Goal: Task Accomplishment & Management: Use online tool/utility

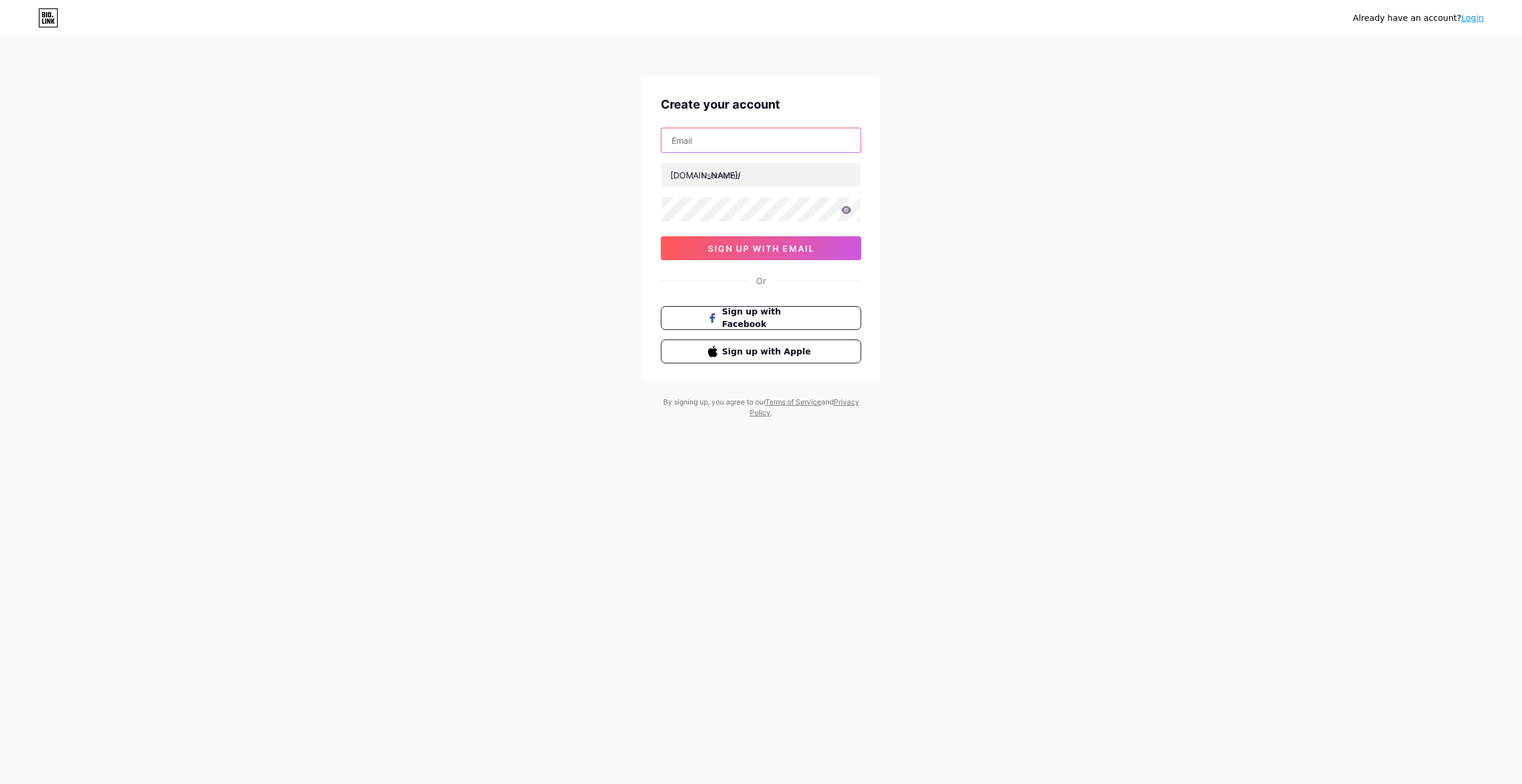
click at [737, 135] on input "text" at bounding box center [761, 140] width 200 height 24
click at [715, 140] on input "text" at bounding box center [761, 140] width 200 height 24
type input "elise.nicol.57@gmail.com"
click at [731, 178] on input "text" at bounding box center [761, 175] width 200 height 24
type input "lilicrochet"
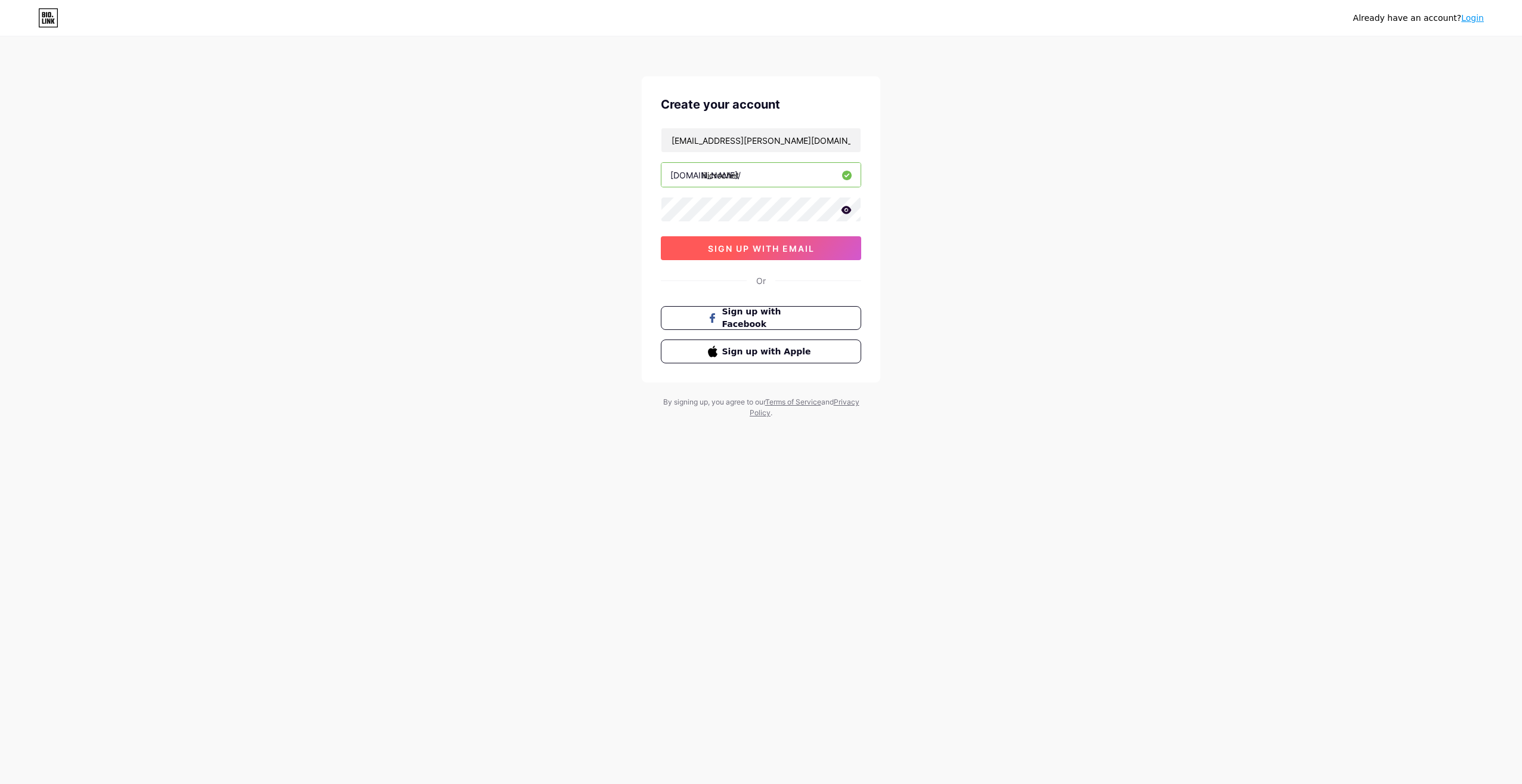
click at [763, 246] on span "sign up with email" at bounding box center [761, 249] width 107 height 11
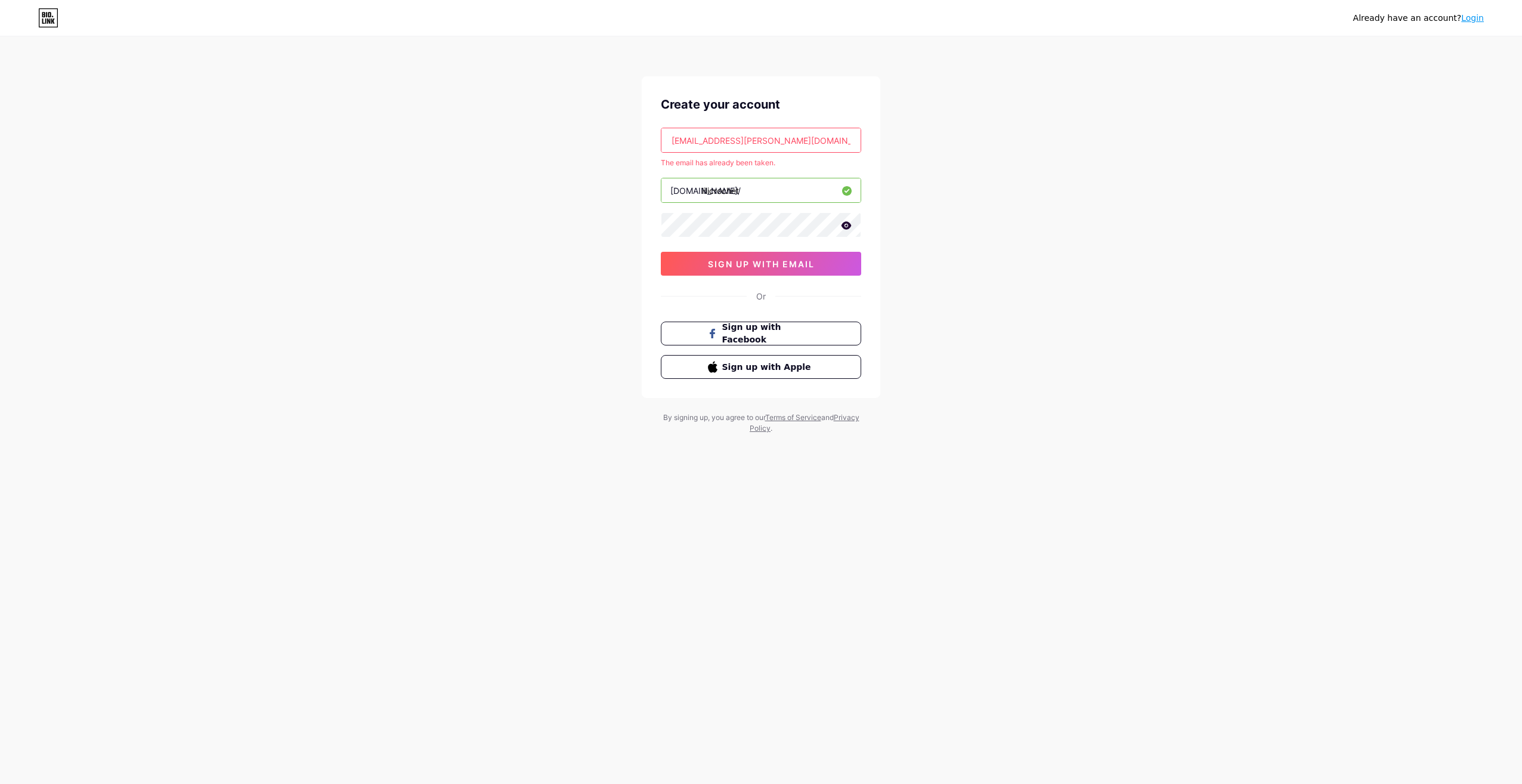
click at [1472, 22] on link "Login" at bounding box center [1473, 18] width 23 height 10
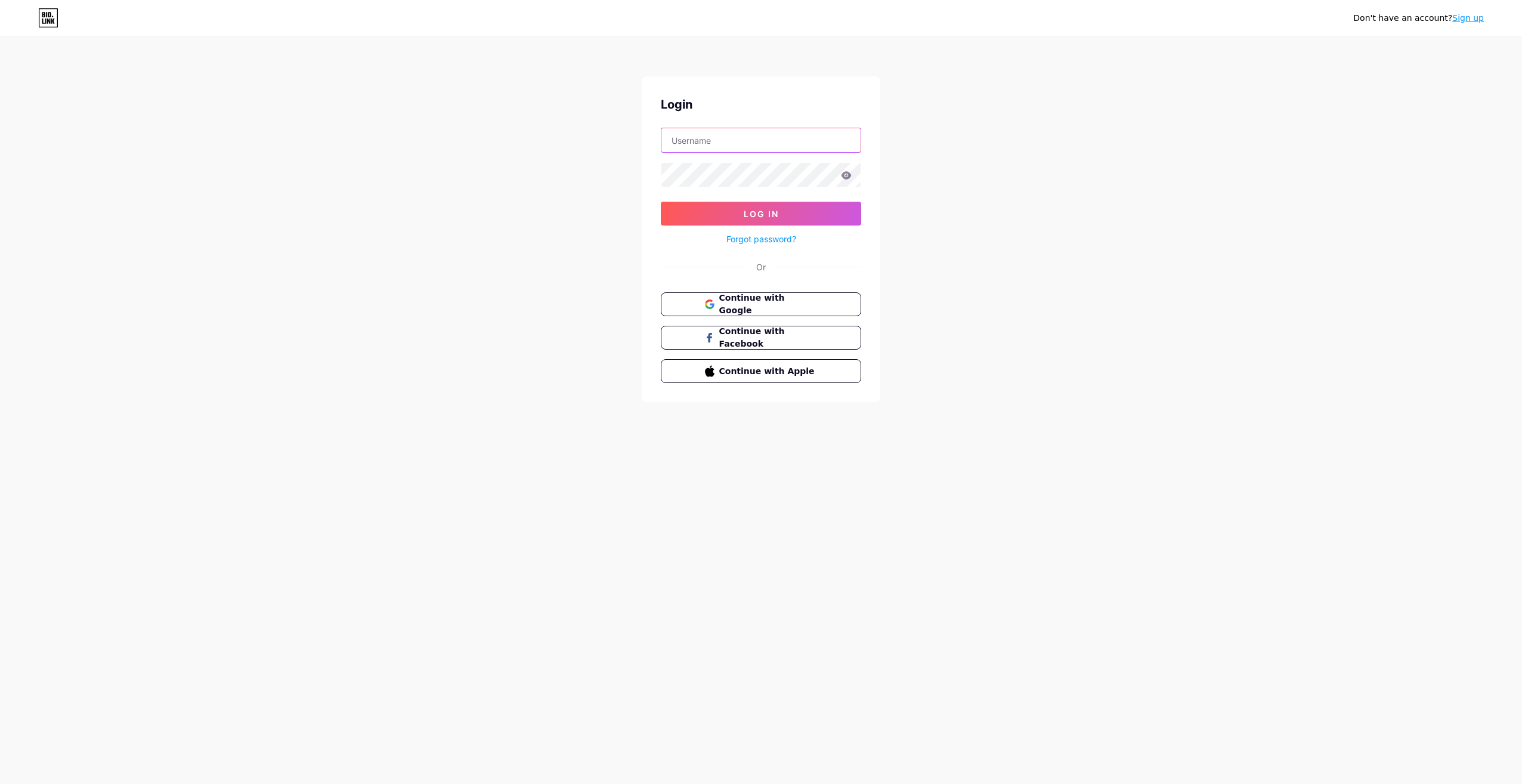
click at [786, 135] on input "text" at bounding box center [761, 140] width 200 height 24
type input "elise.nicol.57@gmail.com"
click at [785, 207] on button "Log In" at bounding box center [761, 213] width 201 height 24
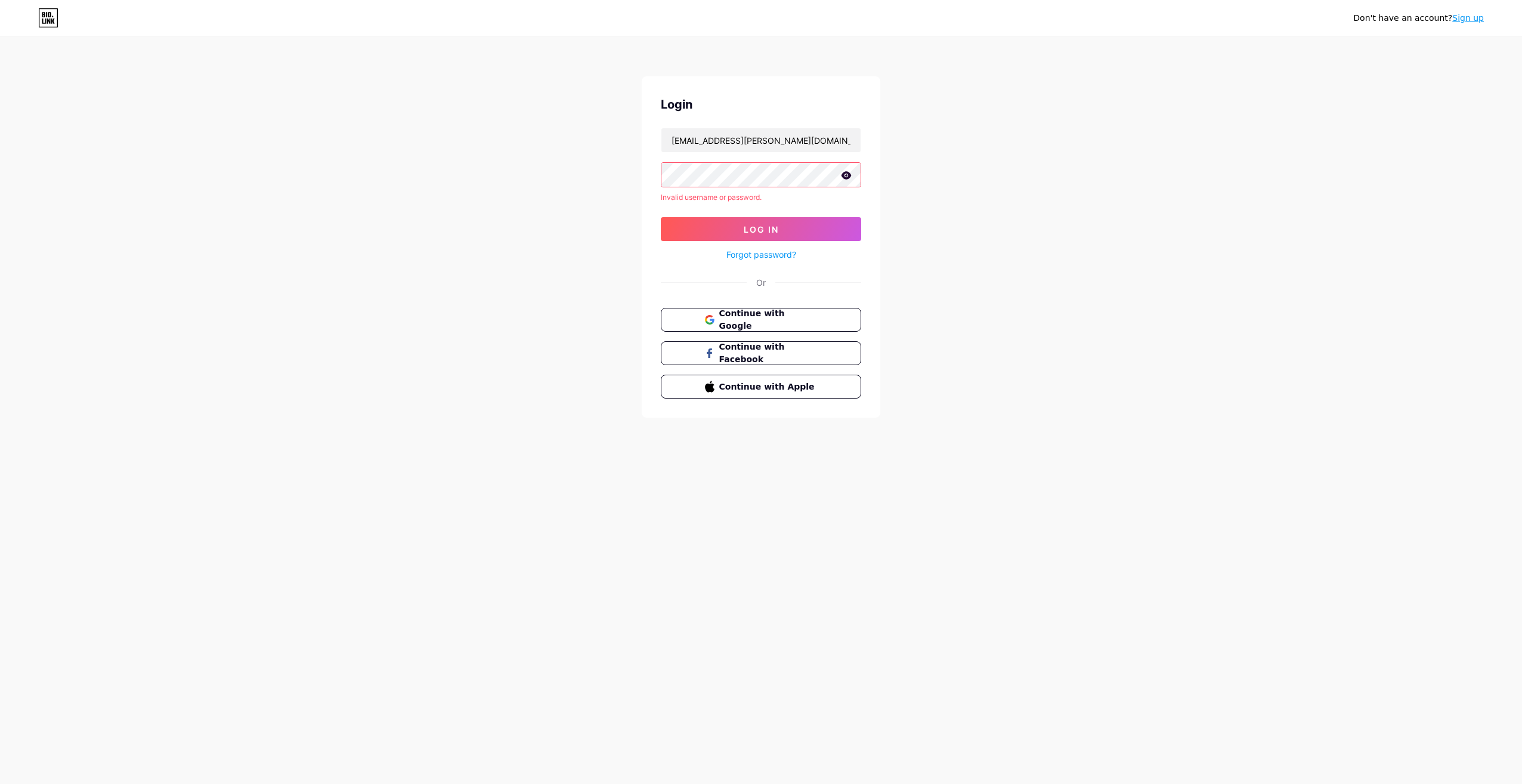
click at [661, 217] on button "Log In" at bounding box center [761, 228] width 201 height 24
click at [848, 176] on icon at bounding box center [846, 175] width 11 height 9
click at [749, 227] on span "Log In" at bounding box center [761, 229] width 36 height 11
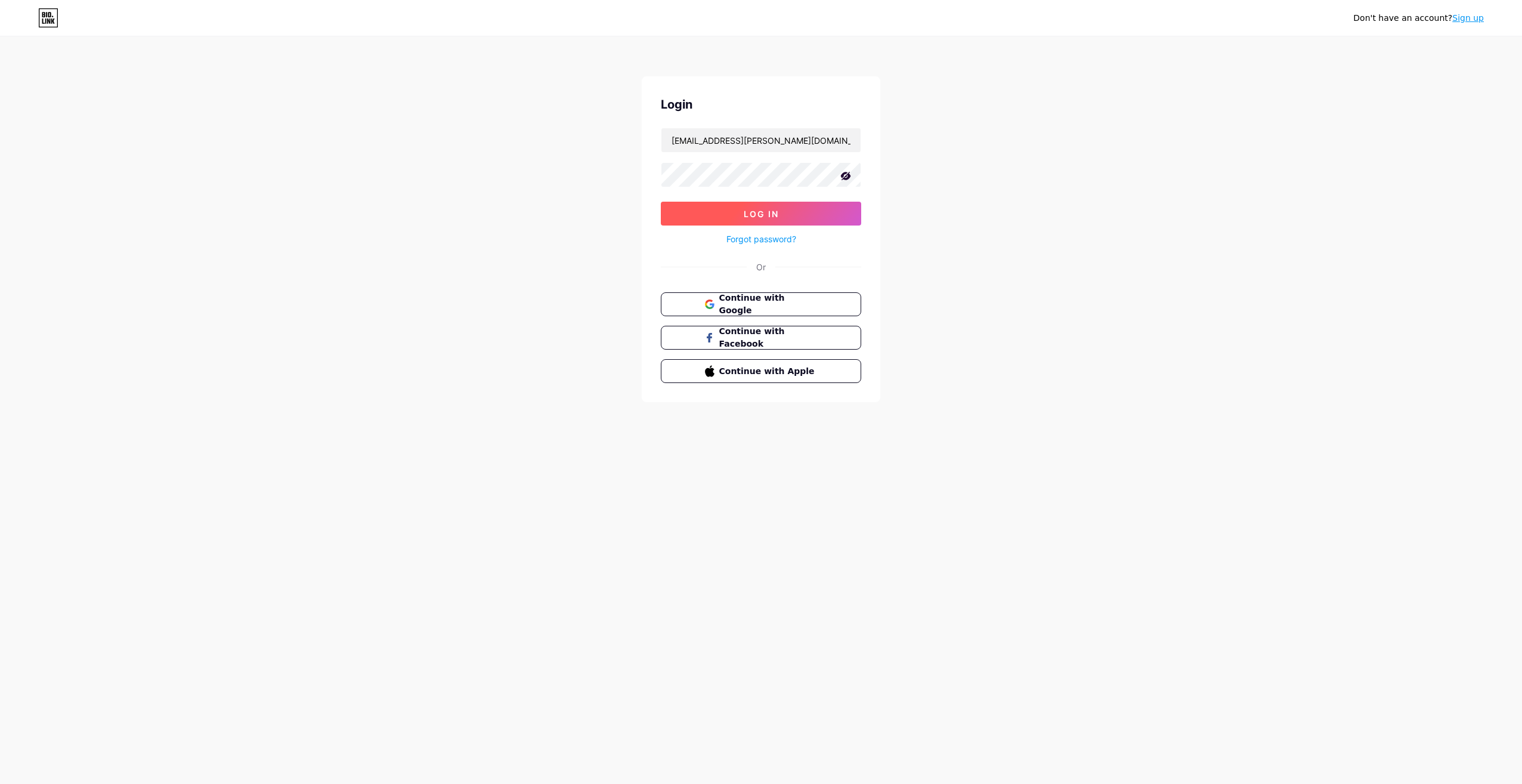
click at [738, 214] on button "Log In" at bounding box center [761, 213] width 201 height 24
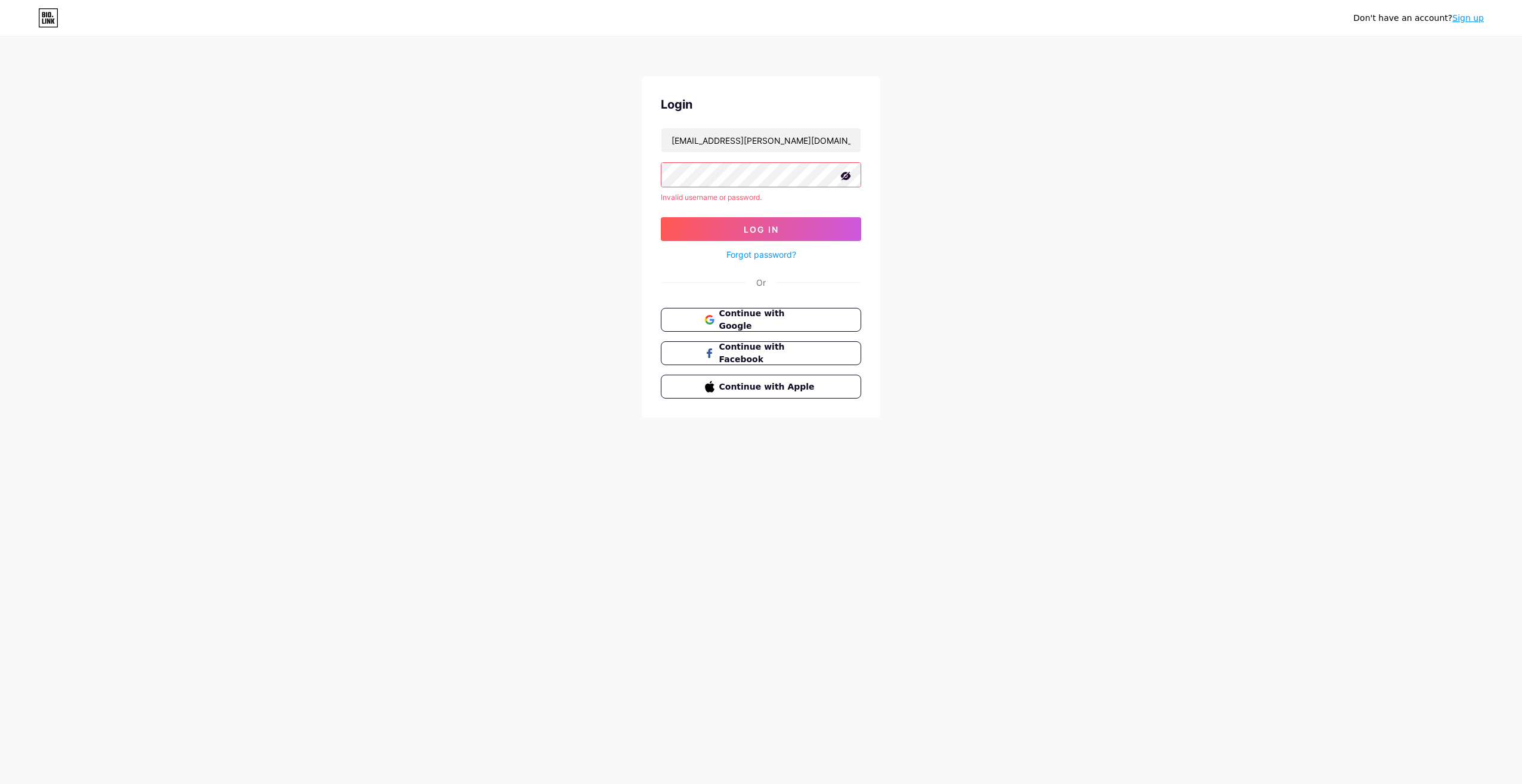
click at [1467, 18] on link "Sign up" at bounding box center [1468, 18] width 32 height 10
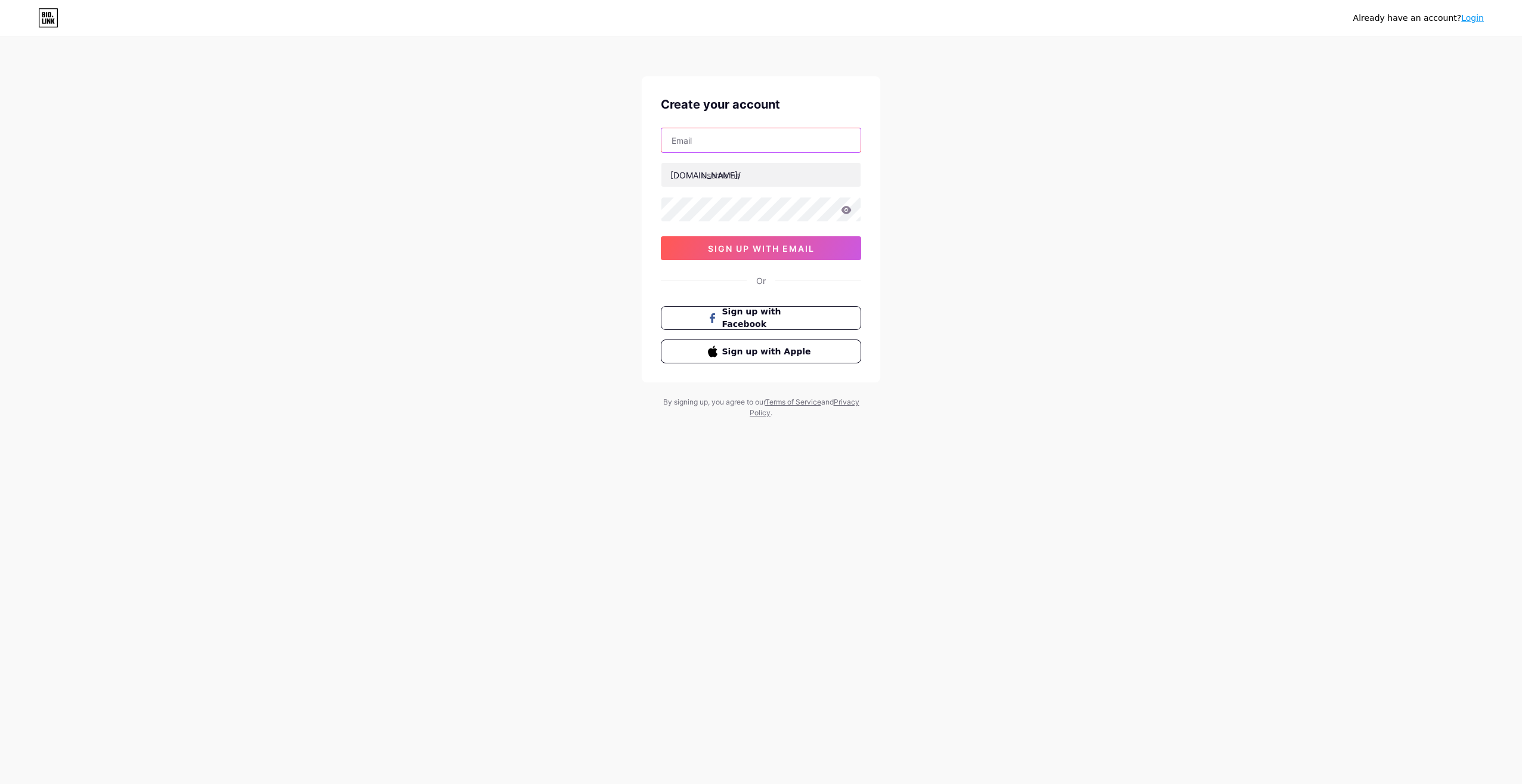
click at [754, 131] on input "text" at bounding box center [761, 140] width 200 height 24
click at [749, 352] on span "Sign up with Apple" at bounding box center [769, 350] width 94 height 12
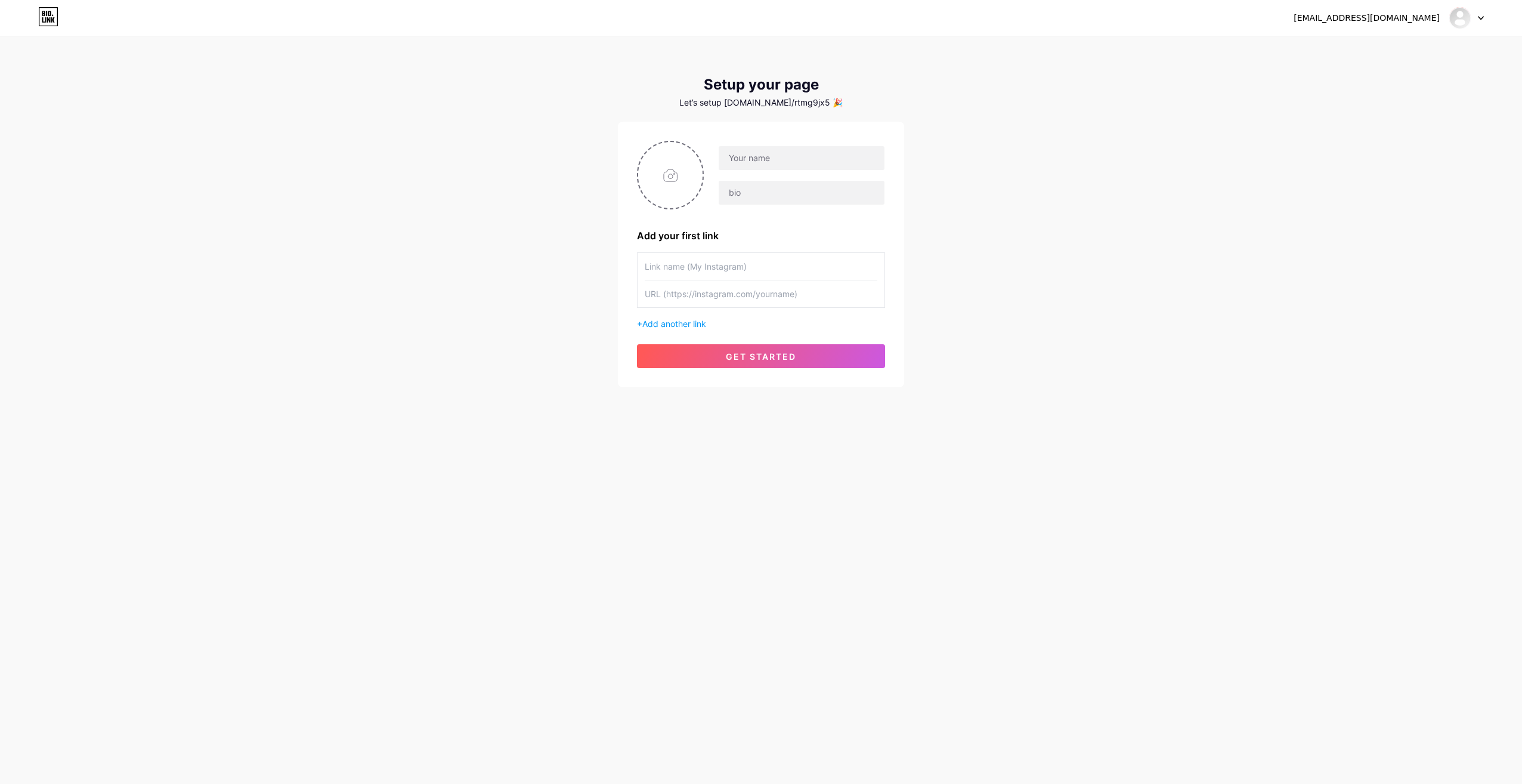
click at [744, 258] on input "text" at bounding box center [761, 267] width 232 height 27
click at [768, 139] on div "Add your first link + Add another link get started" at bounding box center [761, 254] width 286 height 266
click at [767, 154] on input "text" at bounding box center [801, 157] width 166 height 24
type input "LiliCrochet"
click at [763, 199] on input "text" at bounding box center [801, 192] width 166 height 24
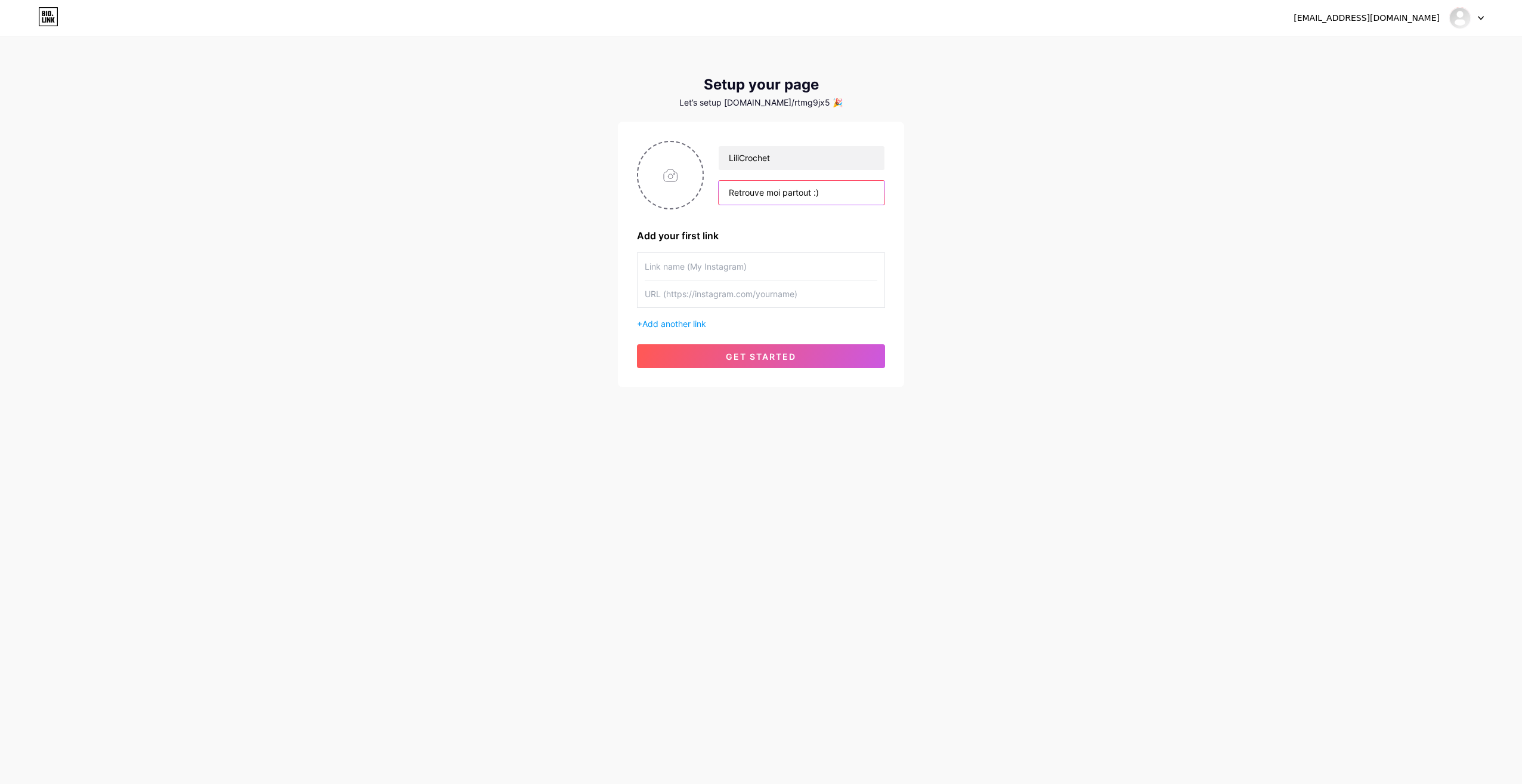
type input "Retrouve moi partout :)"
click at [706, 272] on input "text" at bounding box center [761, 267] width 232 height 27
click at [773, 294] on input "text" at bounding box center [761, 294] width 232 height 27
click at [659, 320] on span "Add another link" at bounding box center [675, 323] width 64 height 11
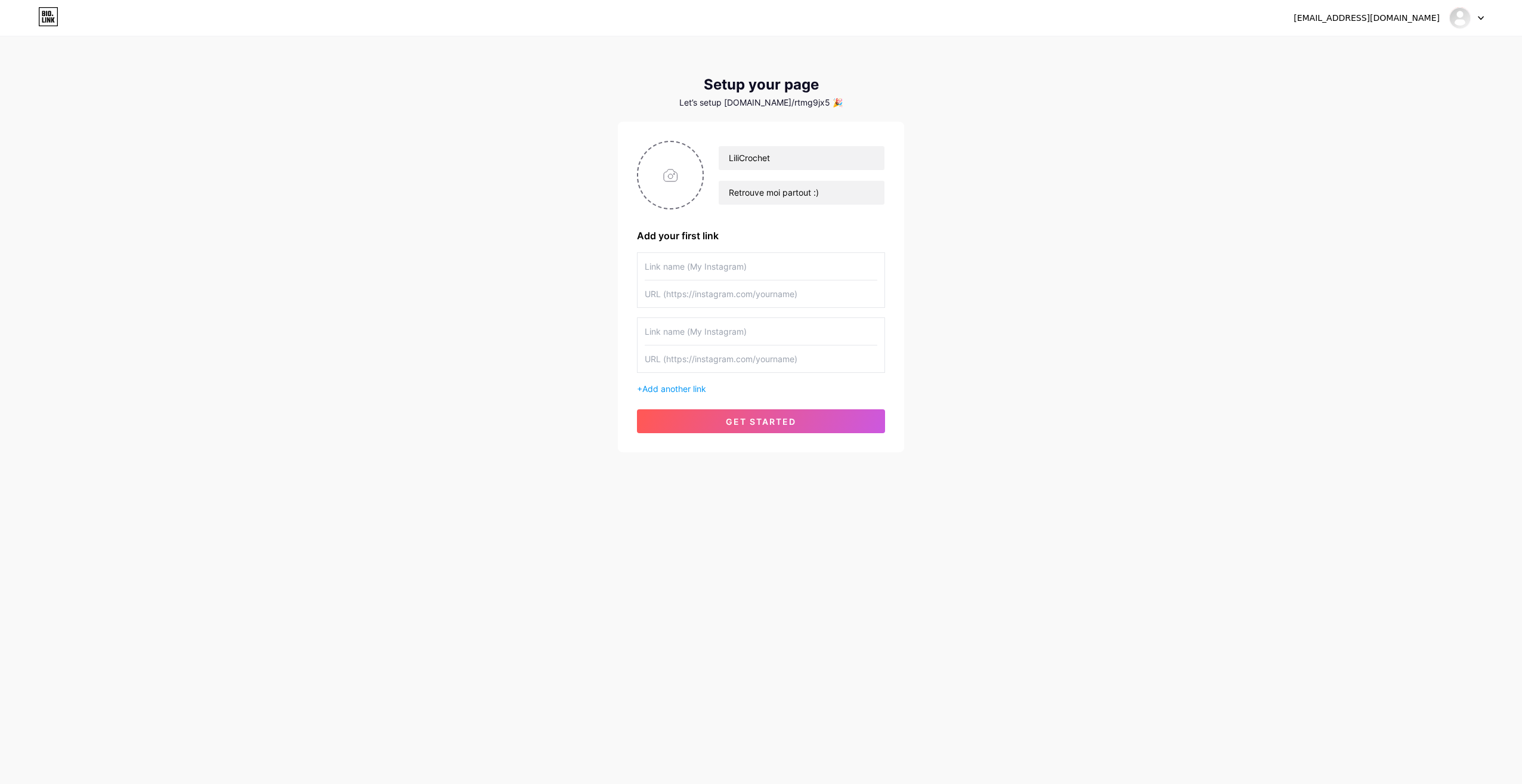
click at [742, 330] on input "text" at bounding box center [761, 331] width 232 height 27
click at [714, 267] on input "text" at bounding box center [761, 267] width 232 height 27
type input "Facebook"
click at [699, 295] on input "text" at bounding box center [761, 294] width 232 height 27
paste input "[URL][DOMAIN_NAME]"
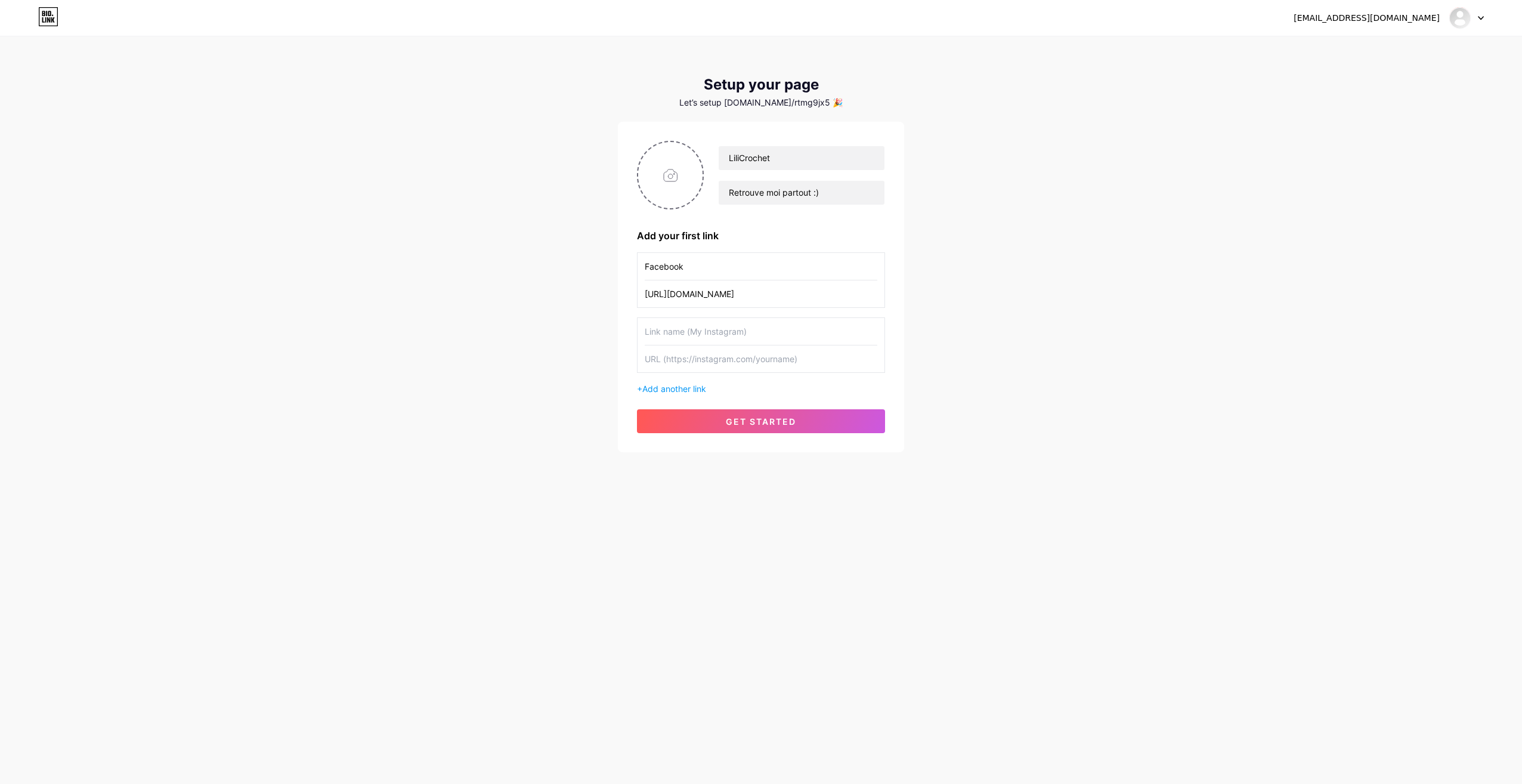
scroll to position [0, 29]
type input "[URL][DOMAIN_NAME]"
click at [683, 172] on input "file" at bounding box center [670, 175] width 64 height 66
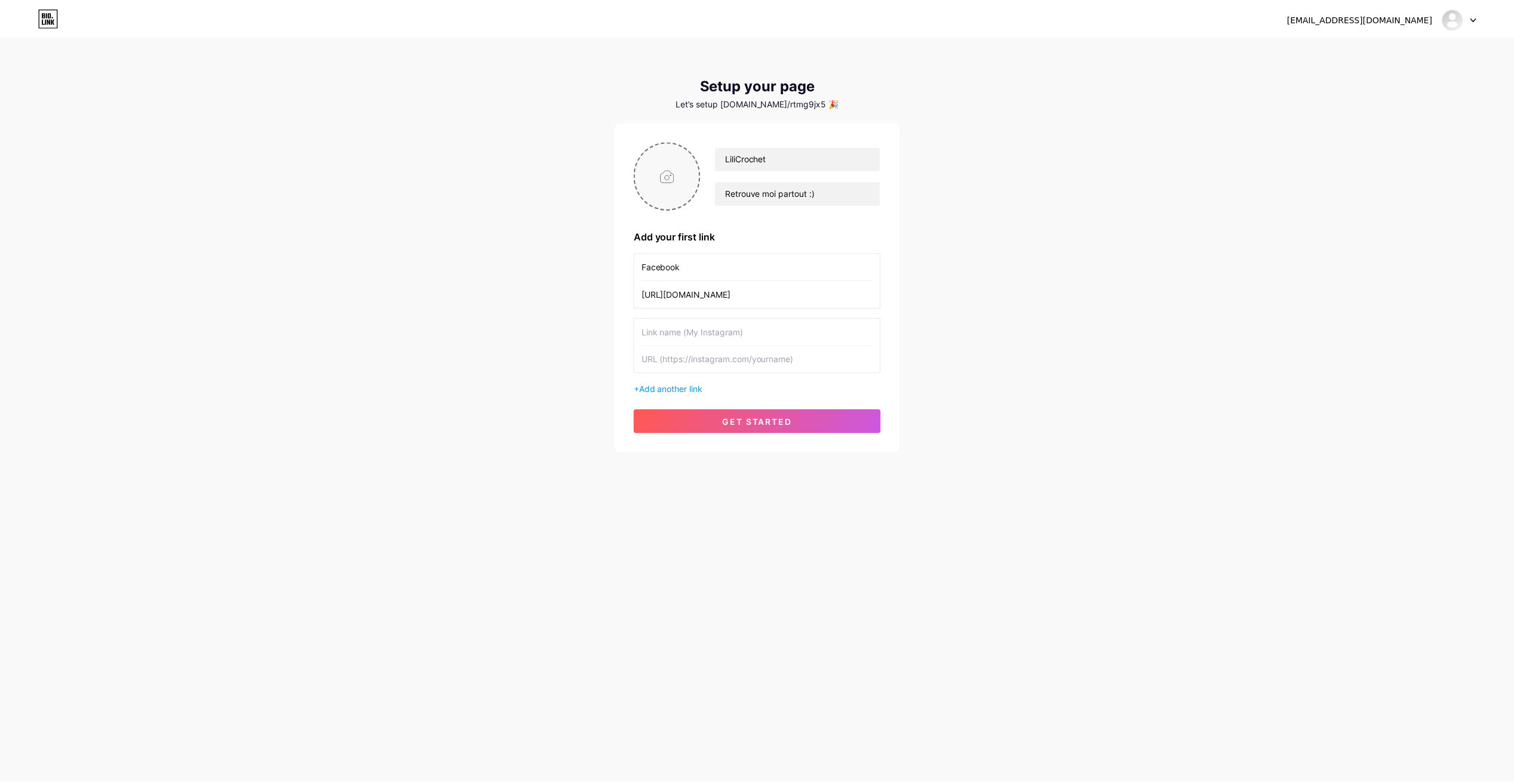
scroll to position [0, 0]
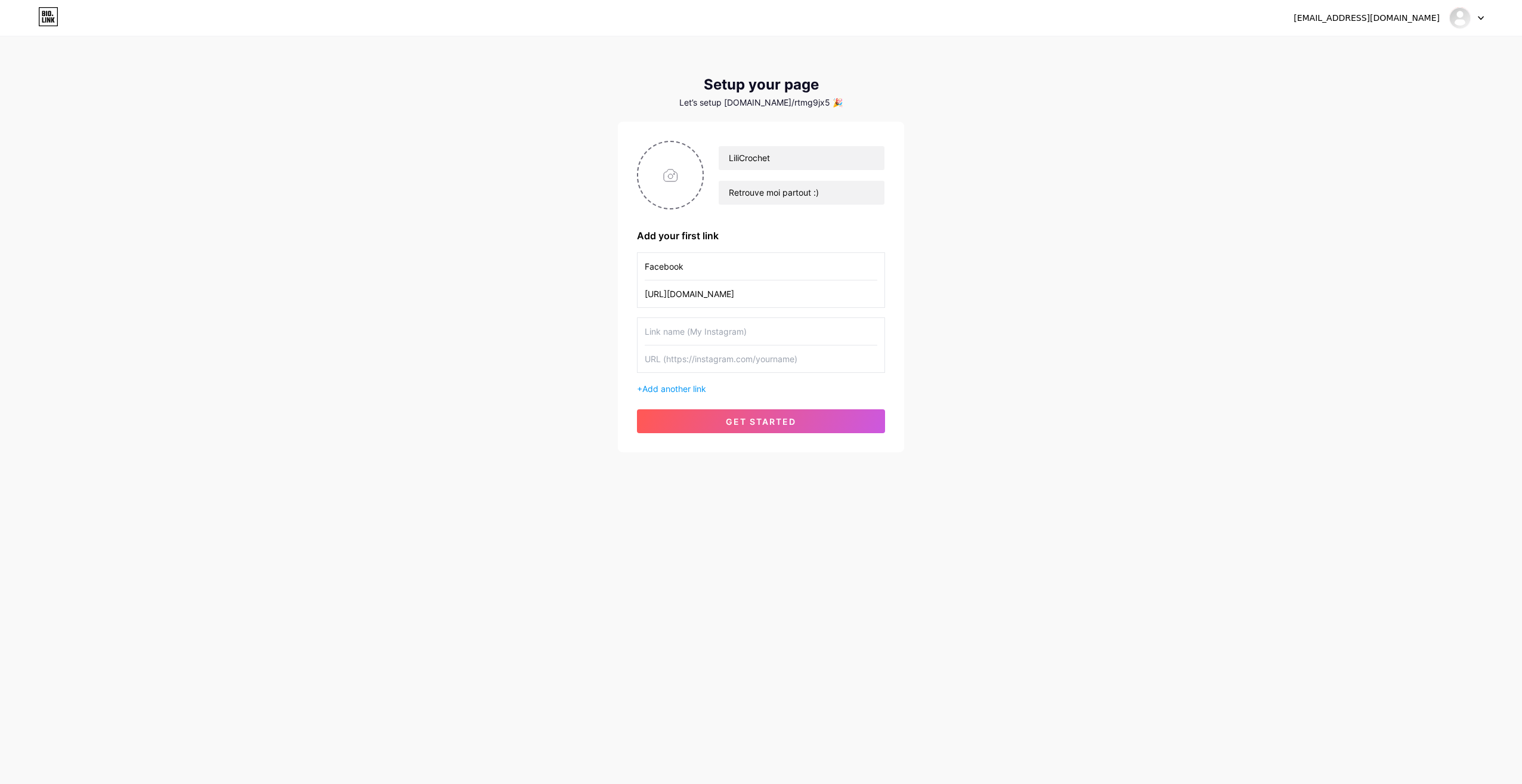
type input "C:\fakepath\image.png"
click at [739, 414] on button "get started" at bounding box center [761, 420] width 249 height 24
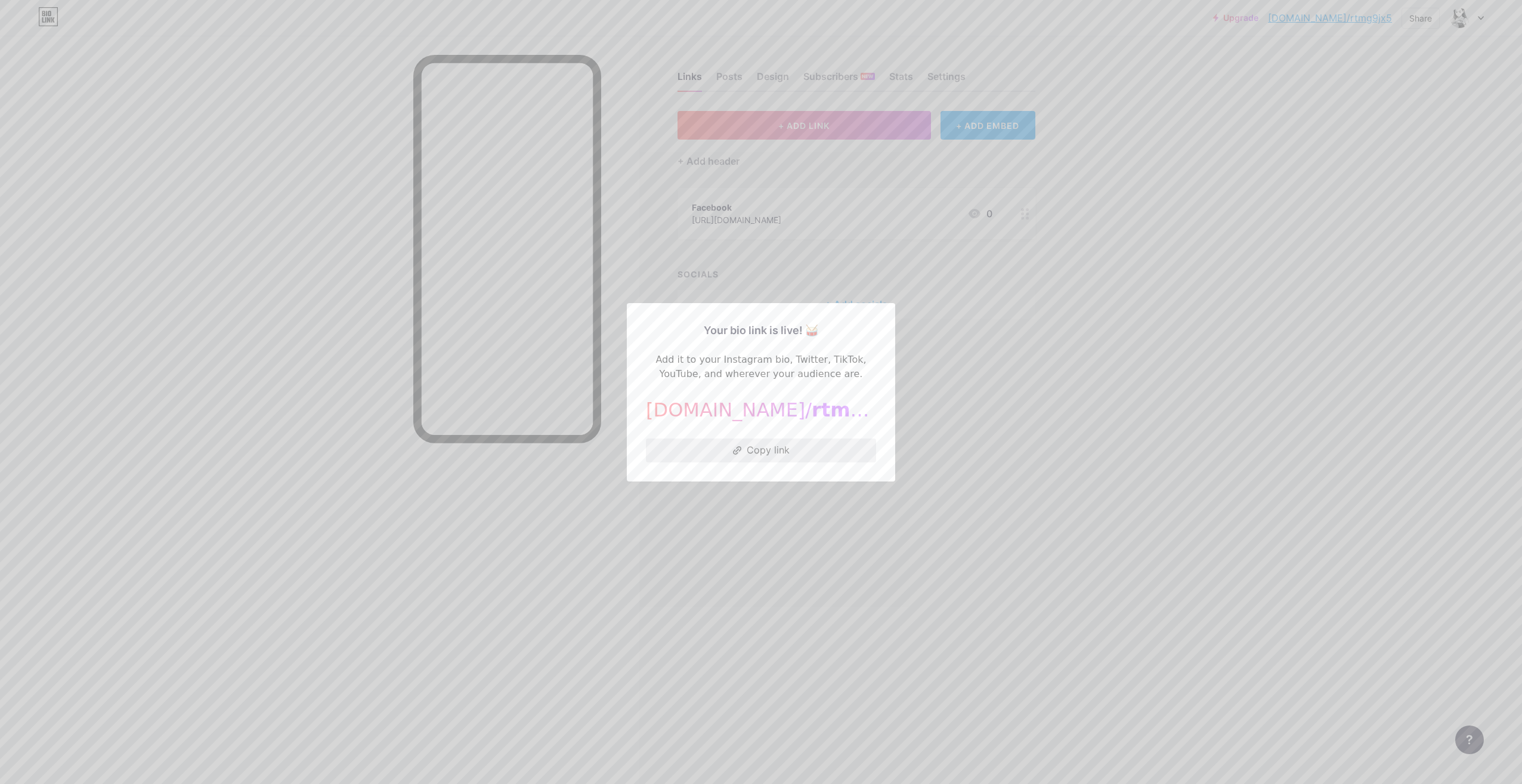
click at [765, 455] on button "Copy link" at bounding box center [761, 450] width 230 height 24
click at [1092, 249] on div at bounding box center [761, 392] width 1522 height 784
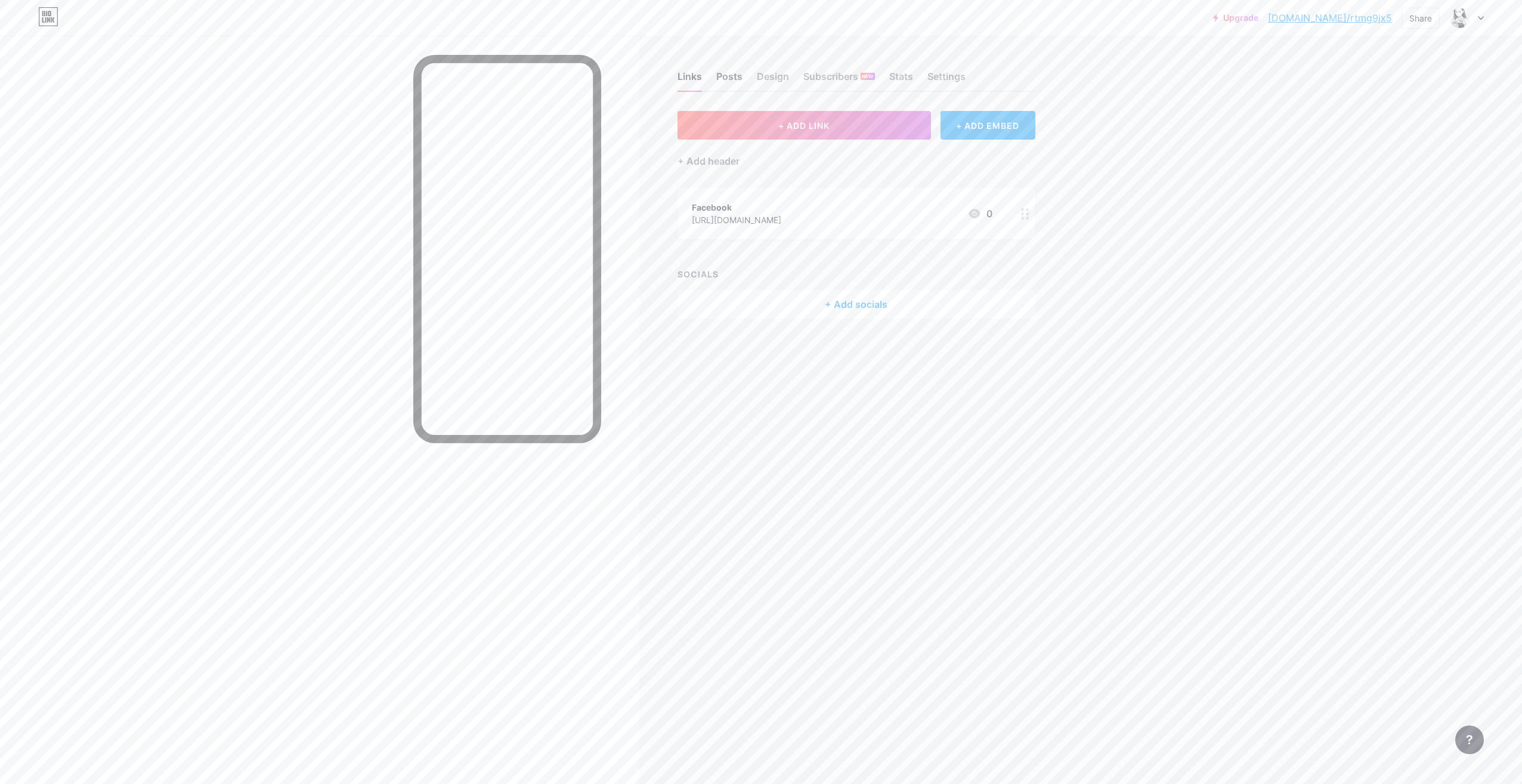
click at [726, 75] on div "Posts" at bounding box center [729, 80] width 26 height 21
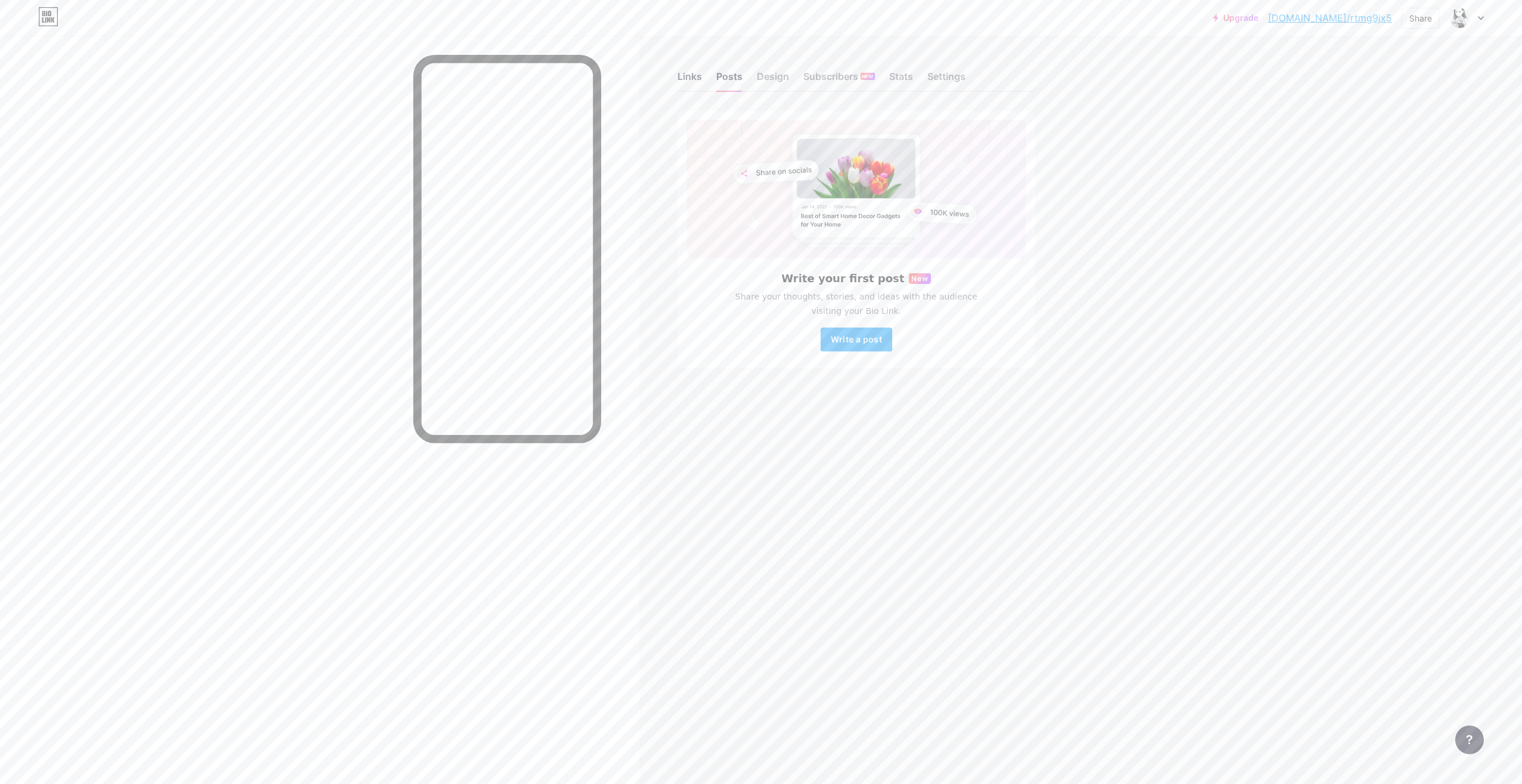
click at [697, 82] on div "Links" at bounding box center [689, 80] width 24 height 21
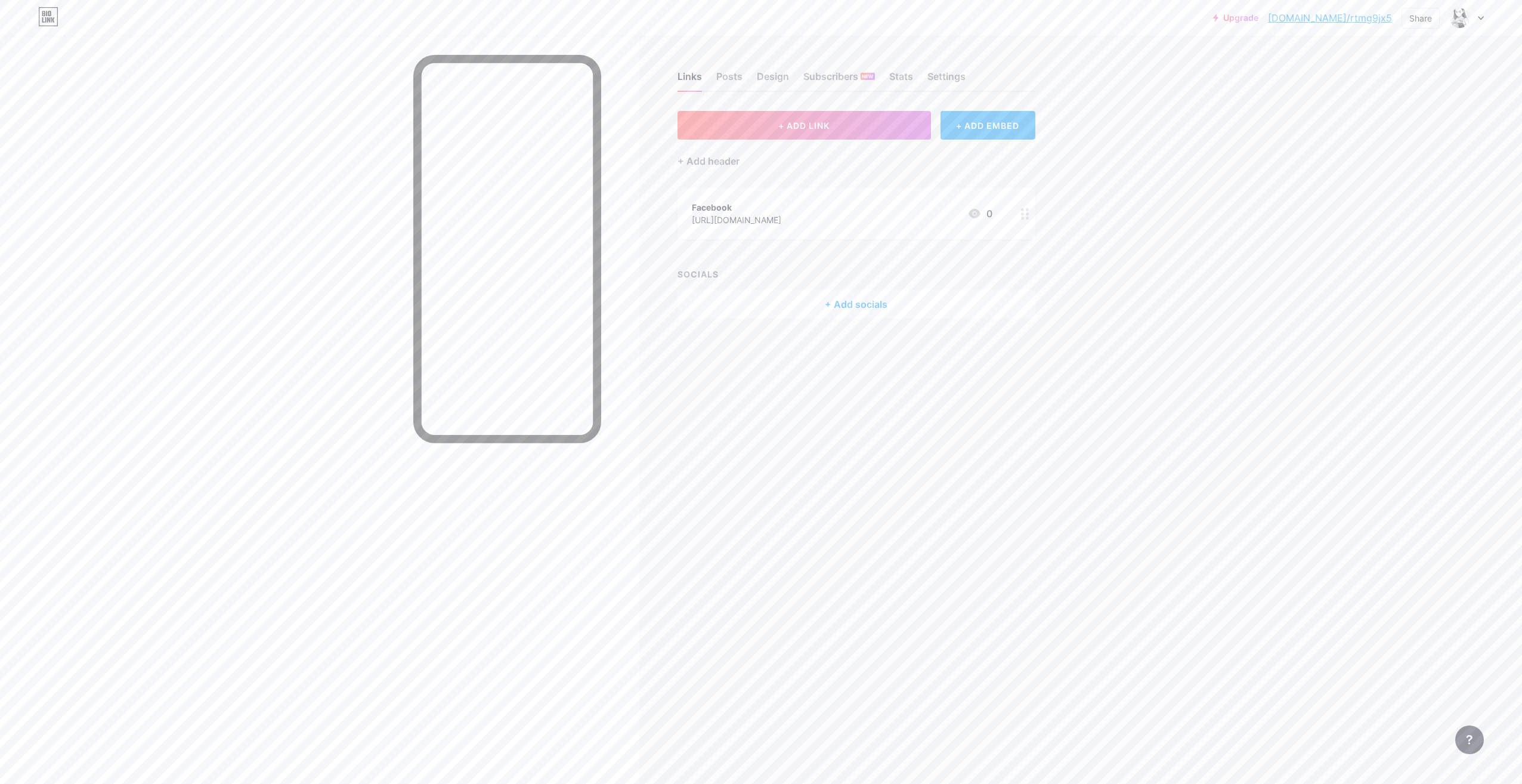
click at [1358, 17] on link "bio.link/rtmg9jx5" at bounding box center [1330, 17] width 124 height 14
click at [1475, 18] on div at bounding box center [1467, 17] width 35 height 21
click at [1414, 140] on link "Account settings" at bounding box center [1410, 135] width 148 height 33
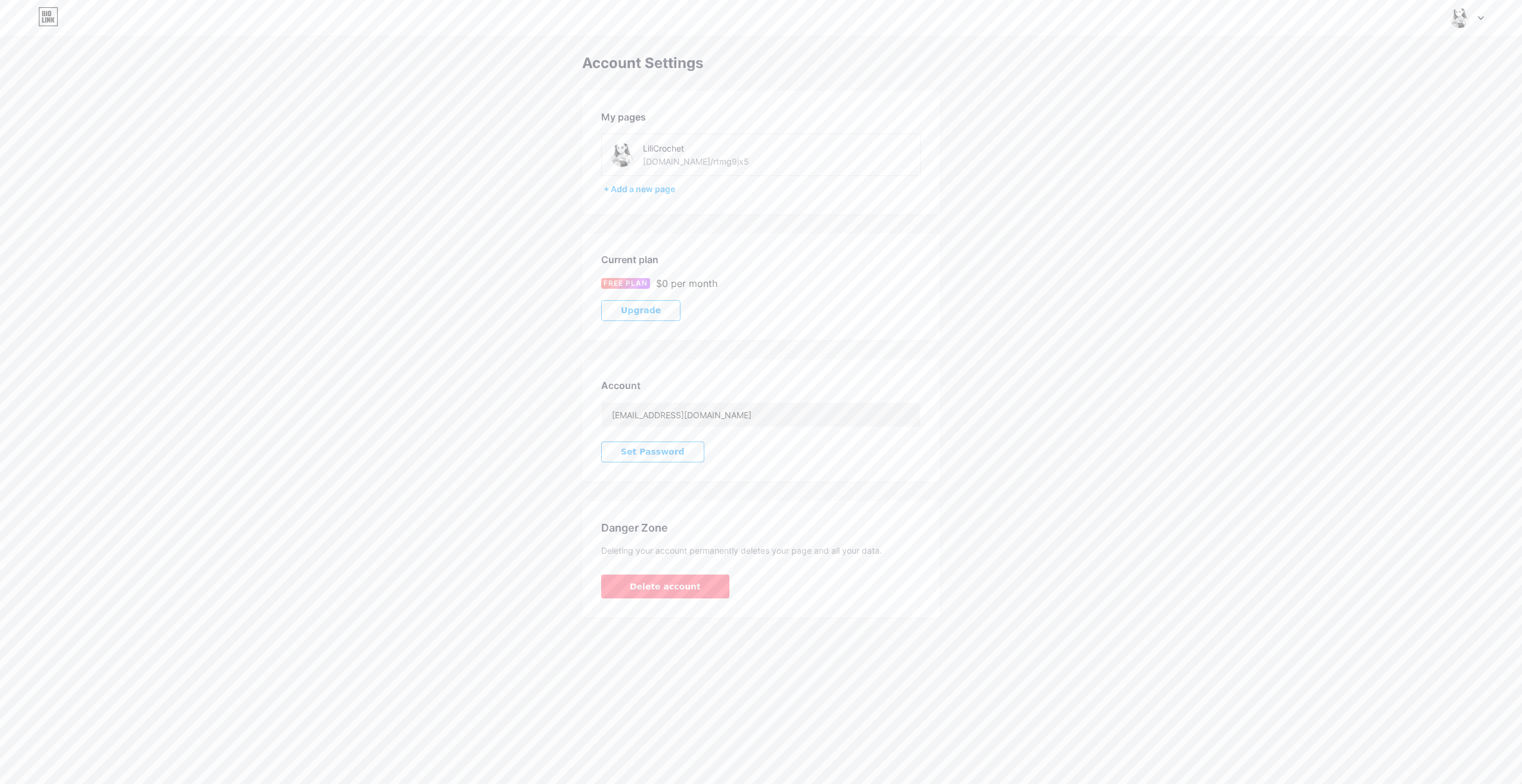
click at [777, 156] on div "LiliCrochet bio.link/rtmg9jx5" at bounding box center [710, 154] width 202 height 27
click at [649, 307] on span "Upgrade" at bounding box center [641, 310] width 40 height 11
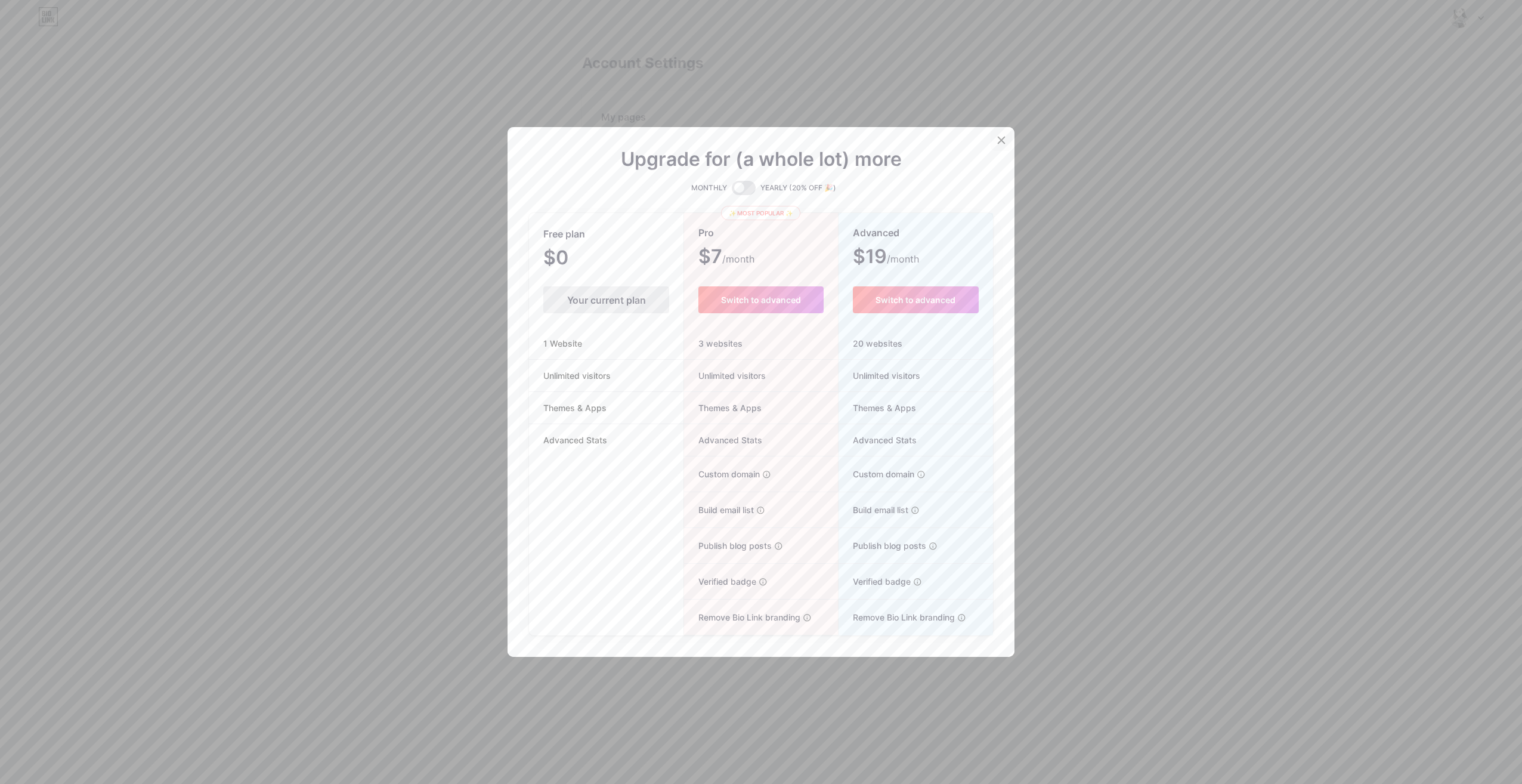
click at [997, 138] on icon at bounding box center [1002, 140] width 10 height 10
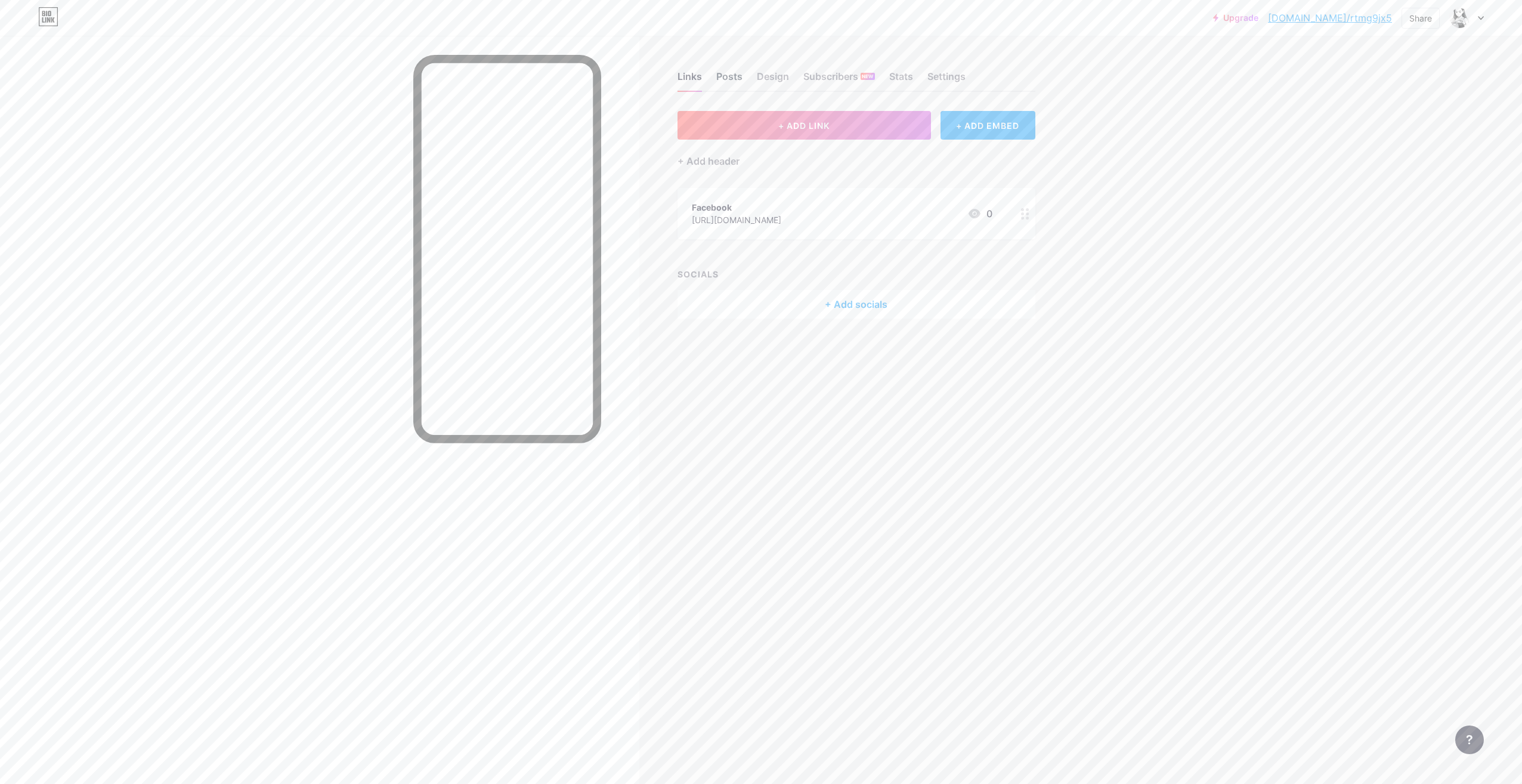
click at [727, 72] on div "Posts" at bounding box center [729, 80] width 26 height 21
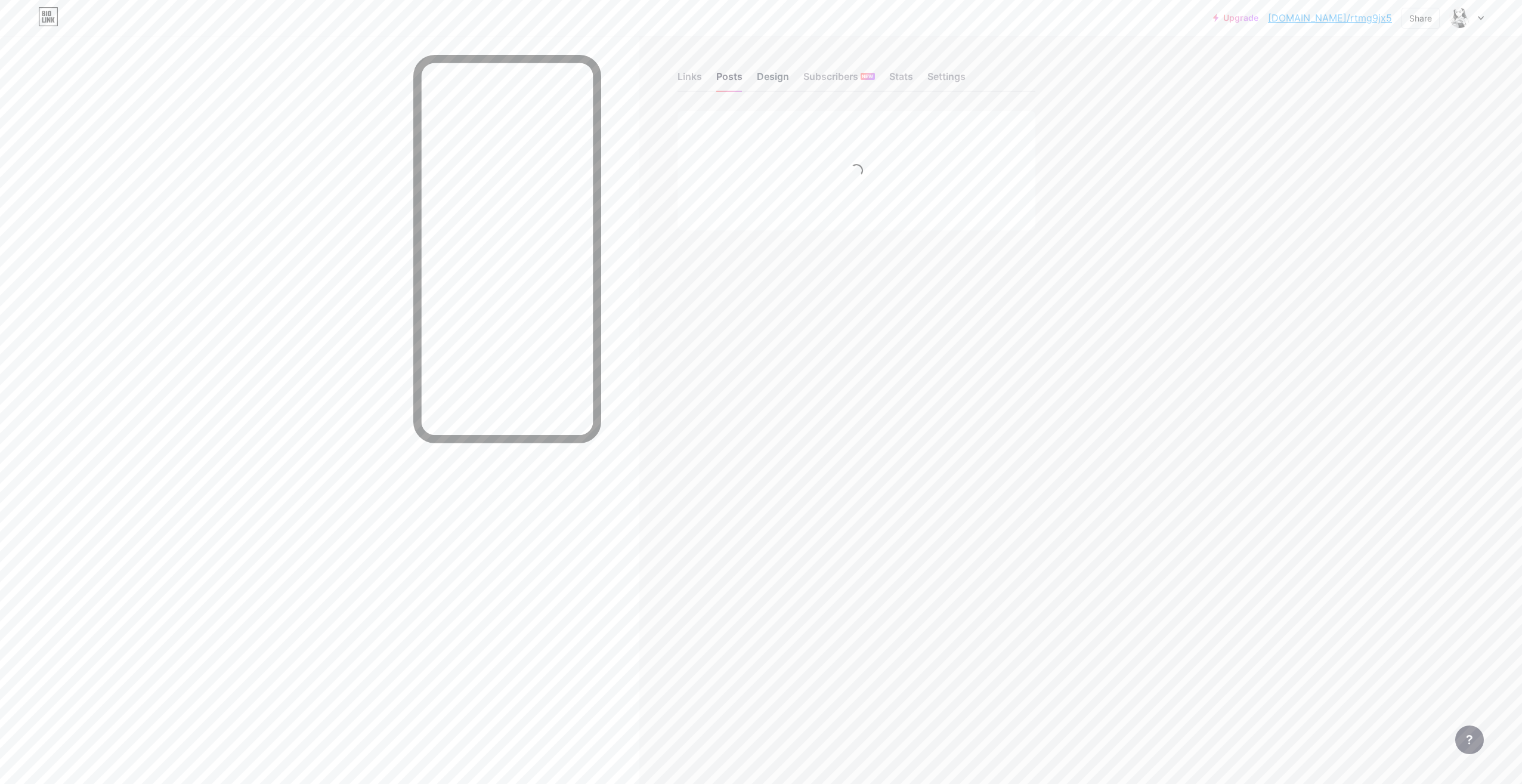
click at [773, 74] on div "Design" at bounding box center [773, 80] width 33 height 21
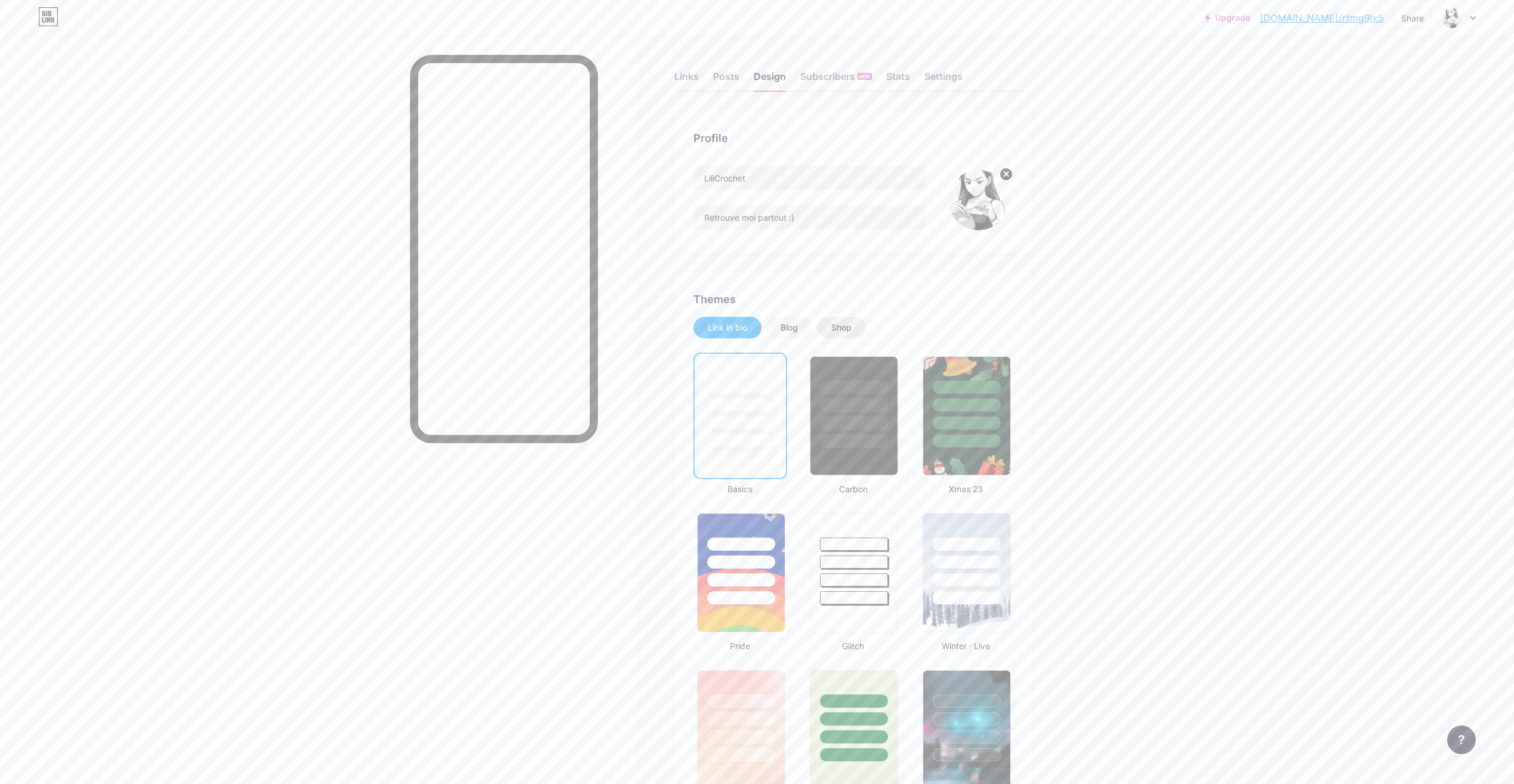
click at [840, 324] on div "Shop" at bounding box center [841, 327] width 20 height 12
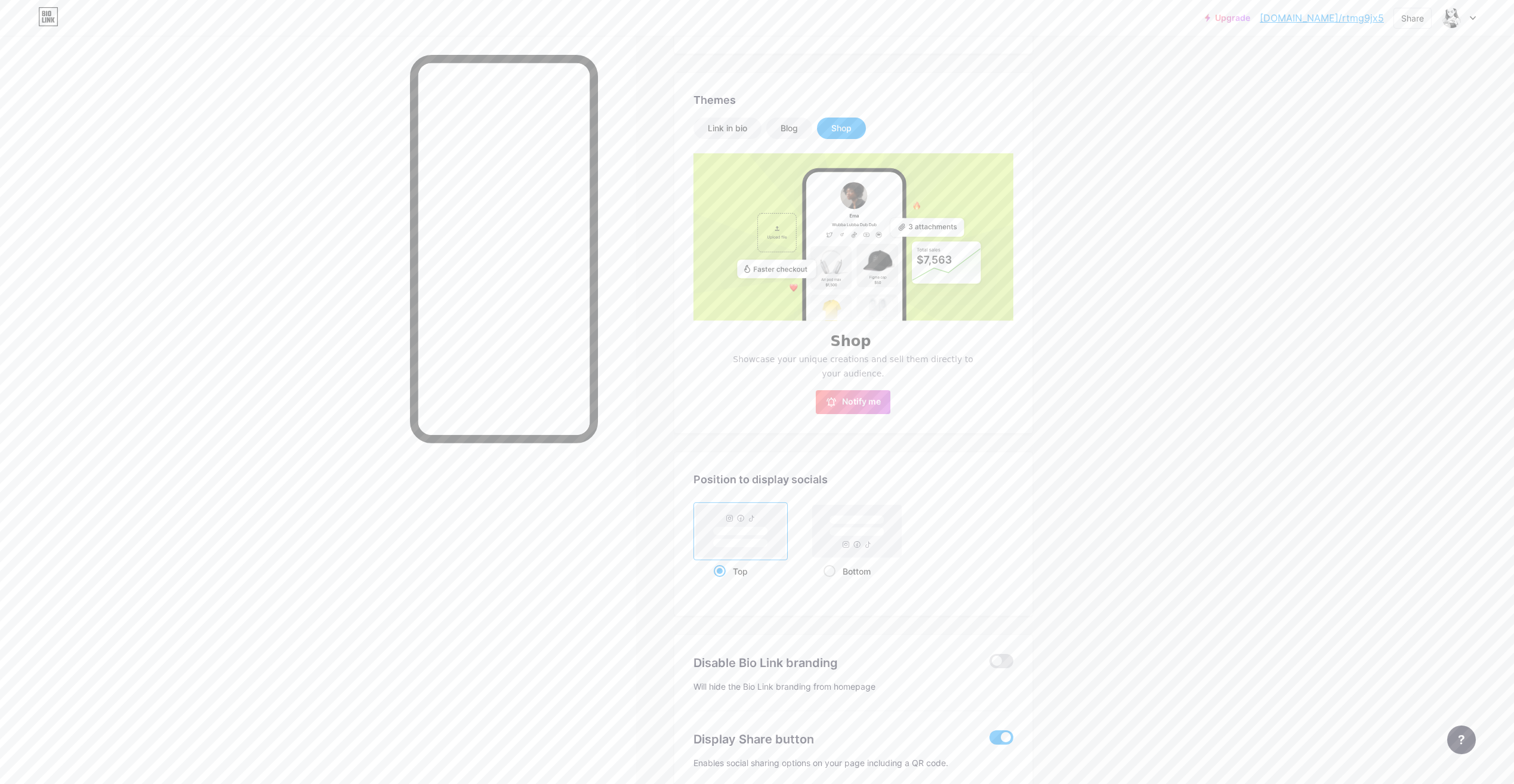
scroll to position [239, 0]
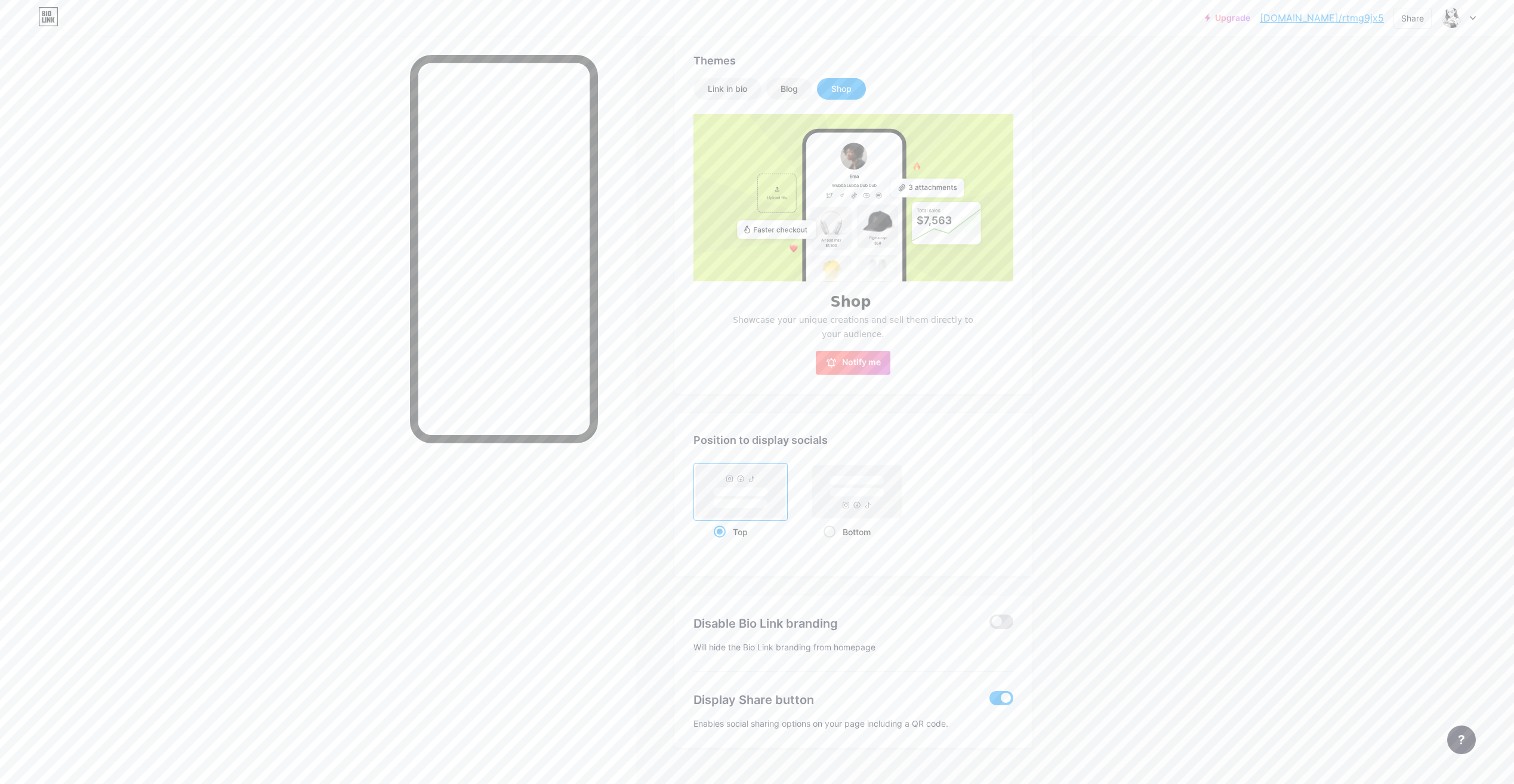
click at [869, 364] on span "Notify me" at bounding box center [861, 363] width 38 height 12
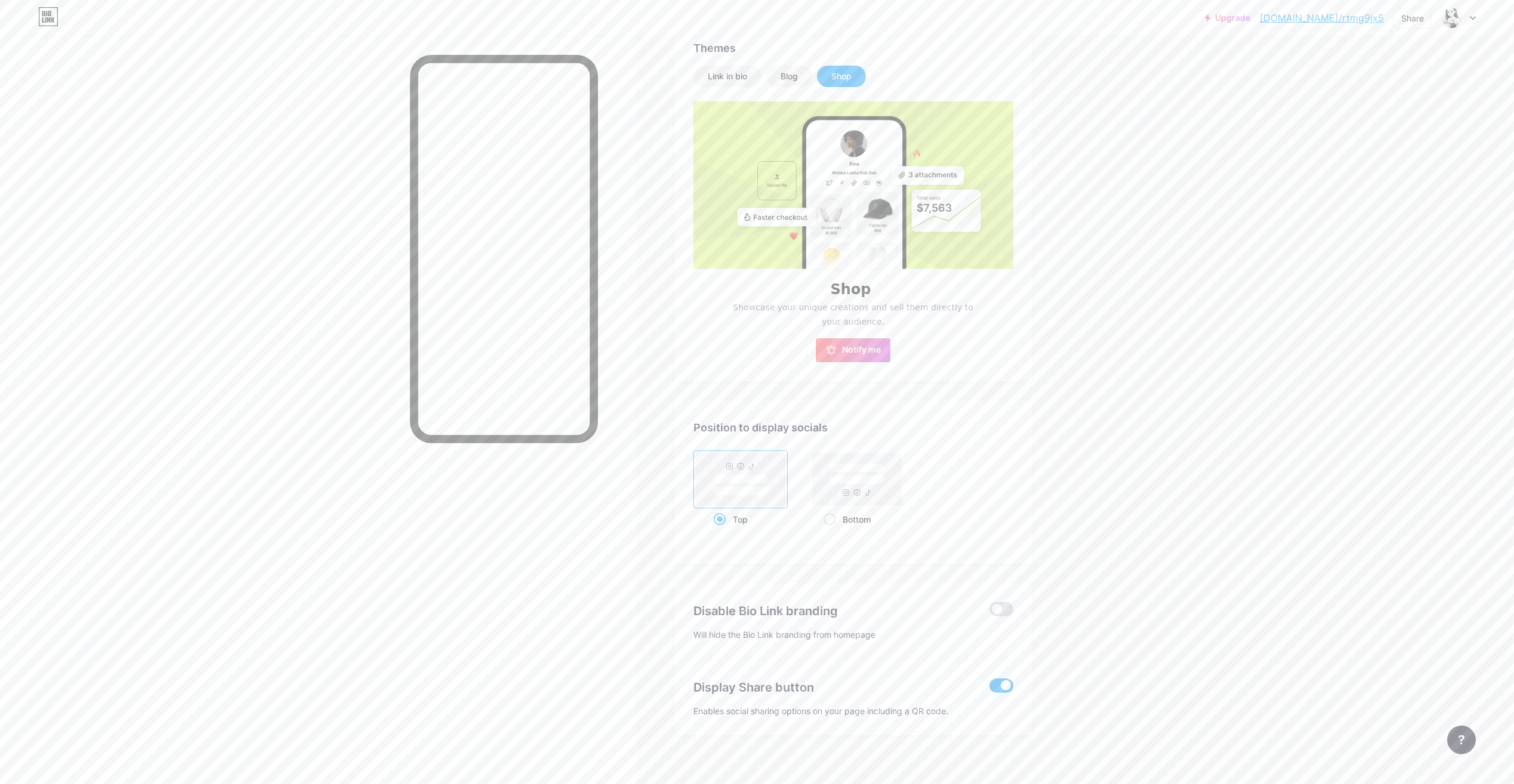
scroll to position [263, 0]
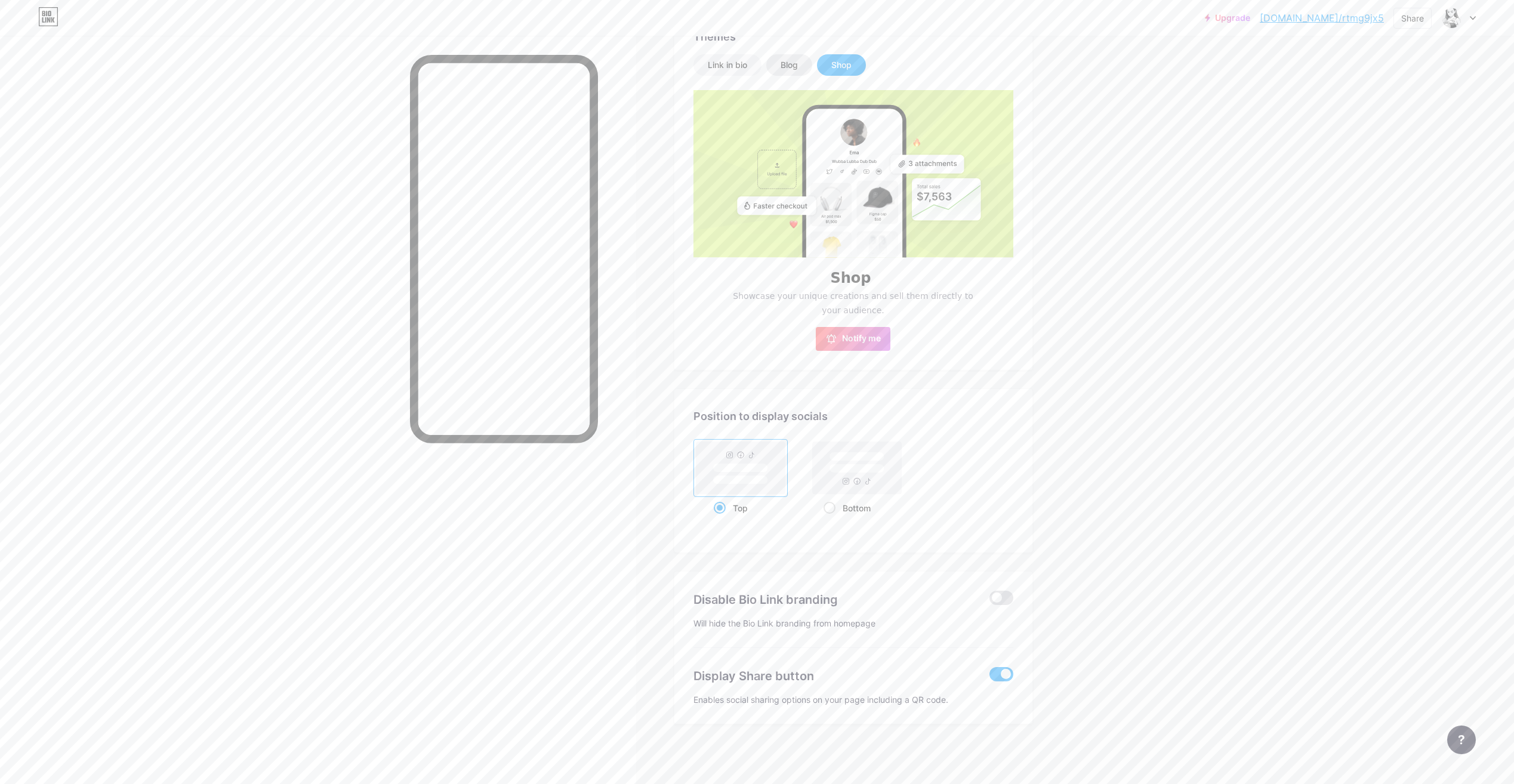
click at [788, 64] on div "Blog" at bounding box center [789, 65] width 17 height 12
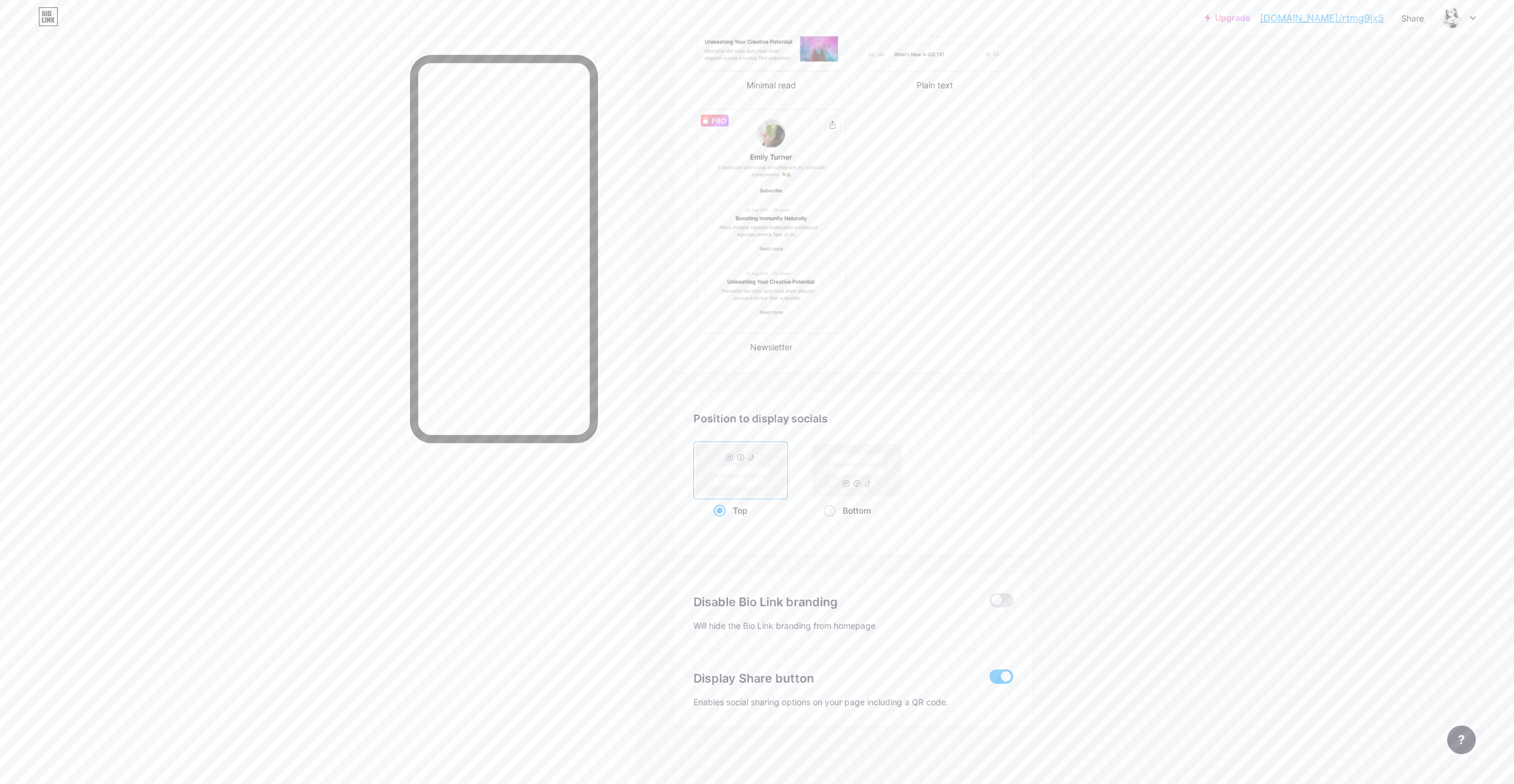
scroll to position [511, 0]
click at [865, 486] on rect at bounding box center [856, 467] width 89 height 53
click at [831, 519] on input "Bottom" at bounding box center [828, 523] width 8 height 8
radio input "true"
click at [743, 466] on rect at bounding box center [739, 467] width 55 height 9
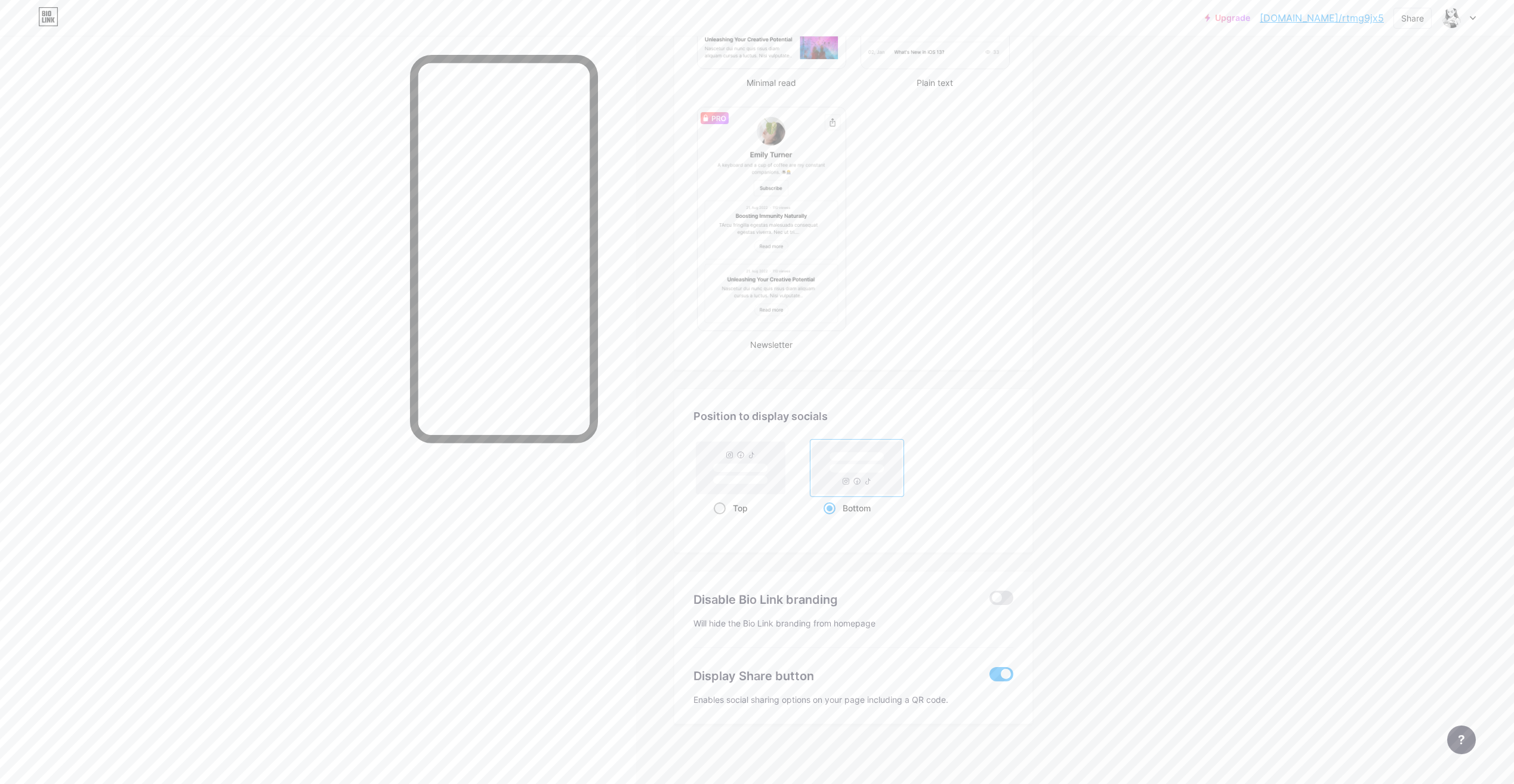
click at [722, 519] on input "Top" at bounding box center [717, 523] width 8 height 8
radio input "true"
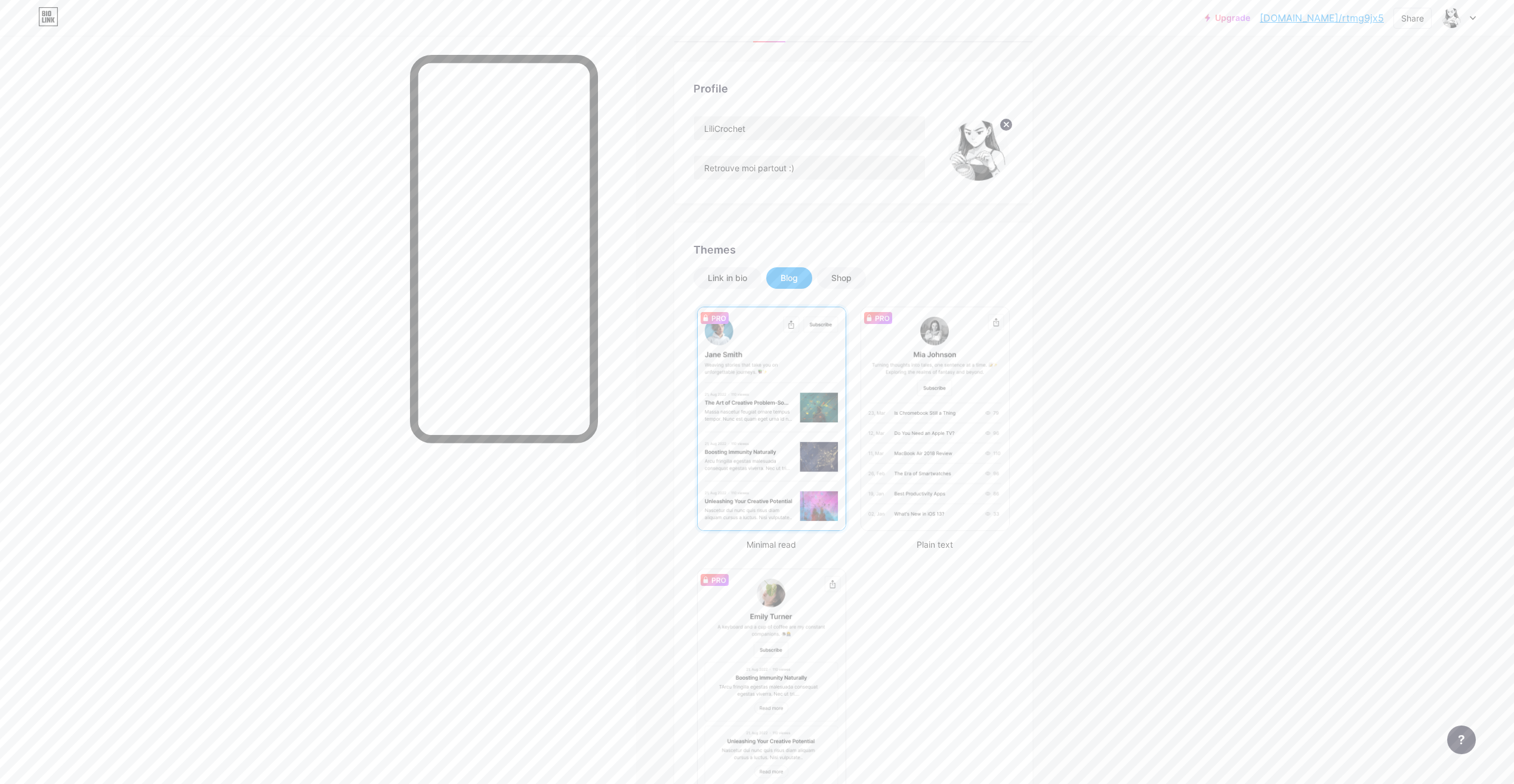
scroll to position [0, 0]
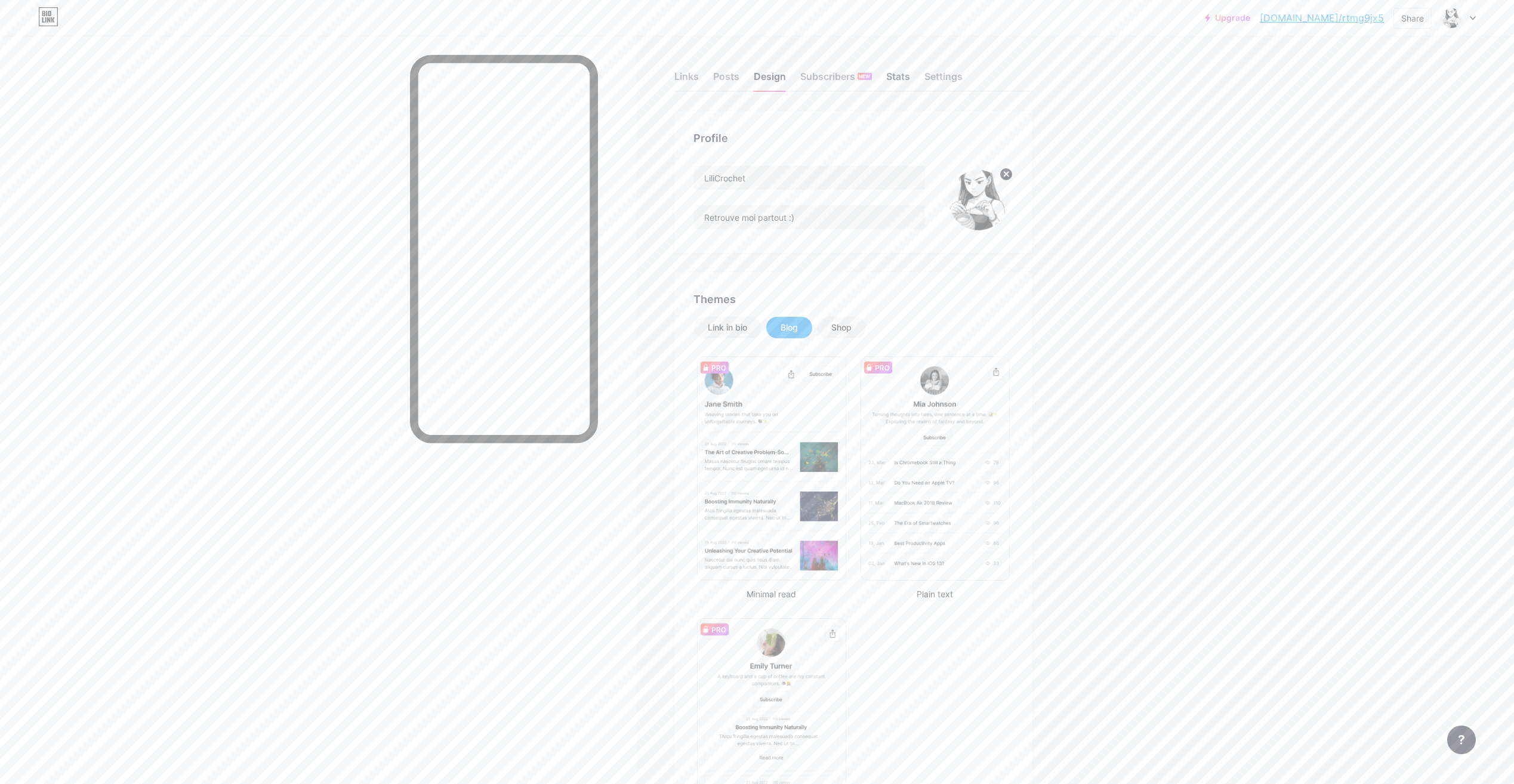
click at [901, 72] on div "Stats" at bounding box center [898, 80] width 24 height 21
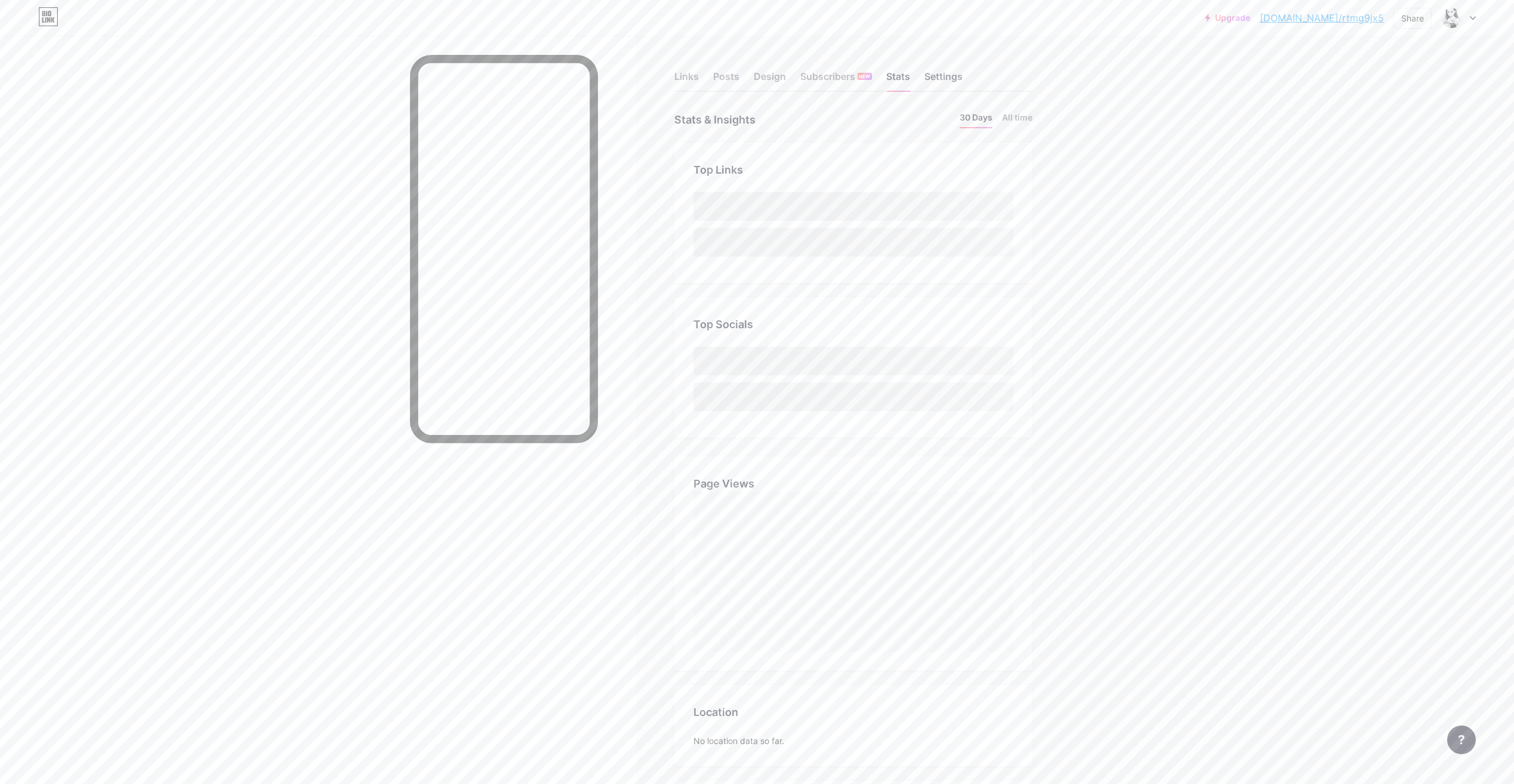
scroll to position [784, 1514]
click at [959, 74] on div "Settings" at bounding box center [944, 80] width 38 height 21
click at [791, 556] on input "rtmg9jx5" at bounding box center [853, 561] width 319 height 24
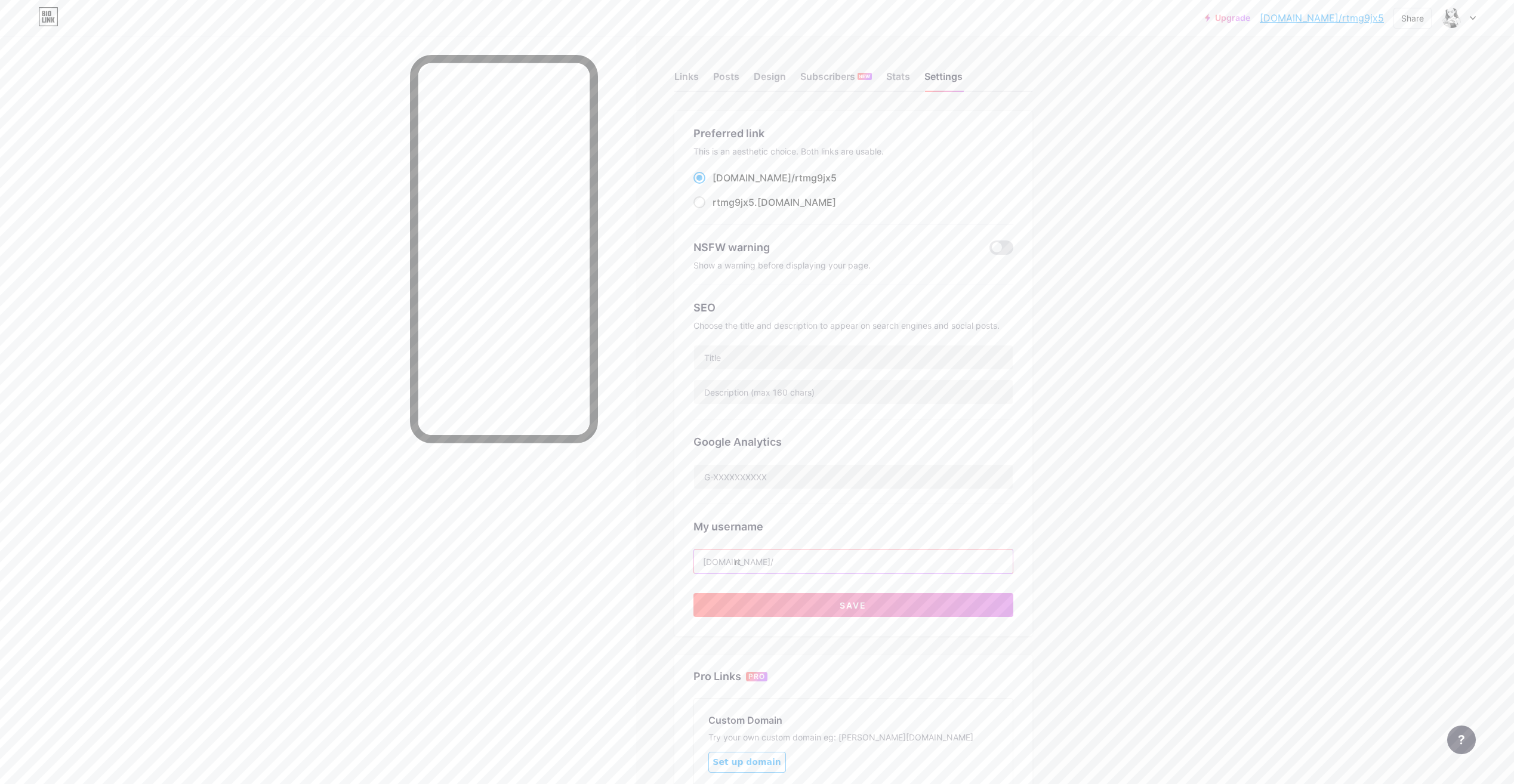
type input "r"
type input "lilicrochet"
click at [838, 593] on button "Save" at bounding box center [853, 605] width 320 height 24
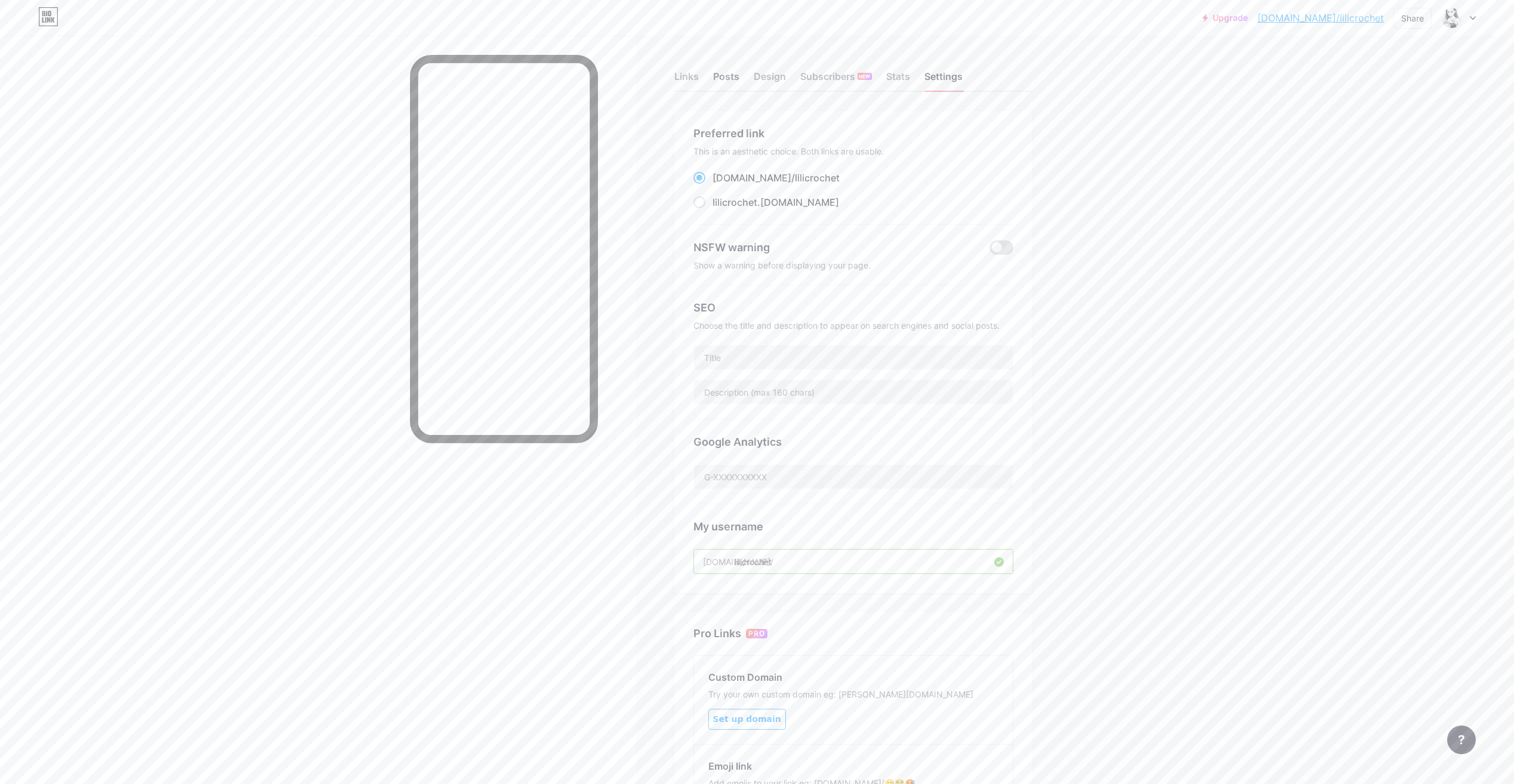
click at [724, 75] on div "Posts" at bounding box center [726, 80] width 26 height 21
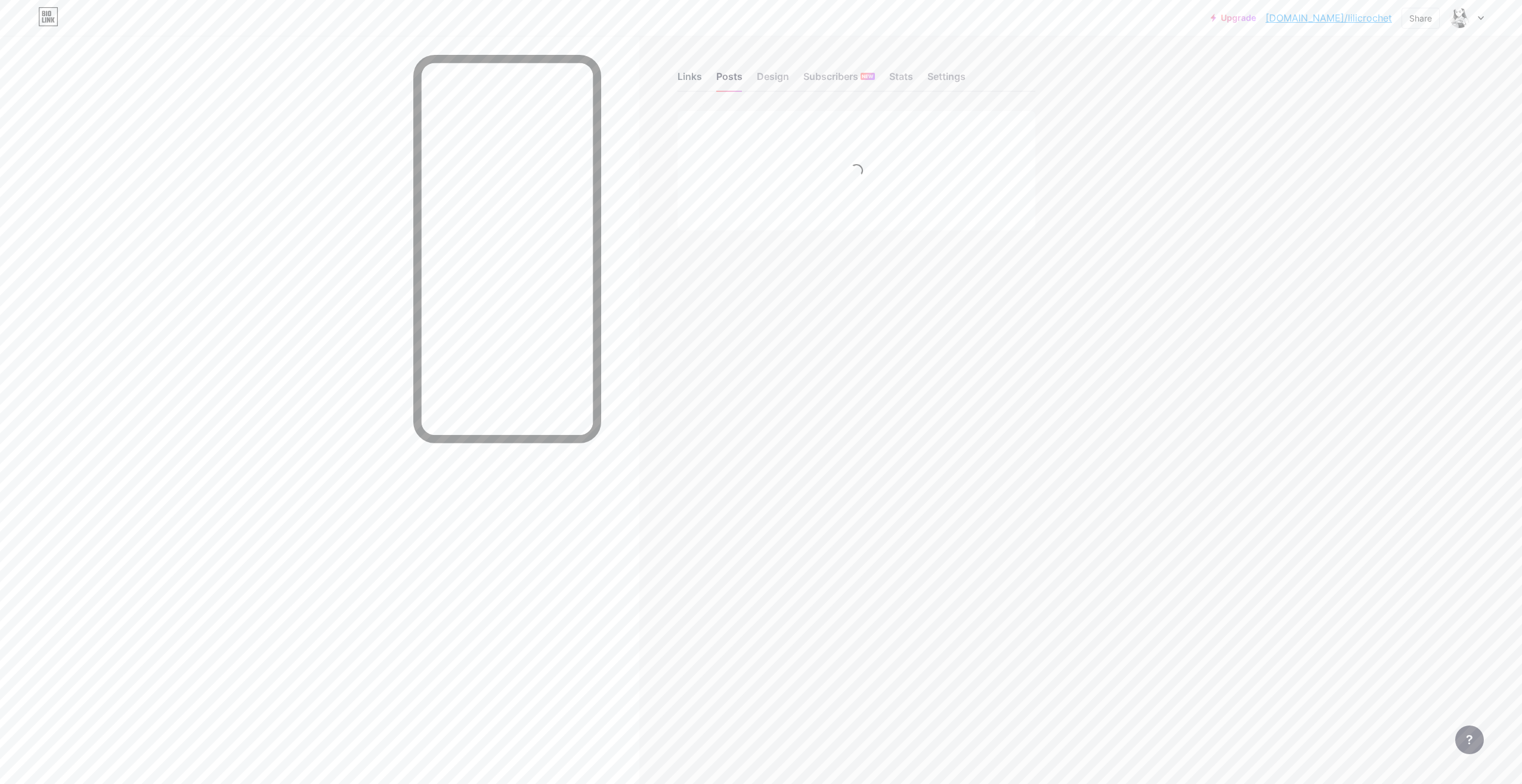
click at [685, 75] on div "Links" at bounding box center [689, 80] width 24 height 21
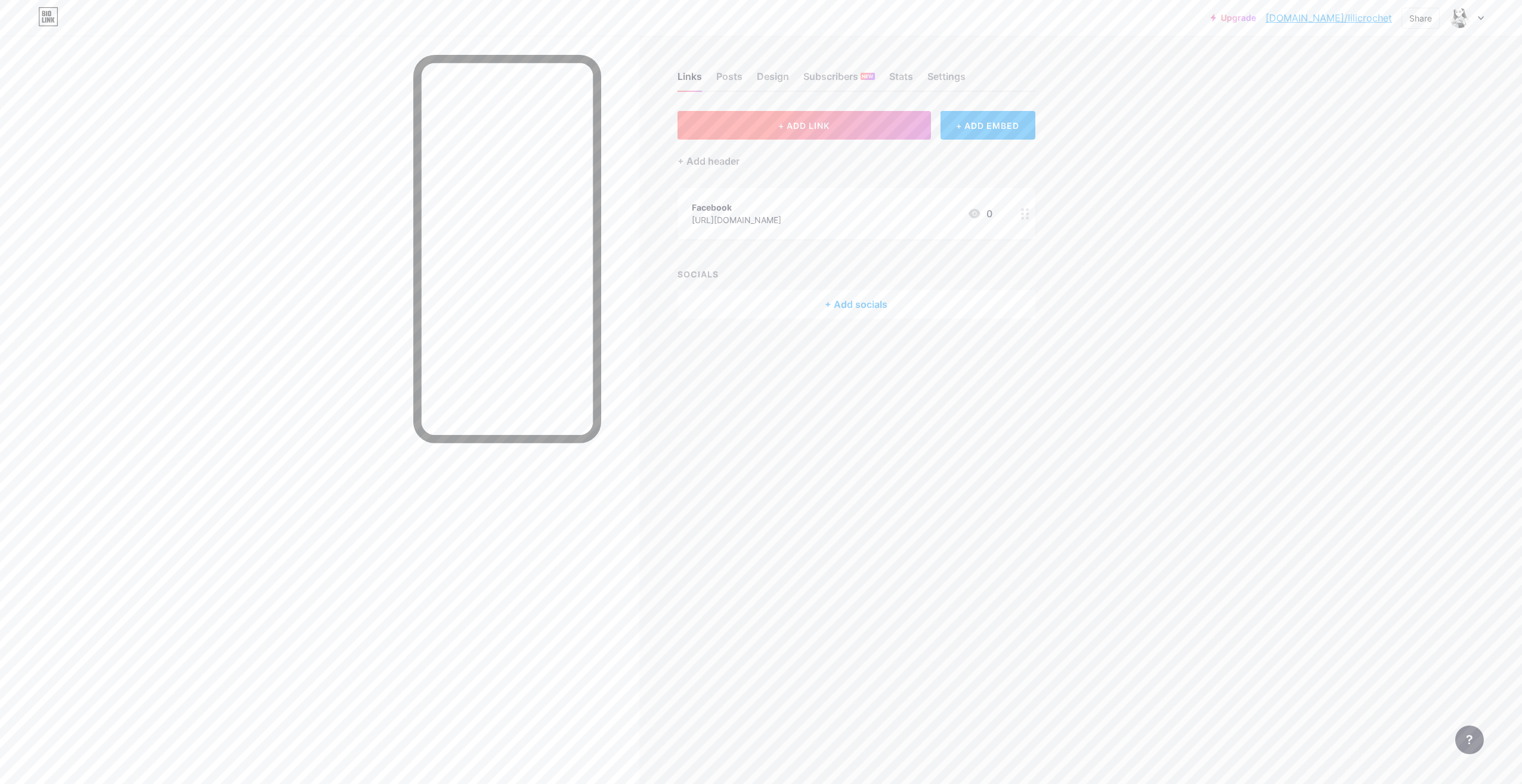
click at [843, 126] on button "+ ADD LINK" at bounding box center [804, 126] width 253 height 29
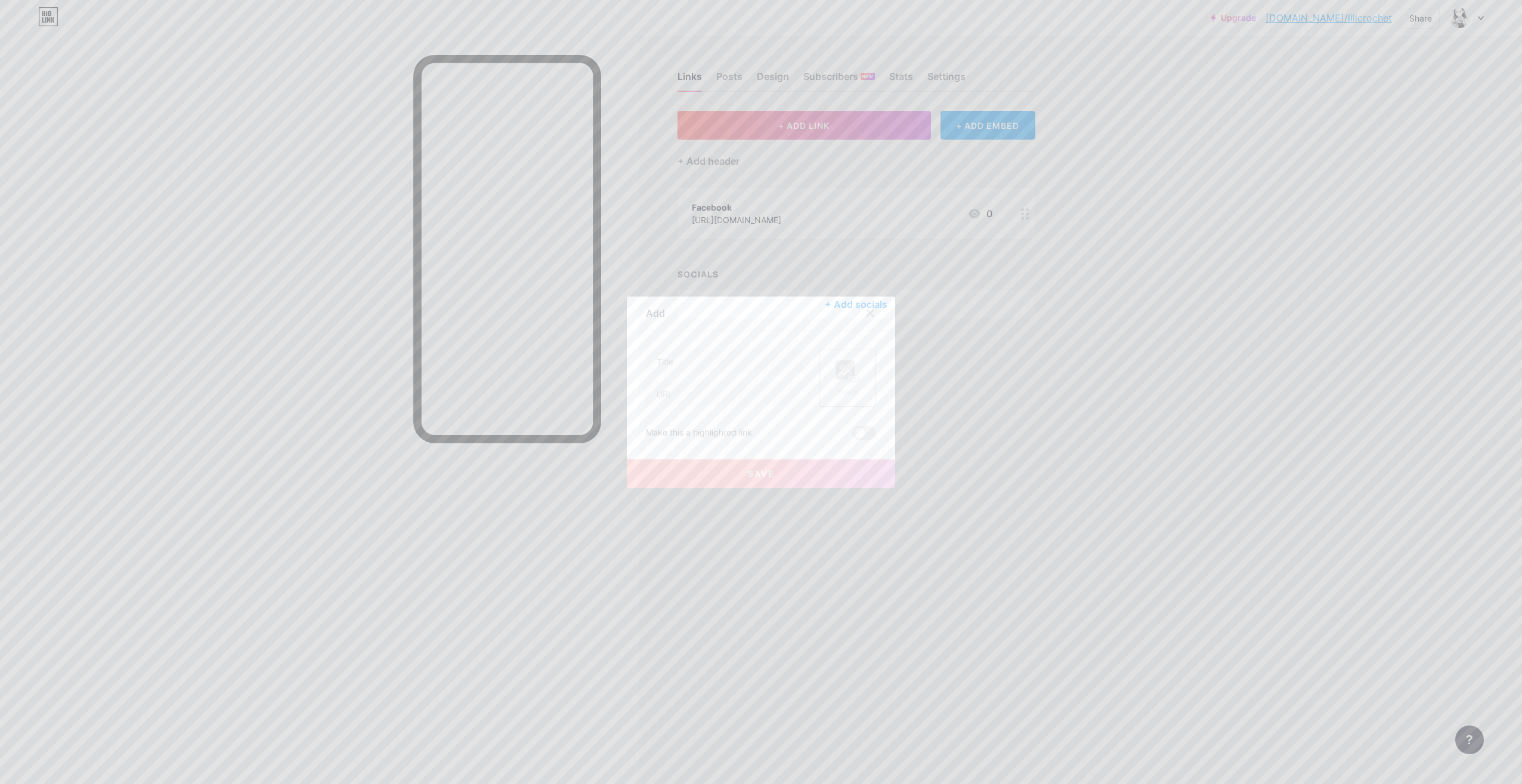
click at [868, 314] on icon at bounding box center [870, 313] width 7 height 7
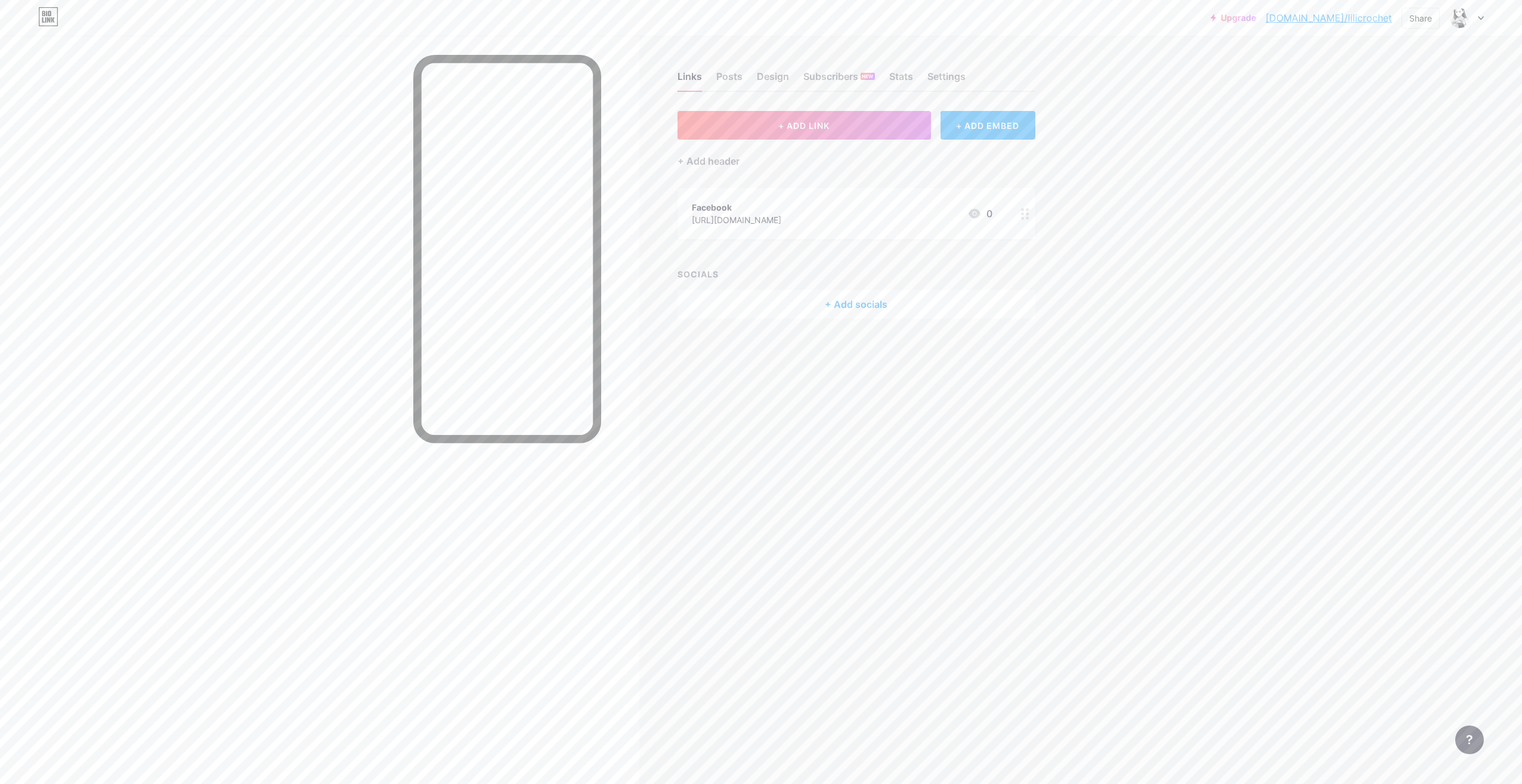
click at [974, 126] on div "+ ADD EMBED" at bounding box center [987, 126] width 95 height 29
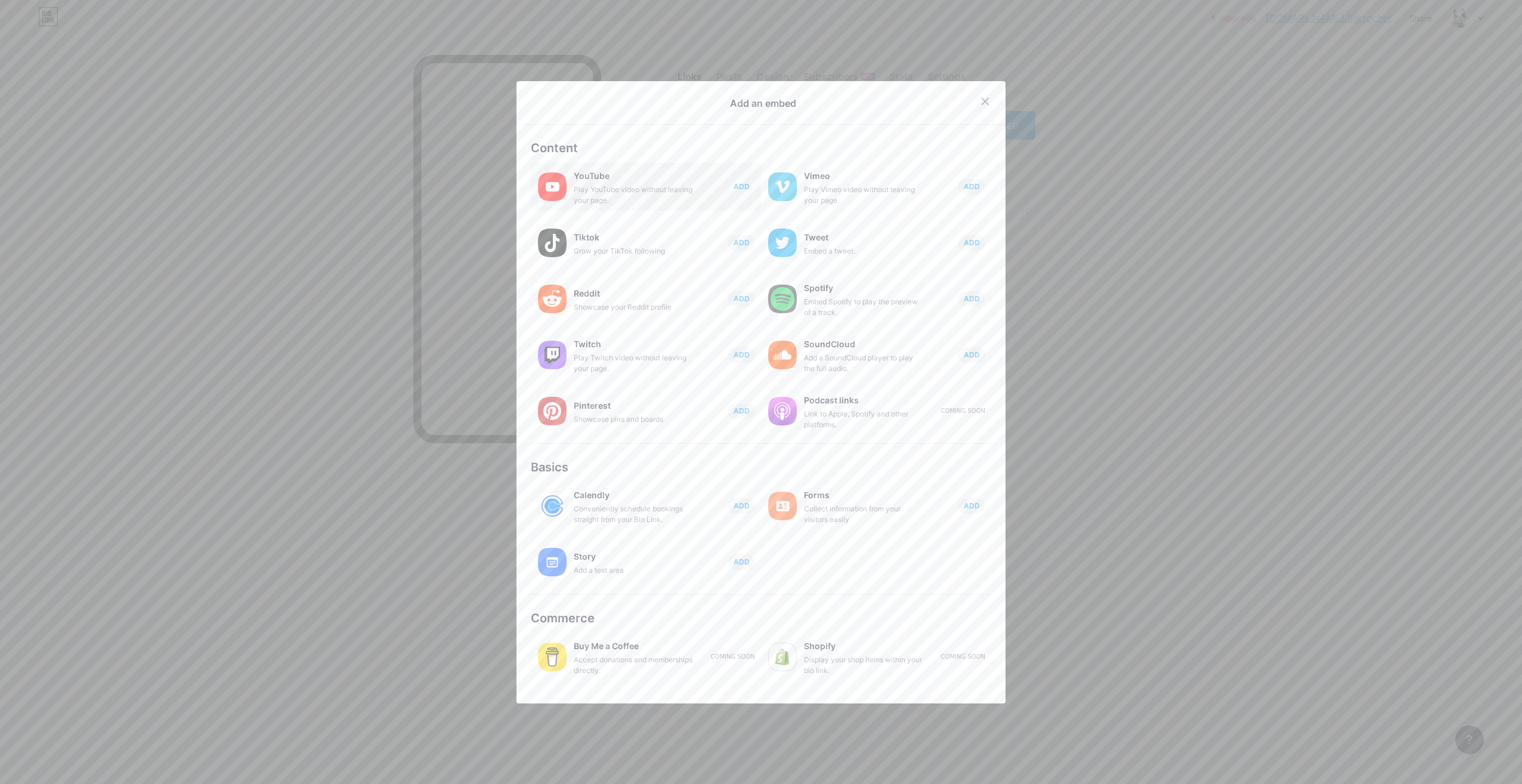
click at [734, 187] on span "ADD" at bounding box center [742, 186] width 16 height 11
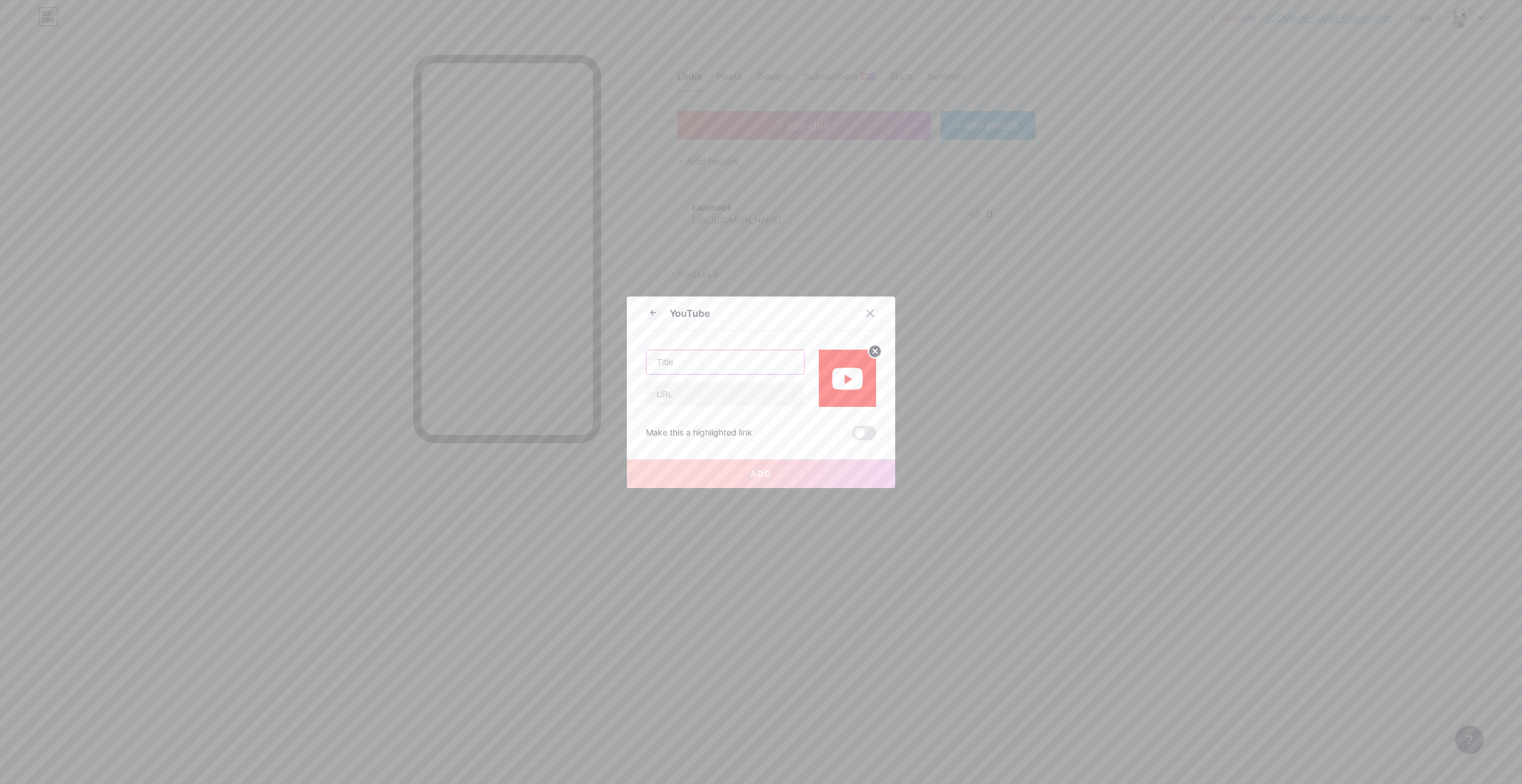
click at [718, 362] on input "text" at bounding box center [725, 362] width 157 height 24
click at [685, 364] on input "text" at bounding box center [725, 362] width 157 height 24
click at [678, 397] on input "text" at bounding box center [725, 393] width 157 height 24
paste input "[URL][DOMAIN_NAME]"
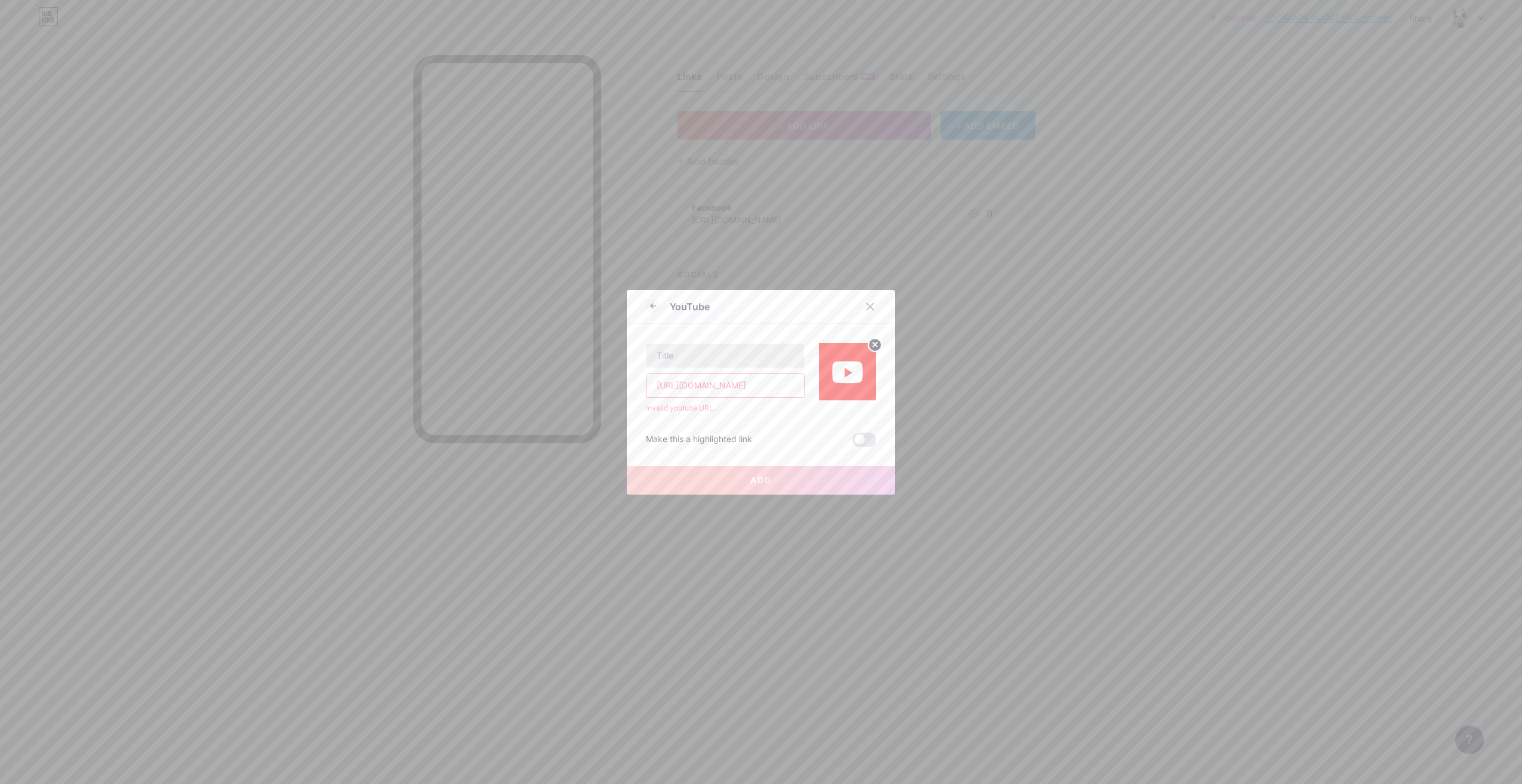
type input "[URL][DOMAIN_NAME]"
click at [696, 351] on input "text" at bounding box center [725, 355] width 157 height 24
type input "Youtube"
click at [749, 385] on input "[URL][DOMAIN_NAME]" at bounding box center [725, 385] width 157 height 24
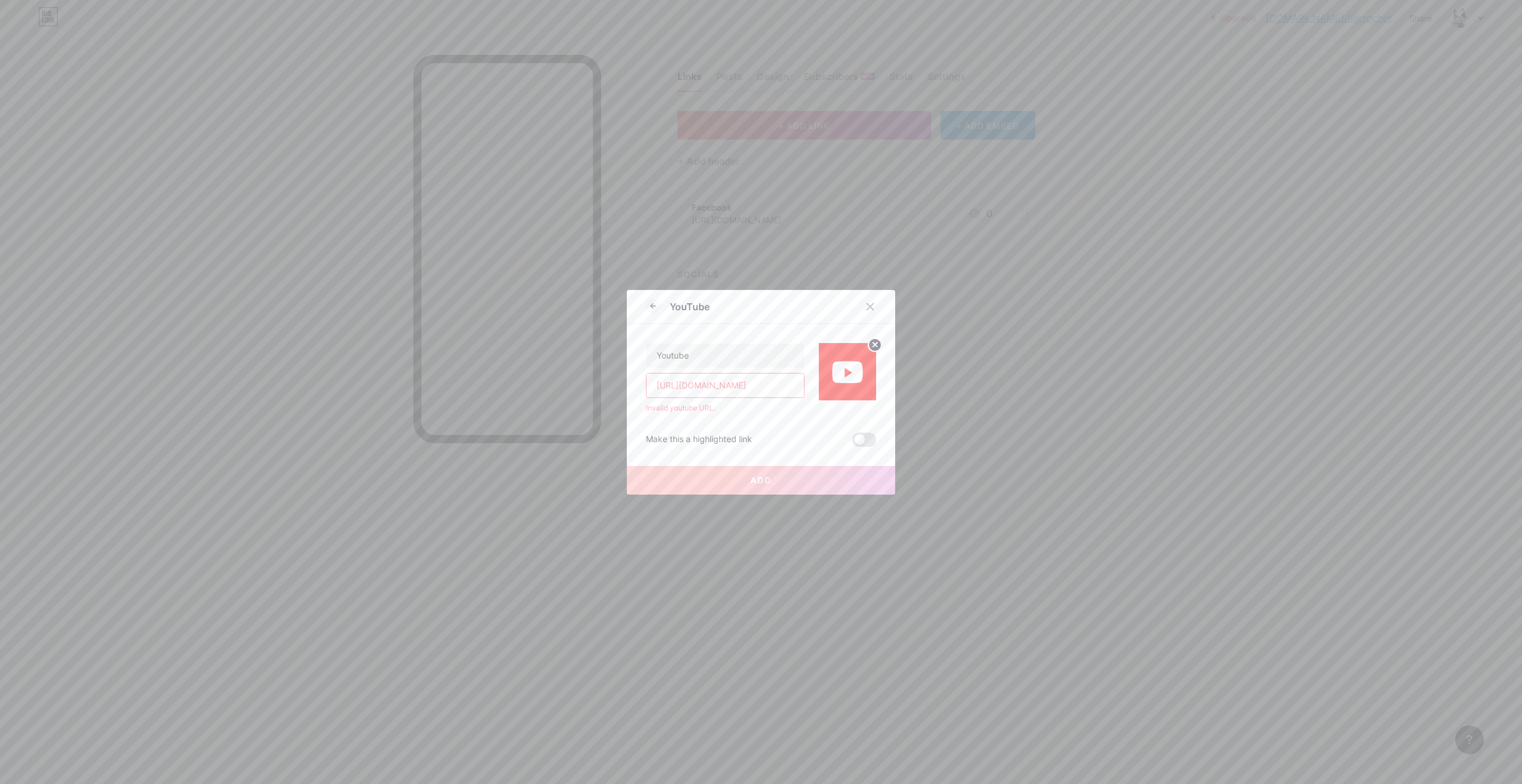
scroll to position [0, 30]
click at [865, 438] on span at bounding box center [864, 440] width 24 height 14
click at [852, 442] on input "checkbox" at bounding box center [852, 442] width 0 height 0
click at [857, 438] on span at bounding box center [864, 440] width 24 height 14
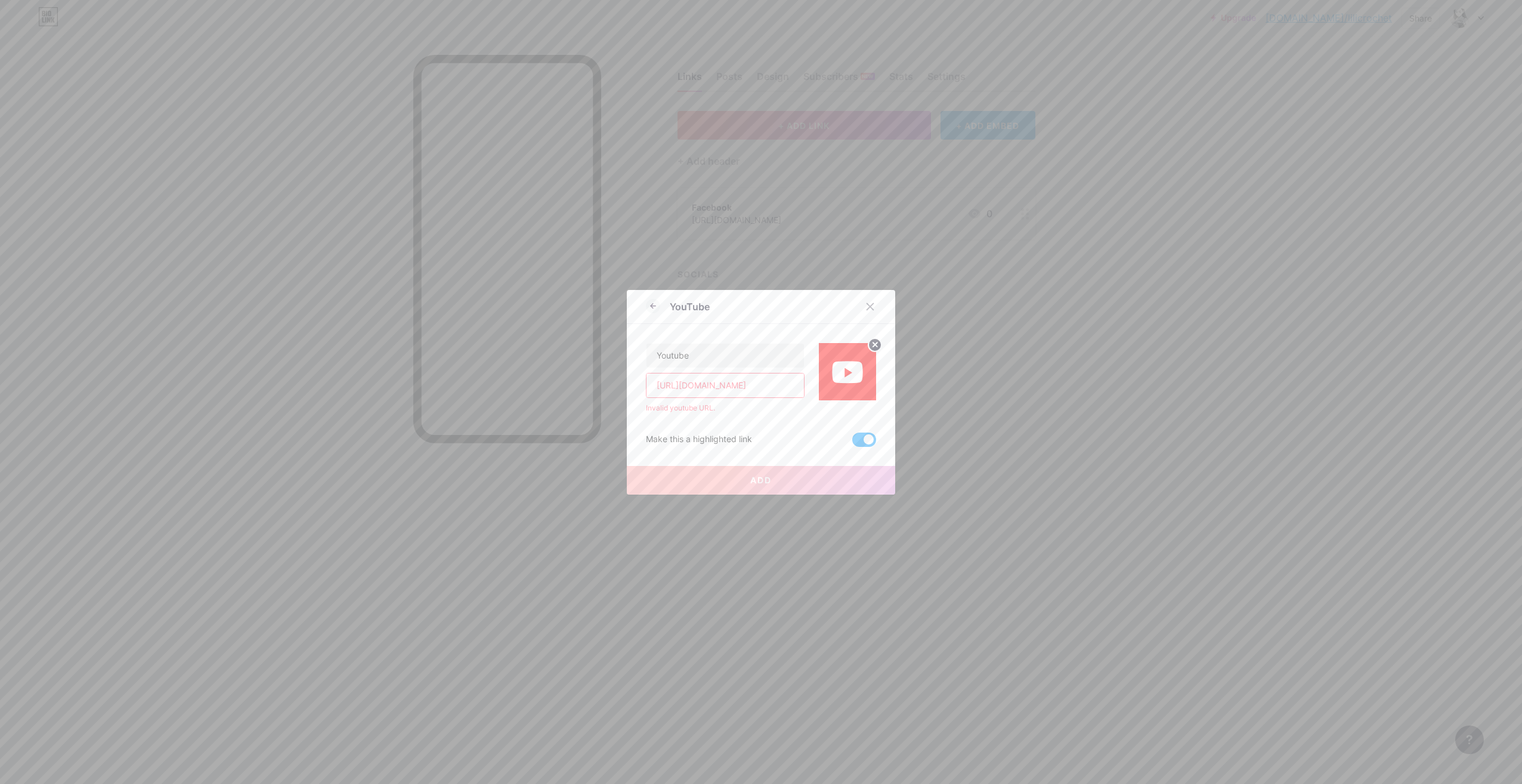
click at [852, 442] on input "checkbox" at bounding box center [852, 442] width 0 height 0
click at [730, 382] on input "[URL][DOMAIN_NAME]" at bounding box center [725, 385] width 157 height 24
click at [724, 387] on input "[URL][DOMAIN_NAME]" at bounding box center [725, 385] width 157 height 24
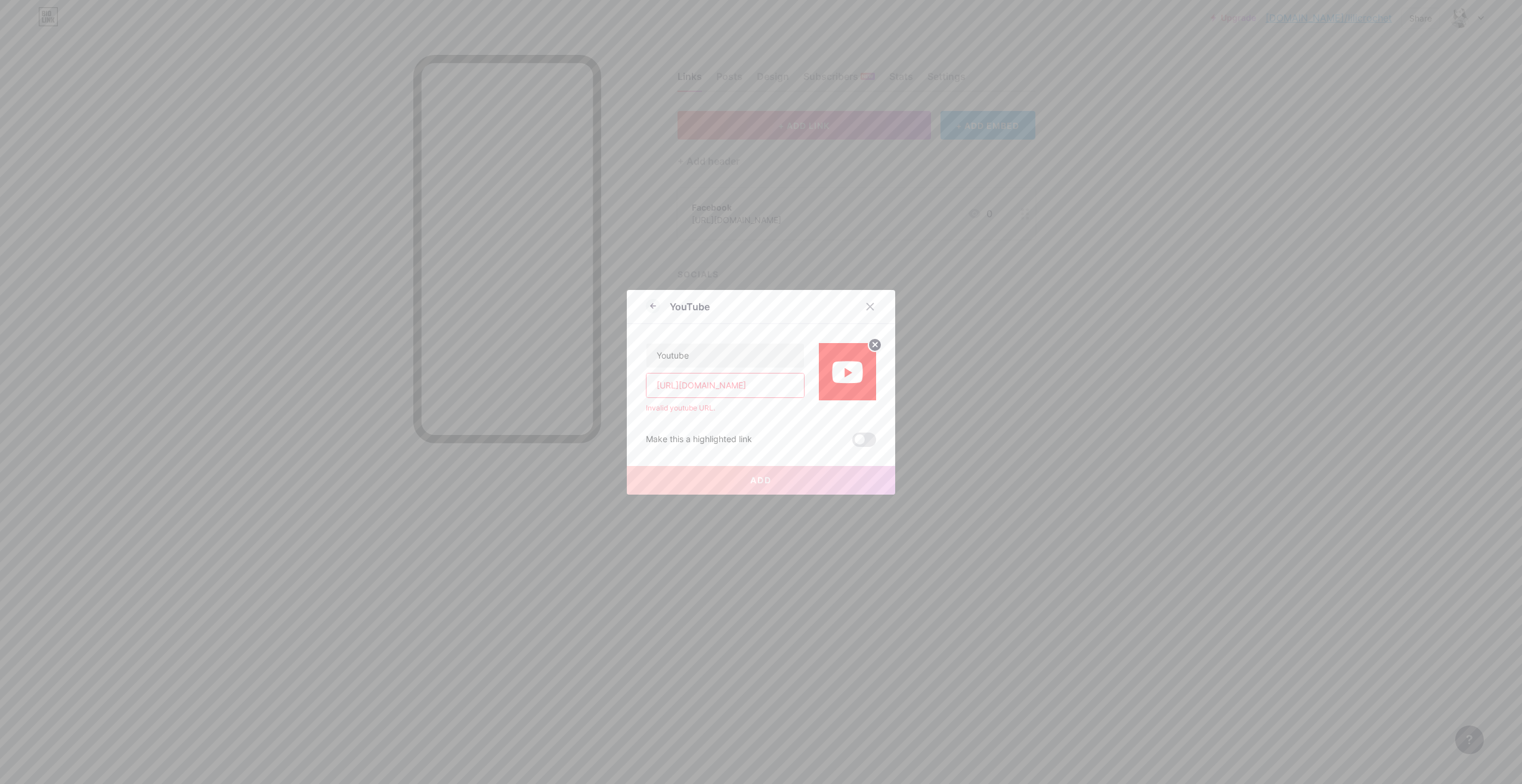
paste input "text"
click at [764, 389] on input "[URL][DOMAIN_NAME]" at bounding box center [725, 385] width 157 height 24
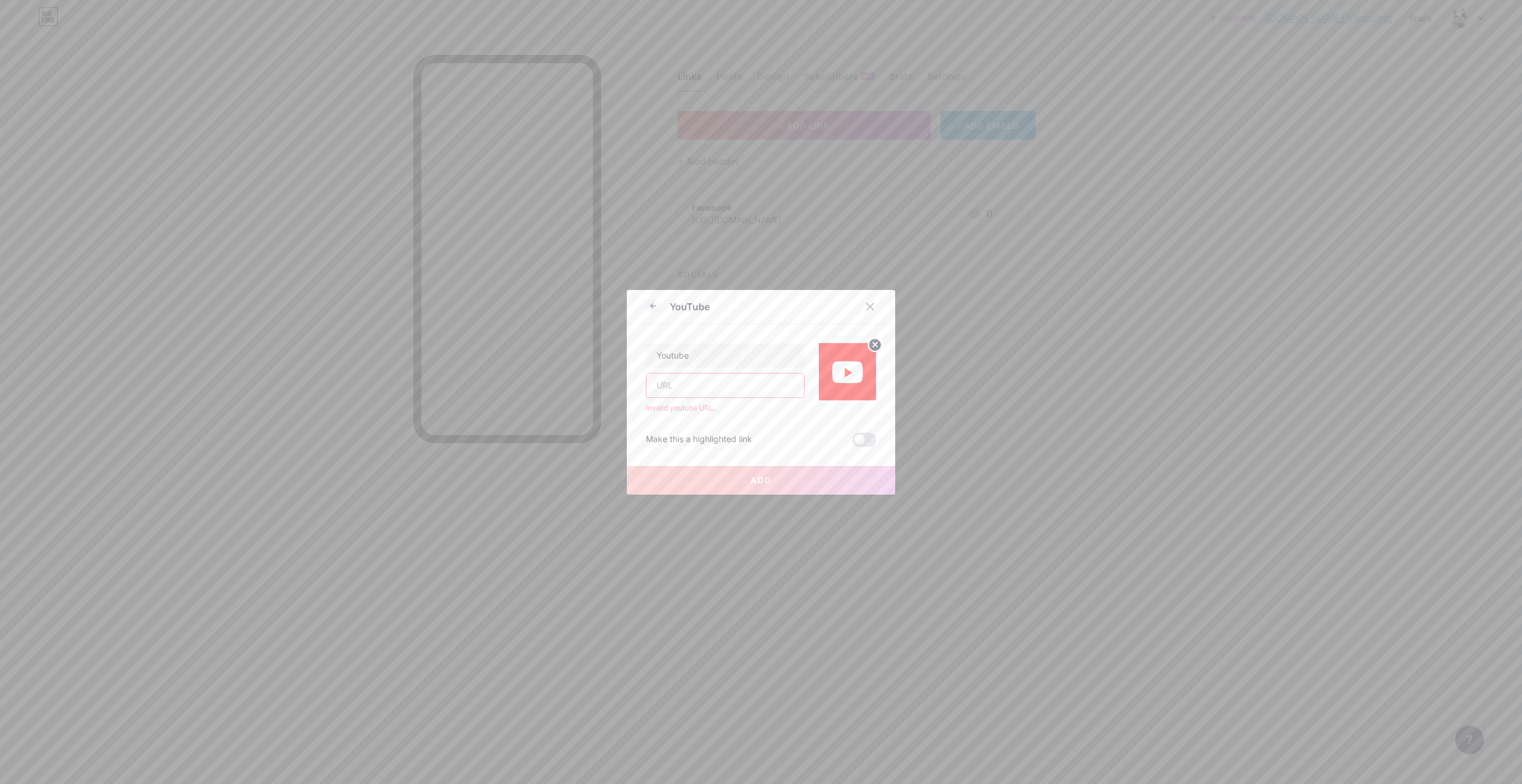
scroll to position [0, 0]
click at [755, 367] on input "Youtube" at bounding box center [725, 362] width 157 height 24
click at [742, 402] on input "text" at bounding box center [725, 393] width 157 height 24
paste input "[URL][DOMAIN_NAME]"
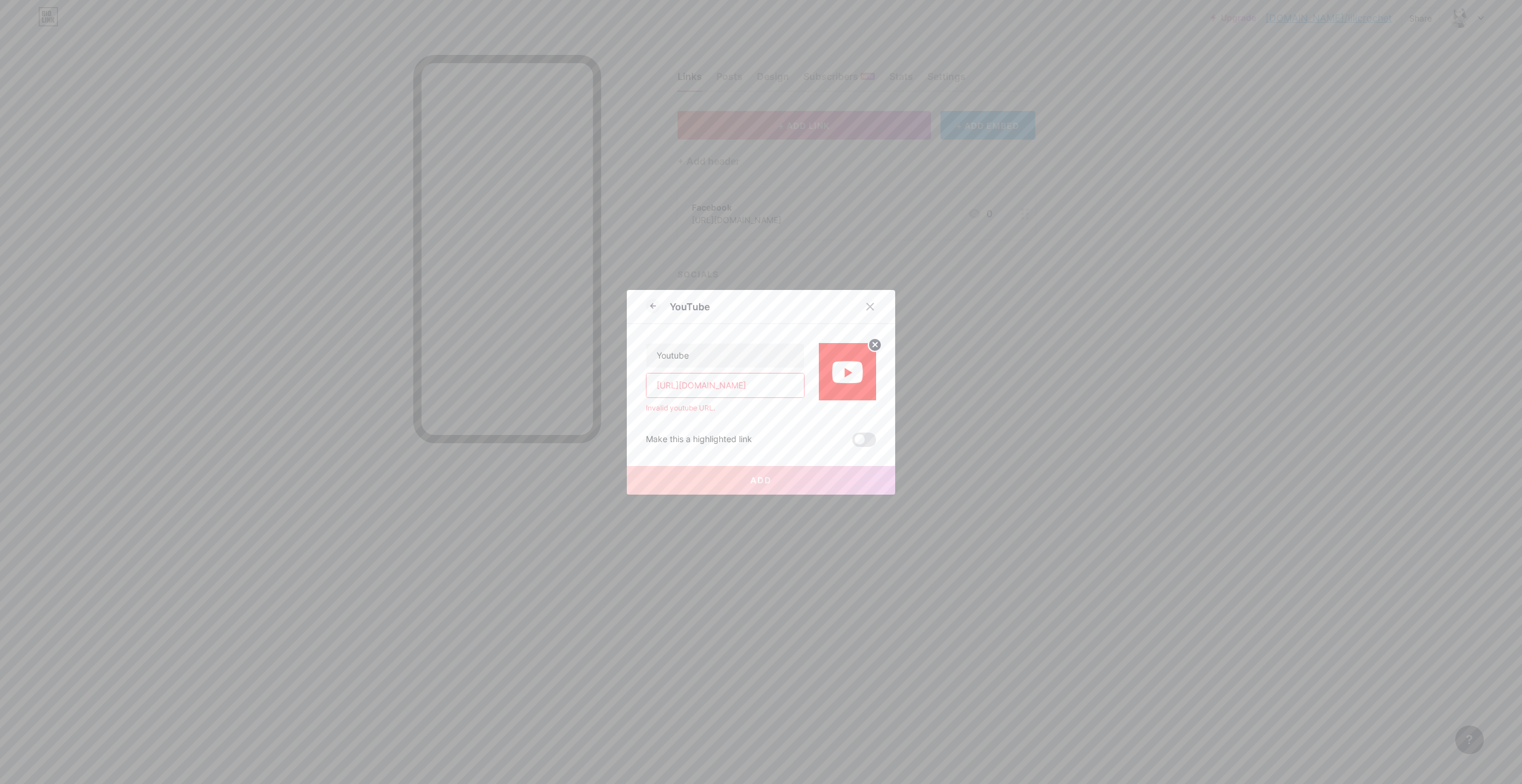
drag, startPoint x: 730, startPoint y: 384, endPoint x: 887, endPoint y: 378, distance: 157.1
click at [884, 380] on div "YouTube Youtube https://www.youtube.com/@Lilicrochetytb Invalid youtube URL. Ma…" at bounding box center [761, 392] width 269 height 204
drag, startPoint x: 682, startPoint y: 382, endPoint x: 562, endPoint y: 384, distance: 120.0
click at [567, 384] on div "YouTube Youtube https://www.youtube.com Invalid youtube URL. Make this a highli…" at bounding box center [761, 392] width 1522 height 784
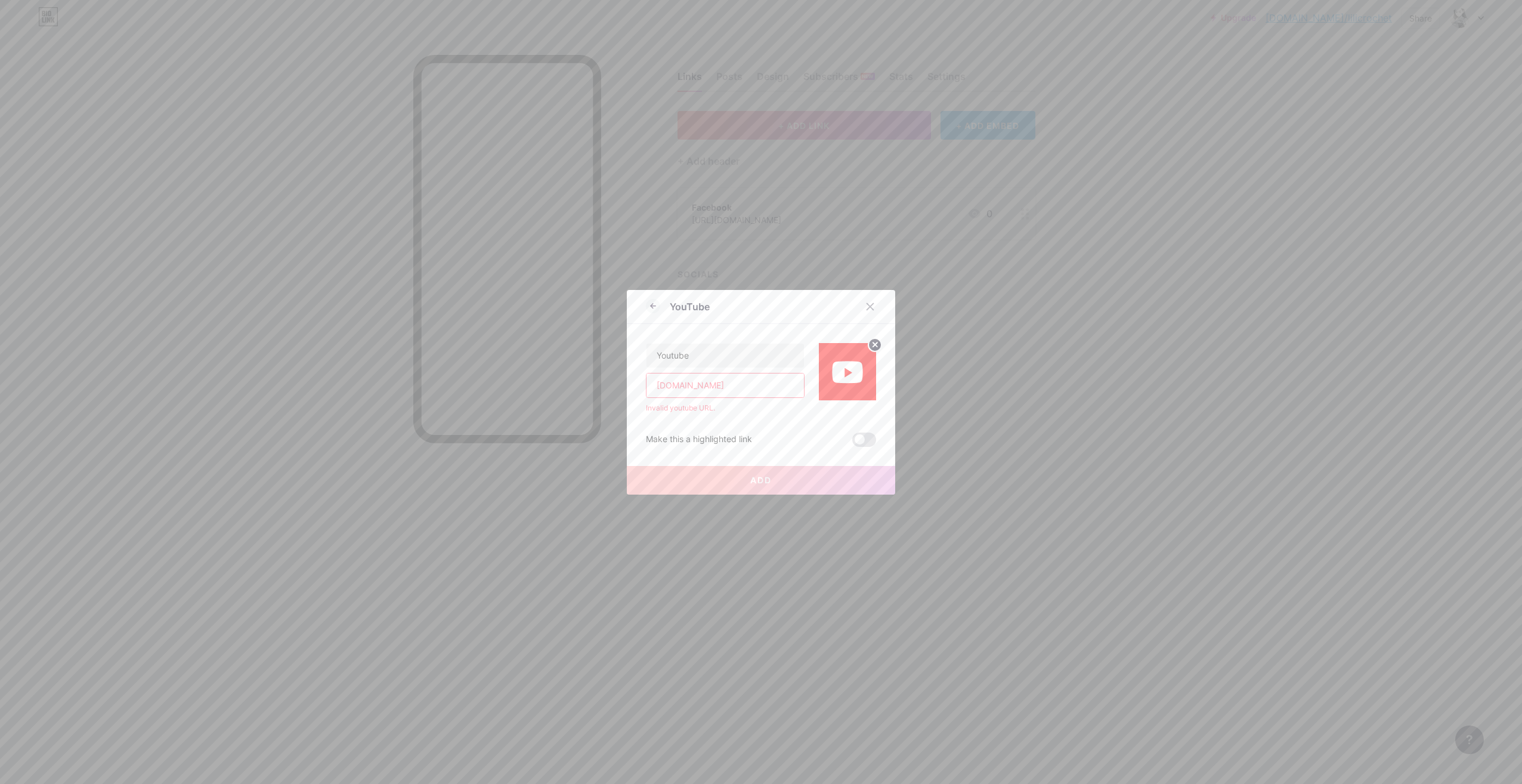
click at [754, 392] on input "www.youtube.com" at bounding box center [725, 385] width 157 height 24
click at [751, 380] on input "www.youtube.com" at bounding box center [725, 385] width 157 height 24
paste input "/@Lilicrochetytb"
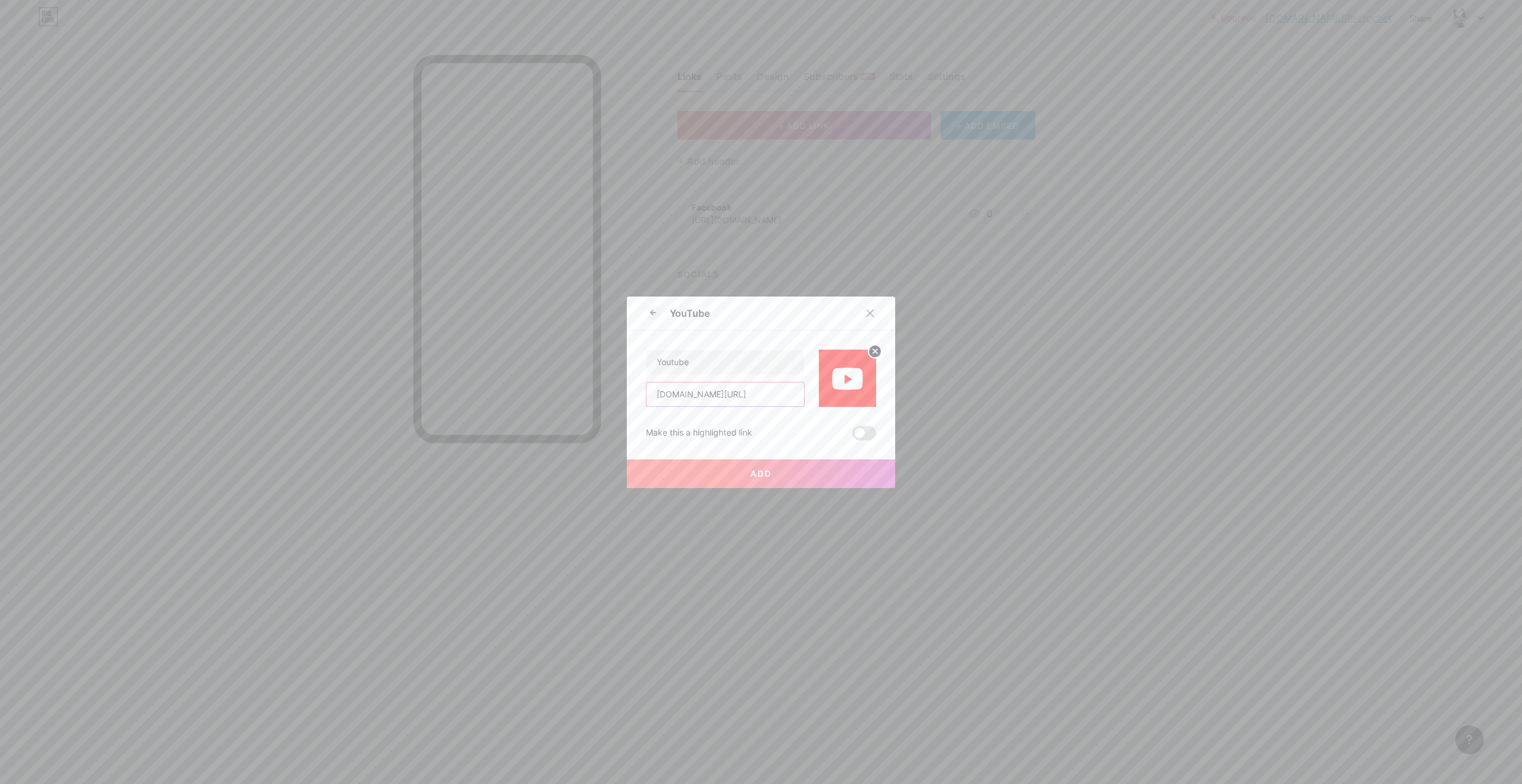
scroll to position [0, 1]
type input "[DOMAIN_NAME][URL]"
click at [727, 473] on button "Add" at bounding box center [761, 474] width 269 height 29
click at [763, 474] on span "Add" at bounding box center [761, 473] width 21 height 11
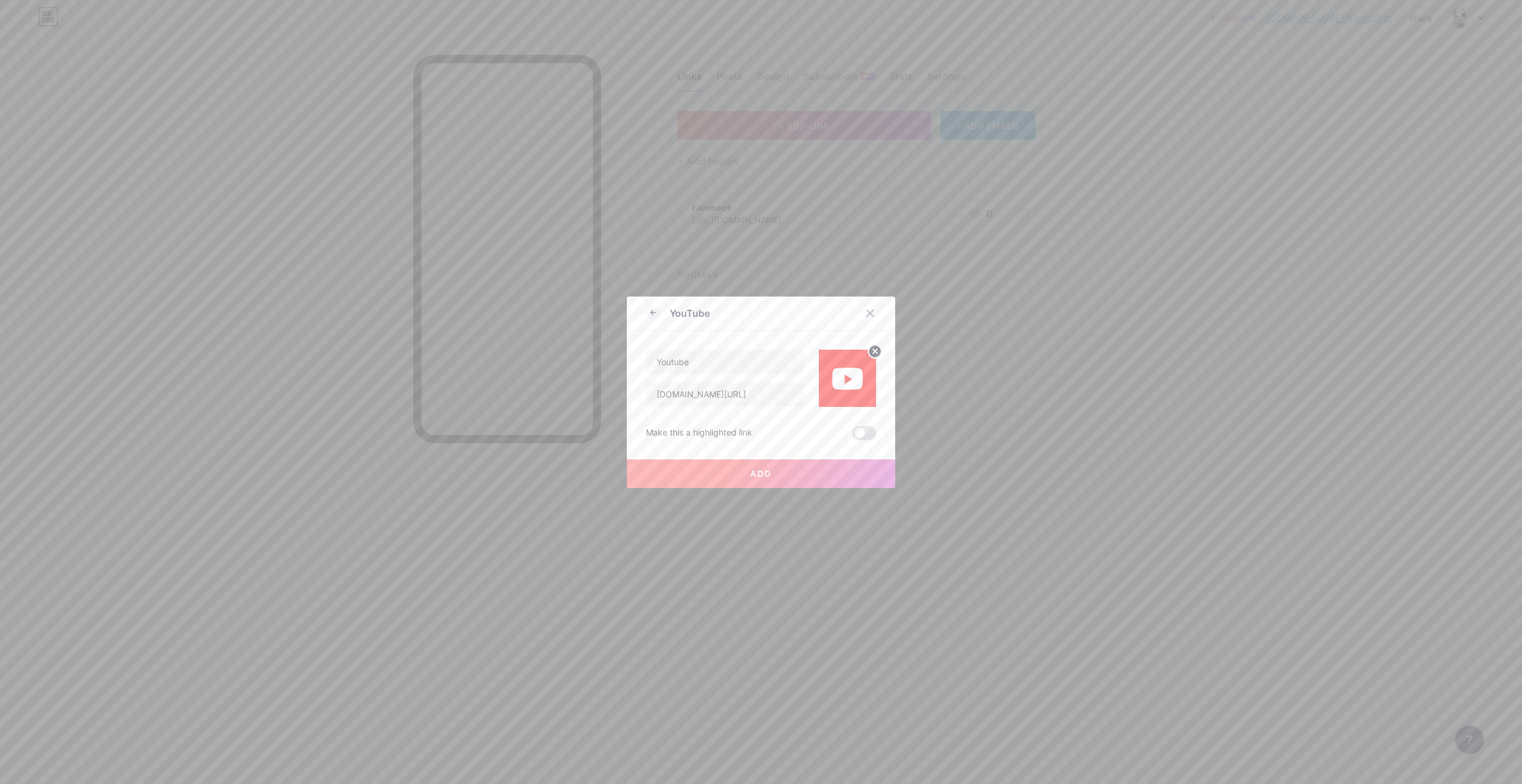
click at [759, 473] on span "Add" at bounding box center [761, 473] width 21 height 11
click at [864, 432] on span at bounding box center [864, 433] width 24 height 14
click at [852, 436] on input "checkbox" at bounding box center [852, 436] width 0 height 0
click at [759, 467] on button "Add" at bounding box center [761, 474] width 269 height 29
click at [744, 395] on input "[DOMAIN_NAME][URL]" at bounding box center [725, 393] width 157 height 24
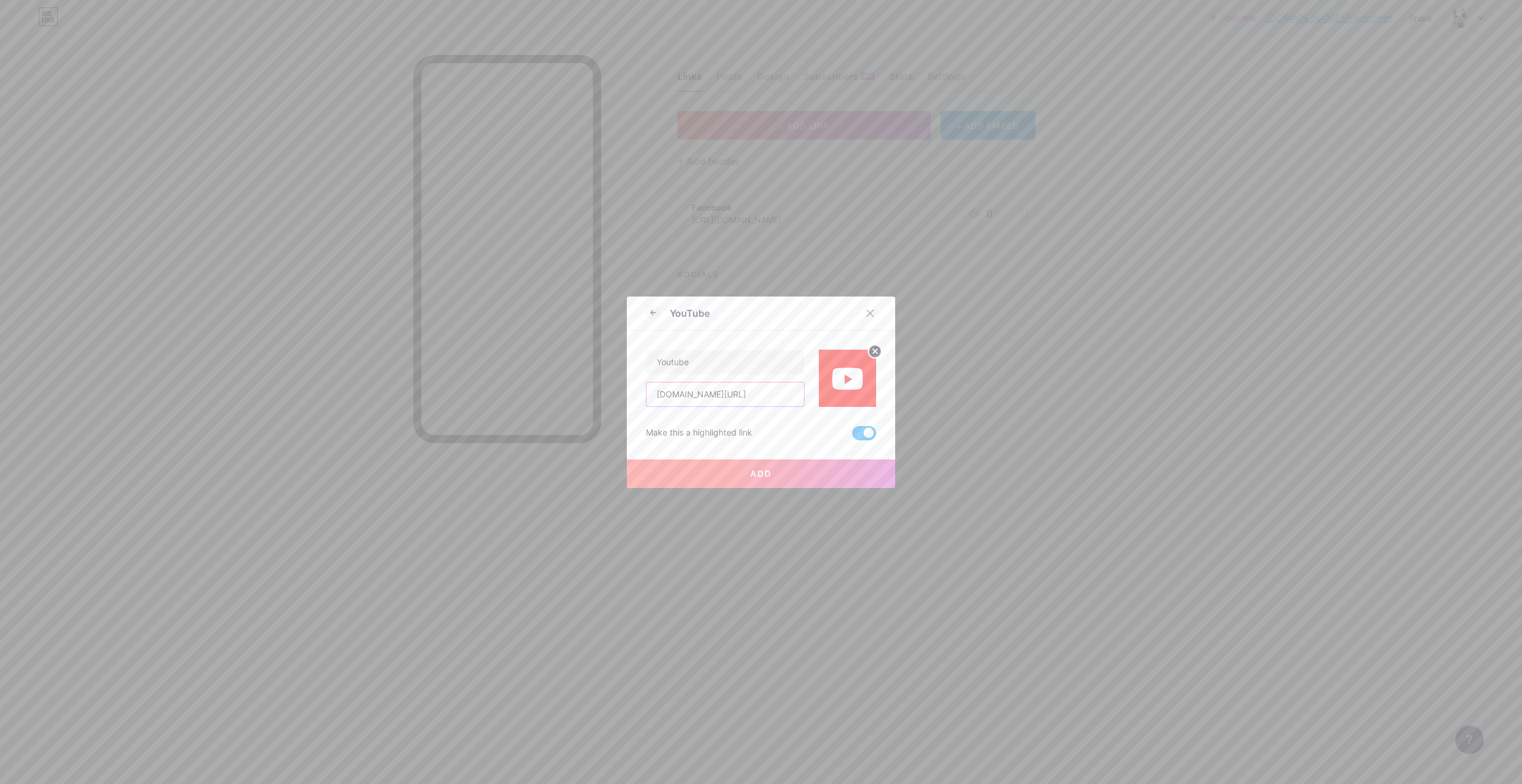
click at [744, 395] on input "[DOMAIN_NAME][URL]" at bounding box center [725, 393] width 157 height 24
click at [745, 394] on input "[DOMAIN_NAME][URL]" at bounding box center [725, 393] width 157 height 24
click at [776, 467] on button "Add" at bounding box center [761, 474] width 269 height 29
click at [864, 319] on div at bounding box center [870, 313] width 21 height 21
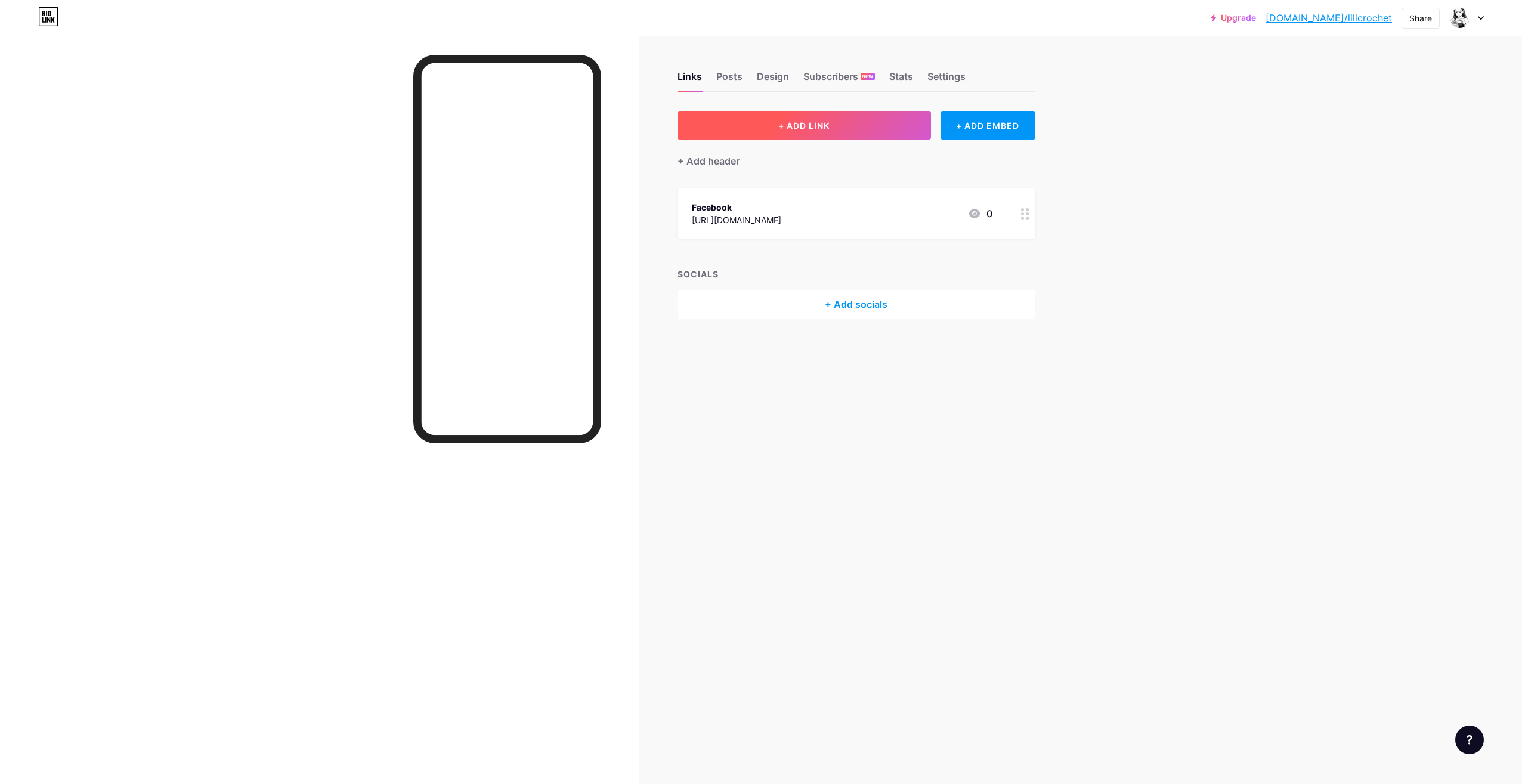
click at [805, 127] on span "+ ADD LINK" at bounding box center [803, 126] width 51 height 11
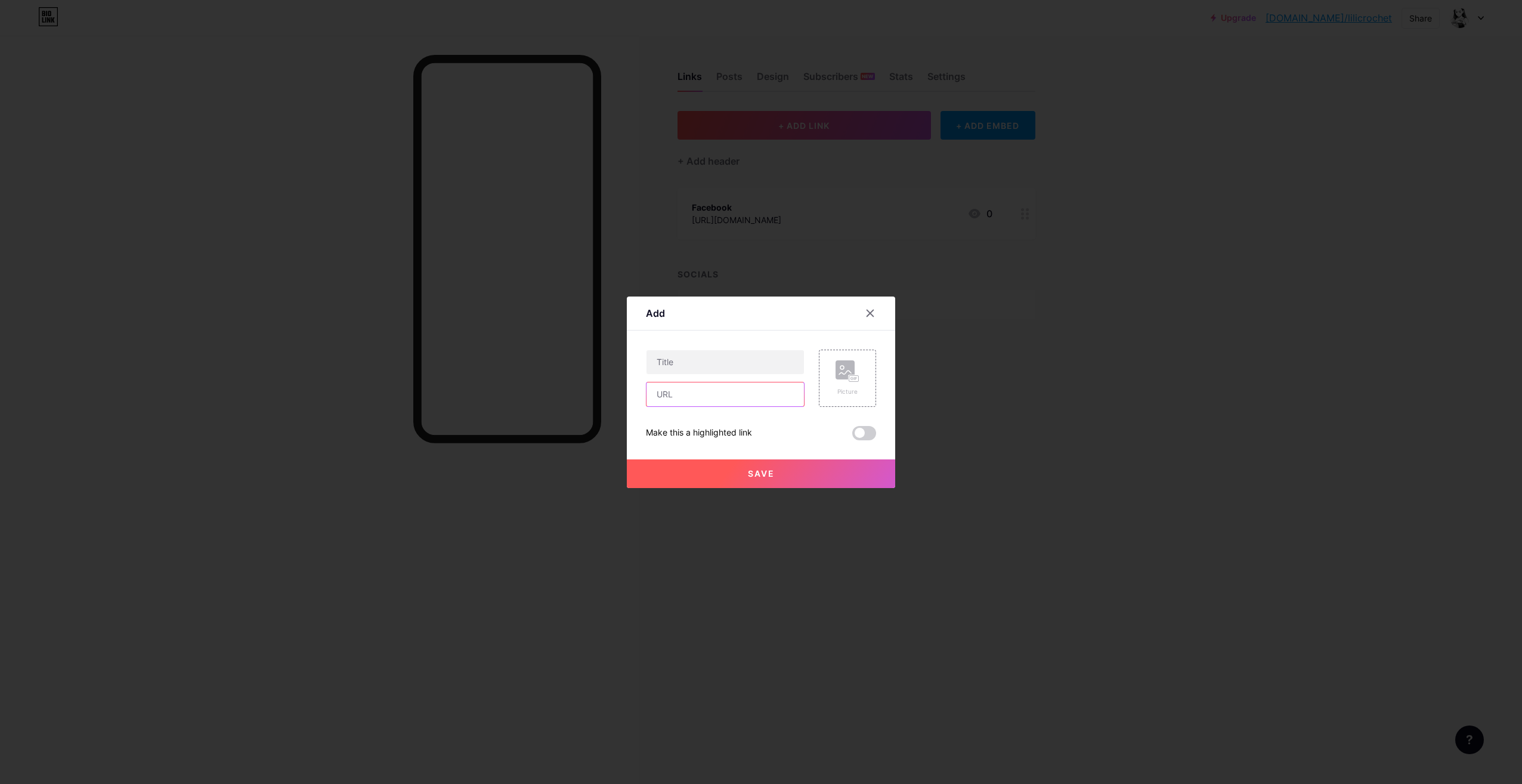
click at [693, 395] on input "text" at bounding box center [725, 393] width 157 height 24
paste input "[DOMAIN_NAME][URL]"
type input "[DOMAIN_NAME][URL]"
click at [693, 350] on input "text" at bounding box center [725, 362] width 157 height 24
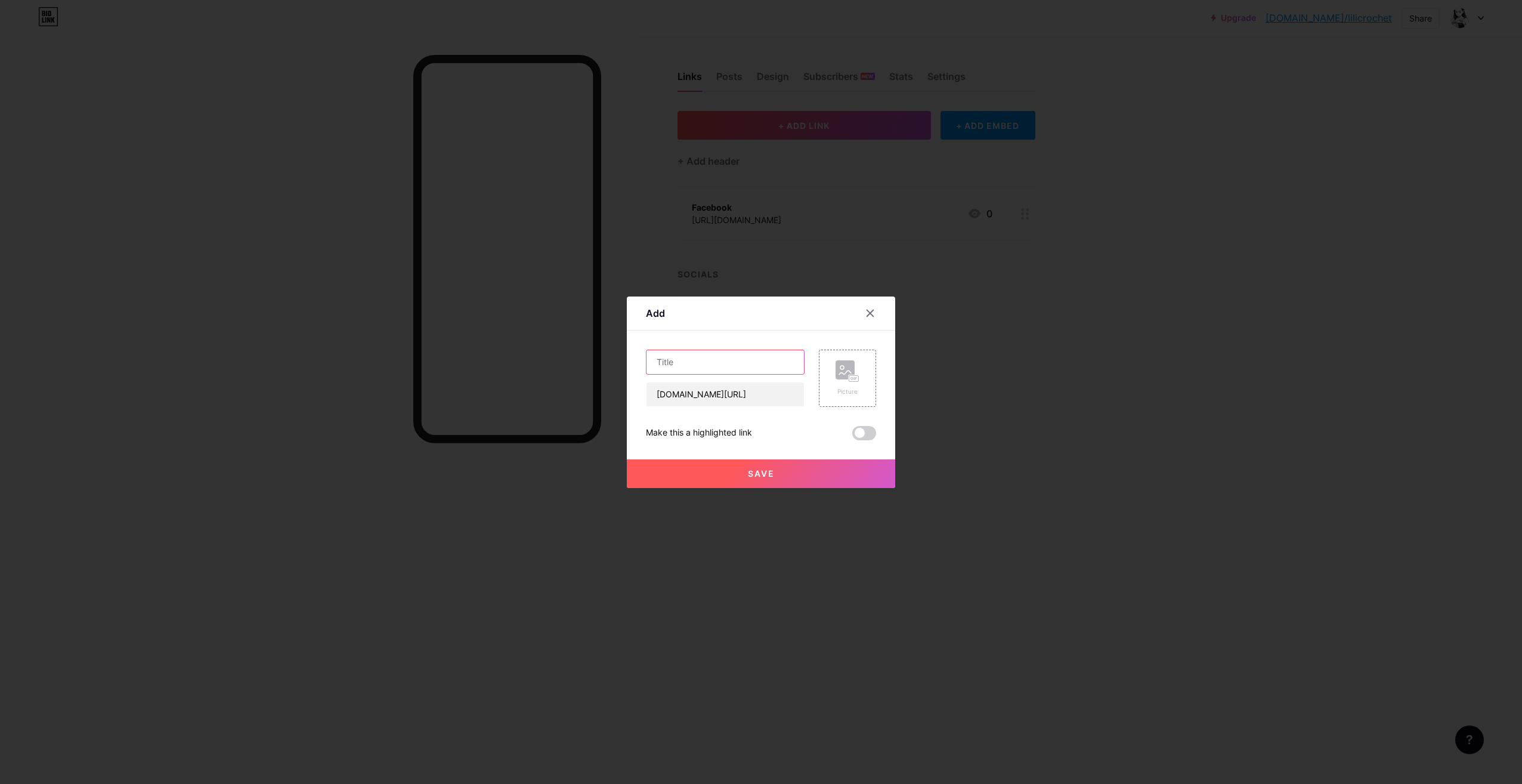
scroll to position [0, 0]
type input "Youtube"
click at [850, 387] on div "Picture" at bounding box center [847, 391] width 24 height 9
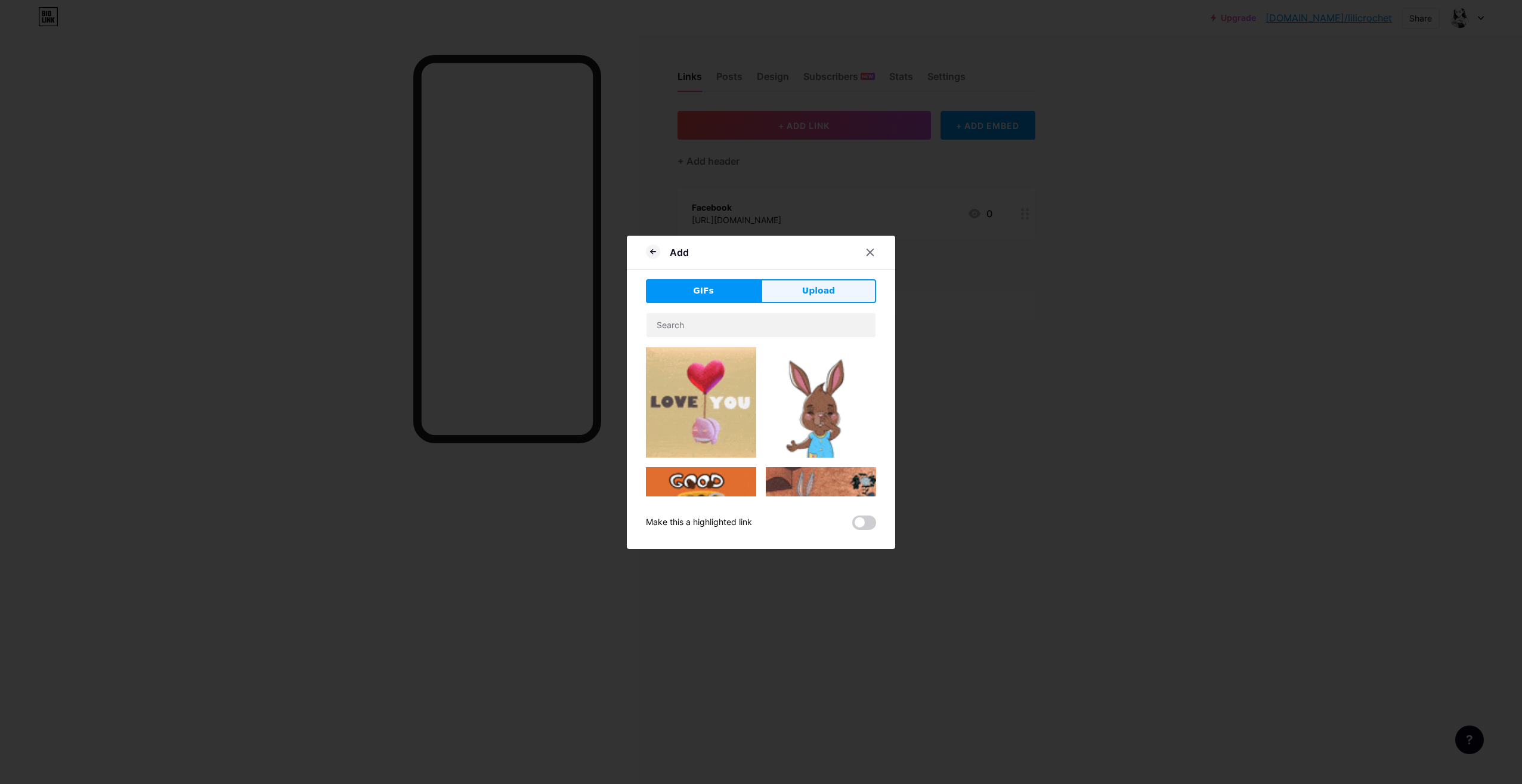
click at [815, 293] on span "Upload" at bounding box center [819, 291] width 33 height 12
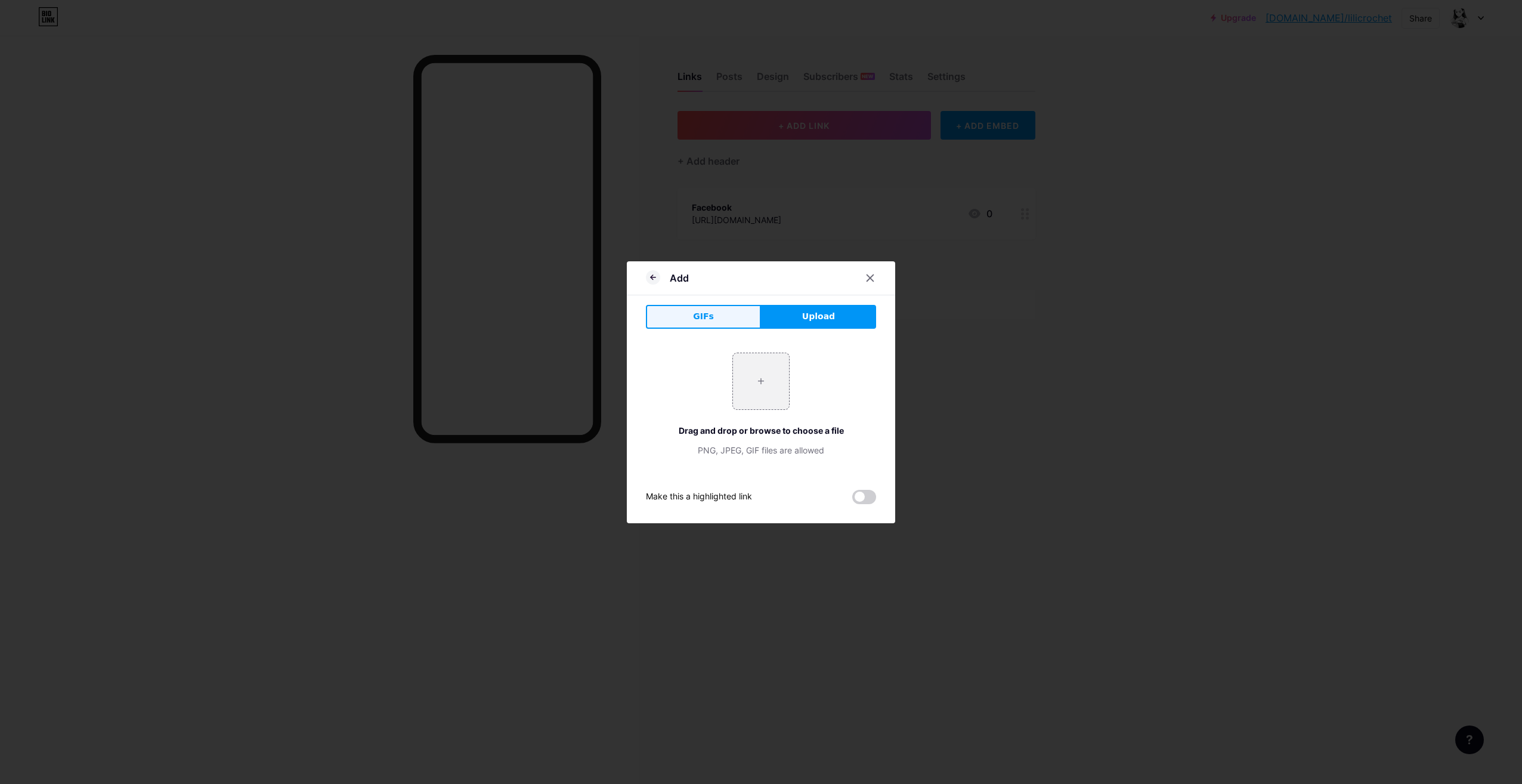
click at [731, 321] on button "GIFs" at bounding box center [703, 317] width 115 height 24
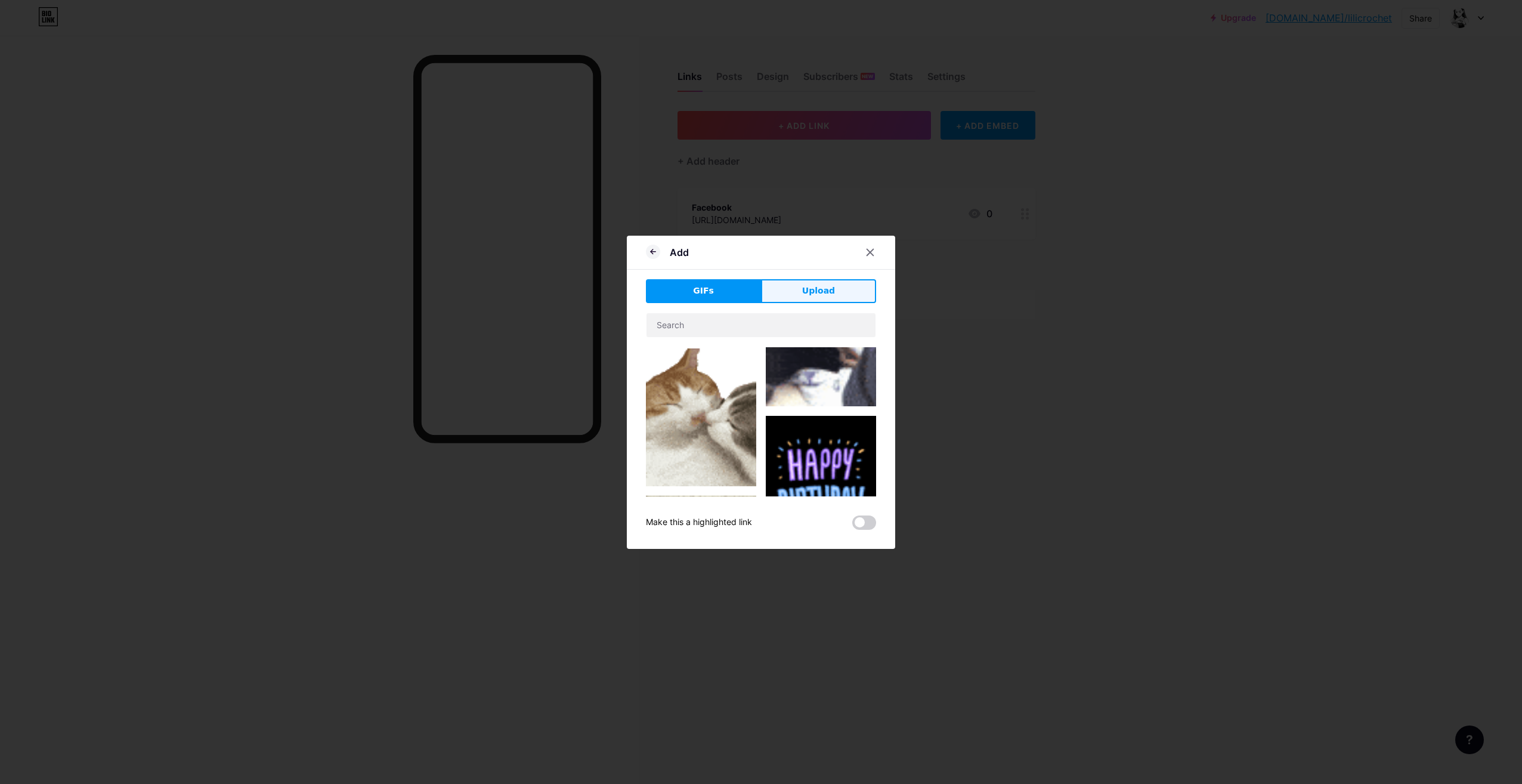
scroll to position [597, 0]
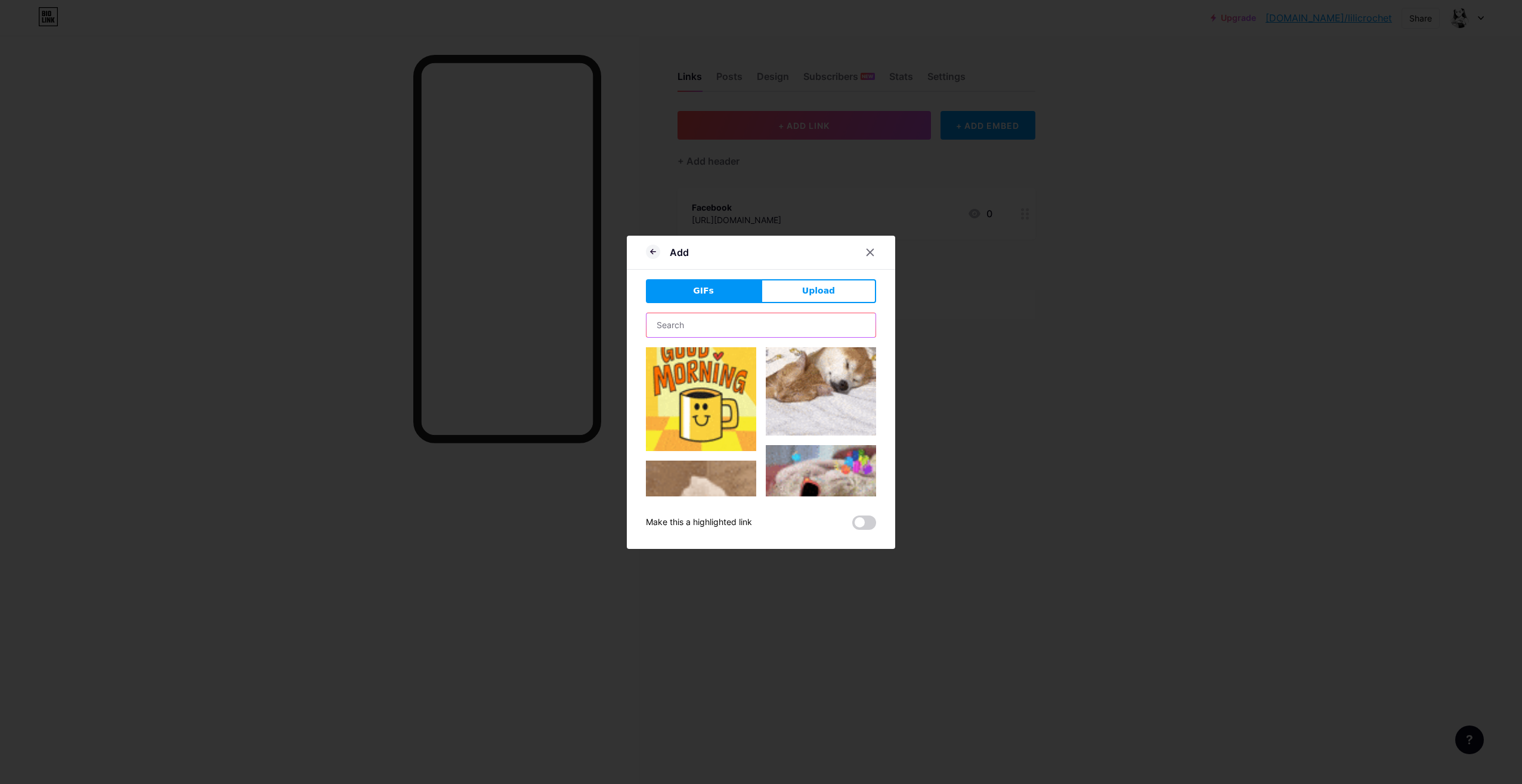
click at [805, 333] on input "text" at bounding box center [761, 324] width 229 height 24
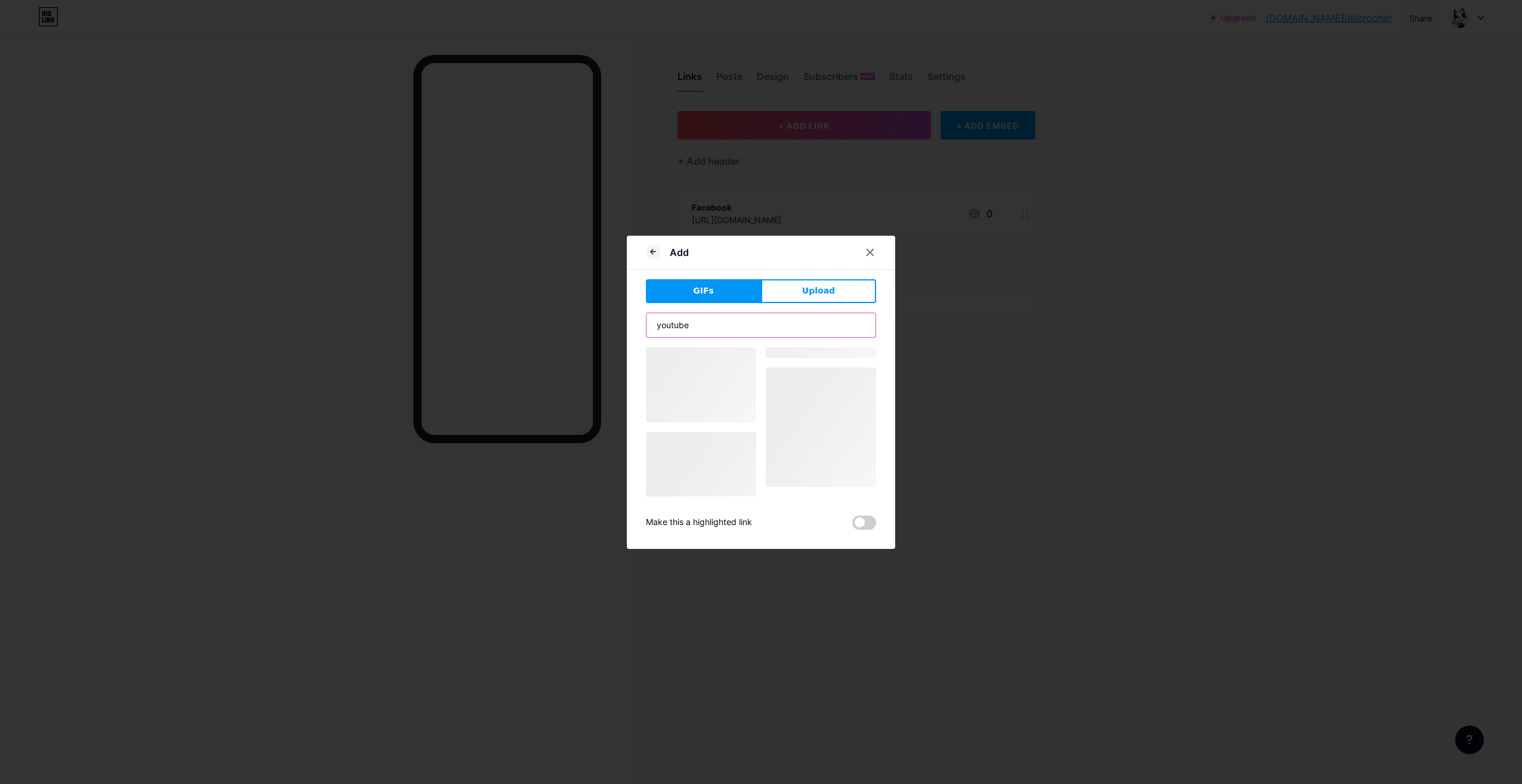
scroll to position [0, 0]
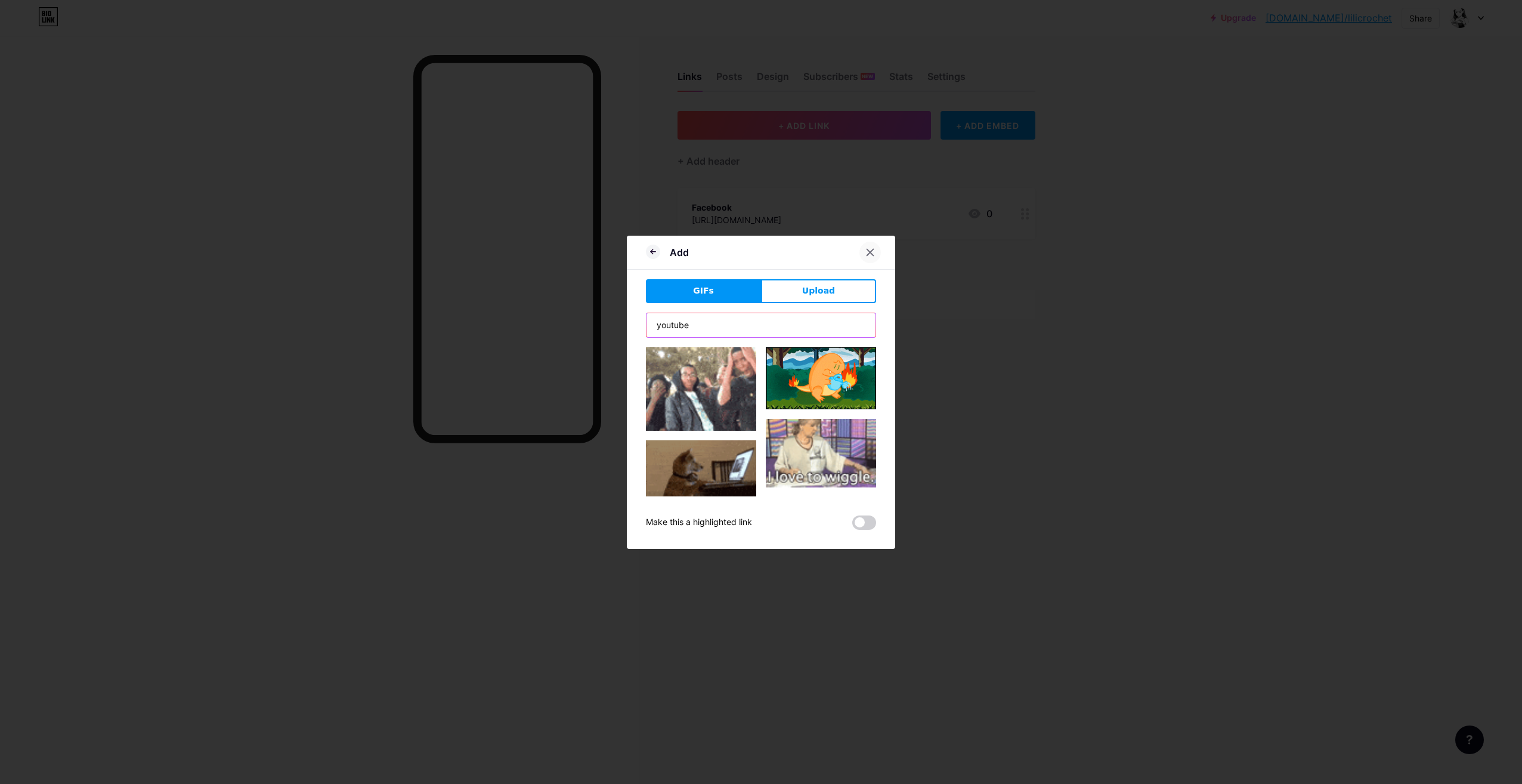
type input "youtube"
click at [868, 251] on icon at bounding box center [870, 252] width 10 height 10
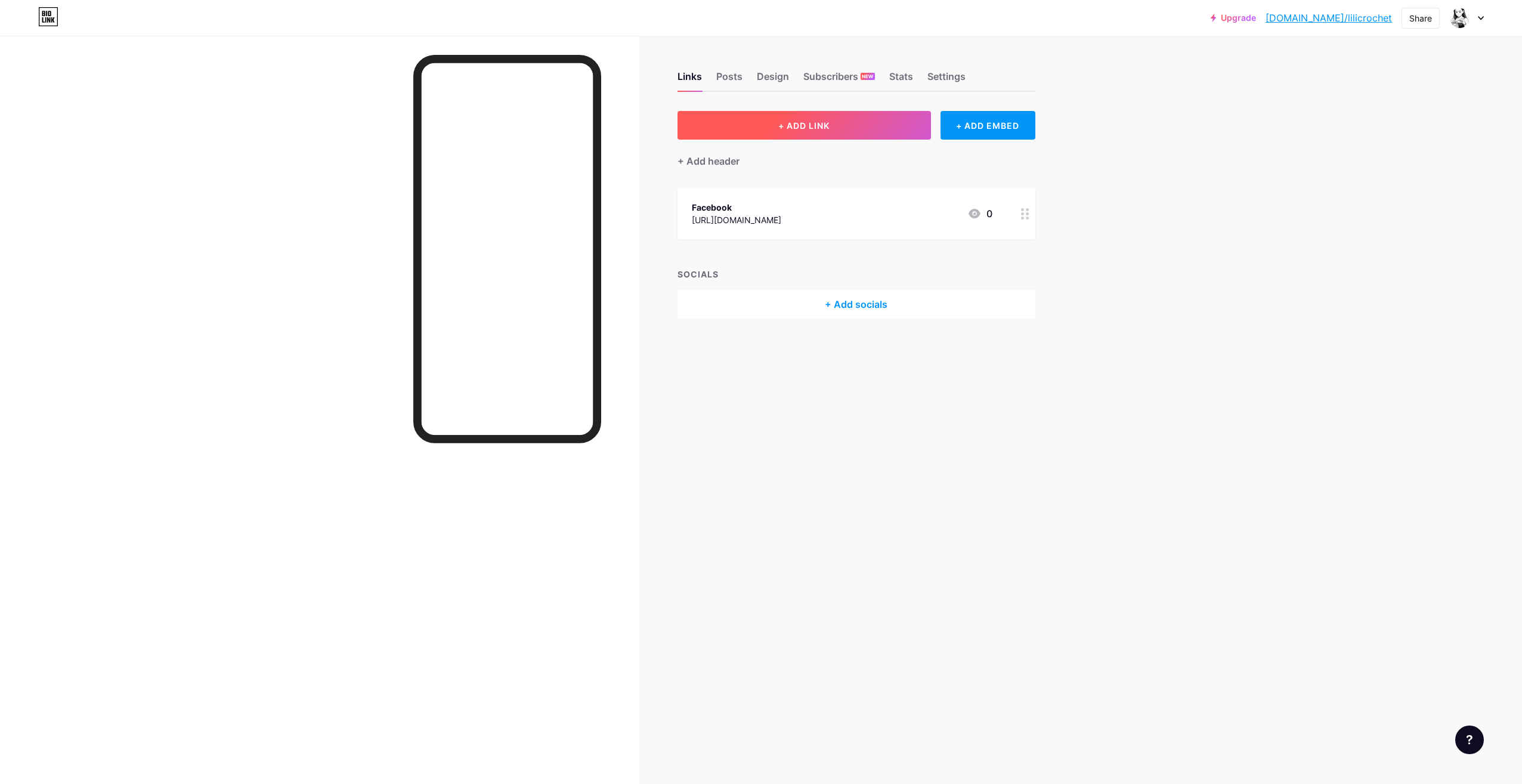
click at [825, 132] on button "+ ADD LINK" at bounding box center [804, 126] width 253 height 29
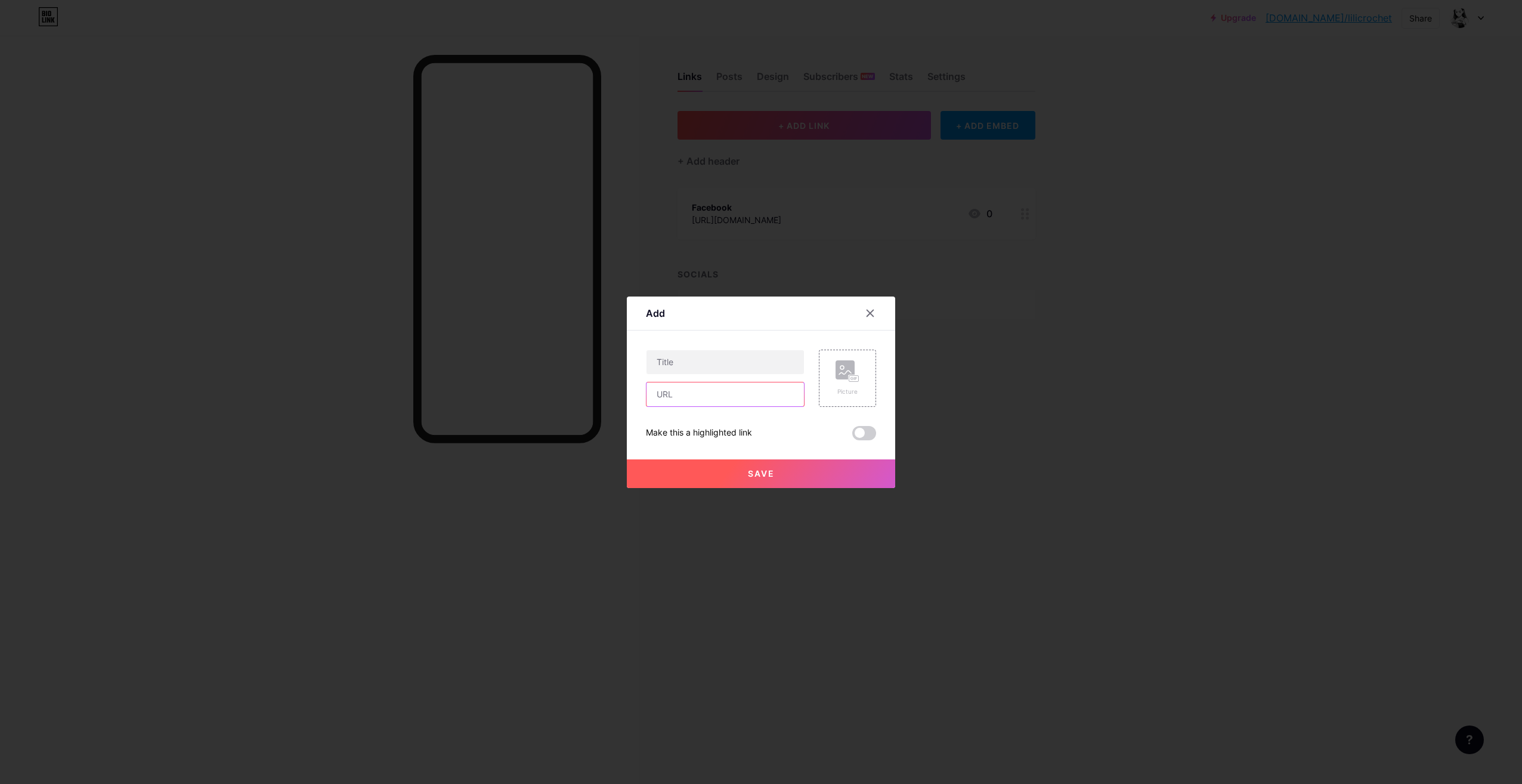
click at [712, 388] on input "text" at bounding box center [725, 393] width 157 height 24
paste input "[DOMAIN_NAME][URL]"
type input "[DOMAIN_NAME][URL]"
click at [709, 364] on input "text" at bounding box center [725, 362] width 157 height 24
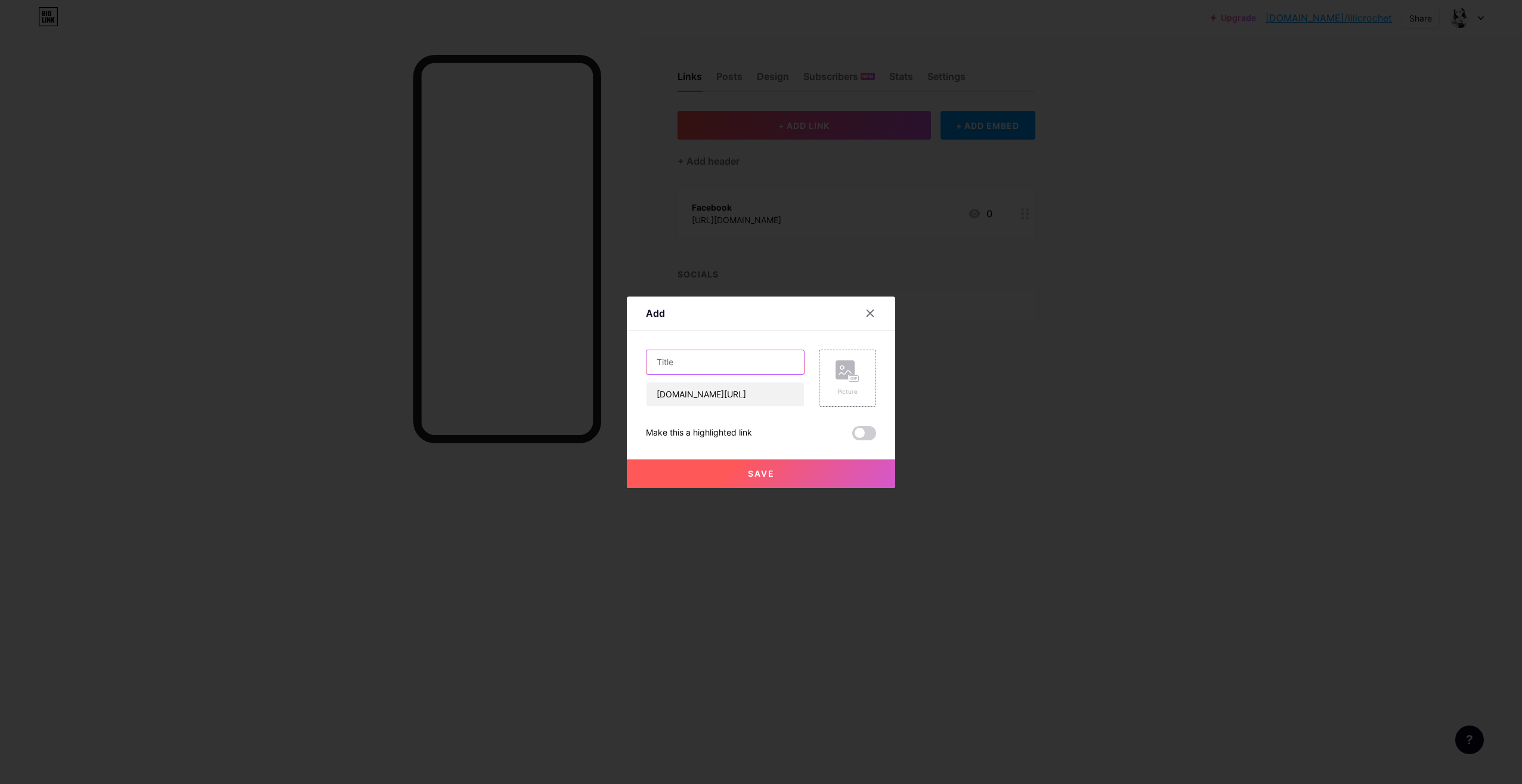
scroll to position [0, 0]
type input "Youtube"
click at [753, 473] on span "Save" at bounding box center [762, 473] width 27 height 11
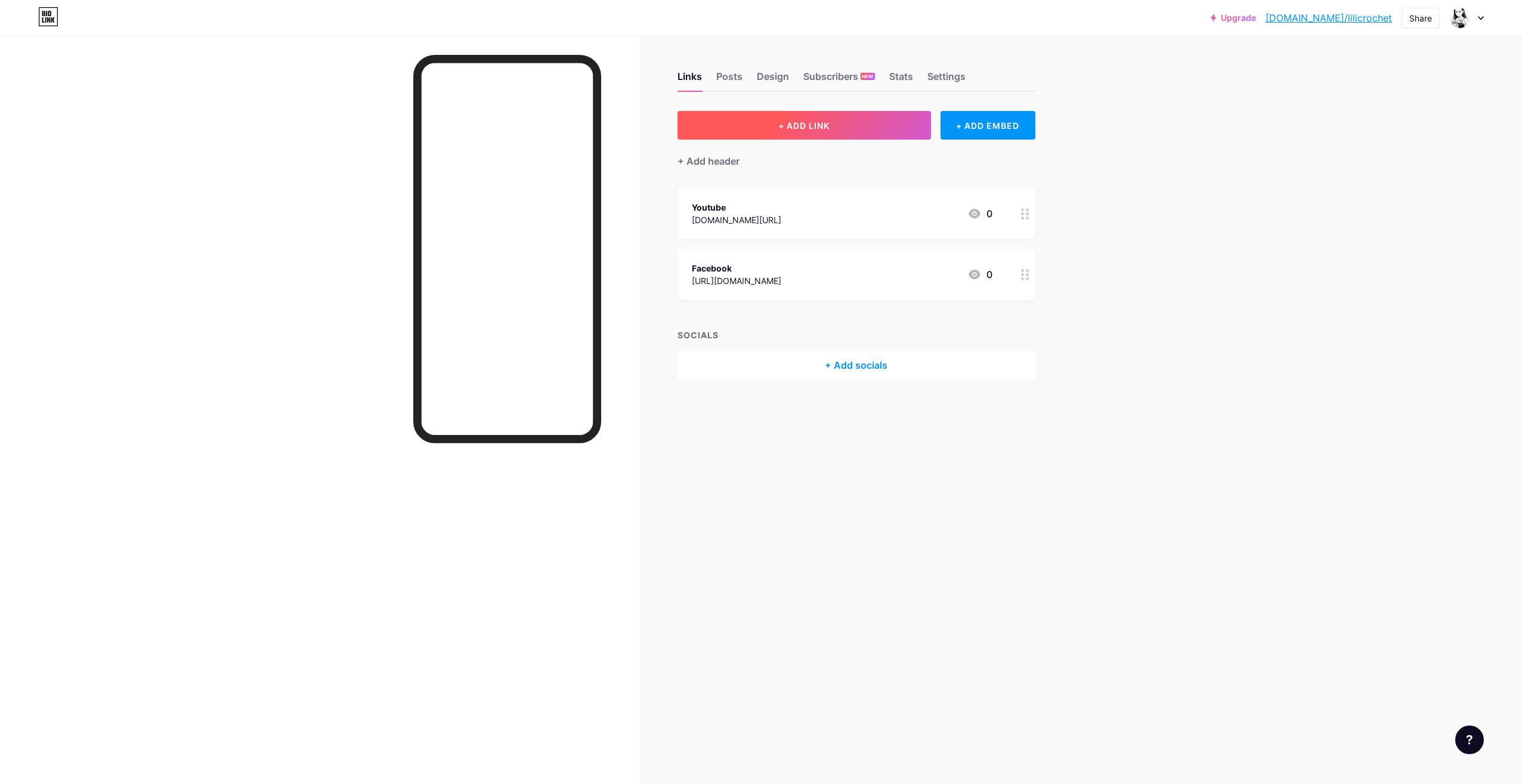
click at [797, 134] on button "+ ADD LINK" at bounding box center [804, 126] width 253 height 29
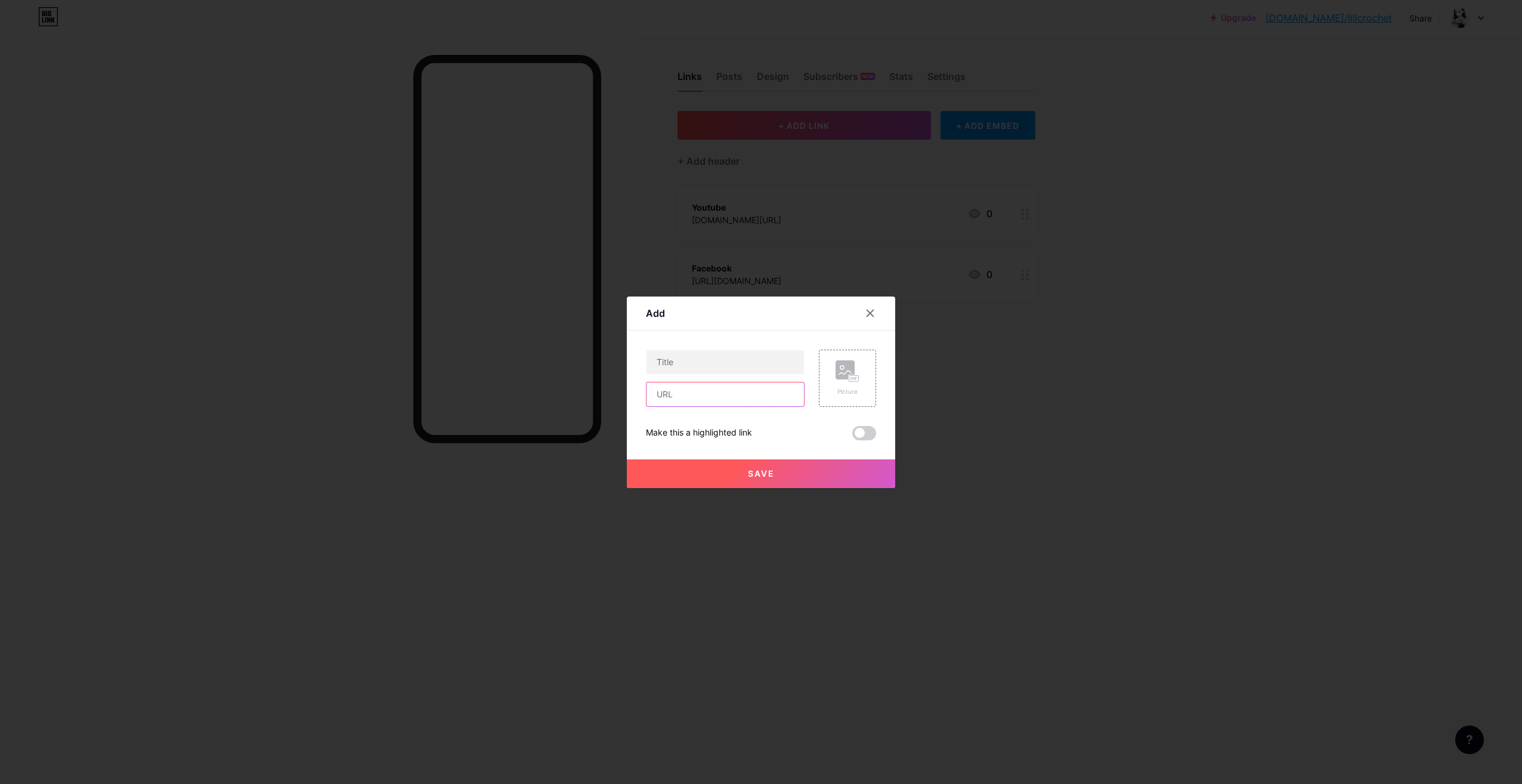
click at [720, 394] on input "text" at bounding box center [725, 393] width 157 height 24
paste input "[URL][DOMAIN_NAME]"
drag, startPoint x: 680, startPoint y: 392, endPoint x: 577, endPoint y: 399, distance: 103.2
click at [581, 398] on div "Add Content YouTube Play YouTube video without leaving your page. ADD Vimeo Pla…" at bounding box center [761, 392] width 1522 height 784
type input "[DOMAIN_NAME][URL]"
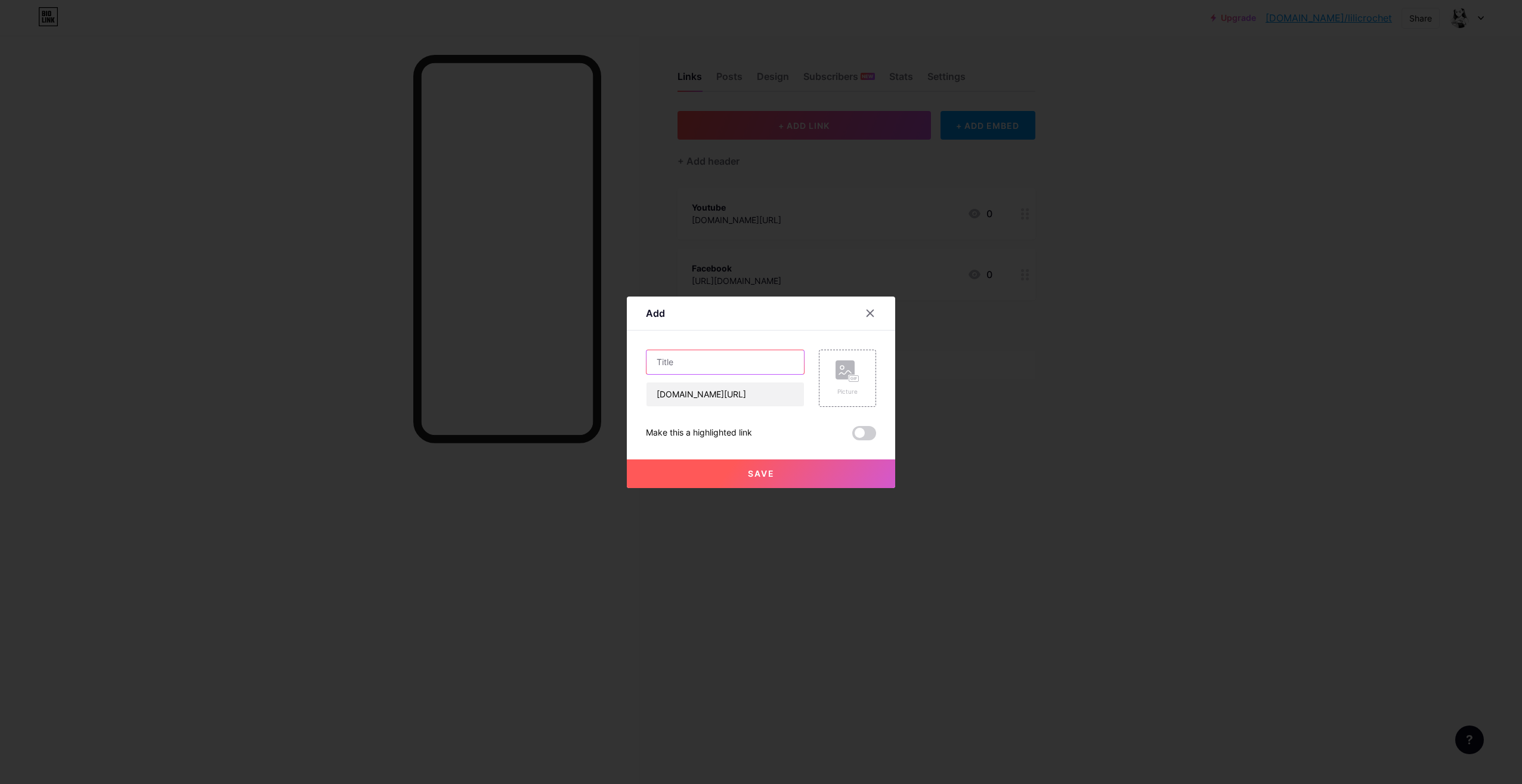
click at [698, 369] on input "text" at bounding box center [725, 362] width 157 height 24
type input "Pinterest"
click at [771, 471] on button "Save" at bounding box center [761, 474] width 269 height 29
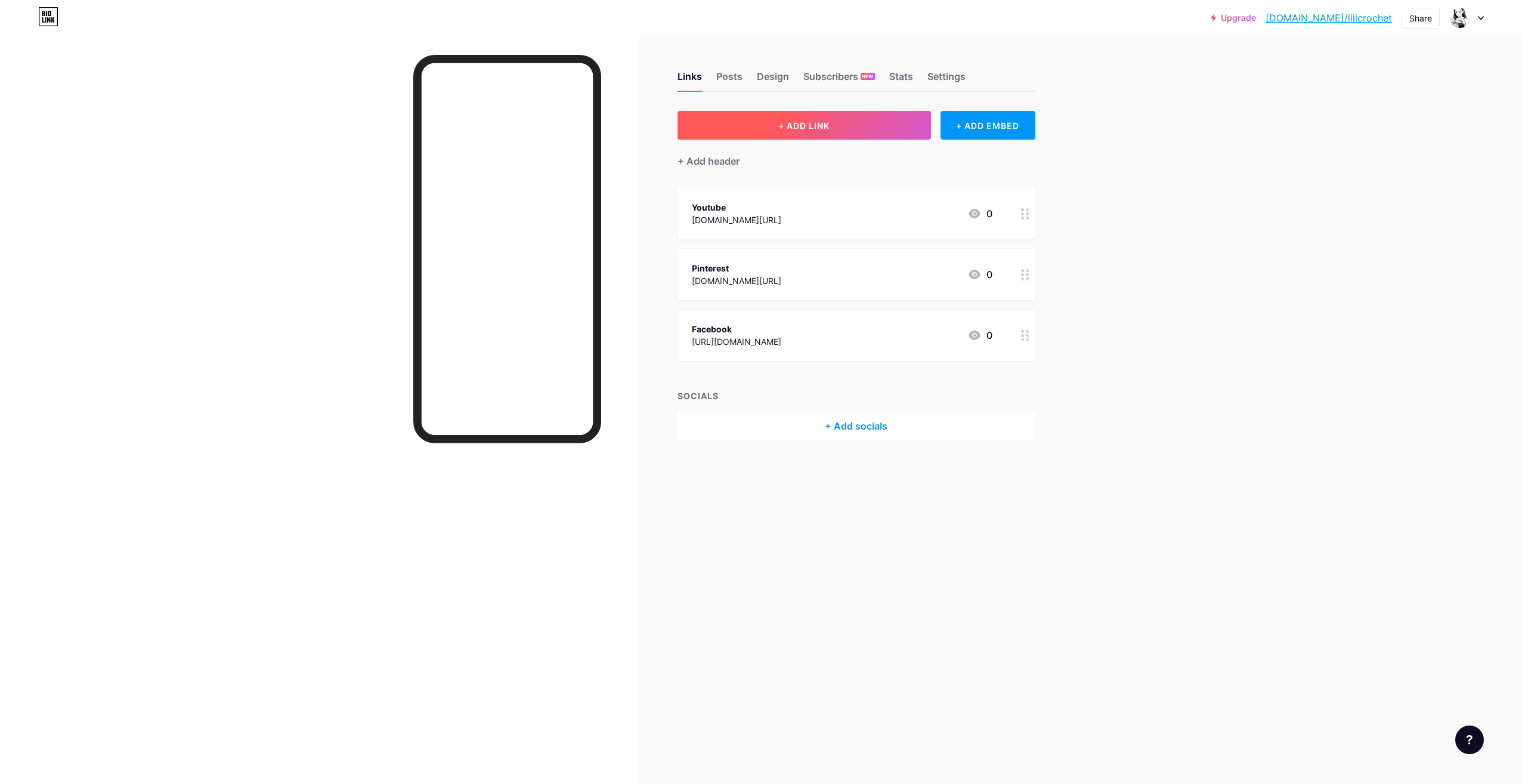
click at [828, 126] on span "+ ADD LINK" at bounding box center [803, 126] width 51 height 11
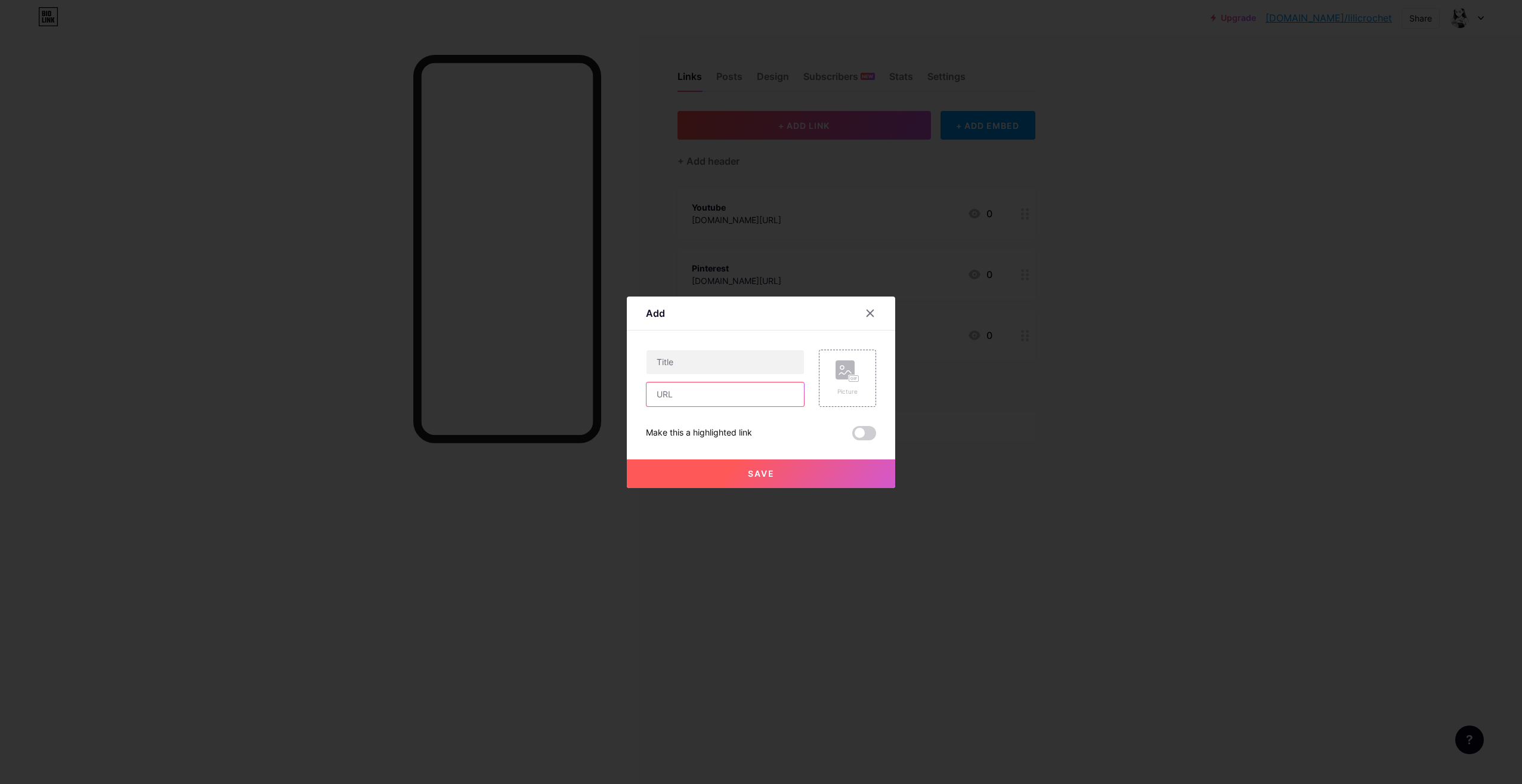
click at [688, 394] on input "text" at bounding box center [725, 393] width 157 height 24
paste input "[DOMAIN_NAME][URL]"
type input "[DOMAIN_NAME][URL]"
click at [678, 365] on input "text" at bounding box center [725, 362] width 157 height 24
type input "Tiktok"
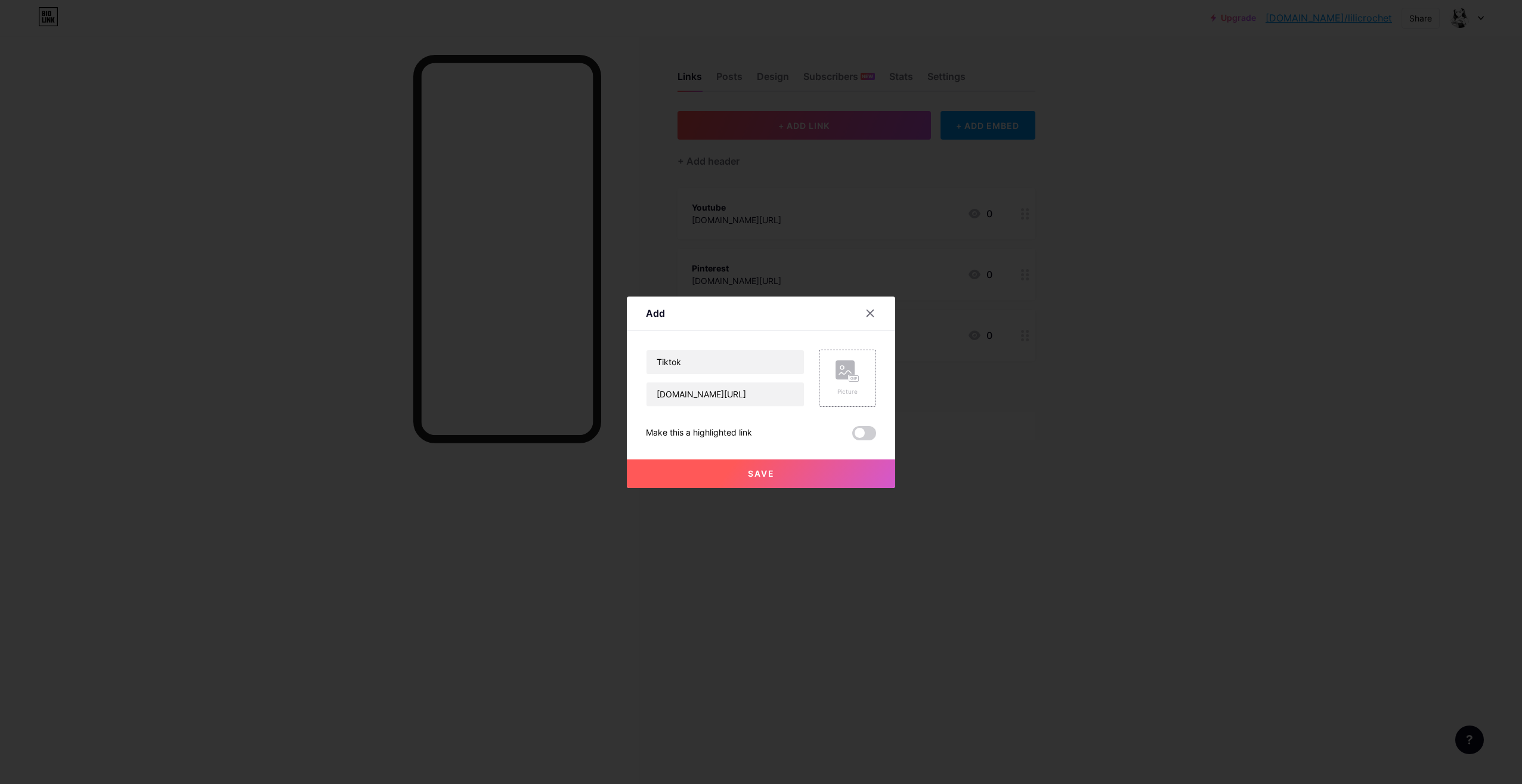
click at [749, 480] on button "Save" at bounding box center [761, 474] width 269 height 29
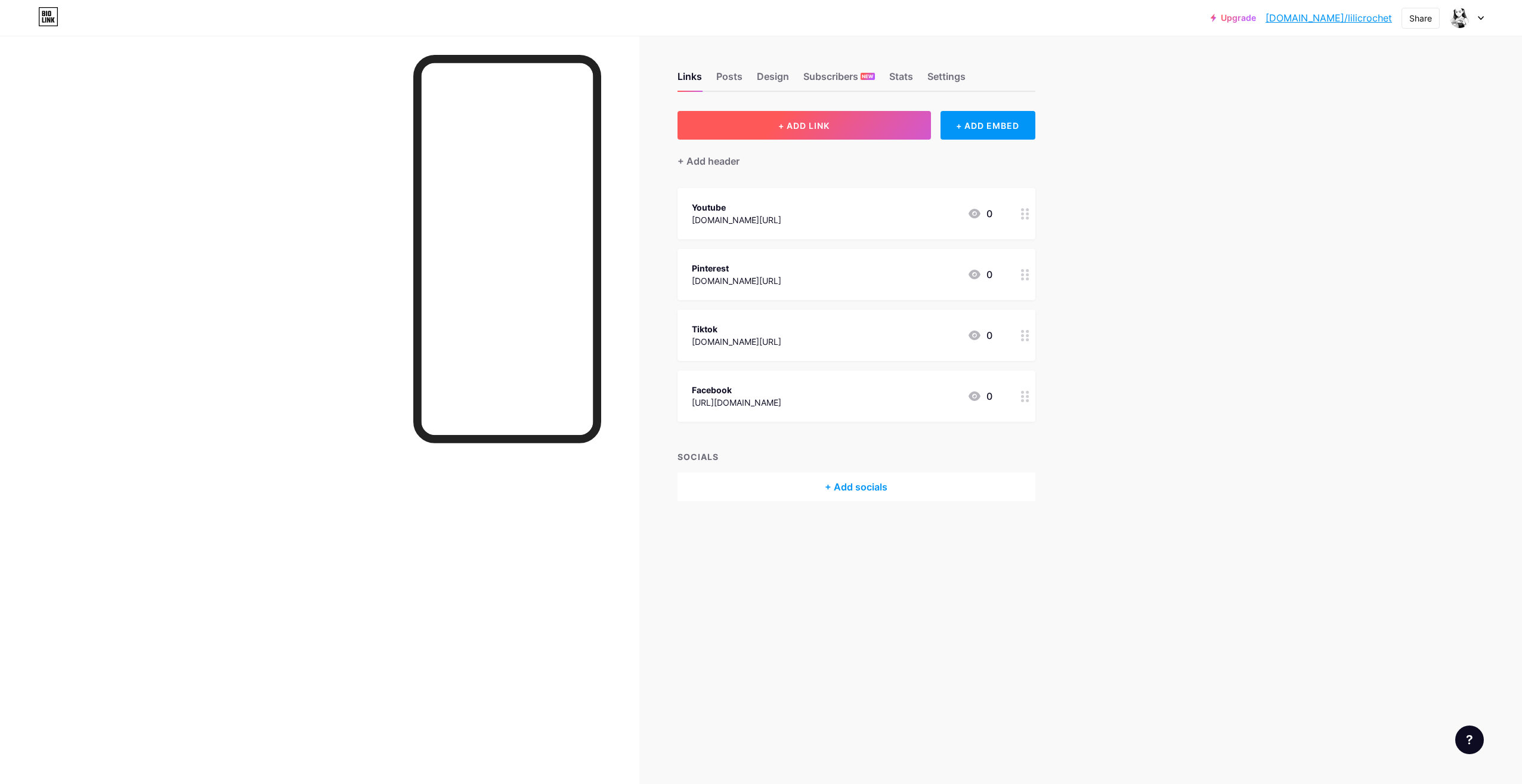
click at [799, 122] on span "+ ADD LINK" at bounding box center [803, 126] width 51 height 11
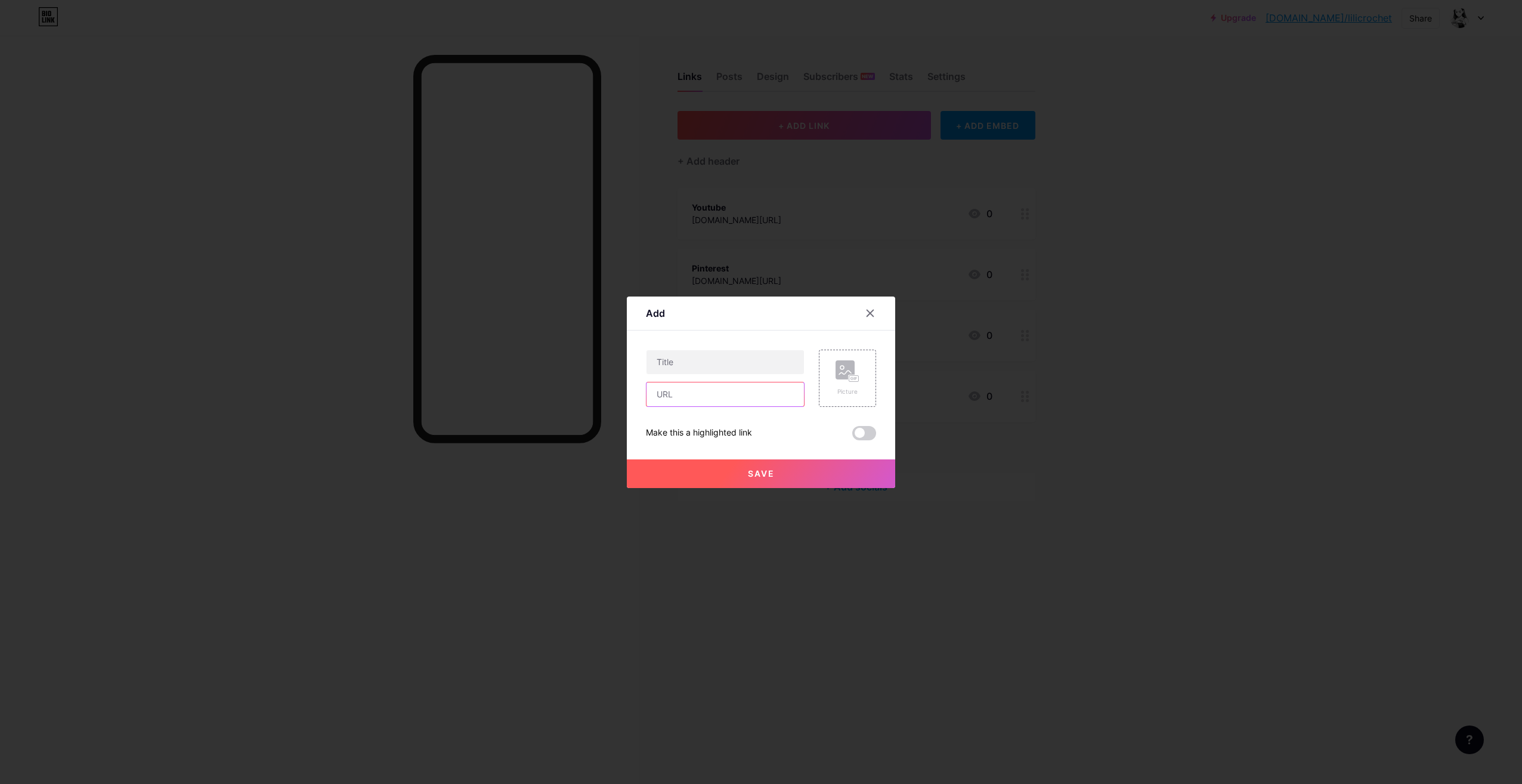
click at [697, 395] on input "text" at bounding box center [725, 393] width 157 height 24
paste input "[URL][DOMAIN_NAME]"
type input "[URL][DOMAIN_NAME]"
click at [694, 368] on input "text" at bounding box center [725, 362] width 157 height 24
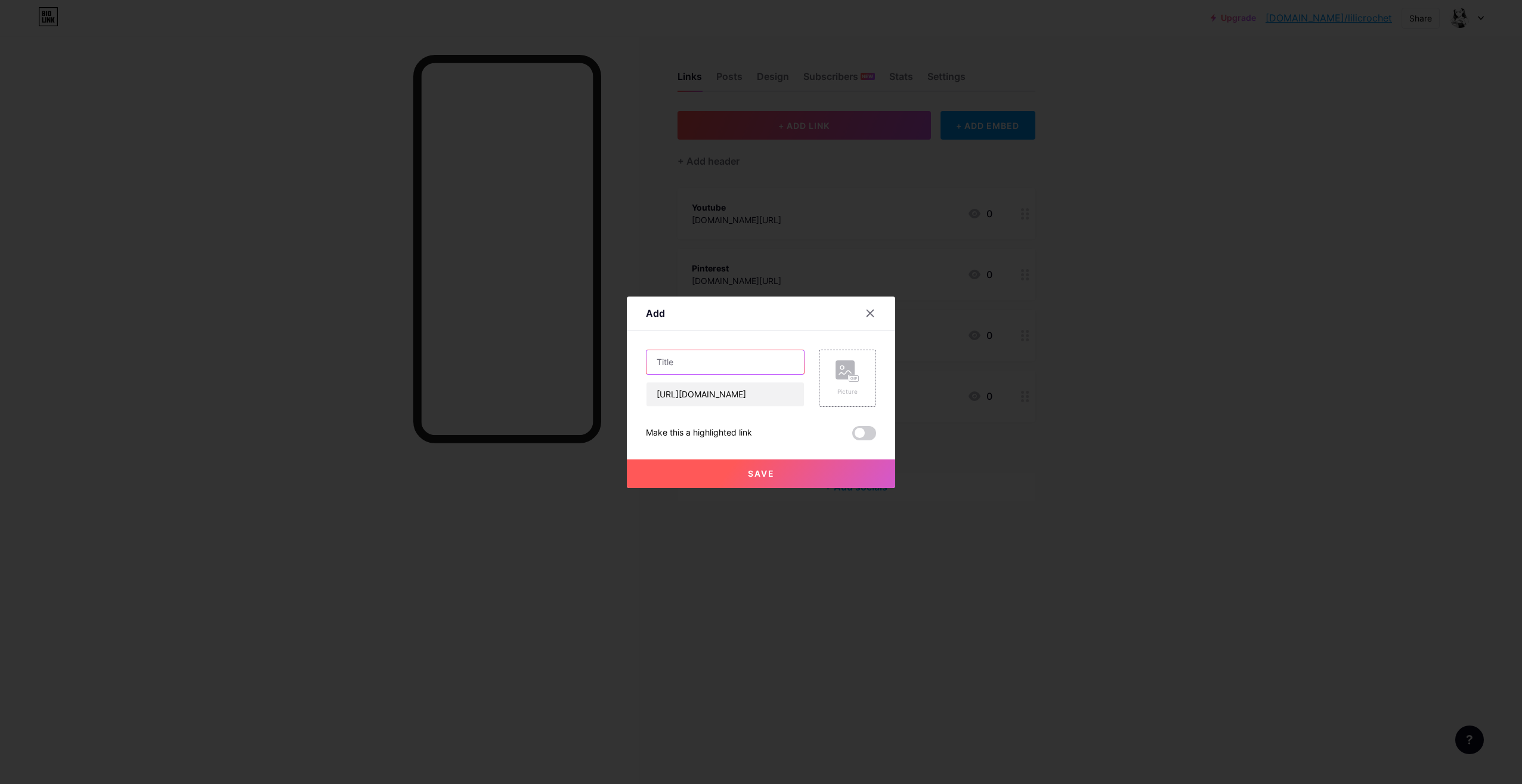
scroll to position [0, 0]
type input "i"
type input "Instagram"
click at [720, 469] on button "Save" at bounding box center [761, 474] width 269 height 29
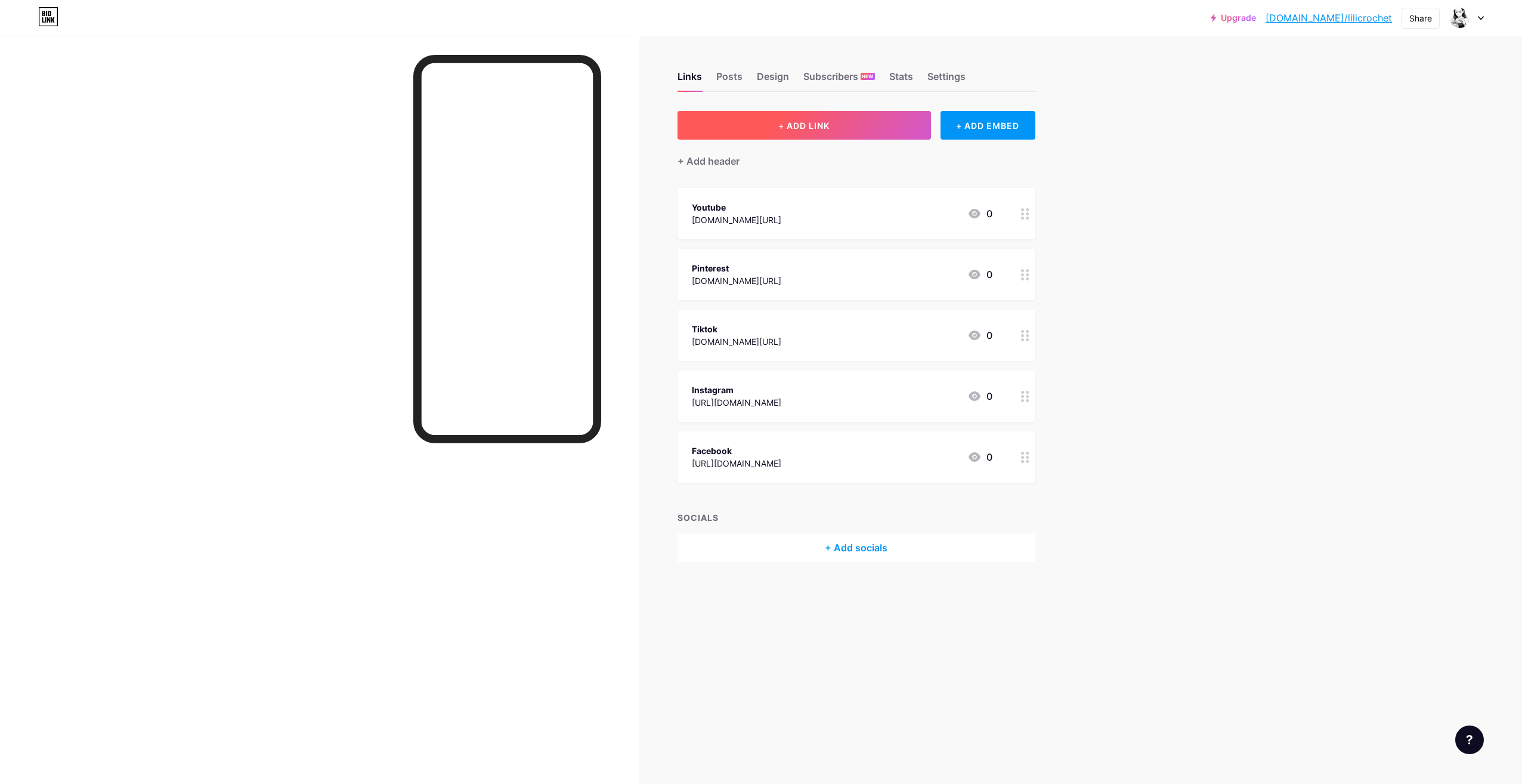
click at [816, 124] on span "+ ADD LINK" at bounding box center [803, 126] width 51 height 11
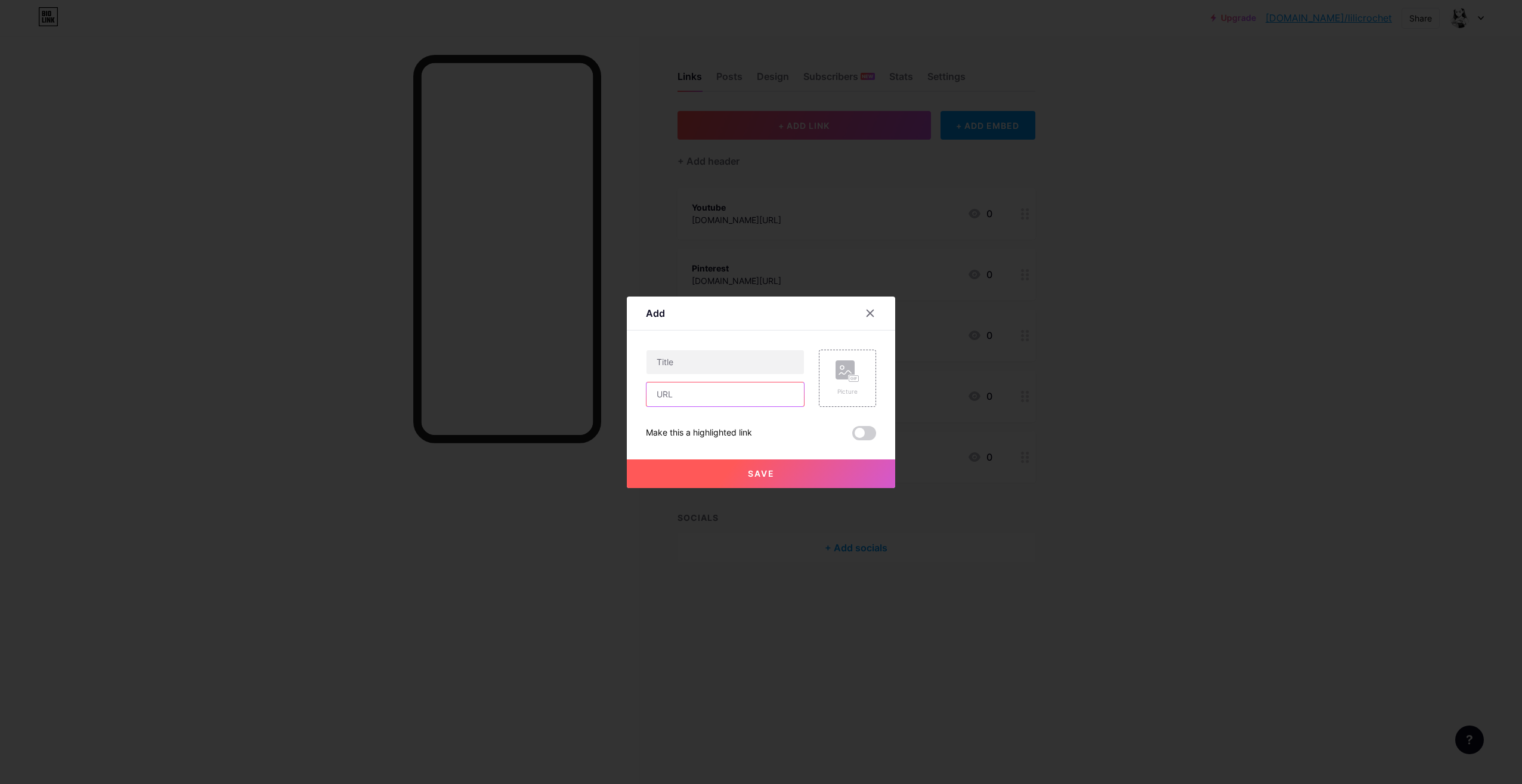
click at [711, 405] on input "text" at bounding box center [725, 393] width 157 height 24
paste input "[DOMAIN_NAME]/portfolio-lilicrochet"
type input "[DOMAIN_NAME]/portfolio-lilicrochet"
click at [690, 362] on input "text" at bounding box center [725, 362] width 157 height 24
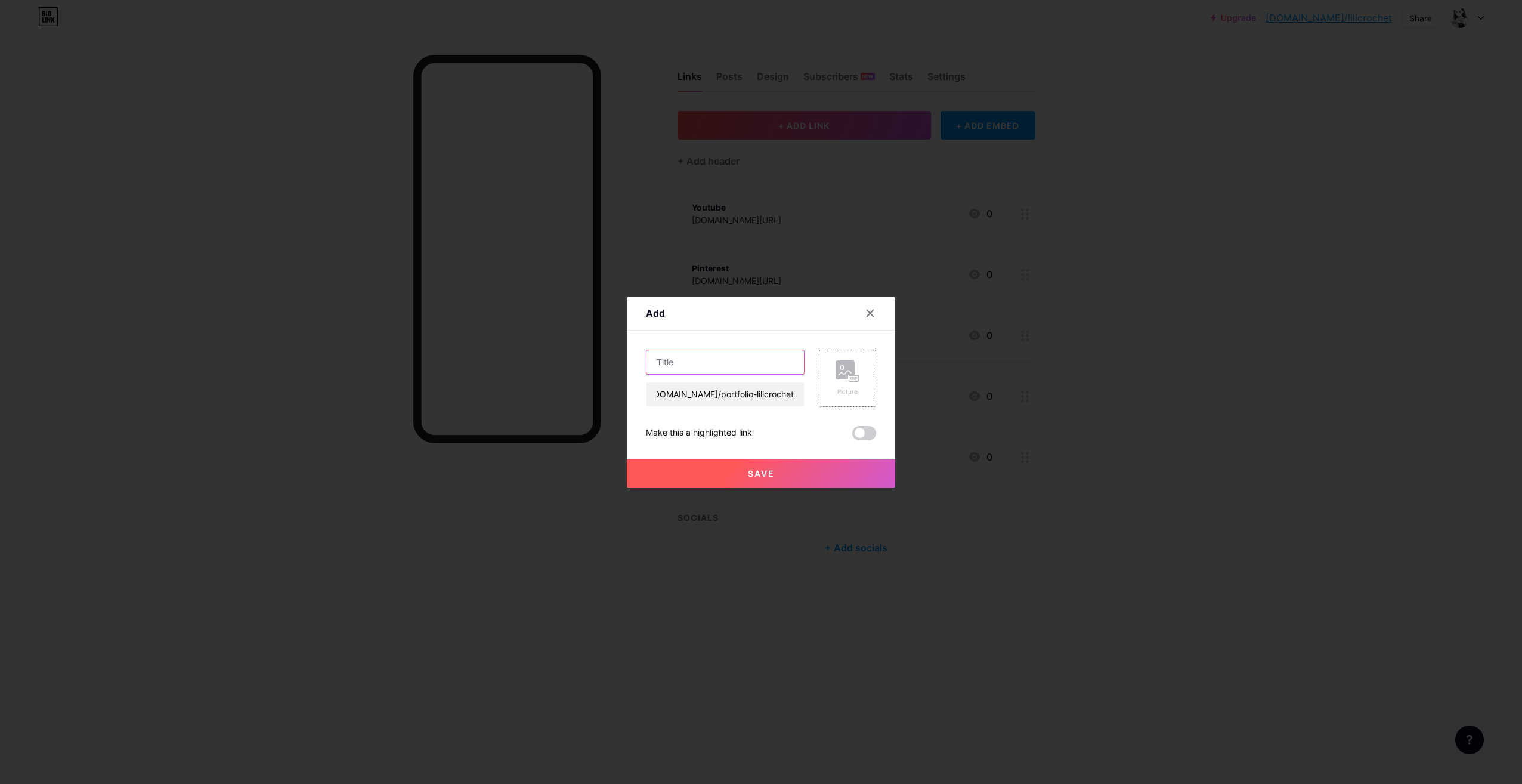
scroll to position [0, 0]
type input "Portfolio"
click at [743, 474] on button "Save" at bounding box center [761, 474] width 269 height 29
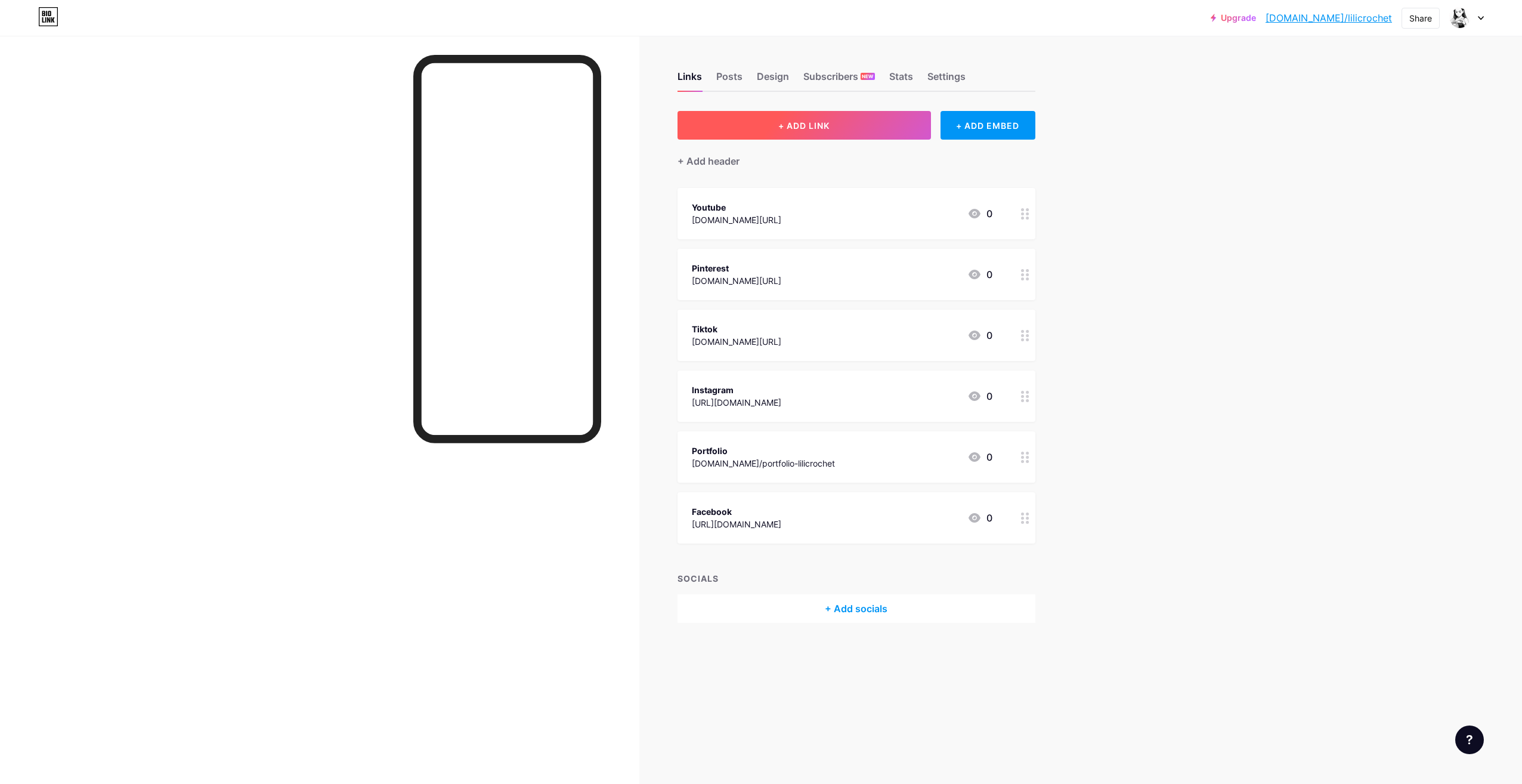
click at [772, 131] on button "+ ADD LINK" at bounding box center [804, 126] width 253 height 29
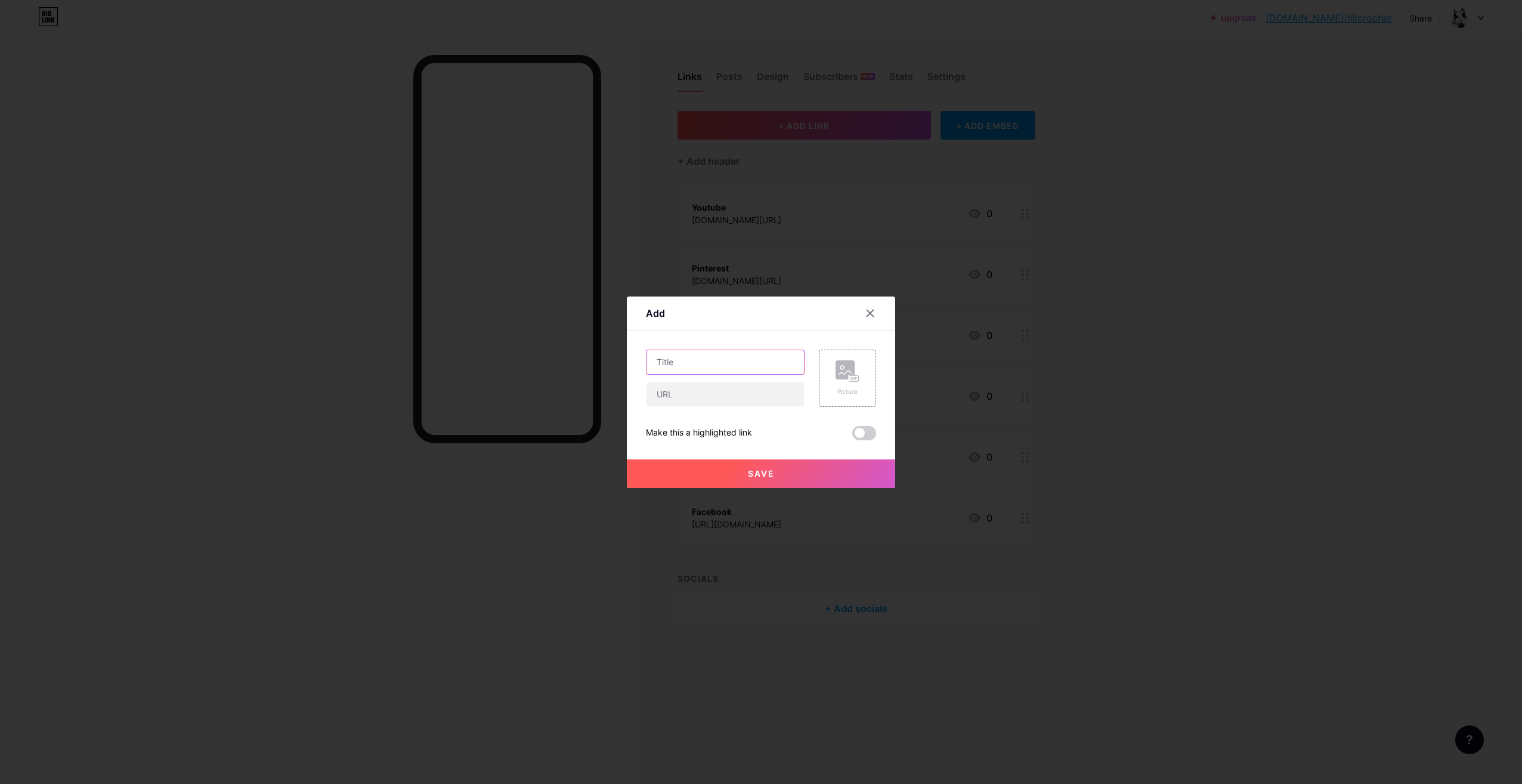
click at [709, 365] on input "text" at bounding box center [725, 362] width 157 height 24
click at [706, 399] on input "text" at bounding box center [725, 393] width 157 height 24
paste input "[URL][DOMAIN_NAME]"
type input "[URL][DOMAIN_NAME]"
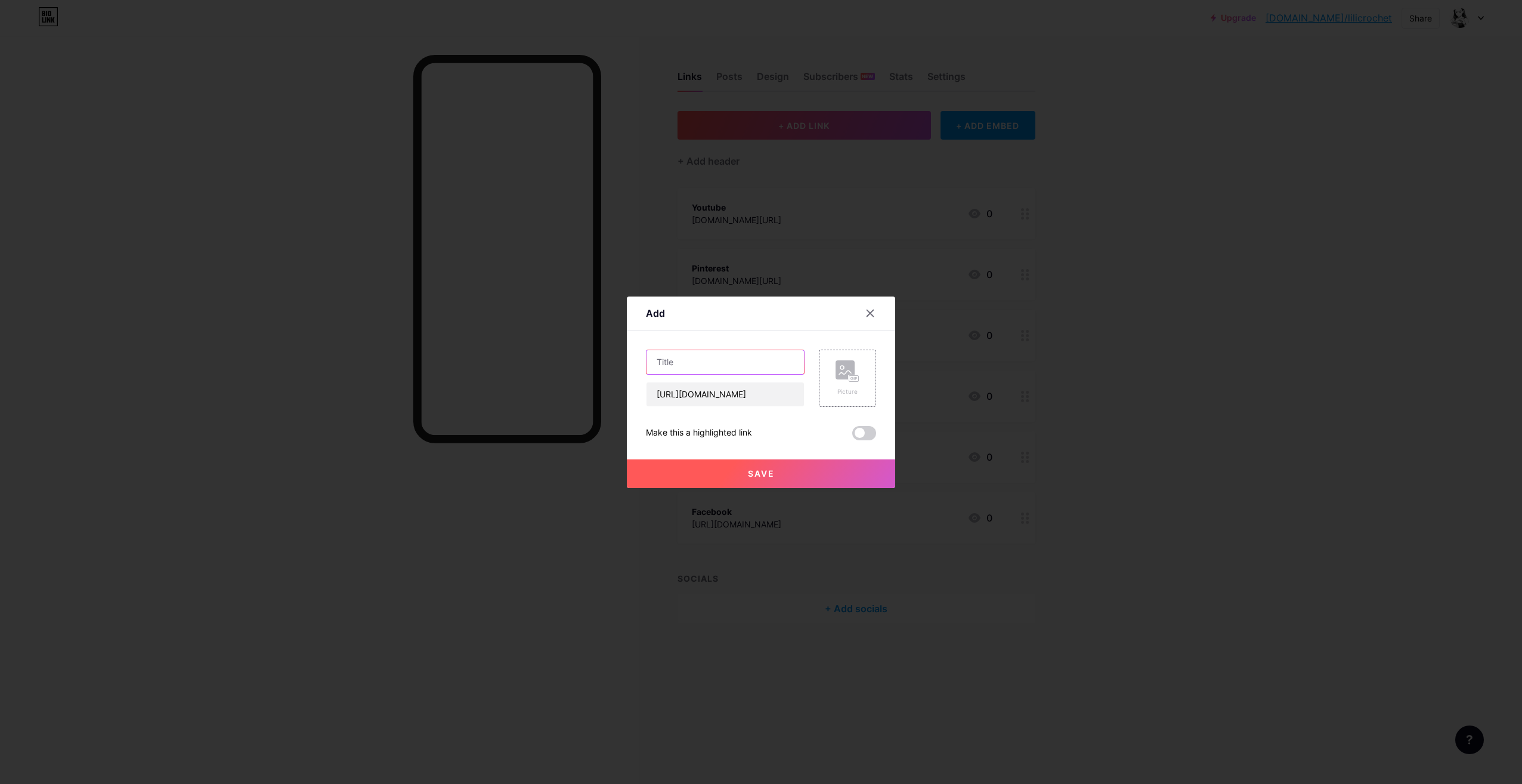
click at [685, 369] on input "text" at bounding box center [725, 362] width 157 height 24
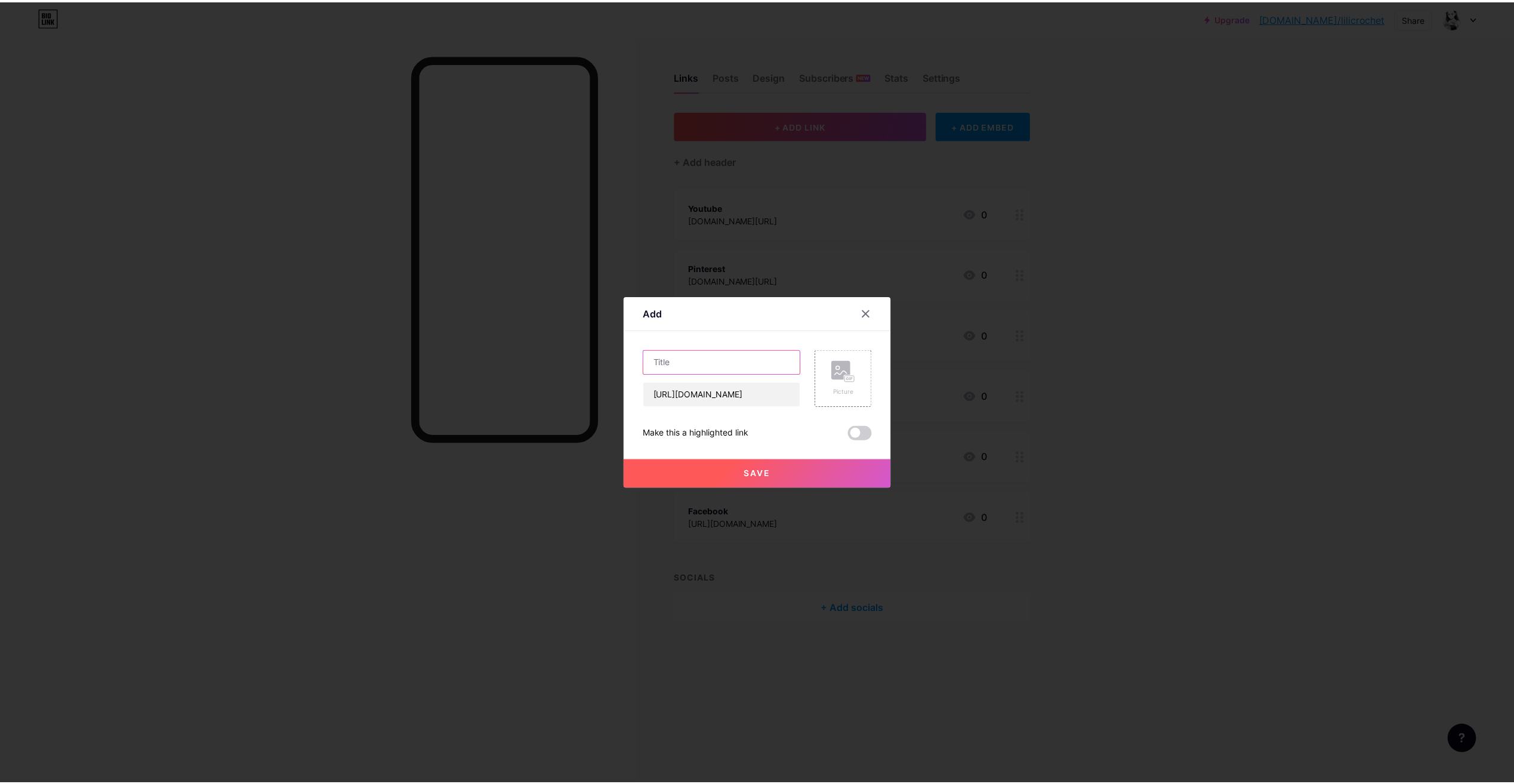
scroll to position [0, 0]
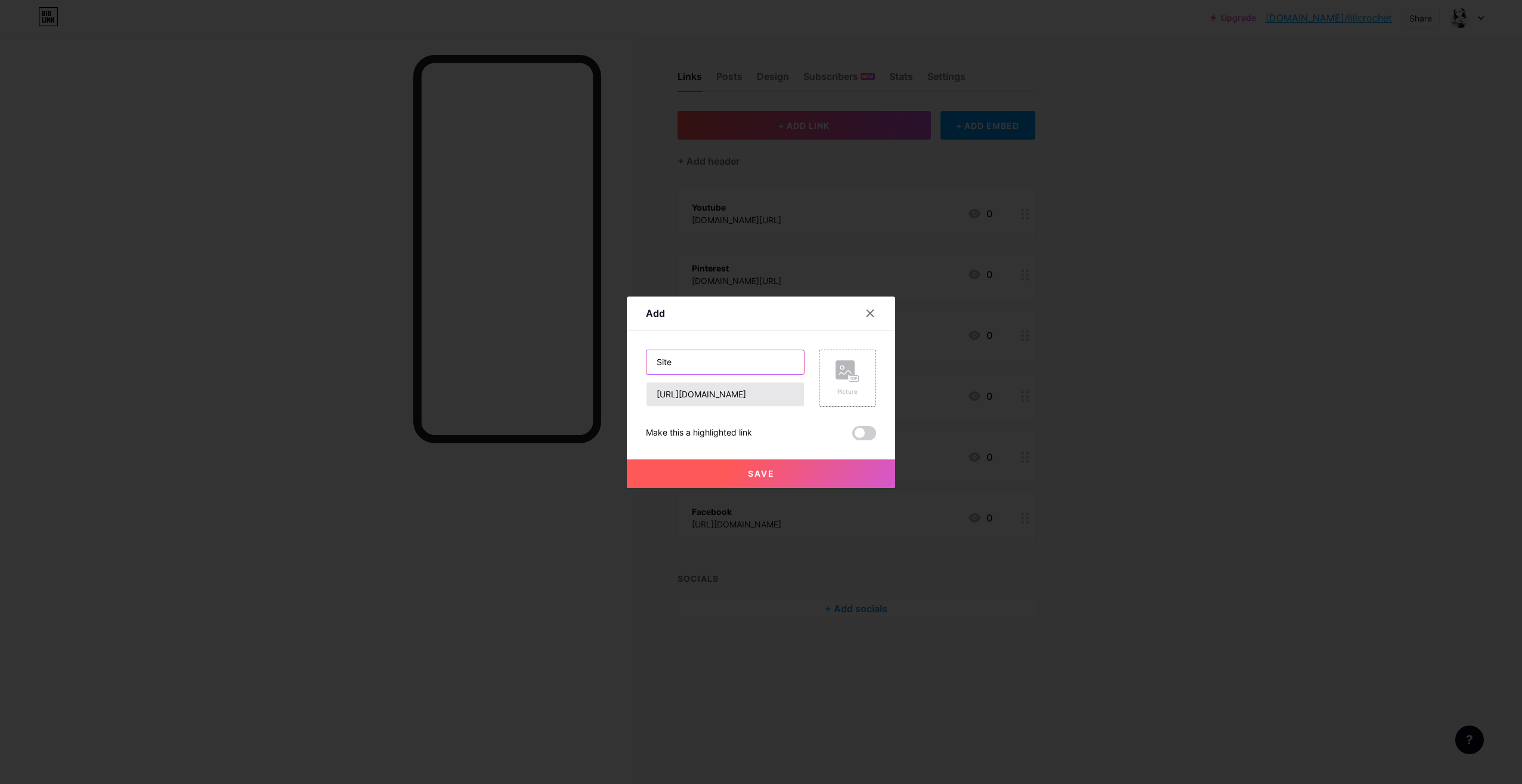
type input "Site"
drag, startPoint x: 680, startPoint y: 393, endPoint x: 592, endPoint y: 384, distance: 88.5
click at [595, 384] on div "Add Content YouTube Play YouTube video without leaving your page. ADD Vimeo Pla…" at bounding box center [761, 392] width 1522 height 784
type input "[DOMAIN_NAME]/siteweb"
click at [775, 467] on button "Save" at bounding box center [761, 474] width 269 height 29
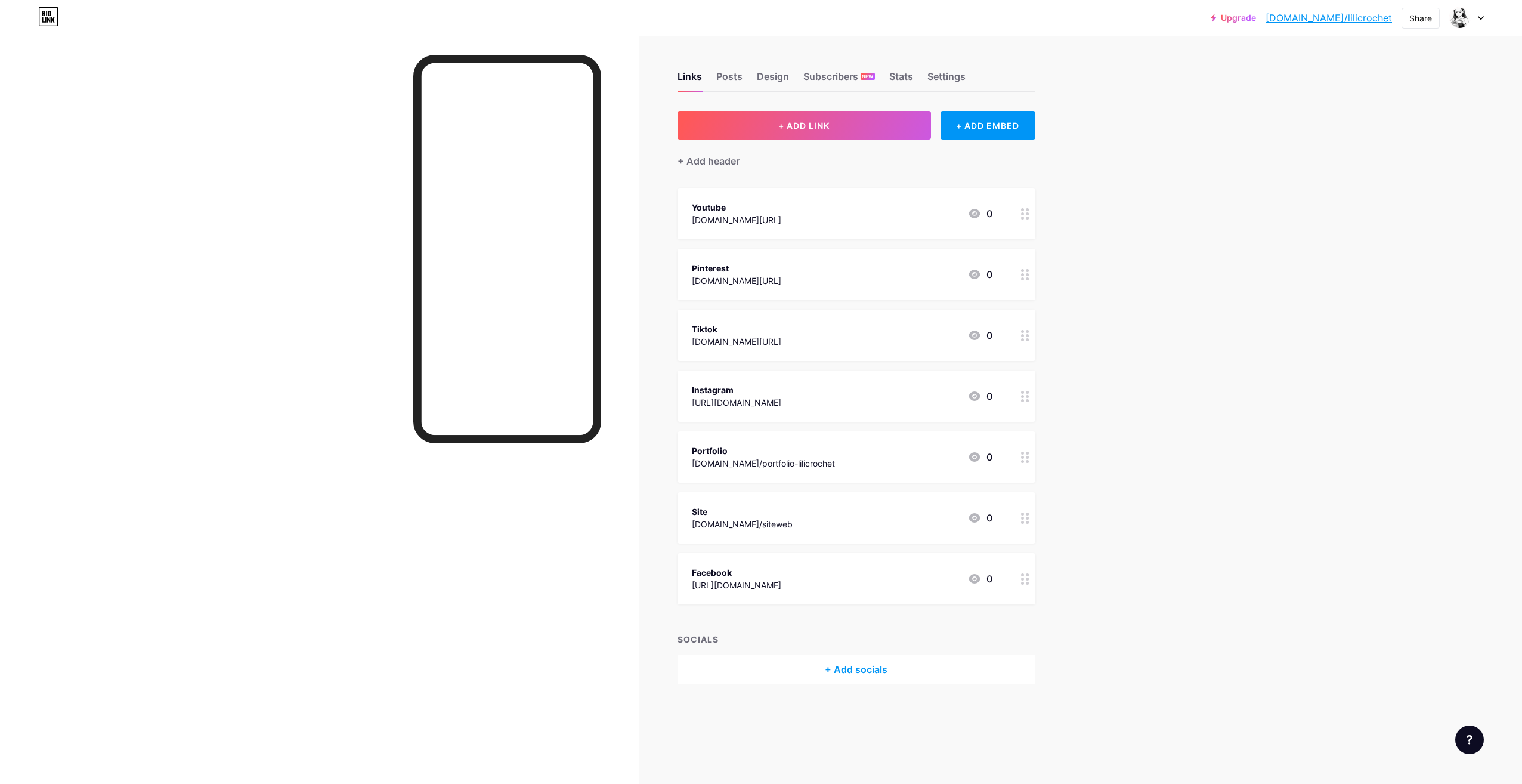
click at [1357, 17] on link "[DOMAIN_NAME]/lilicrochet" at bounding box center [1329, 17] width 127 height 14
click at [731, 73] on div "Posts" at bounding box center [729, 80] width 26 height 21
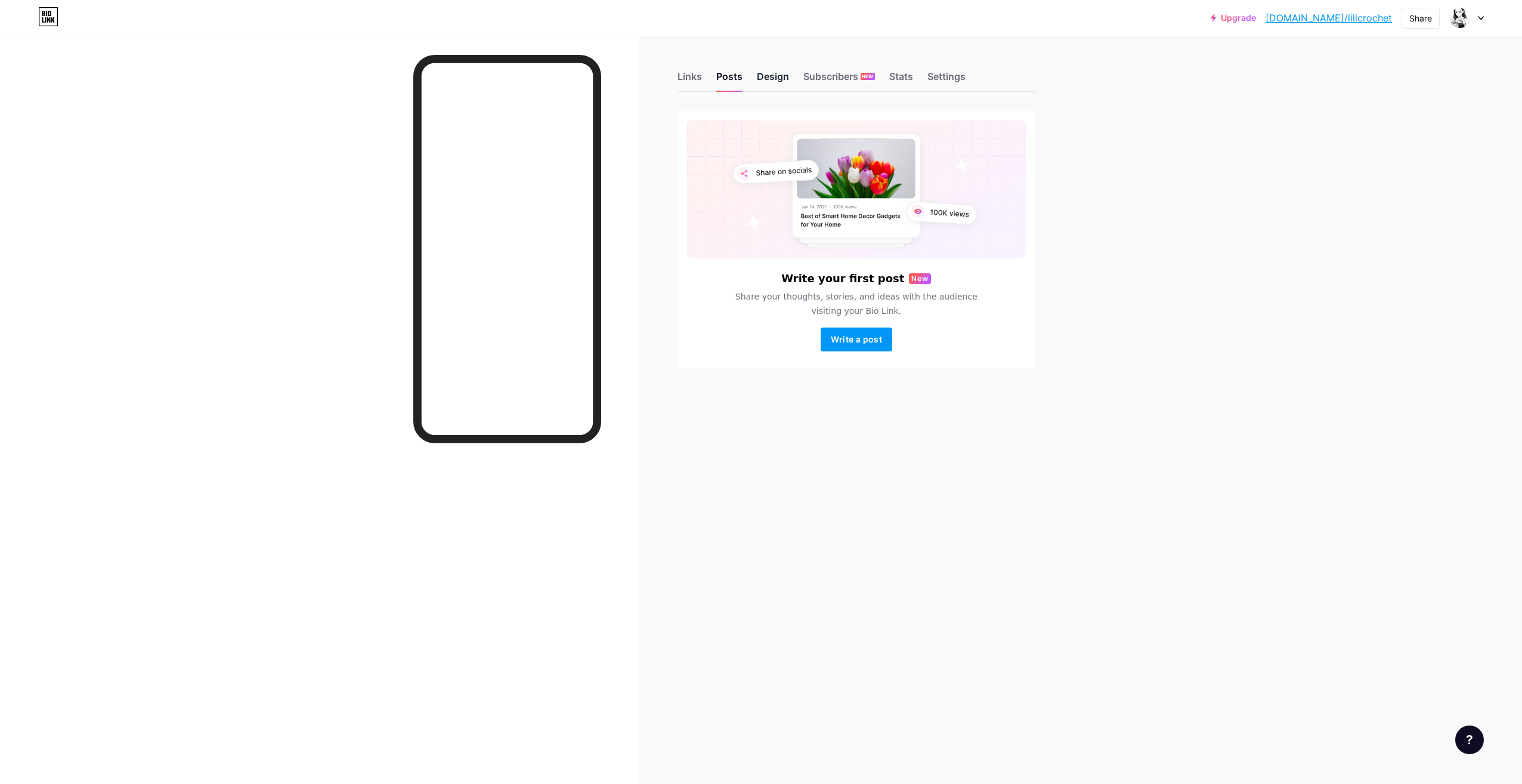
click at [781, 76] on div "Design" at bounding box center [773, 80] width 33 height 21
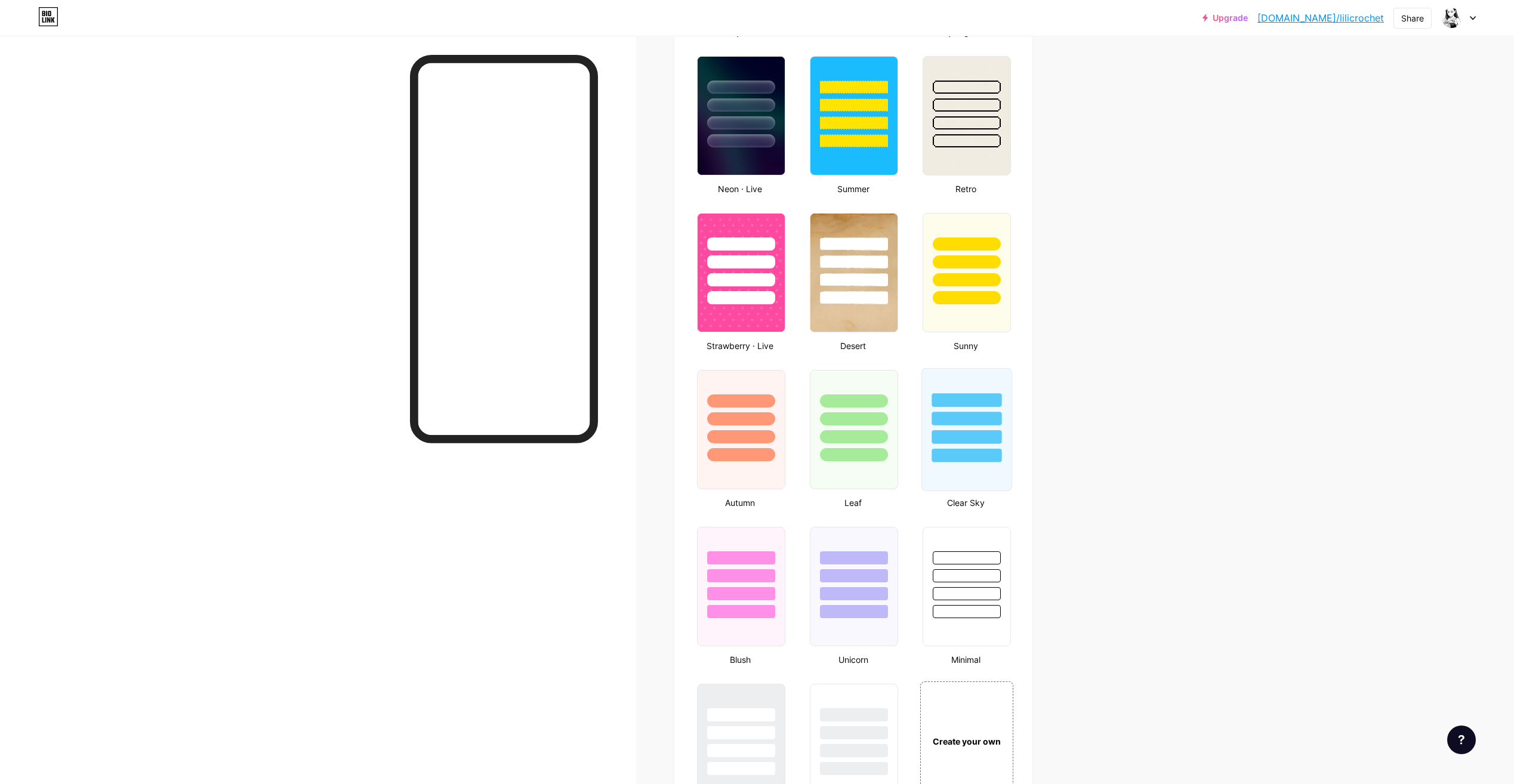
scroll to position [835, 0]
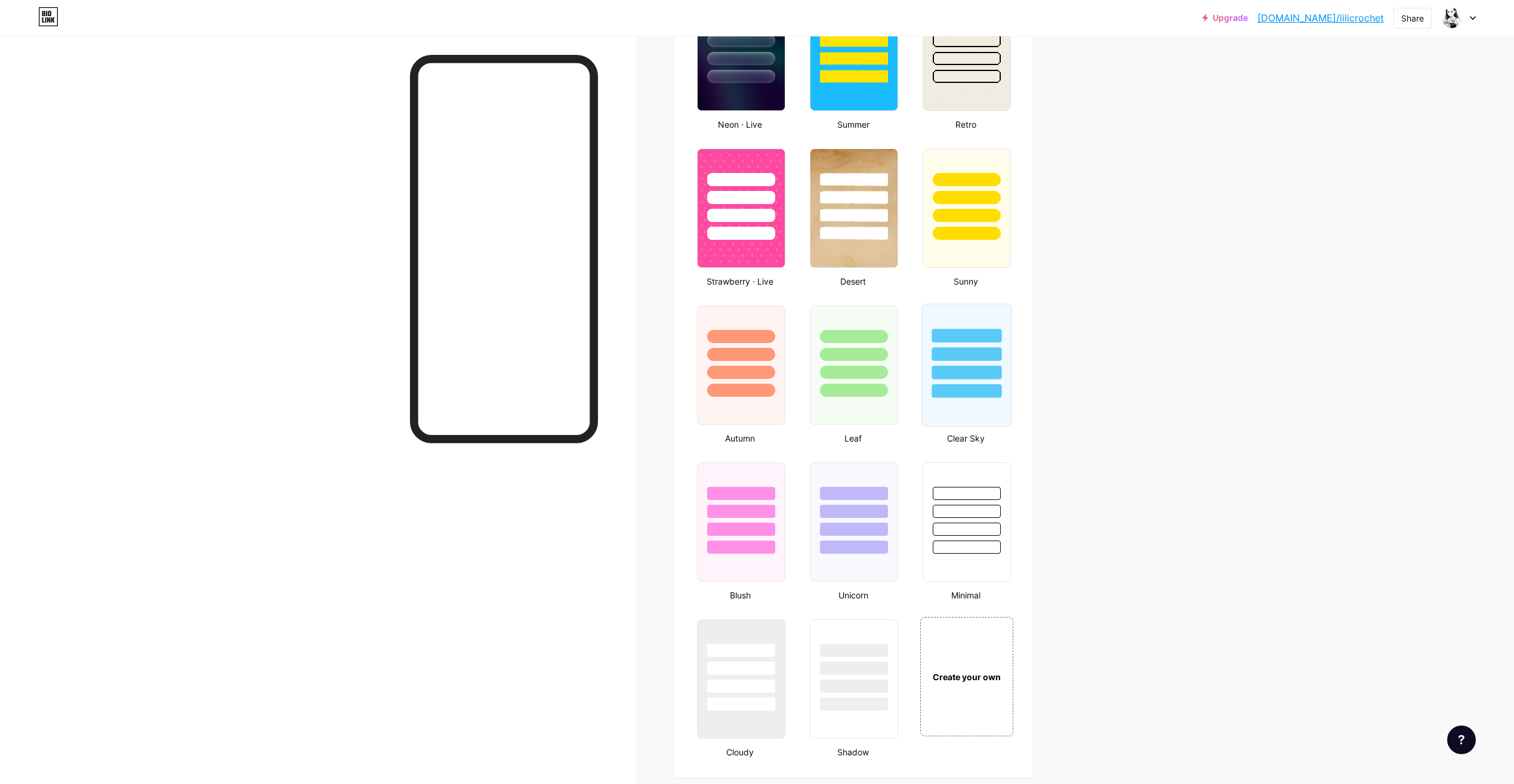
click at [961, 340] on div at bounding box center [966, 336] width 70 height 13
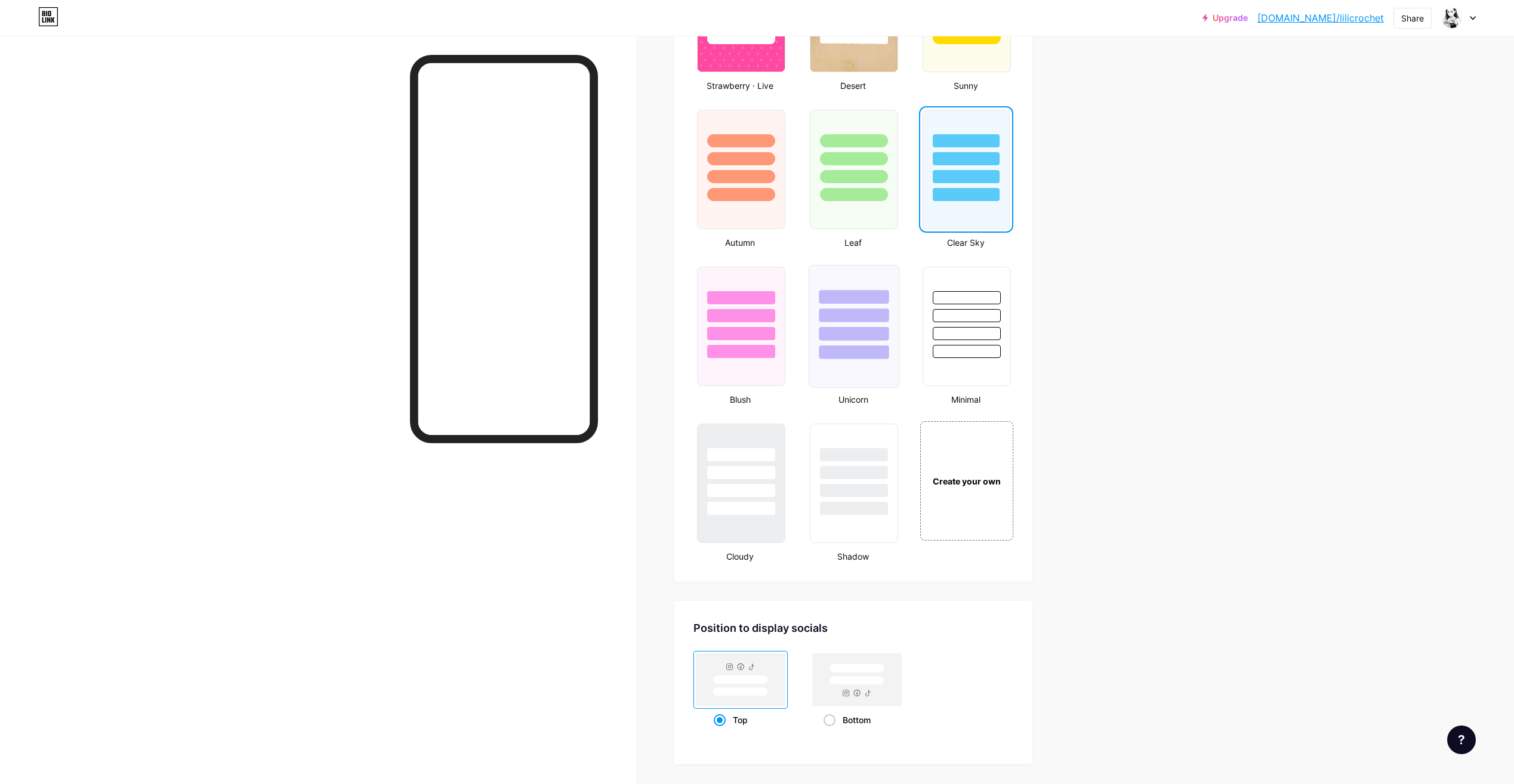
scroll to position [1074, 0]
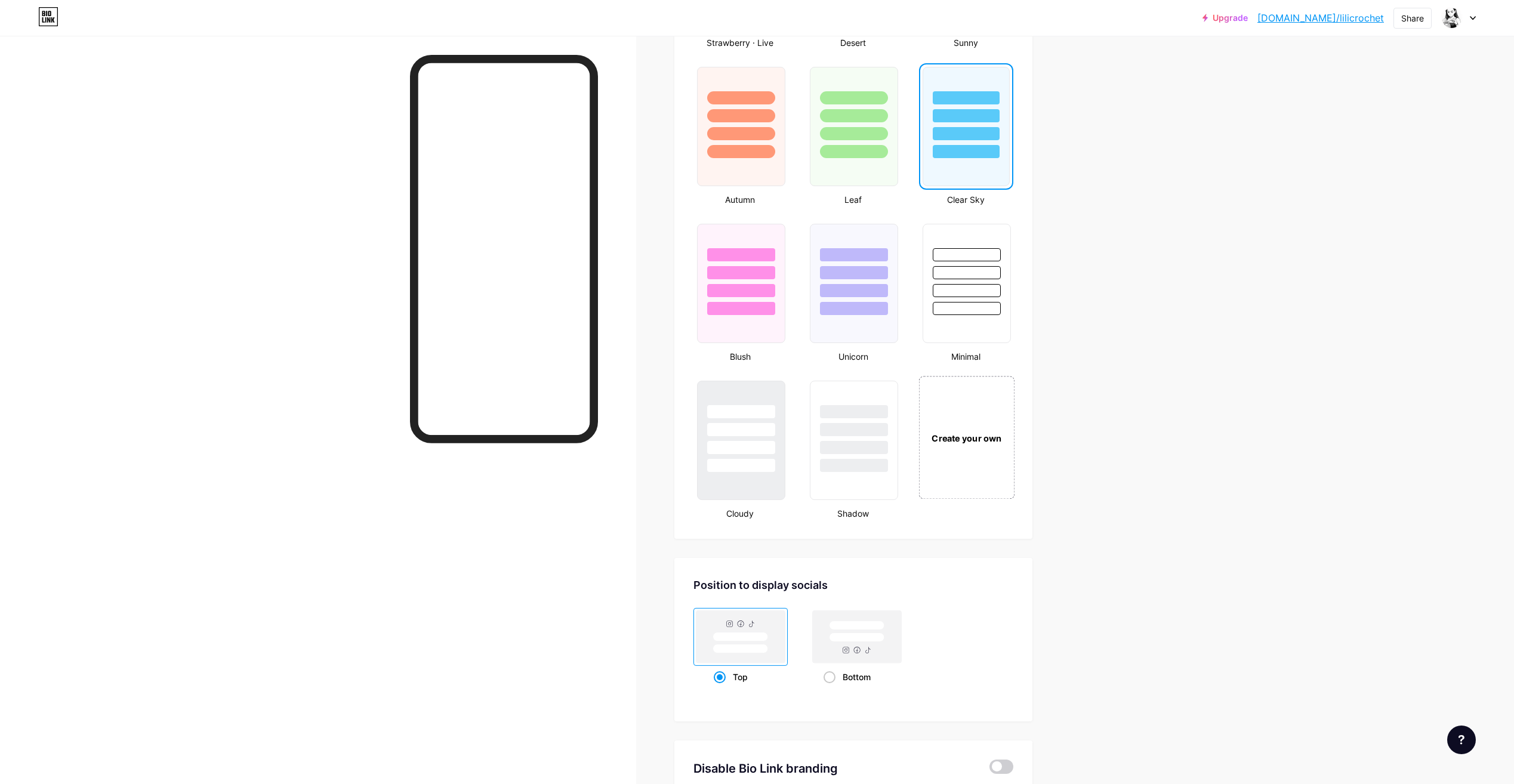
click at [961, 442] on div "Create your own" at bounding box center [966, 438] width 89 height 13
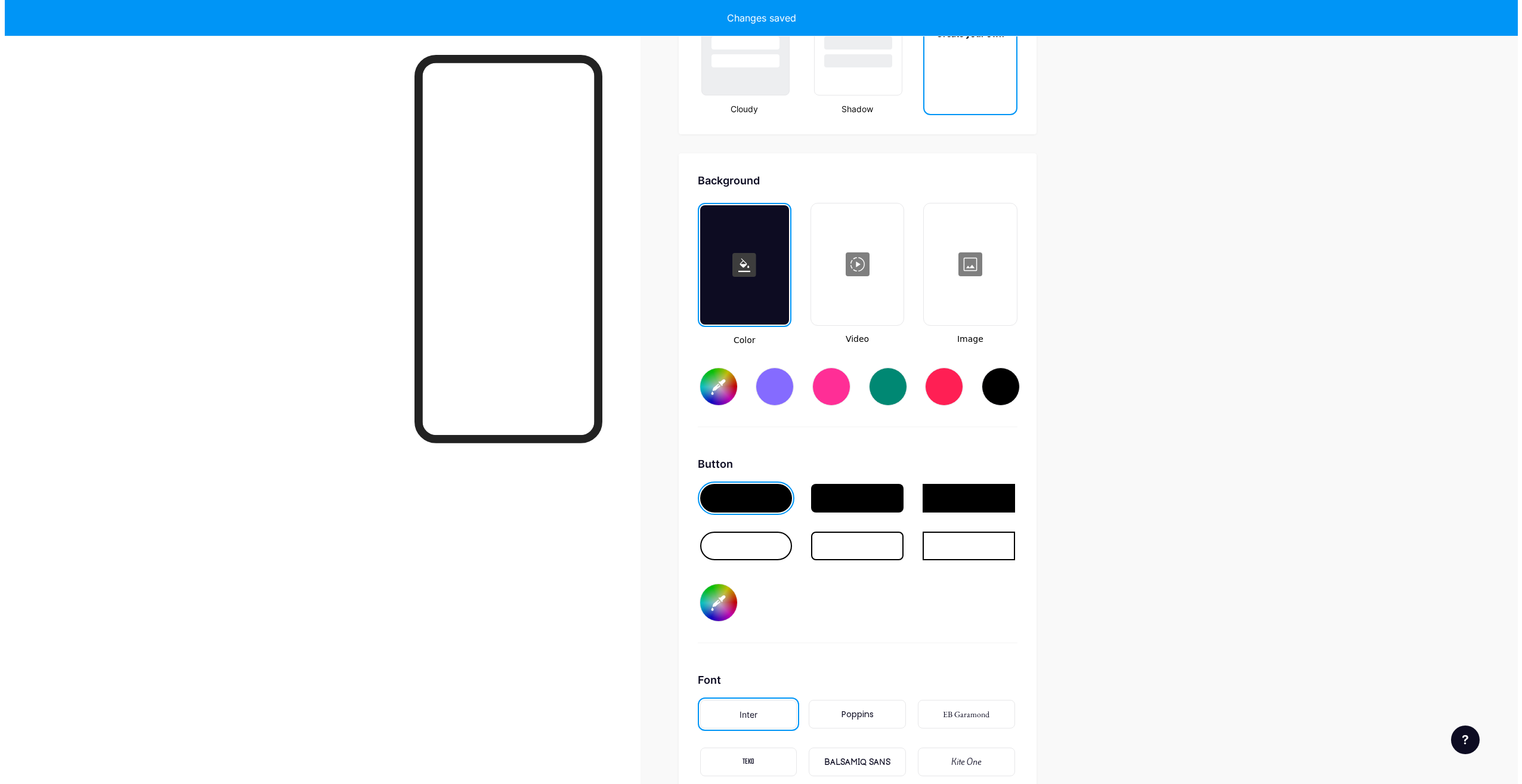
scroll to position [1583, 0]
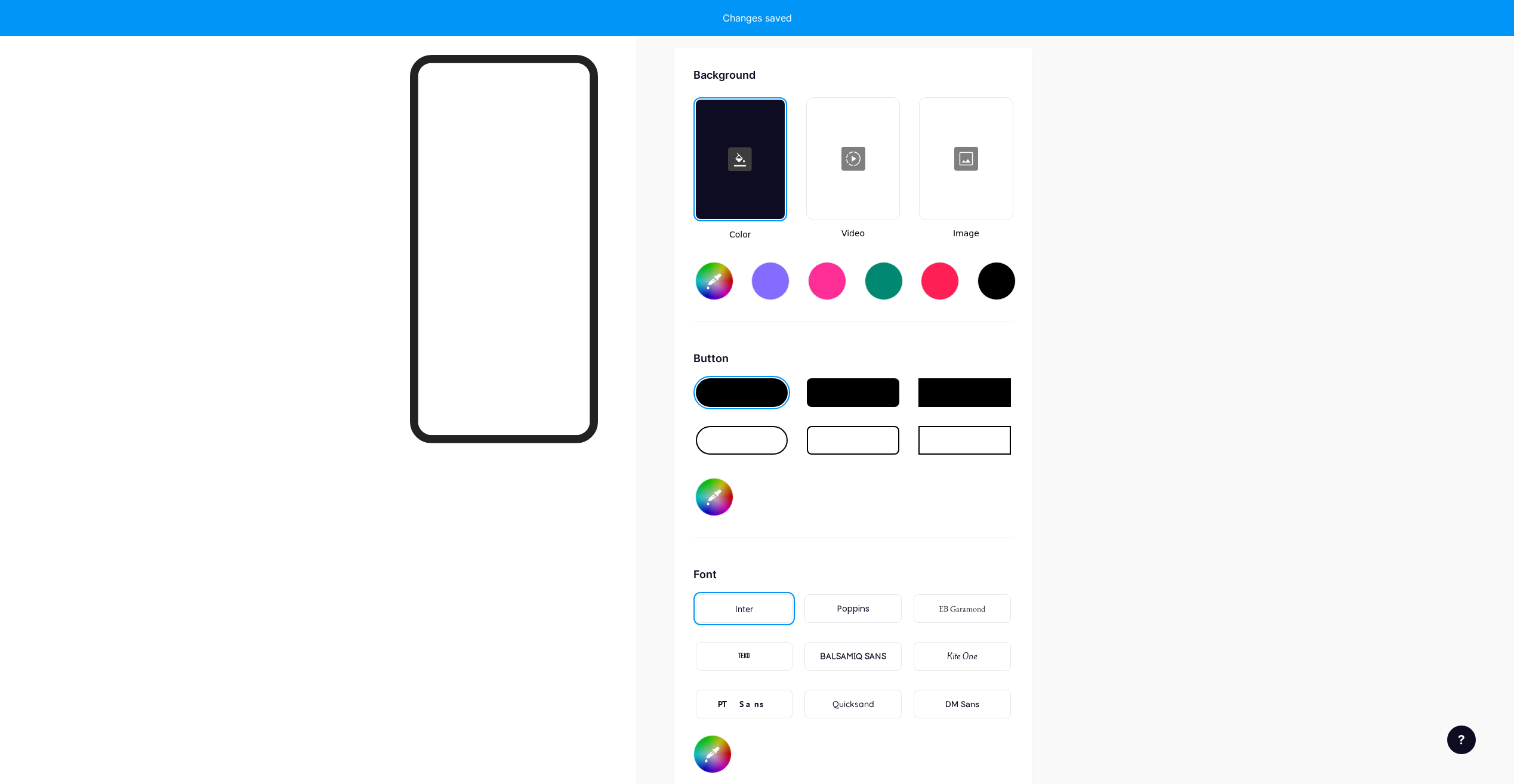
type input "#ffffff"
type input "#000000"
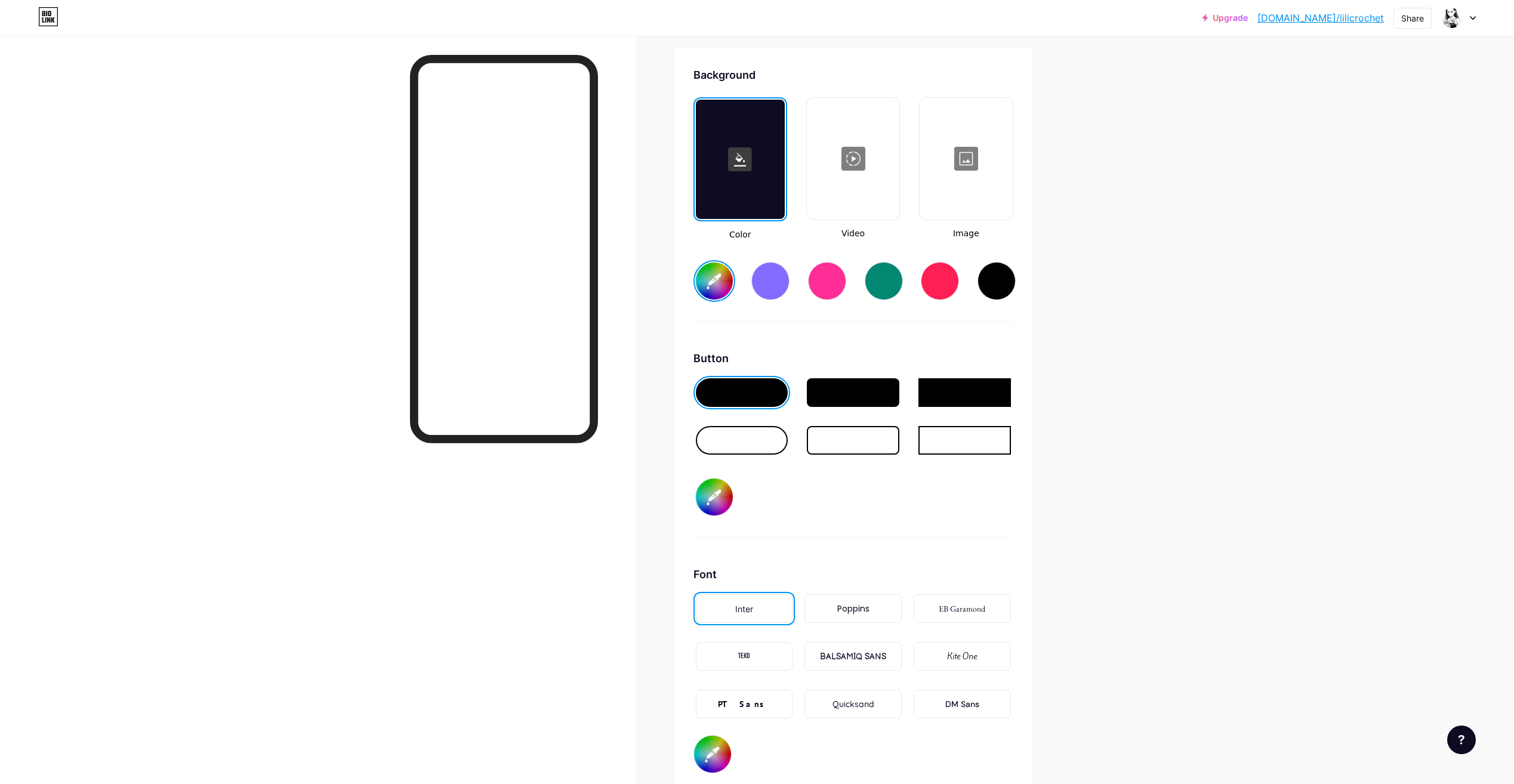
click at [746, 161] on rect at bounding box center [739, 159] width 24 height 24
click at [774, 281] on div at bounding box center [771, 281] width 38 height 38
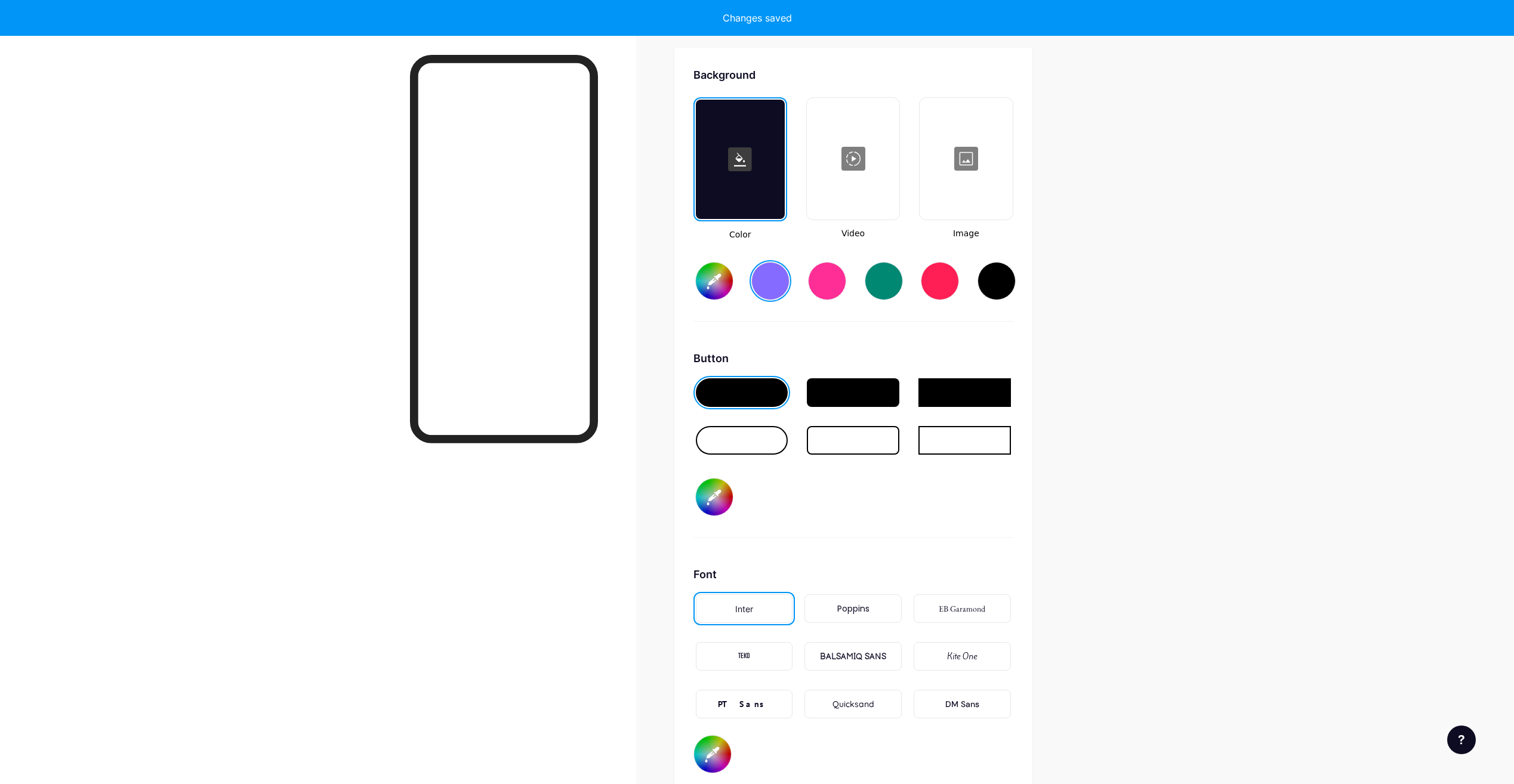
type input "#856bff"
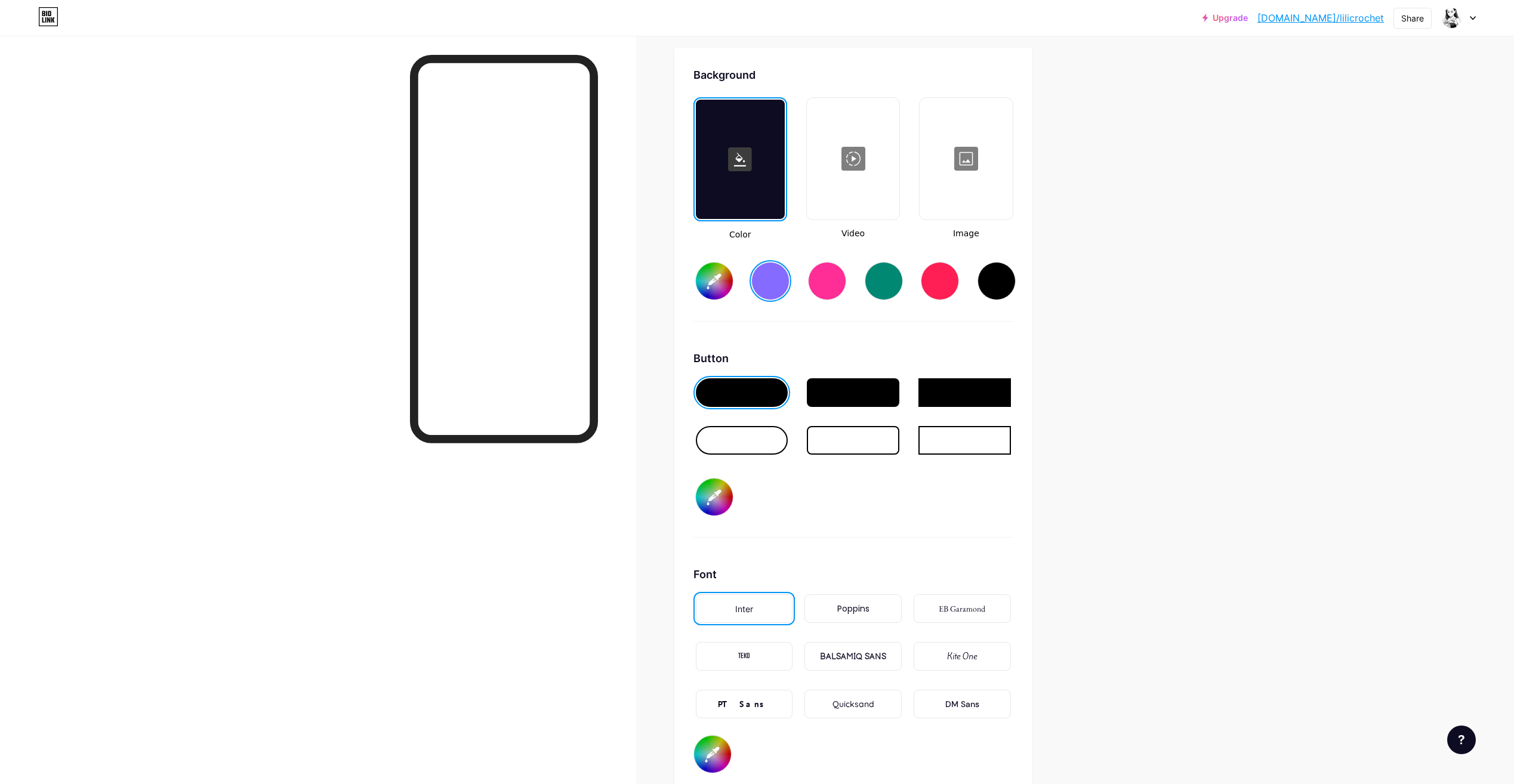
click at [978, 151] on div at bounding box center [966, 158] width 90 height 119
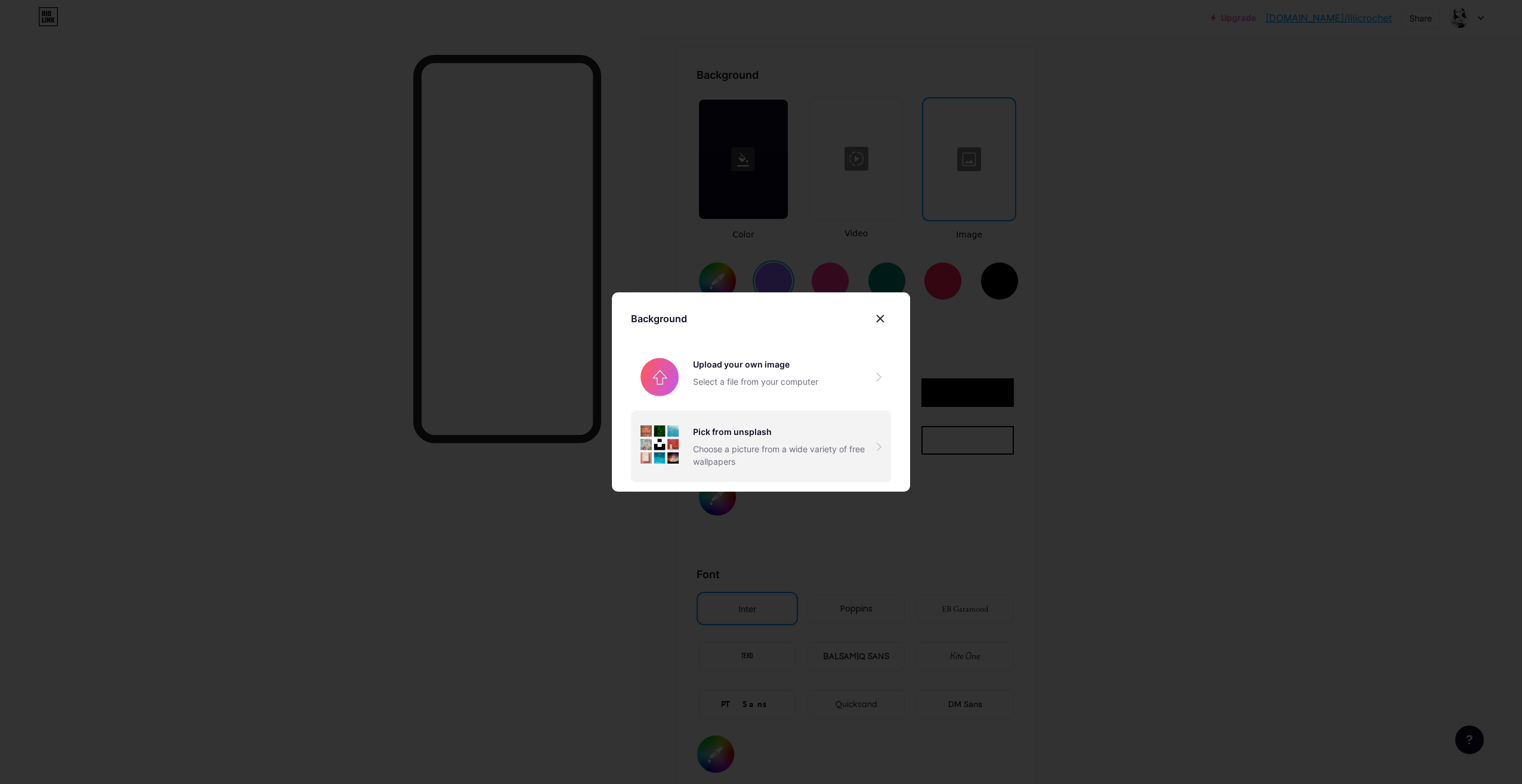
click at [753, 436] on div "Pick from unsplash" at bounding box center [784, 431] width 183 height 12
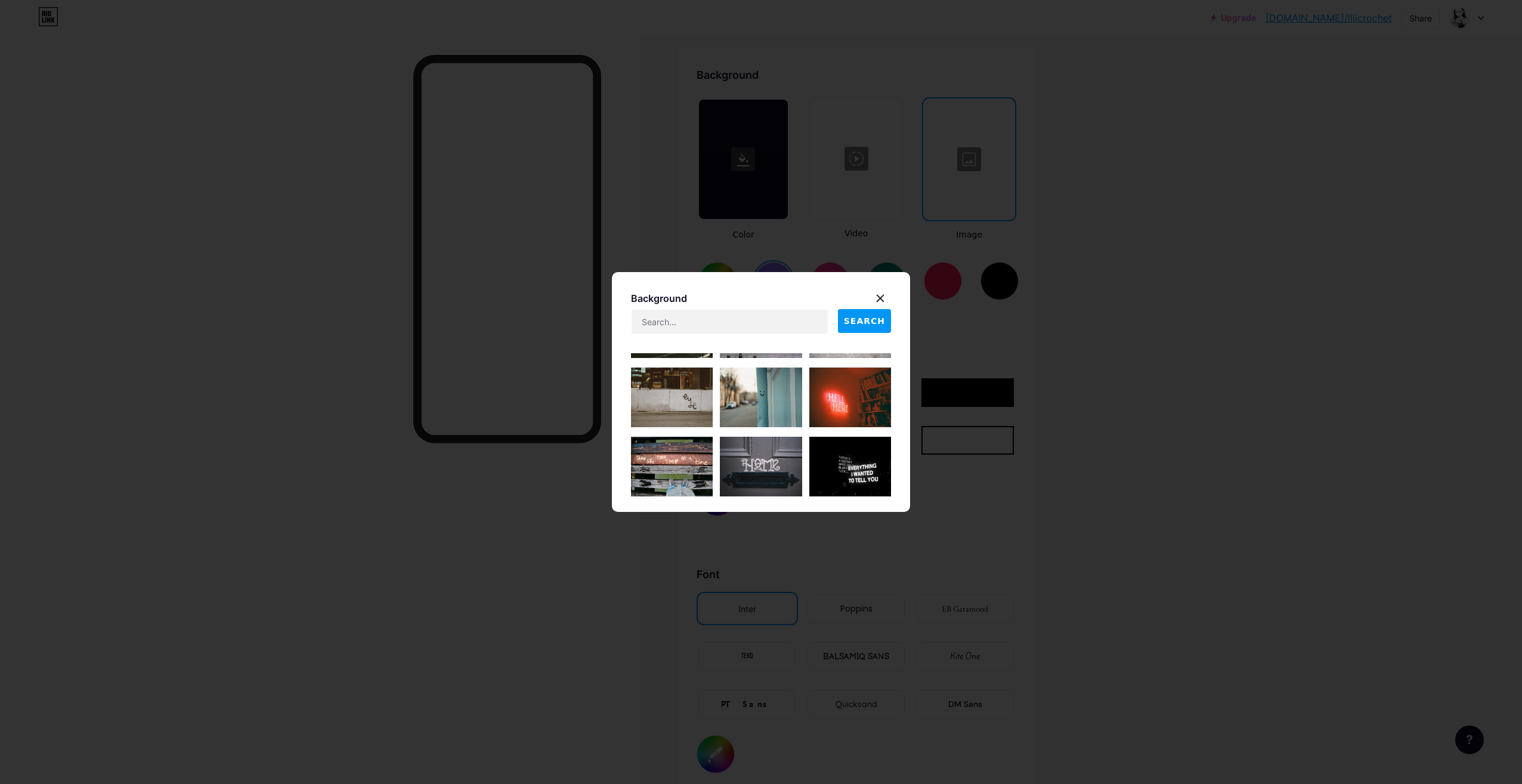
scroll to position [298, 0]
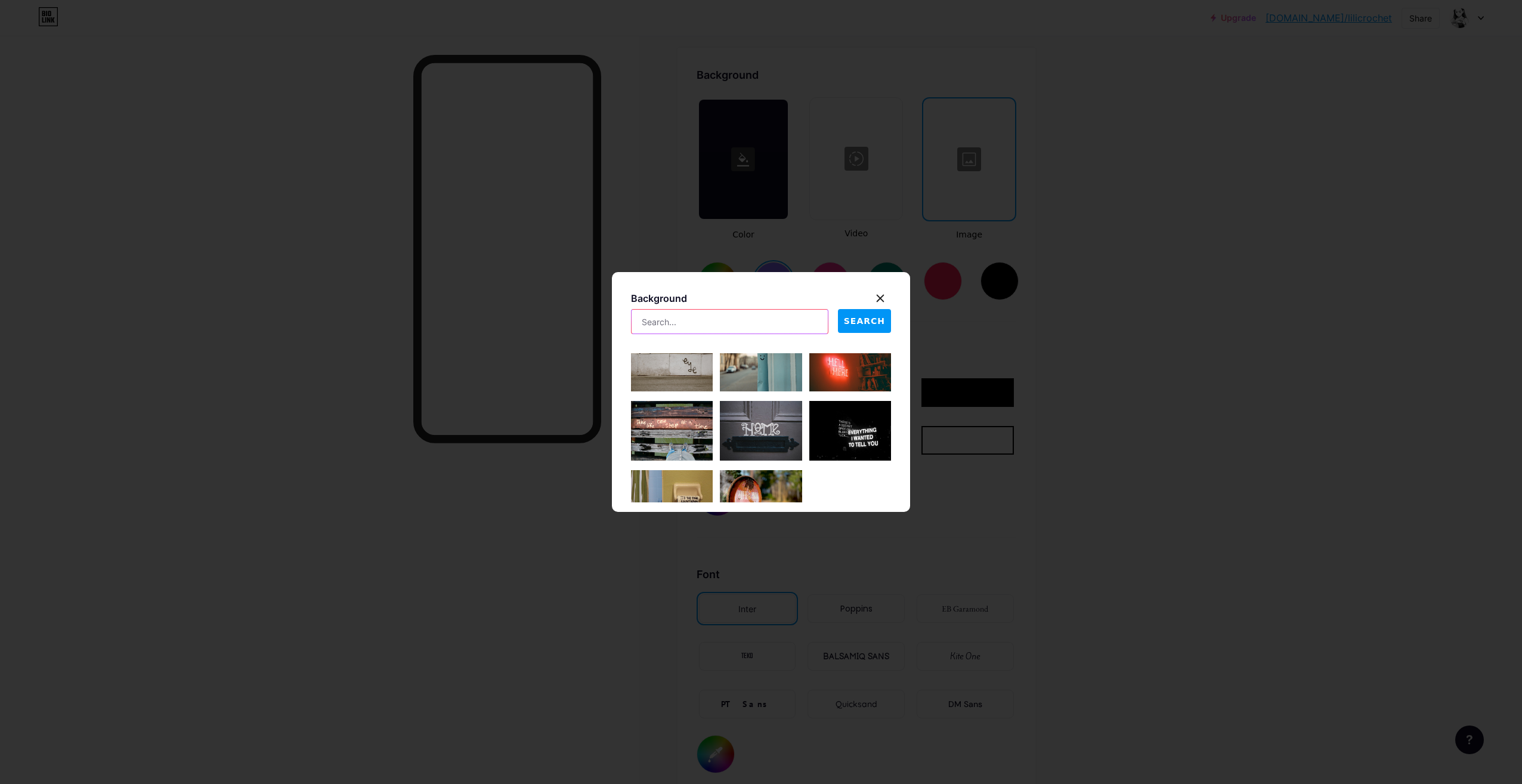
click at [751, 322] on input "text" at bounding box center [729, 321] width 197 height 24
type input "c"
type input "laine"
click at [854, 325] on span "SEARCH" at bounding box center [865, 321] width 41 height 12
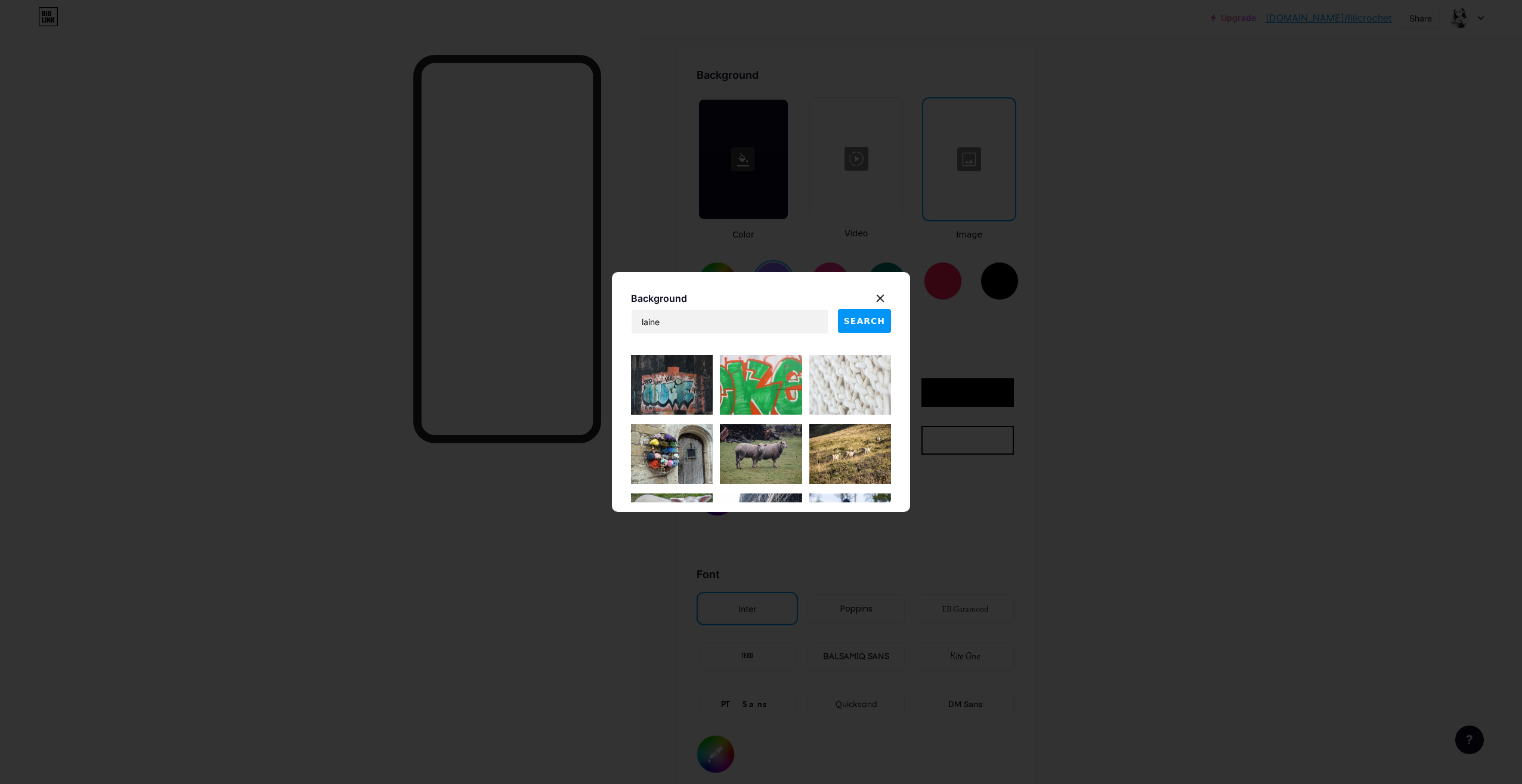
scroll to position [417, 0]
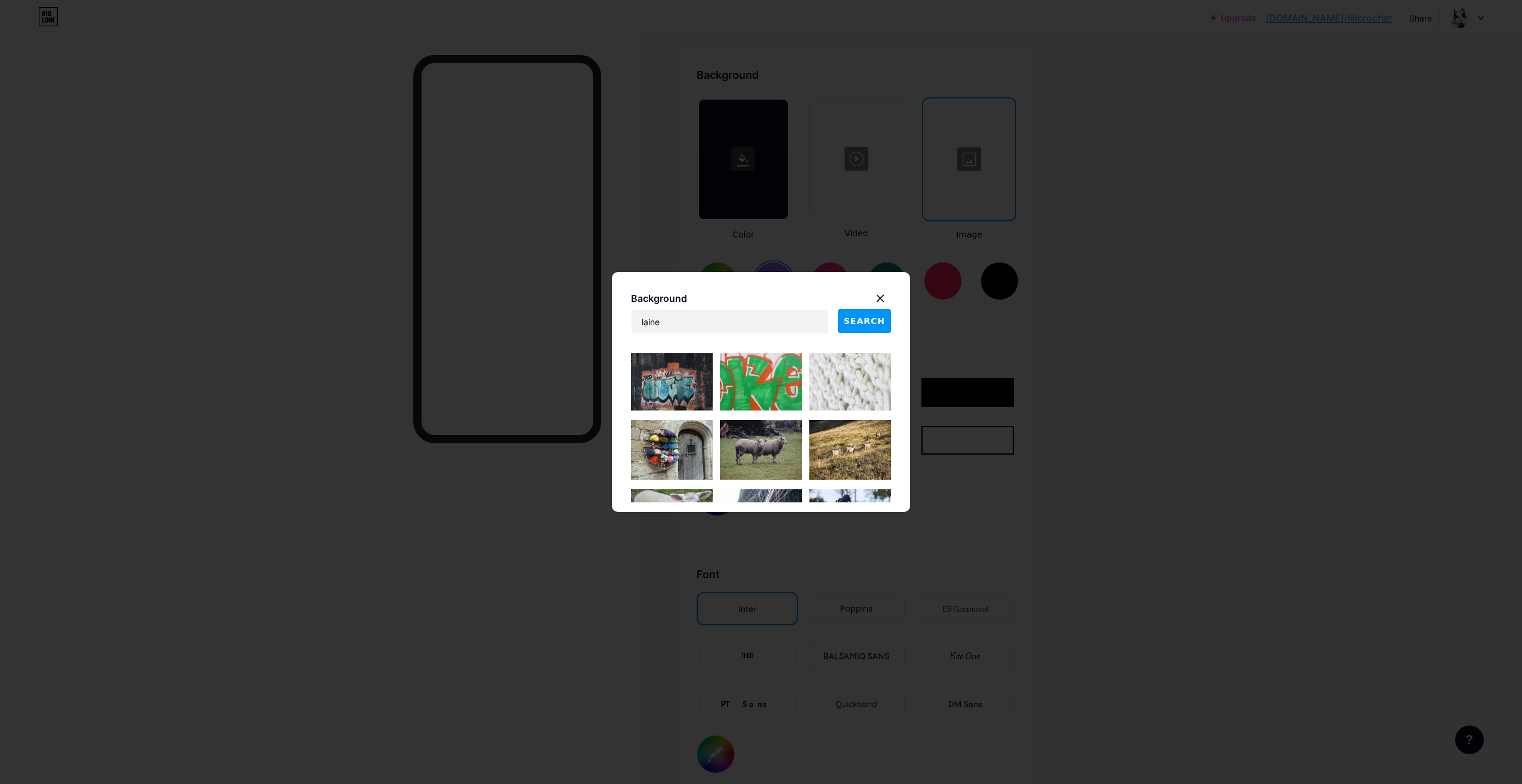
click at [849, 382] on img at bounding box center [850, 381] width 82 height 59
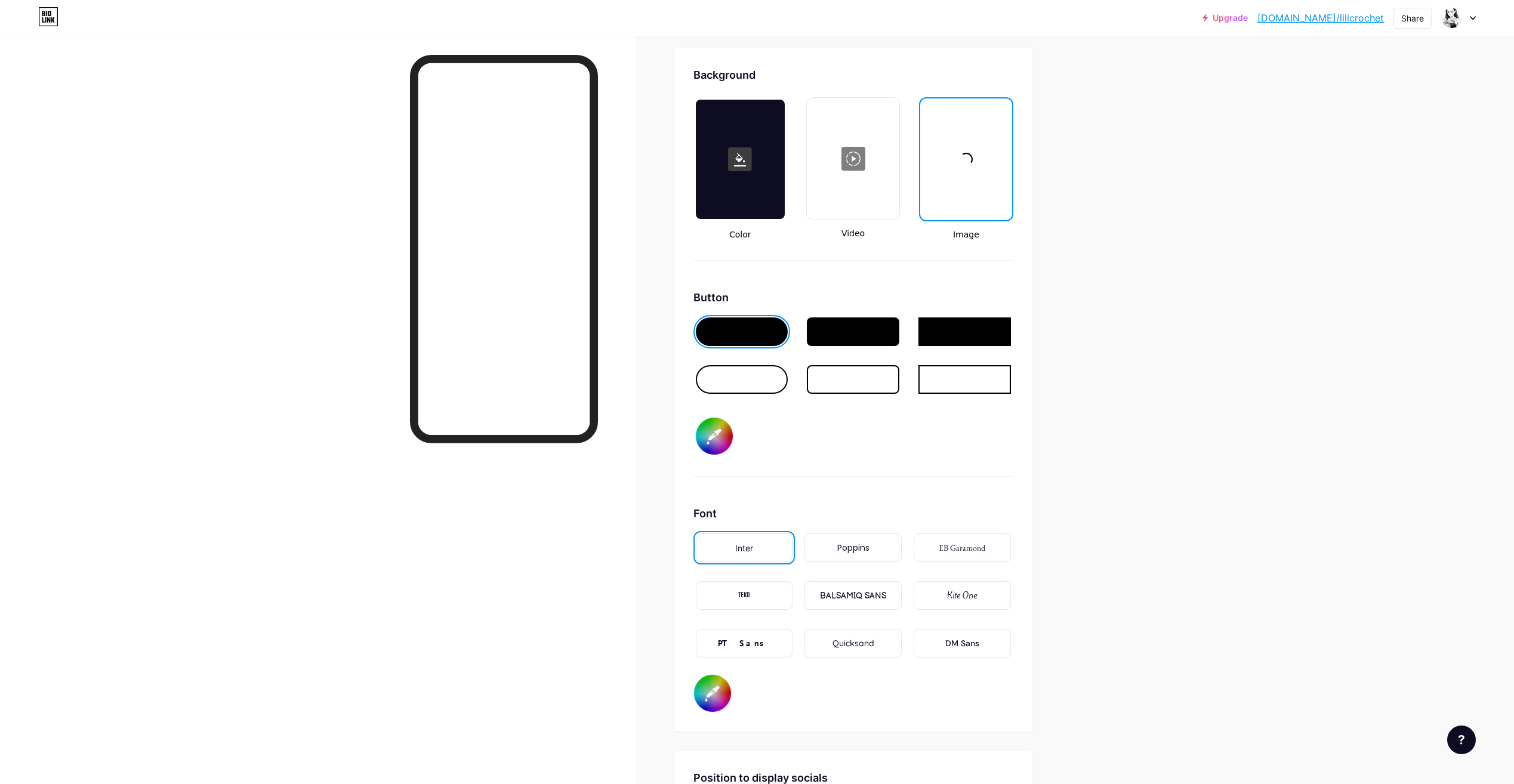
click at [751, 376] on div at bounding box center [742, 379] width 92 height 29
click at [715, 442] on input "#000000" at bounding box center [714, 436] width 37 height 37
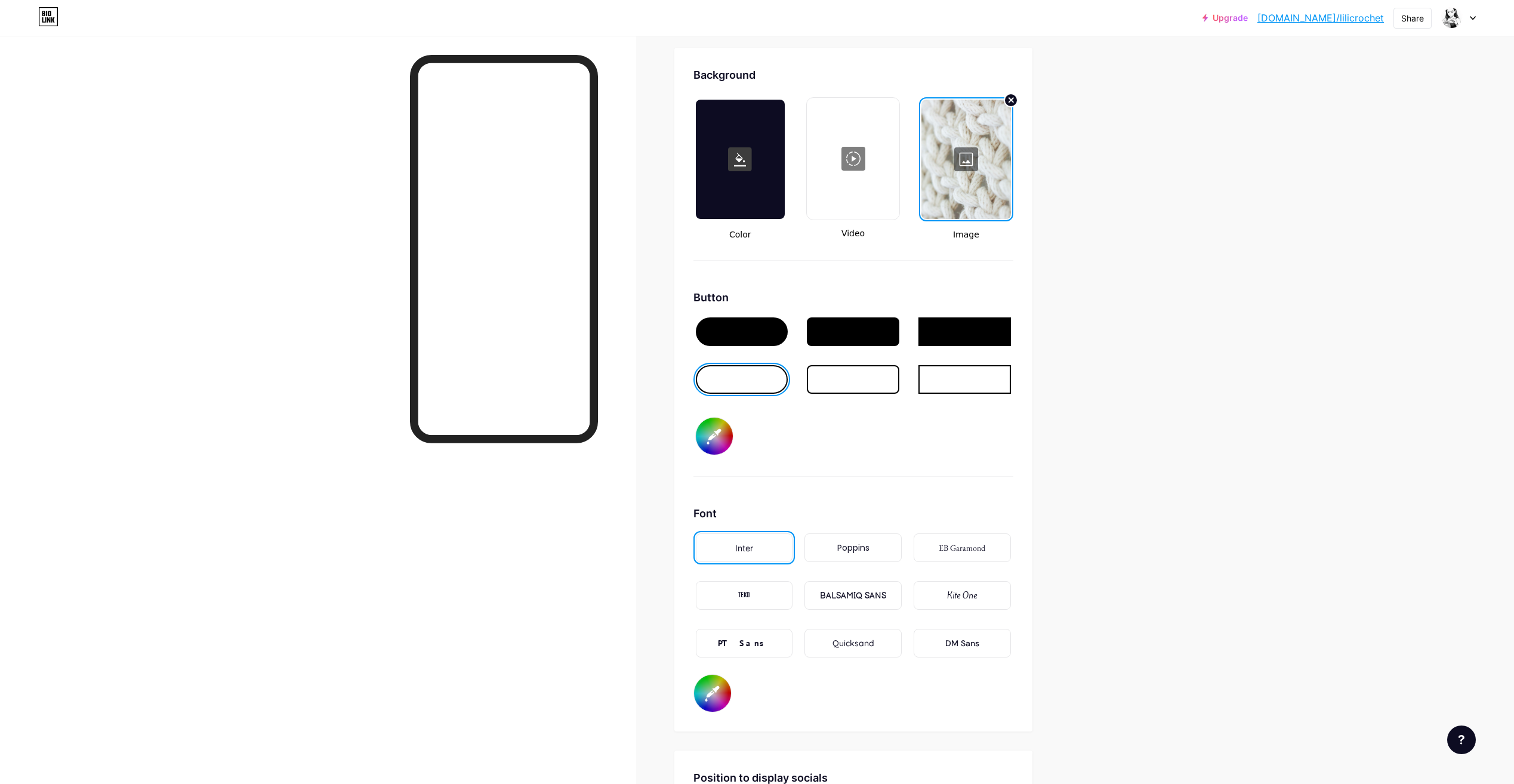
click at [904, 479] on div "Background Color Video Image Button #000000 Font Inter Poppins EB Garamond TEKO…" at bounding box center [853, 390] width 320 height 646
click at [768, 643] on div "PT Sans" at bounding box center [744, 643] width 97 height 29
click at [883, 602] on div "BALSAMIQ SANS" at bounding box center [853, 595] width 66 height 12
click at [959, 600] on div "Kite One" at bounding box center [962, 595] width 30 height 12
click at [969, 160] on div at bounding box center [966, 159] width 89 height 119
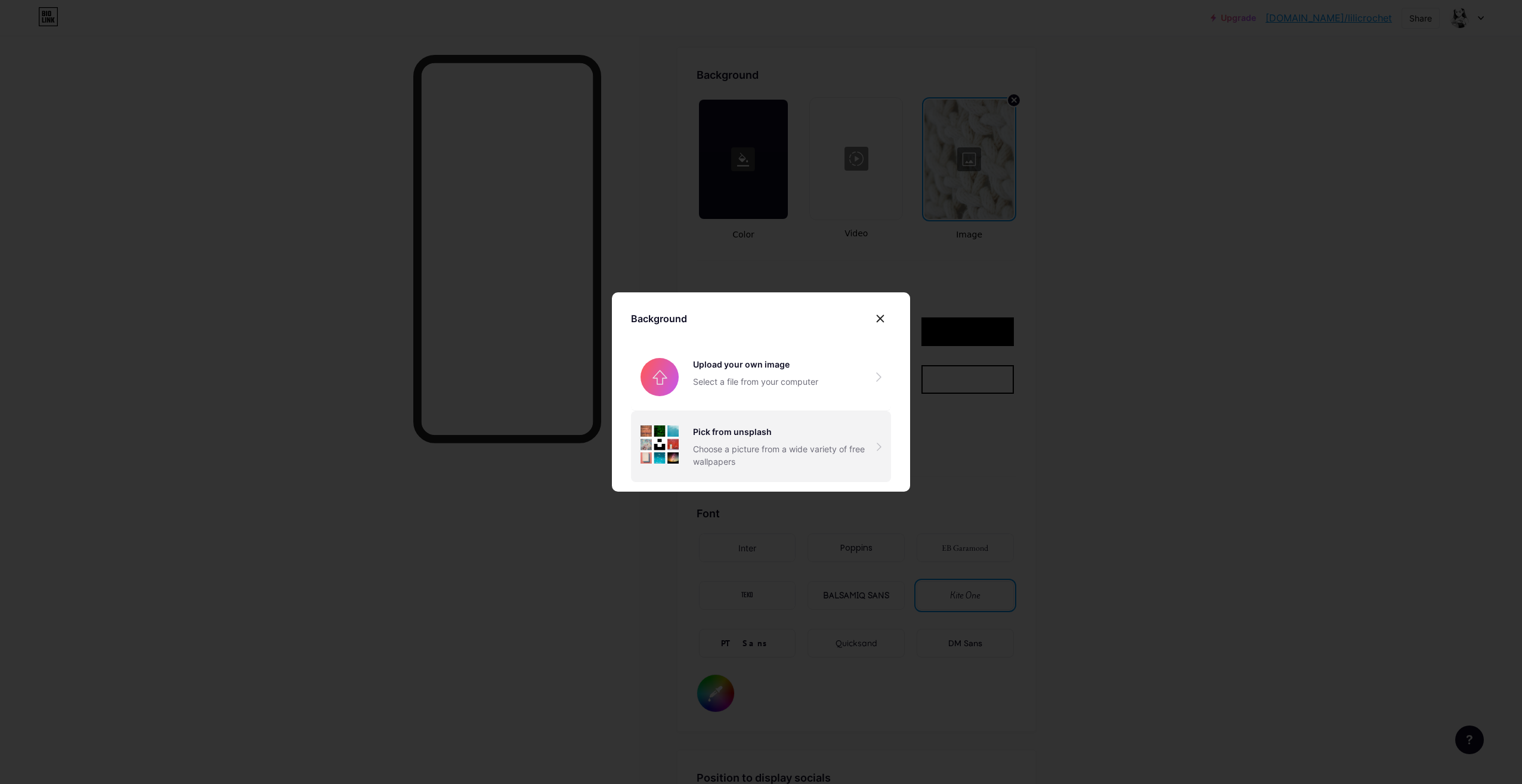
click at [744, 442] on div "Pick from unsplash Choose a picture from a wide variety of free wallpapers" at bounding box center [784, 446] width 183 height 42
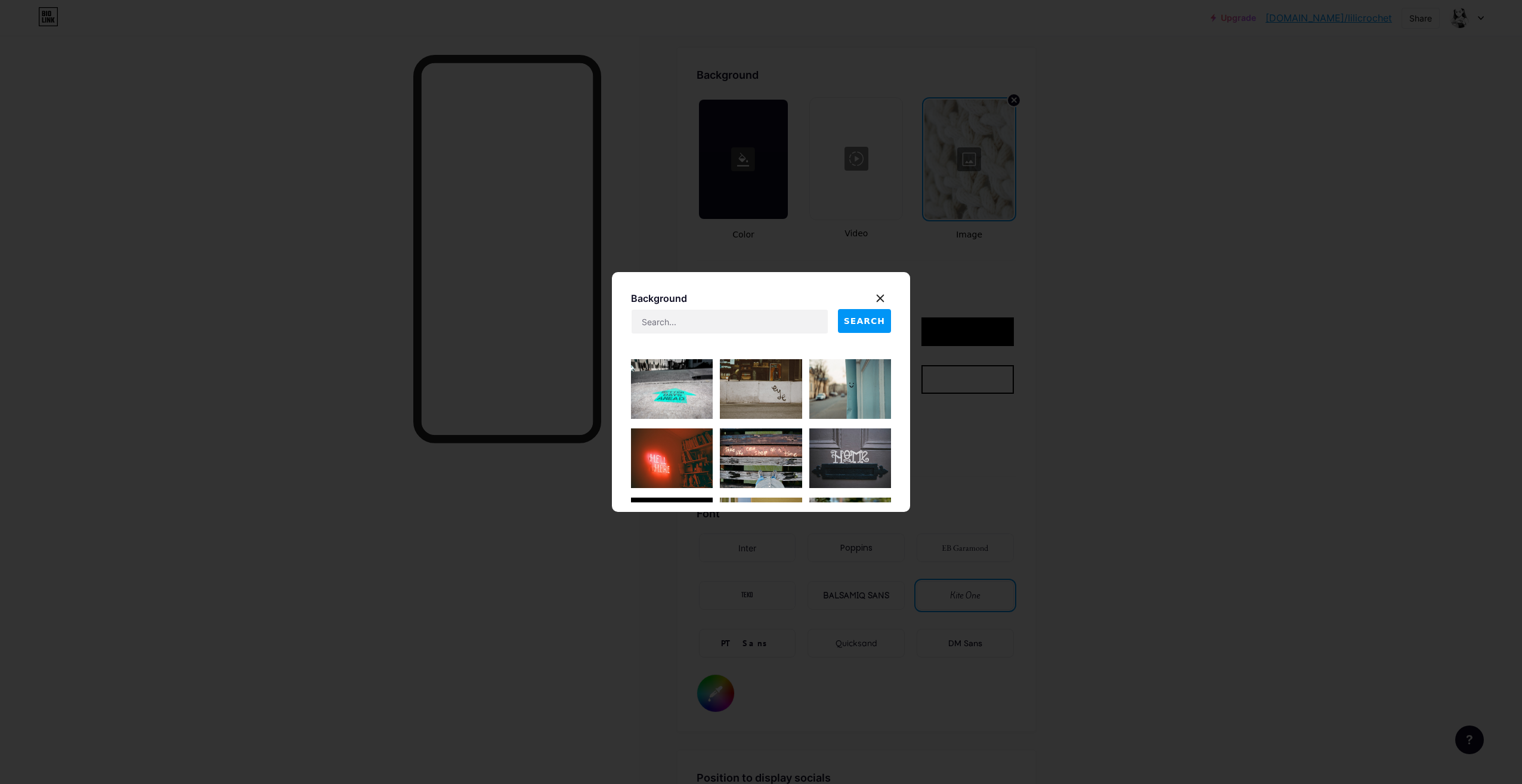
scroll to position [1236, 0]
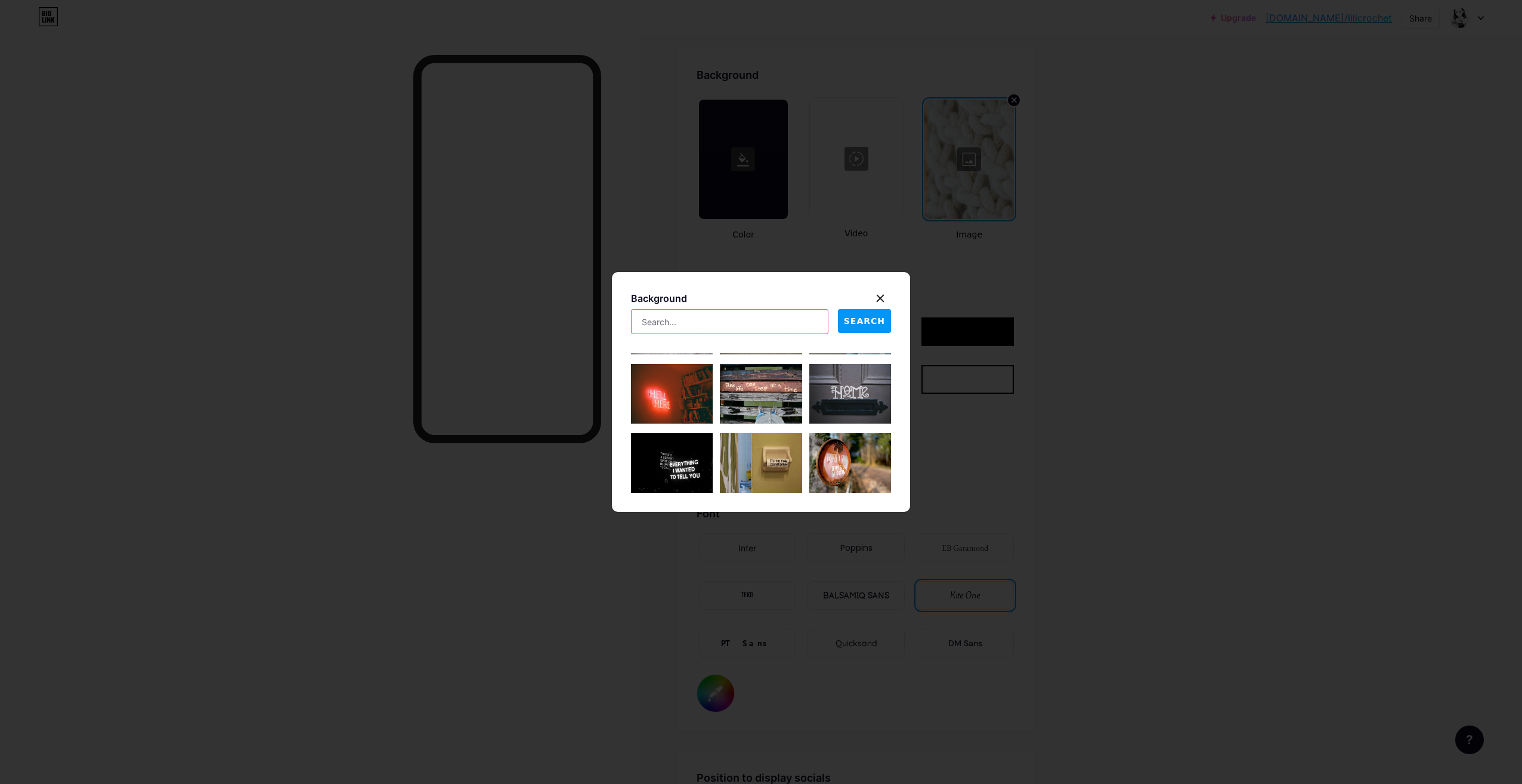
click at [702, 320] on input "text" at bounding box center [729, 321] width 197 height 24
type input "[PERSON_NAME] crochet"
click at [864, 313] on button "SEARCH" at bounding box center [864, 321] width 53 height 24
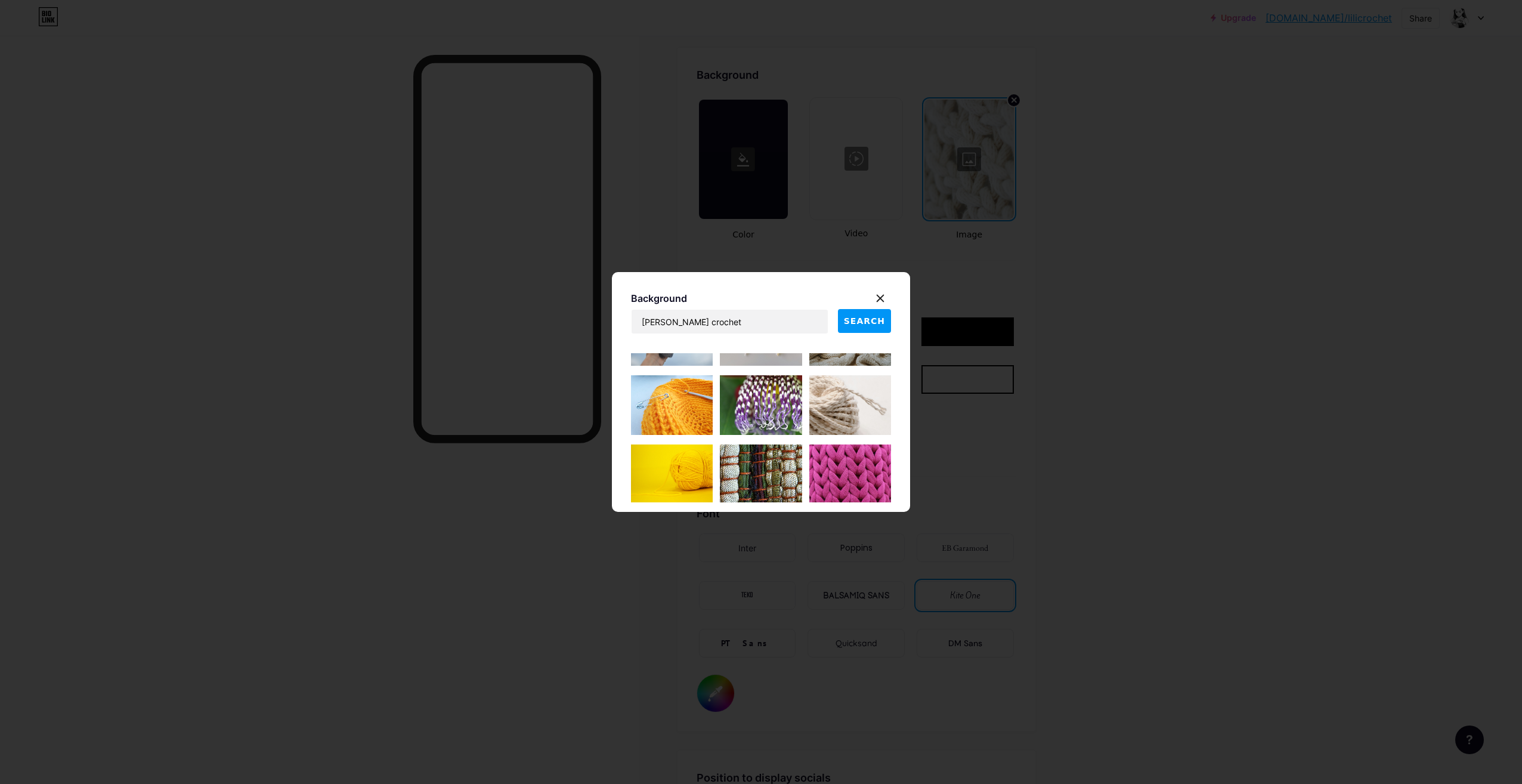
scroll to position [2608, 0]
click at [828, 406] on img at bounding box center [850, 406] width 82 height 59
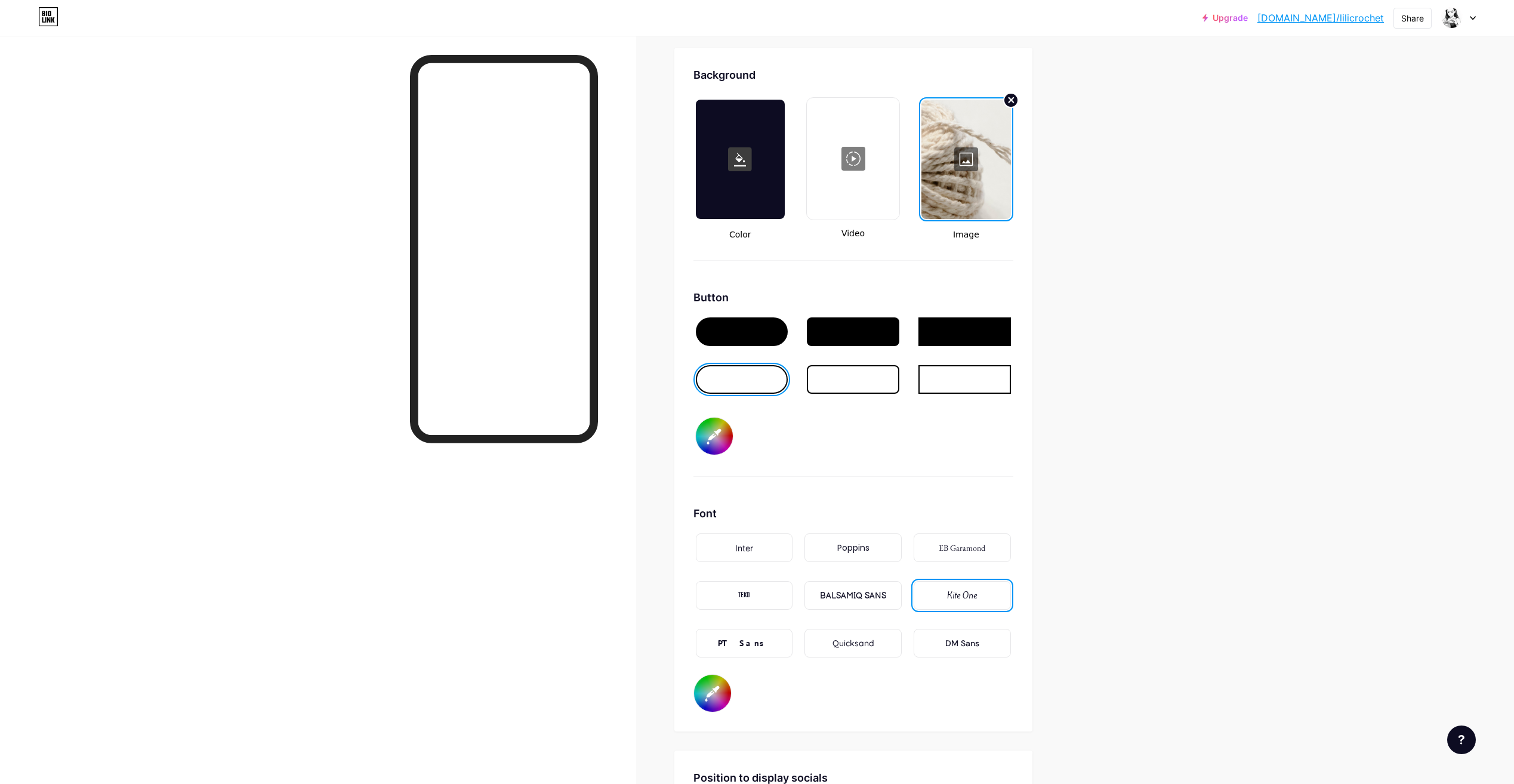
click at [1014, 101] on icon at bounding box center [1011, 100] width 5 height 5
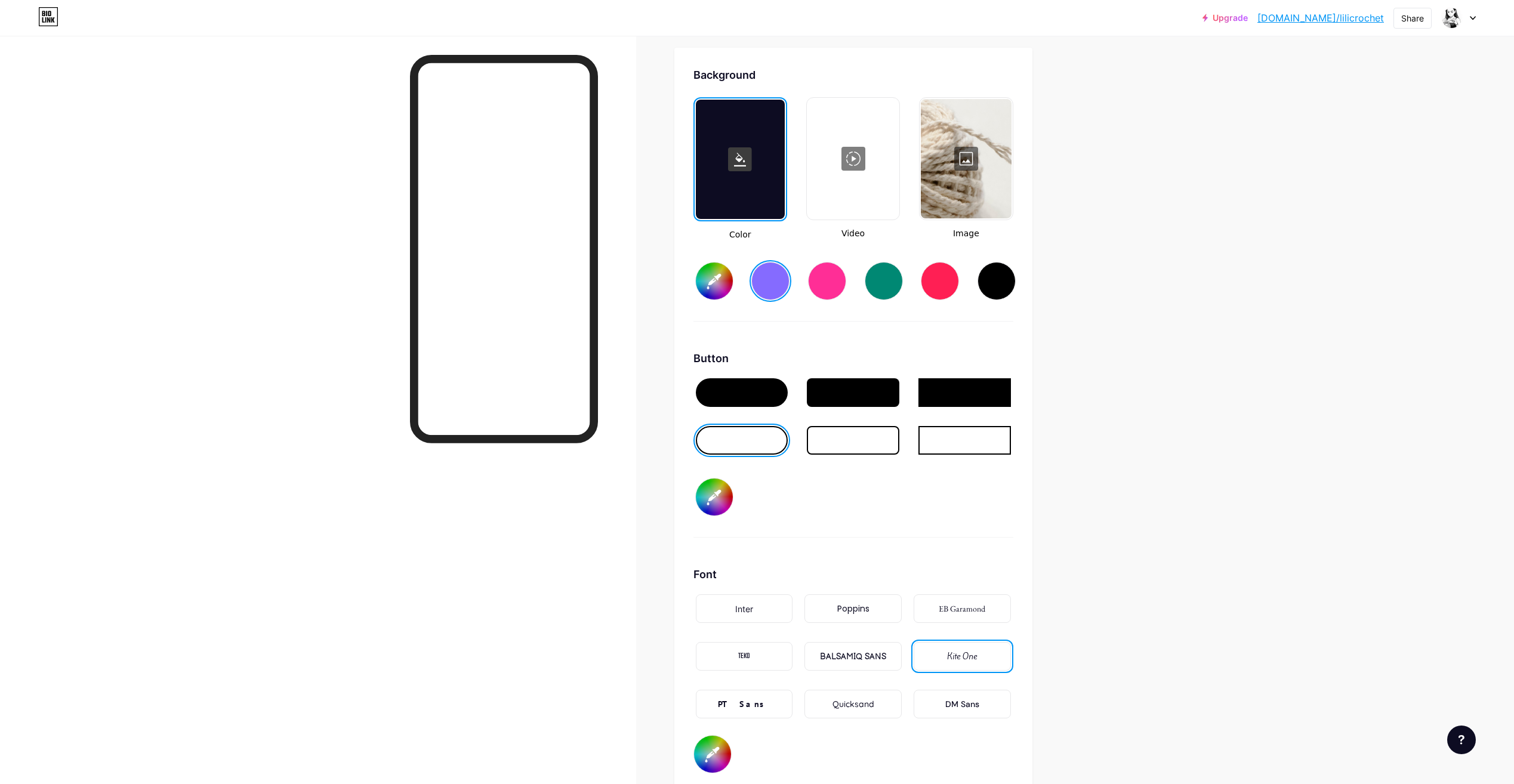
click at [979, 158] on div at bounding box center [966, 158] width 90 height 119
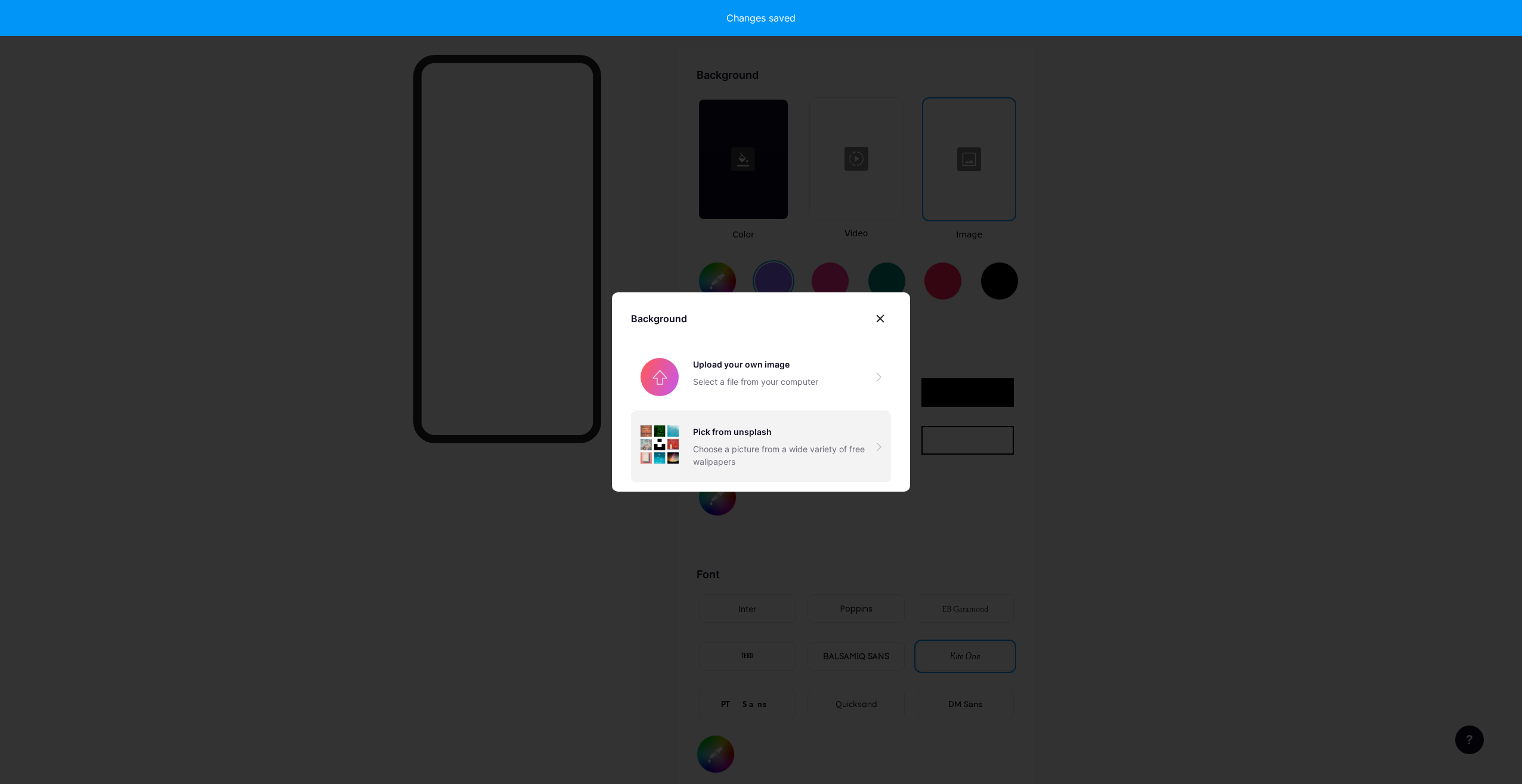
type input "#856bff"
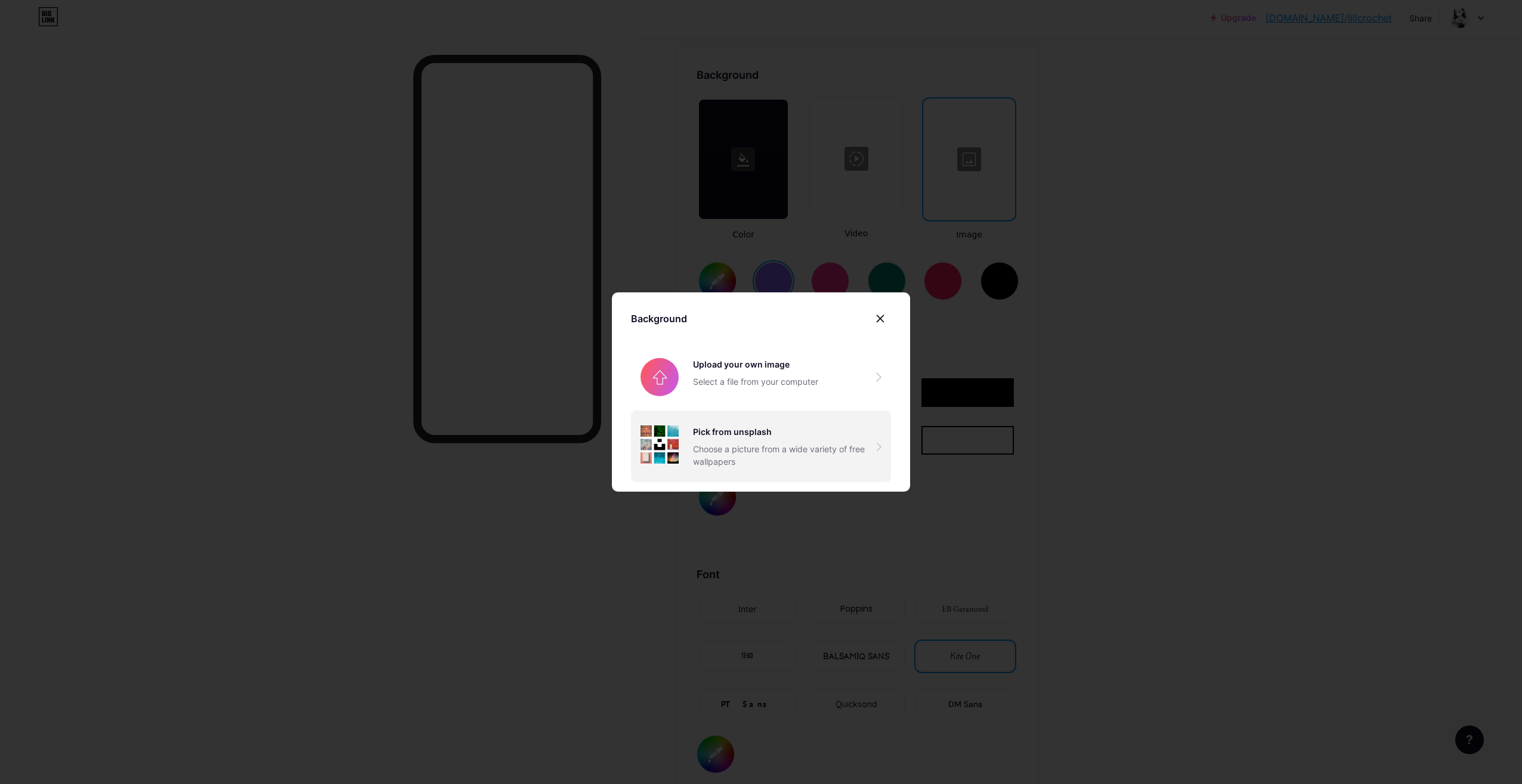
click at [760, 435] on div "Pick from unsplash" at bounding box center [784, 431] width 183 height 12
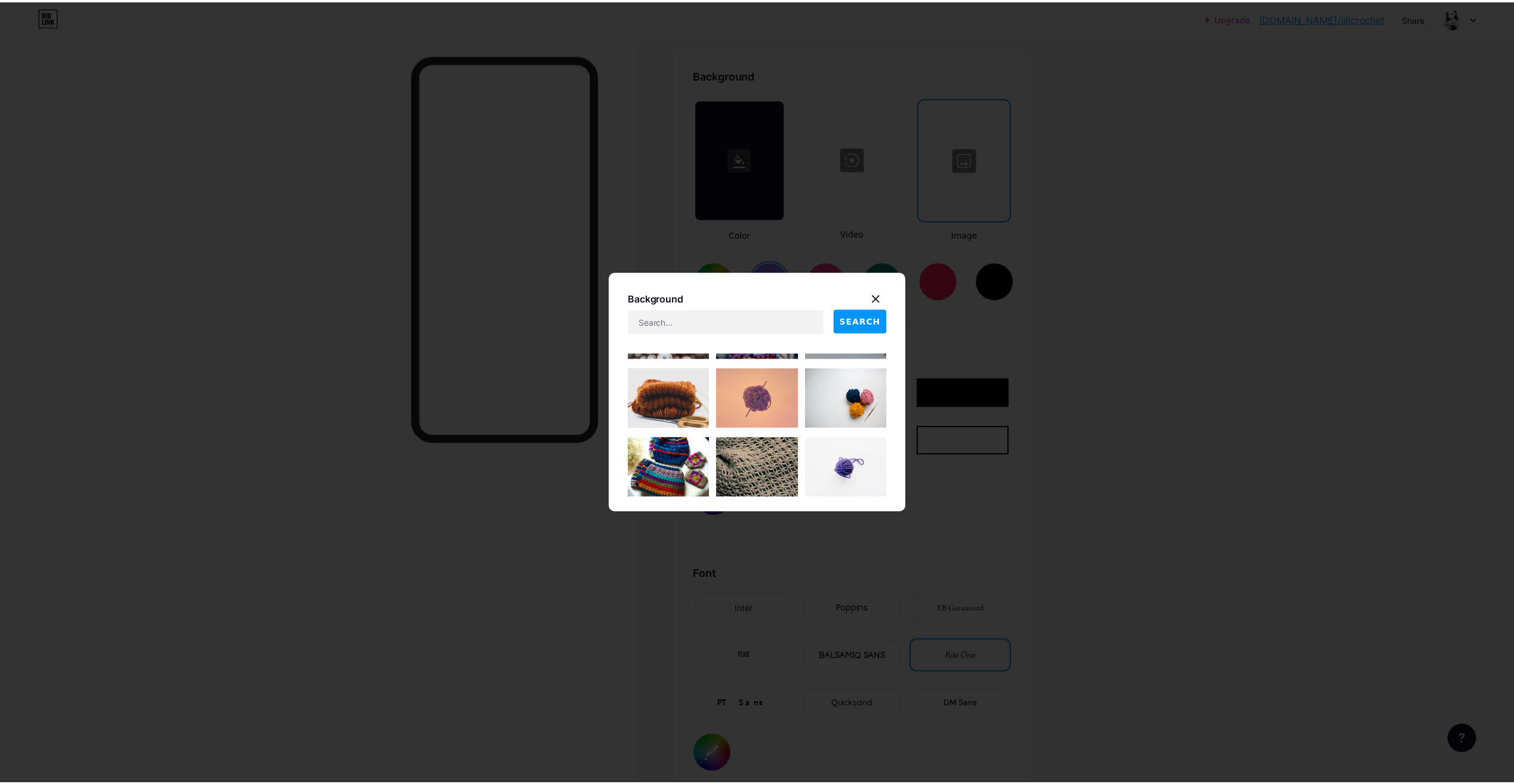
scroll to position [178, 0]
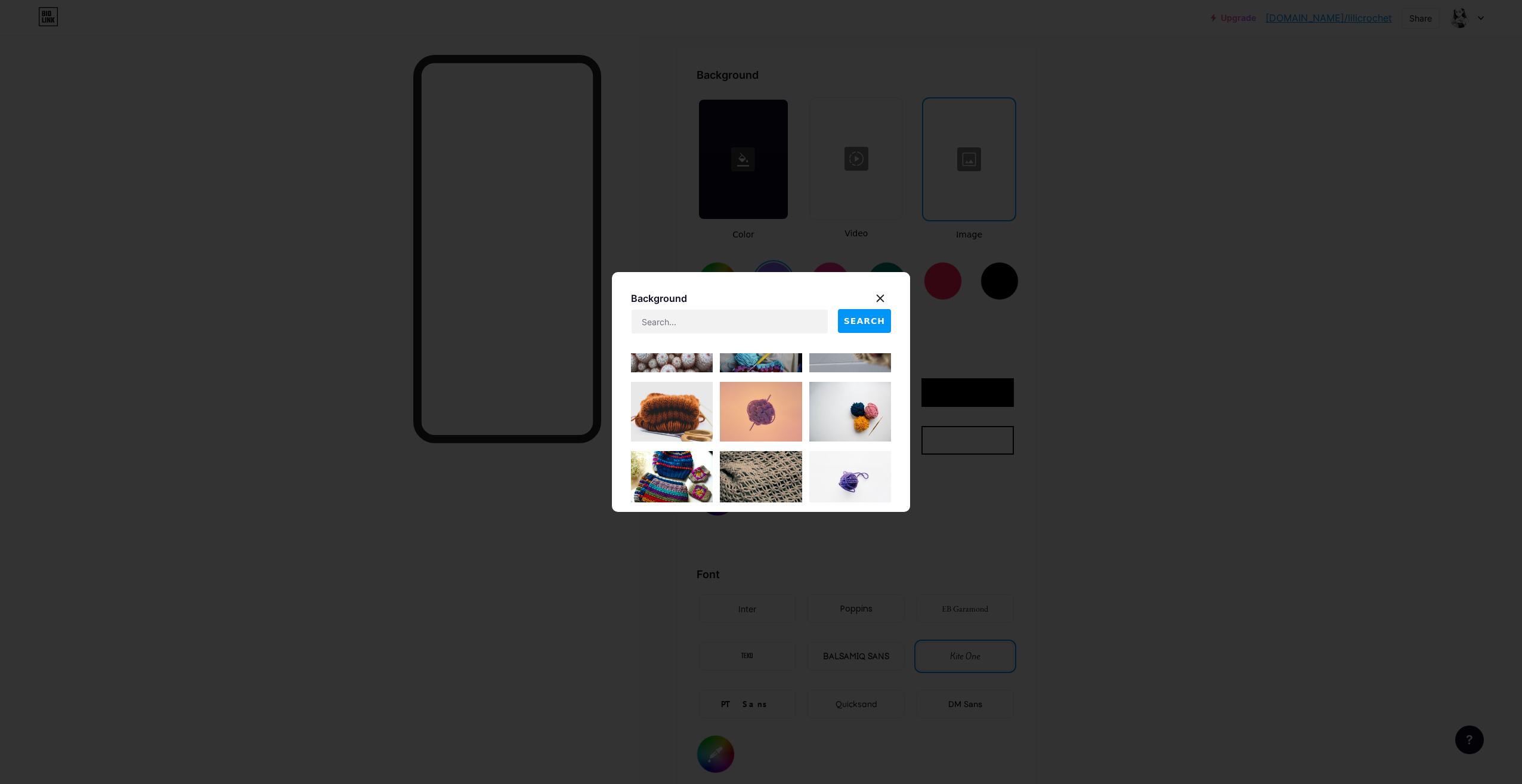
click at [677, 416] on img at bounding box center [672, 412] width 82 height 59
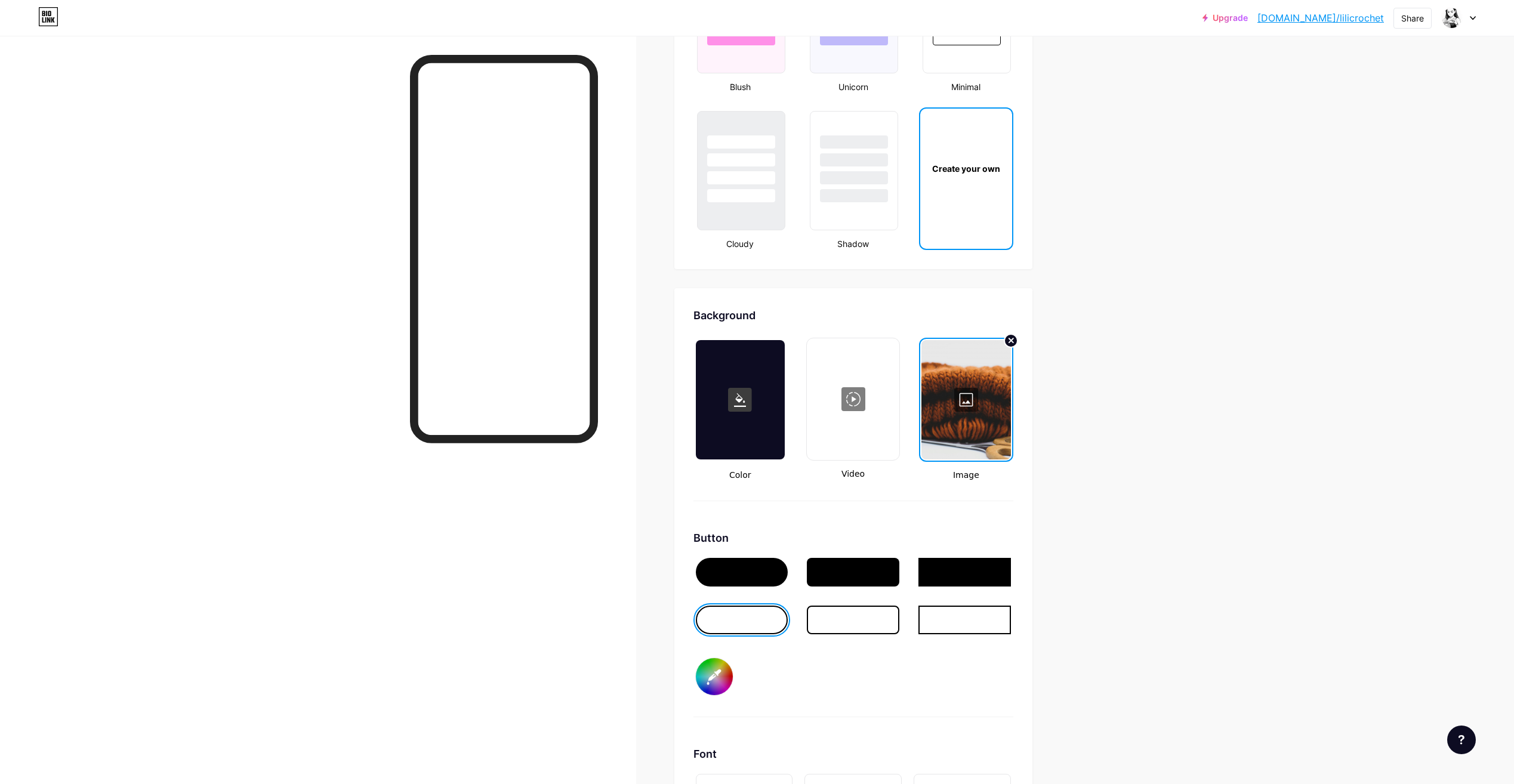
scroll to position [1405, 0]
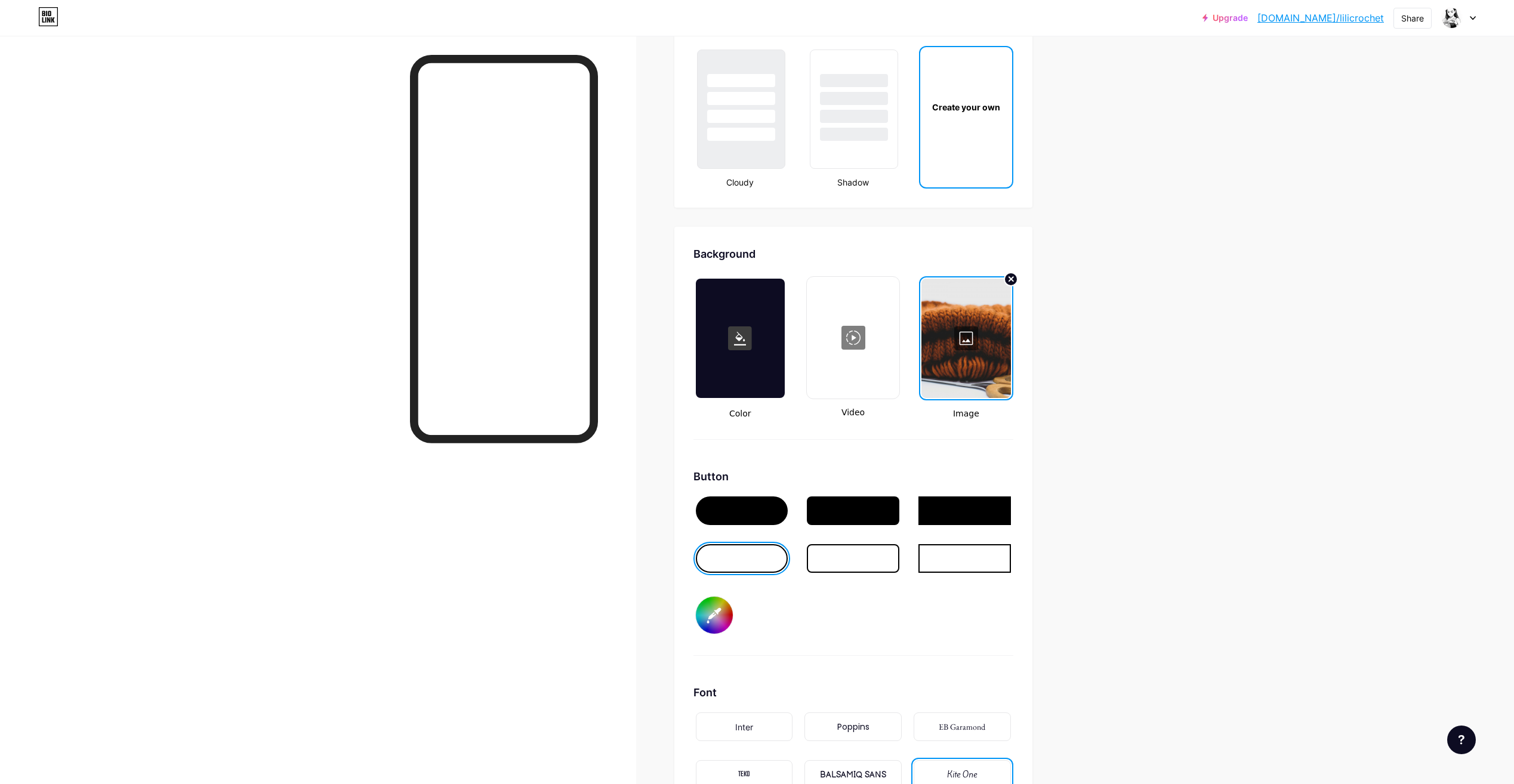
click at [720, 616] on input "#000000" at bounding box center [714, 615] width 37 height 37
type input "#ffffff"
click at [1413, 16] on div "Share" at bounding box center [1413, 17] width 23 height 12
click at [1405, 118] on div "Add to my socials" at bounding box center [1341, 119] width 178 height 29
click at [1406, 109] on div "Instagram" at bounding box center [1341, 114] width 178 height 29
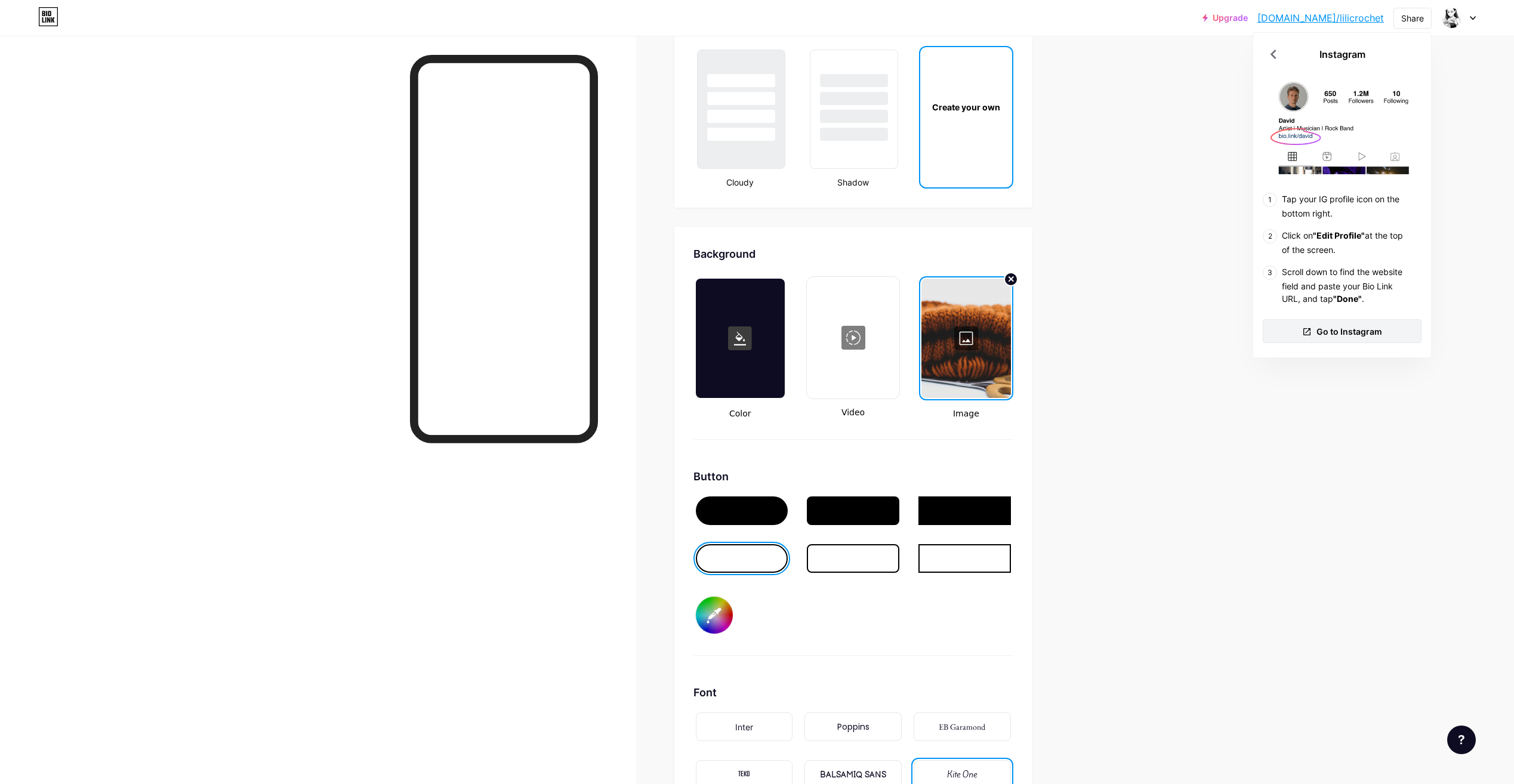
click at [1357, 329] on span "Go to Instagram" at bounding box center [1349, 331] width 65 height 12
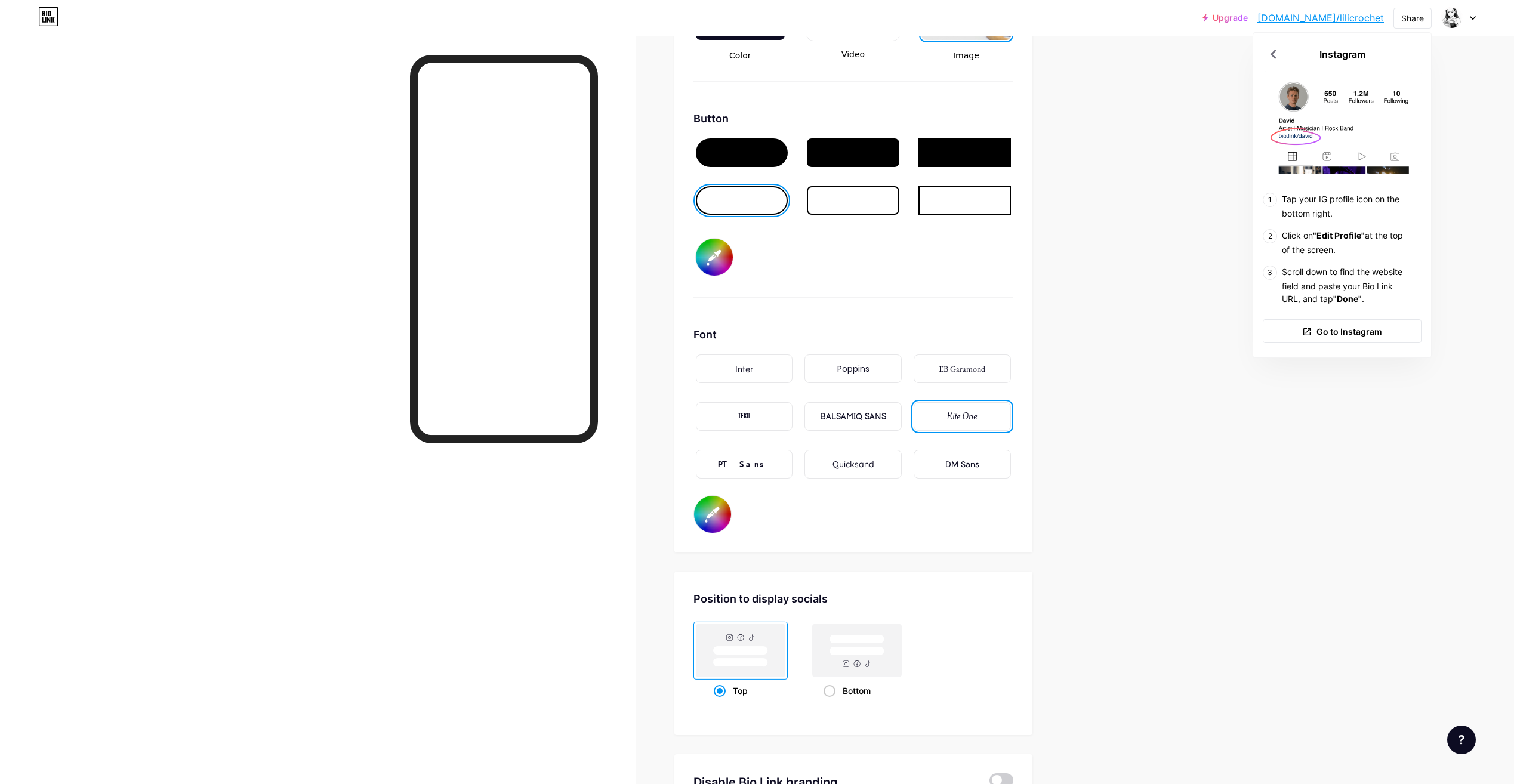
scroll to position [1945, 0]
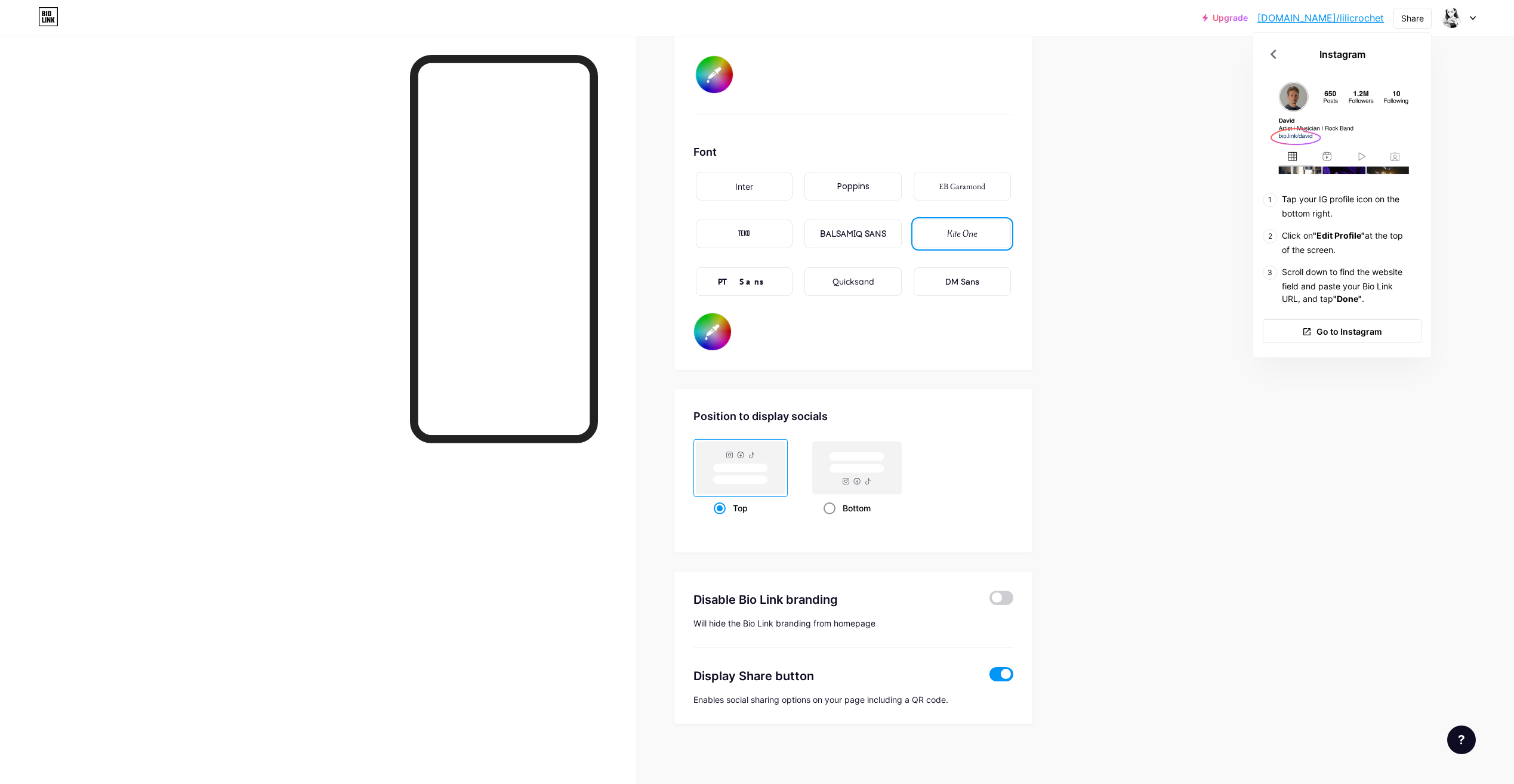
click at [862, 474] on rect at bounding box center [856, 467] width 89 height 53
click at [831, 519] on input "Bottom" at bounding box center [828, 523] width 8 height 8
radio input "true"
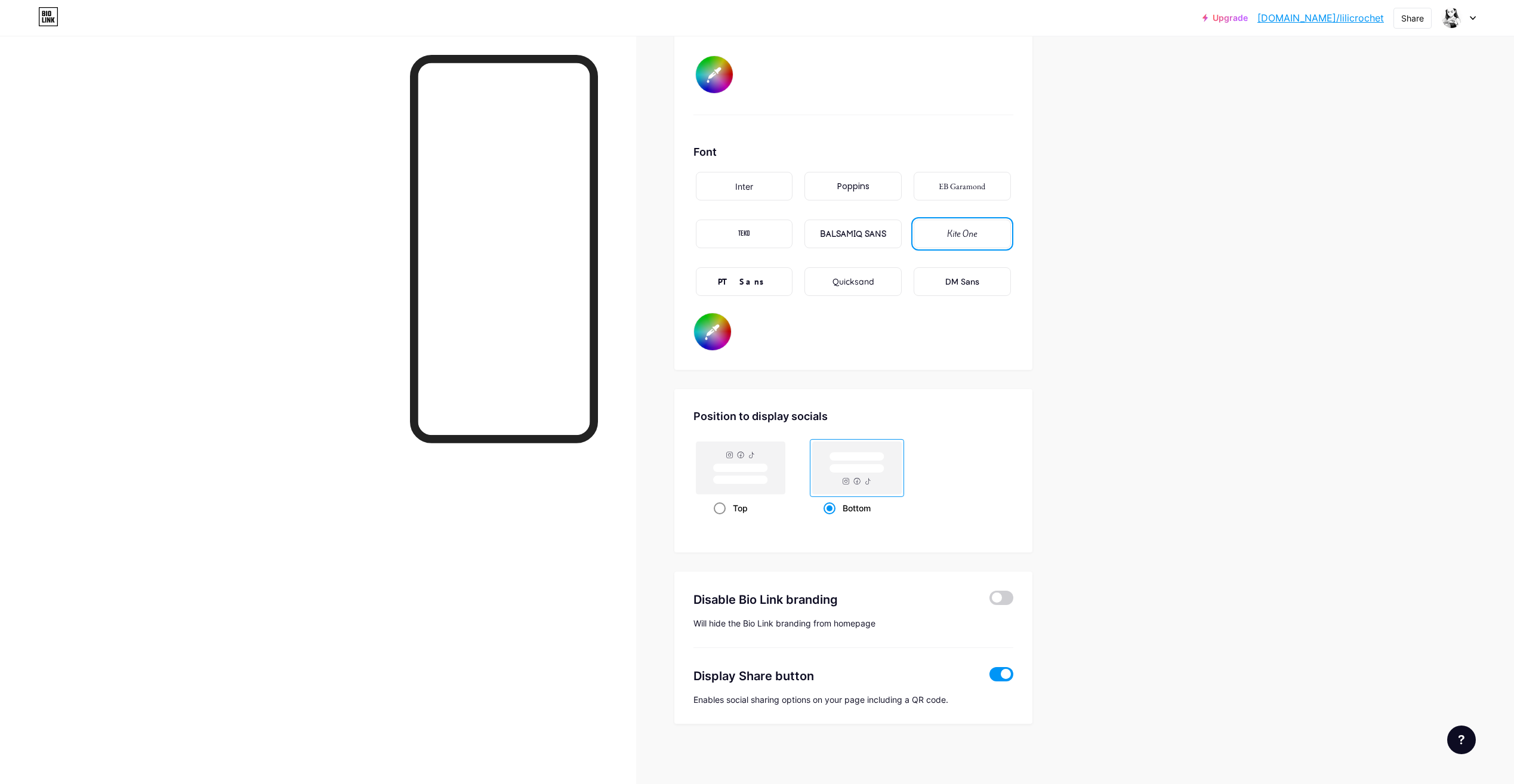
click at [737, 466] on rect at bounding box center [739, 467] width 55 height 9
click at [722, 519] on input "Top" at bounding box center [717, 523] width 8 height 8
radio input "true"
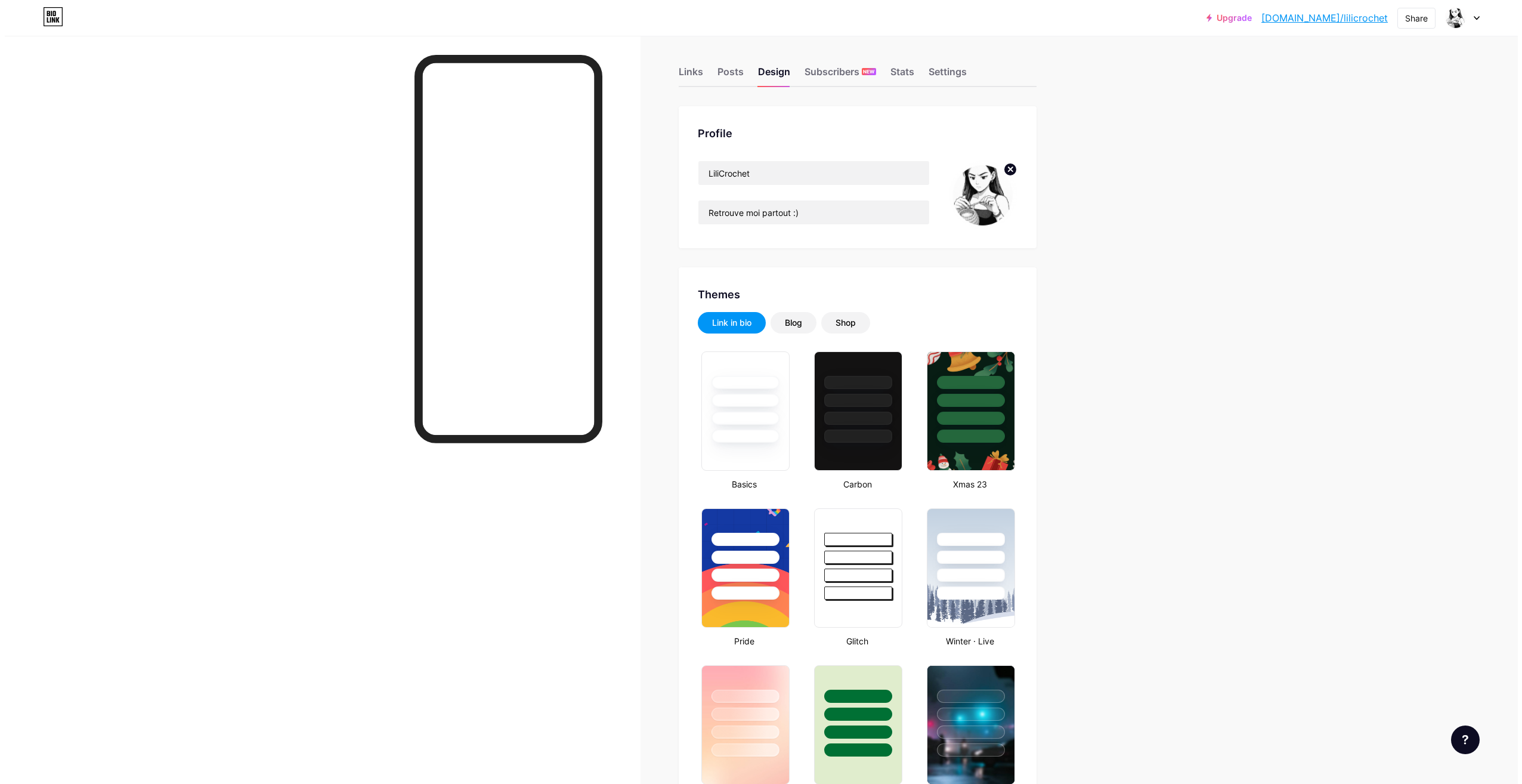
scroll to position [0, 0]
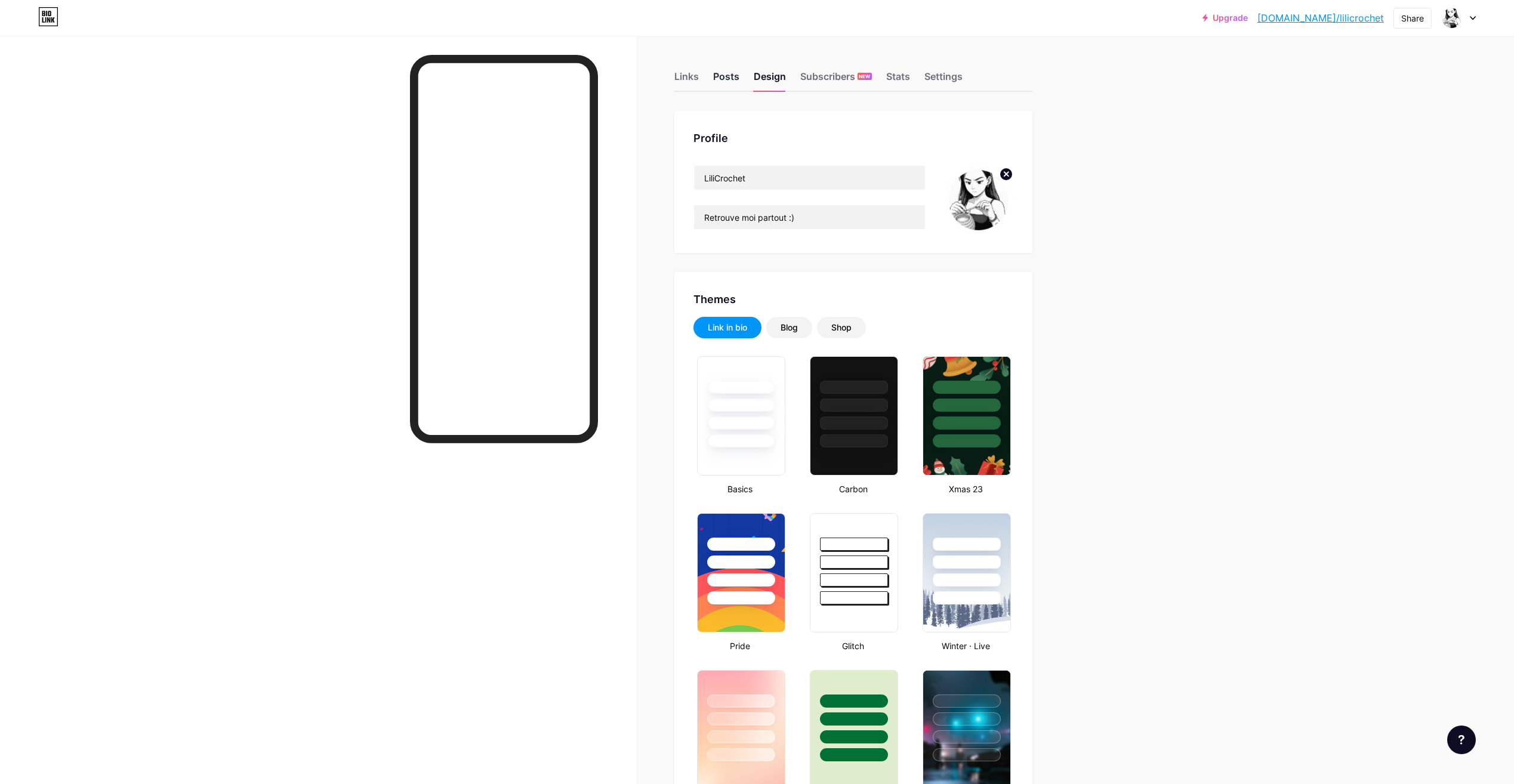
click at [733, 85] on div "Posts" at bounding box center [726, 80] width 26 height 21
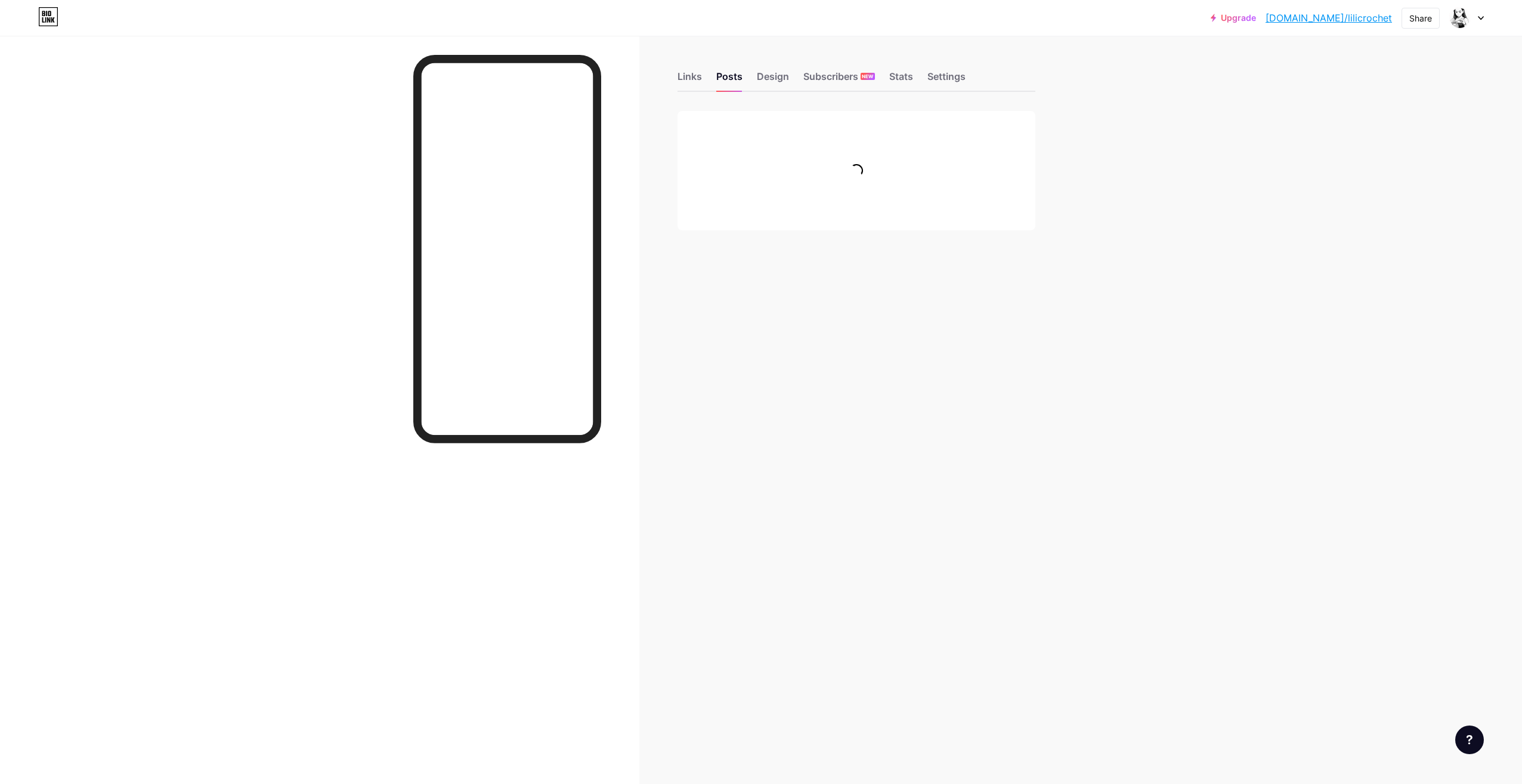
click at [671, 76] on div "Links Posts Design Subscribers NEW Stats Settings Feature requests Help center …" at bounding box center [542, 162] width 1085 height 254
click at [685, 82] on div "Links" at bounding box center [689, 80] width 24 height 21
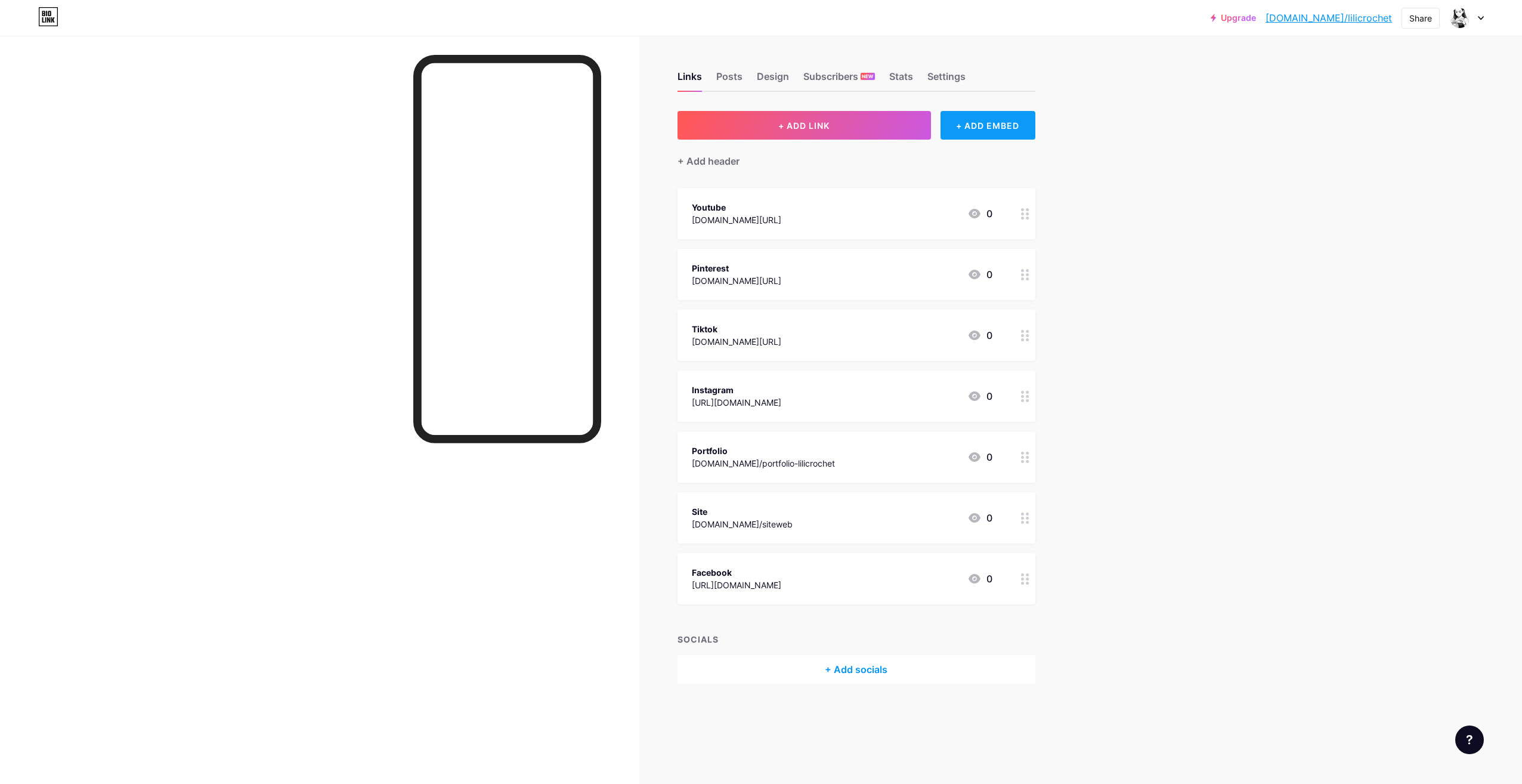
click at [979, 125] on div "+ ADD EMBED" at bounding box center [987, 126] width 95 height 29
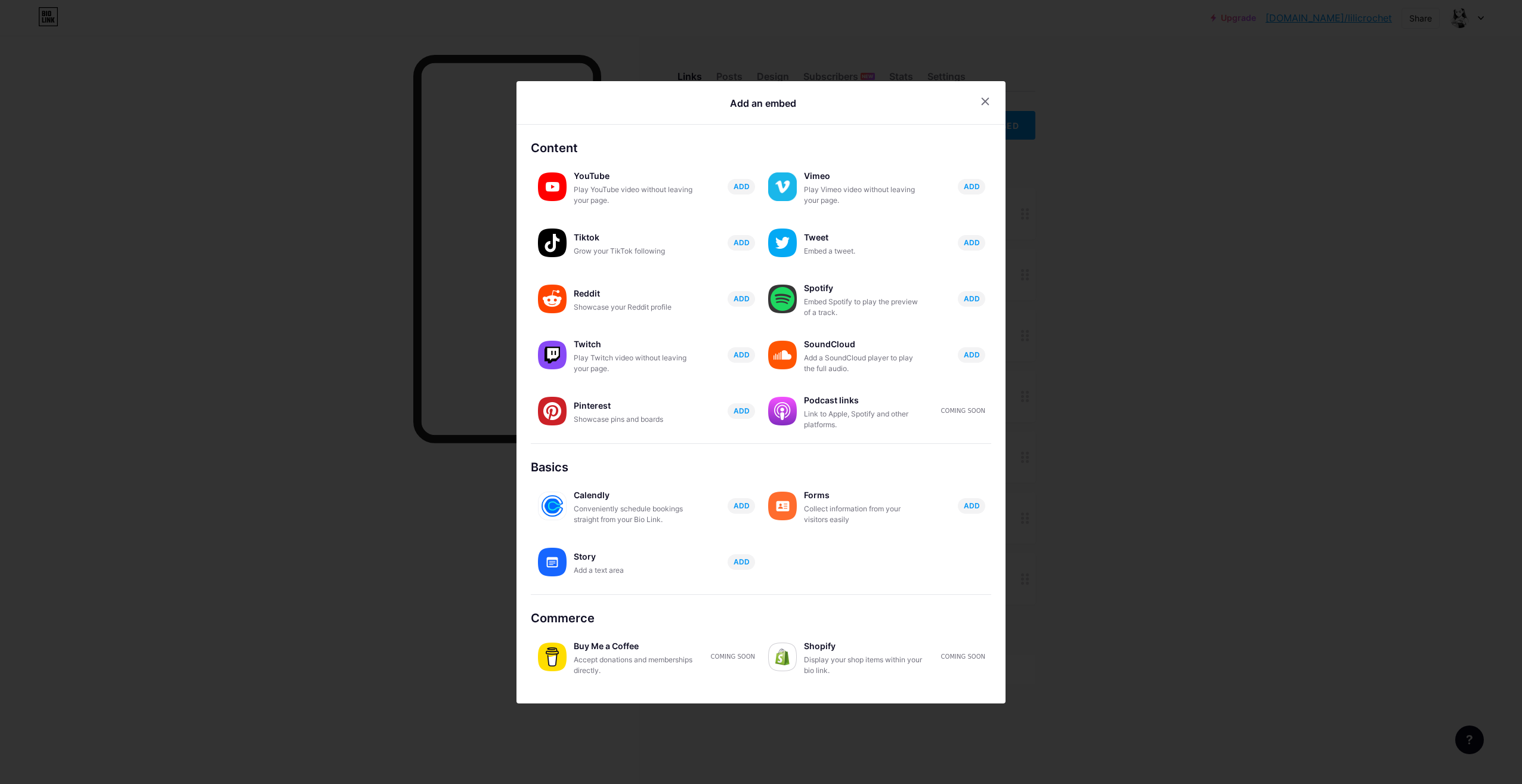
click at [740, 244] on span "ADD" at bounding box center [742, 242] width 16 height 11
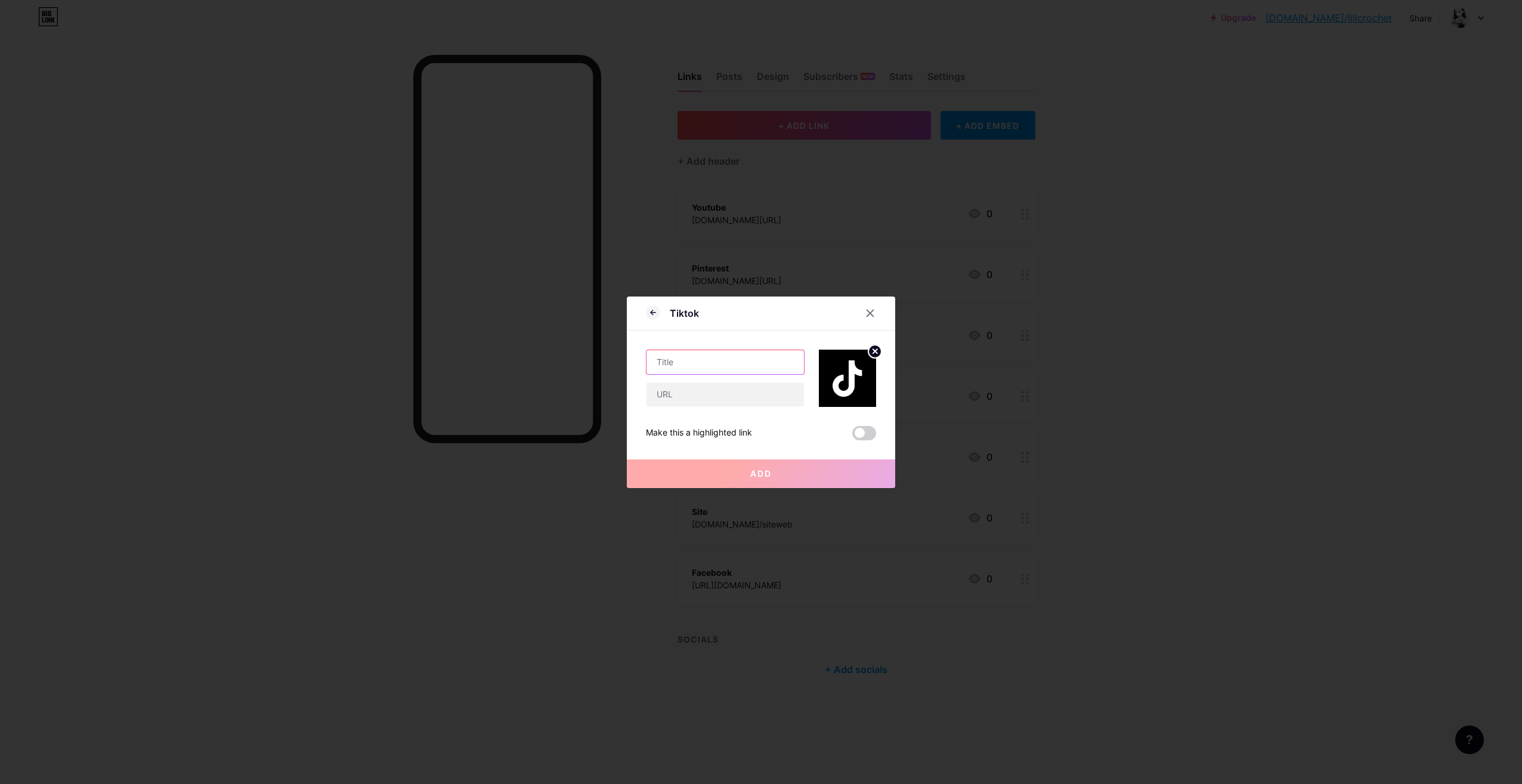
click at [702, 361] on input "text" at bounding box center [725, 362] width 157 height 24
click at [689, 398] on input "text" at bounding box center [725, 393] width 157 height 24
paste input "[URL][DOMAIN_NAME]"
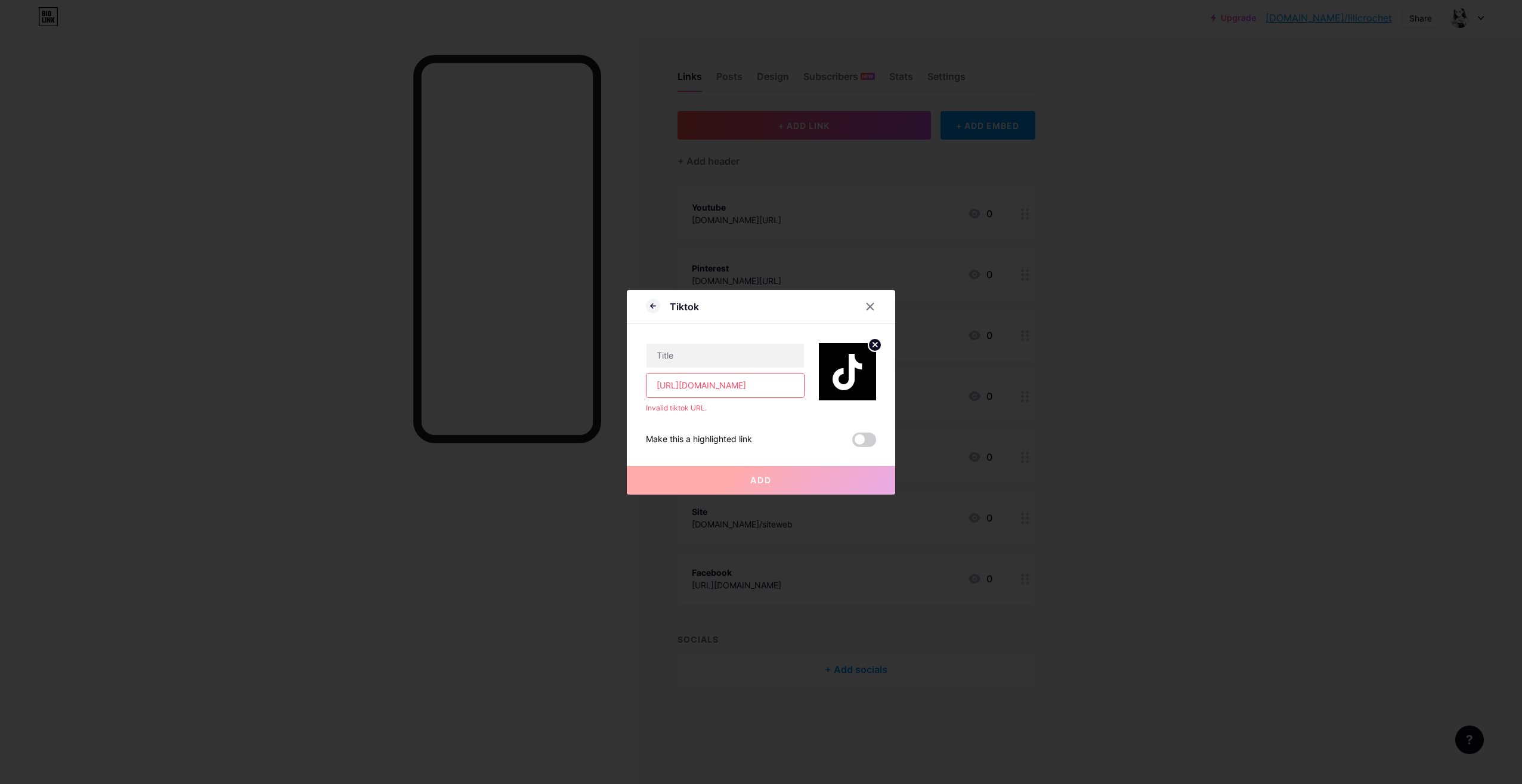
drag, startPoint x: 671, startPoint y: 386, endPoint x: 562, endPoint y: 379, distance: 109.2
click at [563, 379] on div "Tiktok [URL][DOMAIN_NAME] Invalid tiktok URL. Make this a highlighted link Add …" at bounding box center [761, 392] width 1522 height 784
type input "[DOMAIN_NAME][URL]"
click at [696, 355] on input "text" at bounding box center [725, 355] width 157 height 24
type input "tiktok"
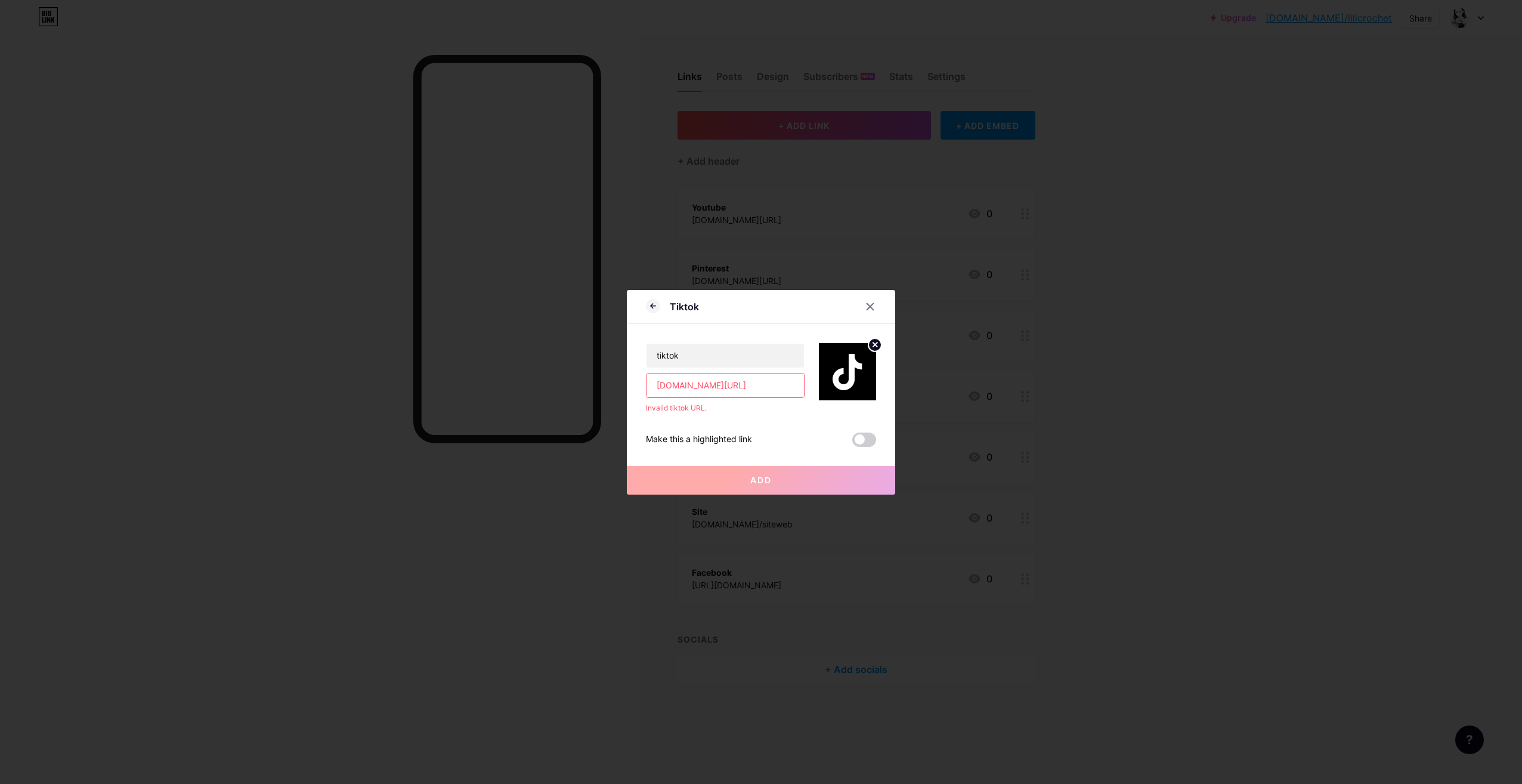
click at [789, 482] on button "Add" at bounding box center [761, 481] width 269 height 29
click at [740, 388] on input "[DOMAIN_NAME][URL]" at bounding box center [725, 385] width 157 height 24
paste input "https://"
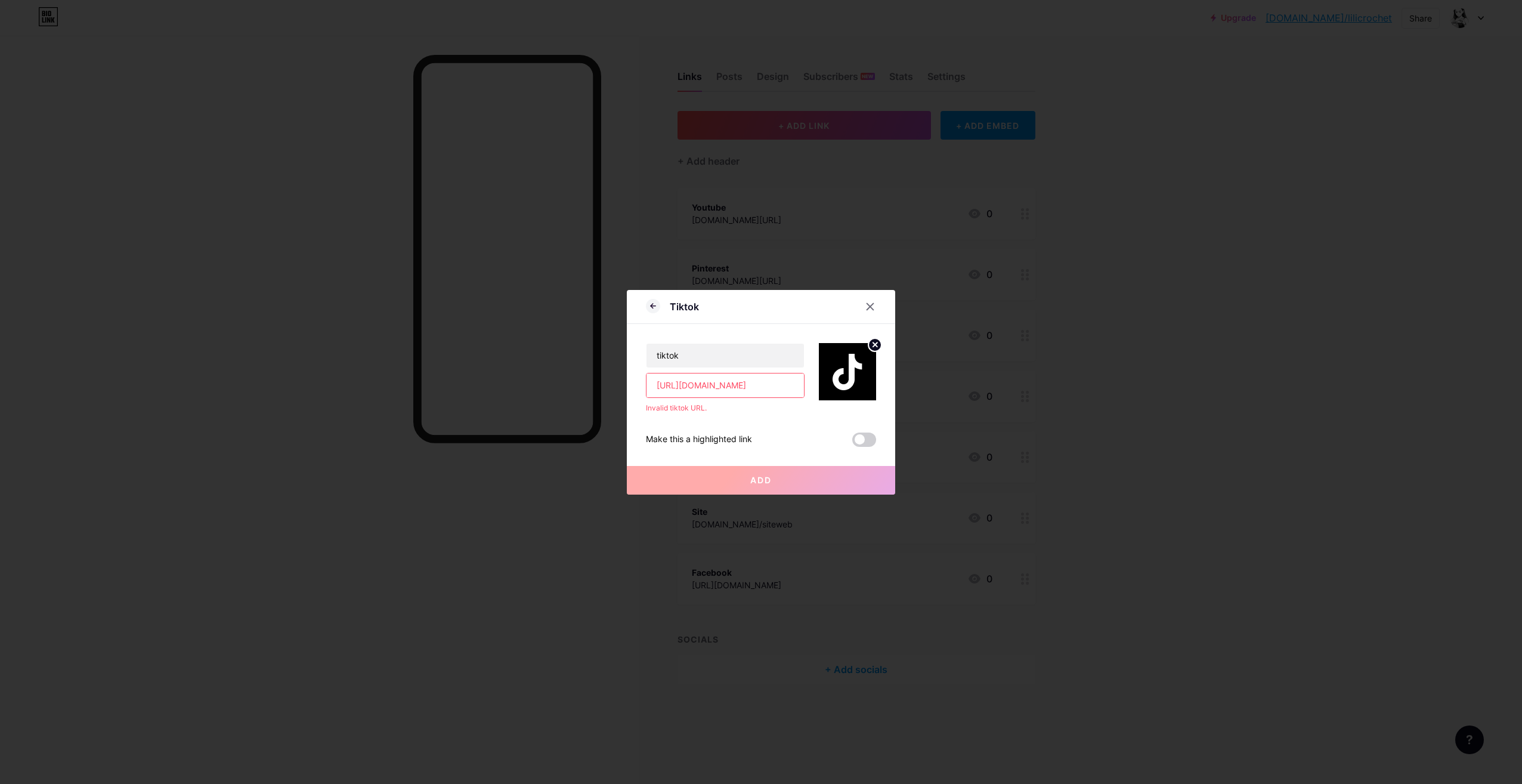
scroll to position [0, 12]
click at [787, 386] on input "[URL][DOMAIN_NAME]" at bounding box center [725, 385] width 157 height 24
click at [663, 387] on input "[URL][DOMAIN_NAME]" at bounding box center [725, 385] width 157 height 24
type input "httpps//[DOMAIN_NAME][URL]"
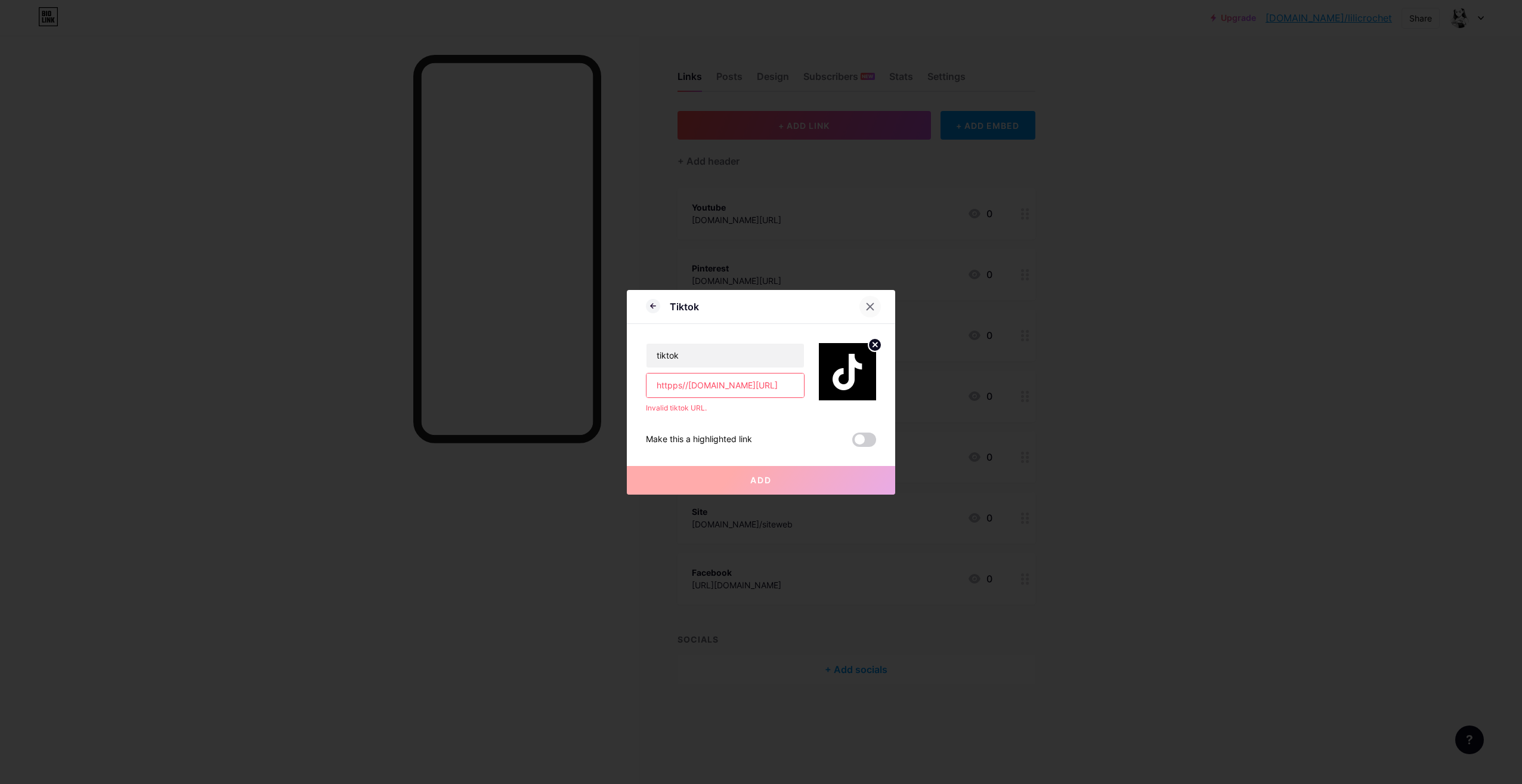
click at [860, 299] on div at bounding box center [870, 306] width 21 height 21
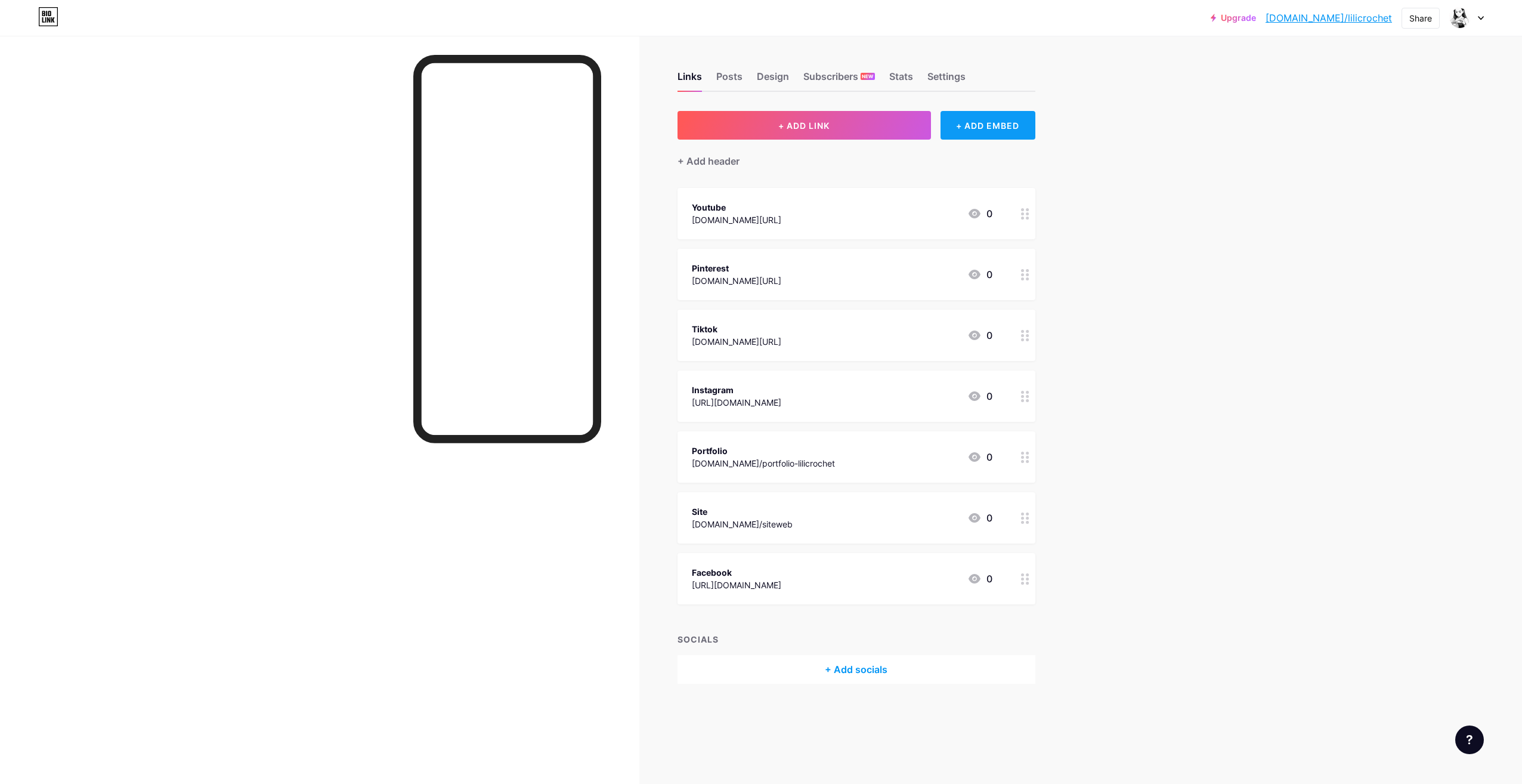
click at [989, 120] on div "+ ADD EMBED" at bounding box center [987, 126] width 95 height 29
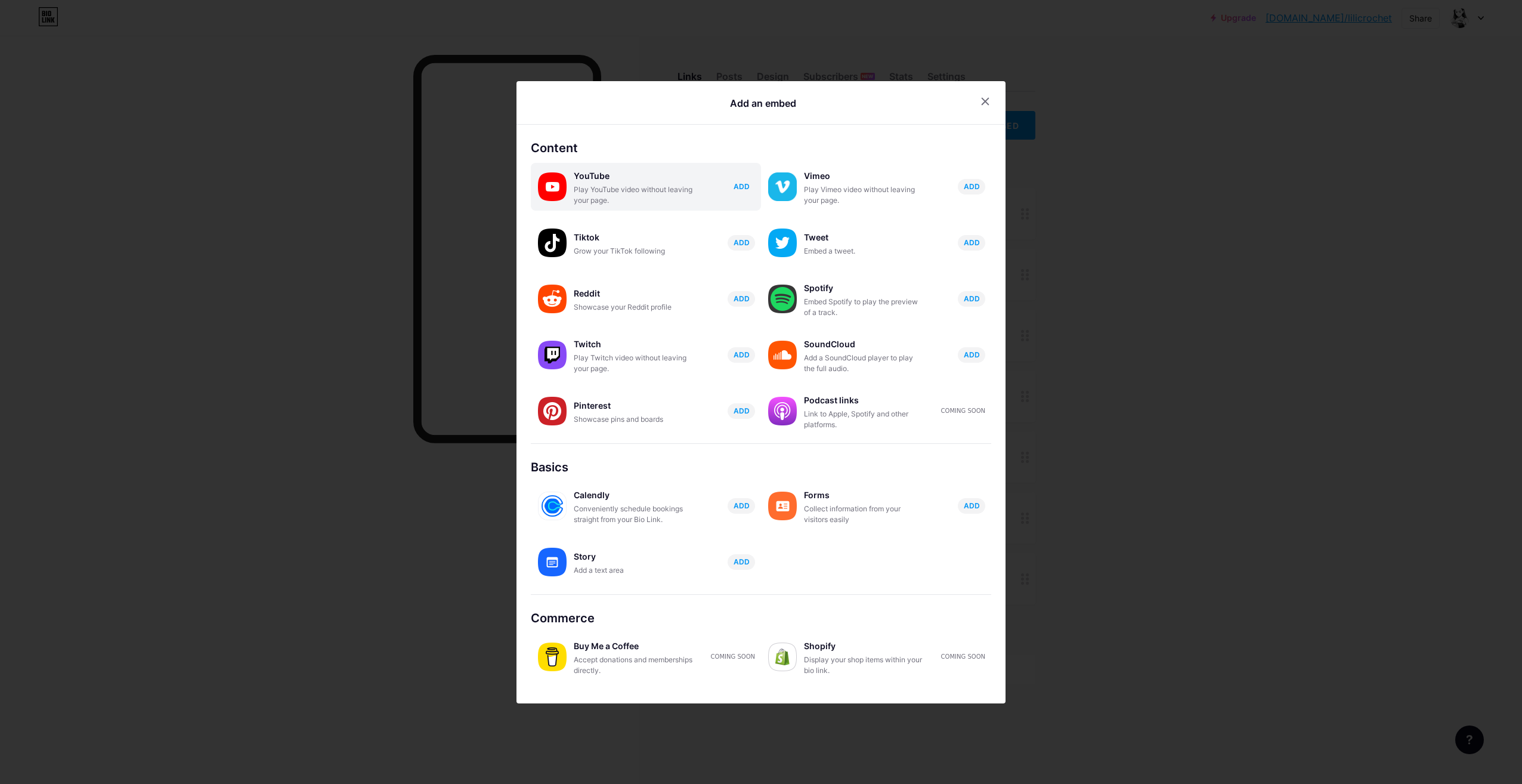
click at [734, 185] on span "ADD" at bounding box center [742, 186] width 16 height 11
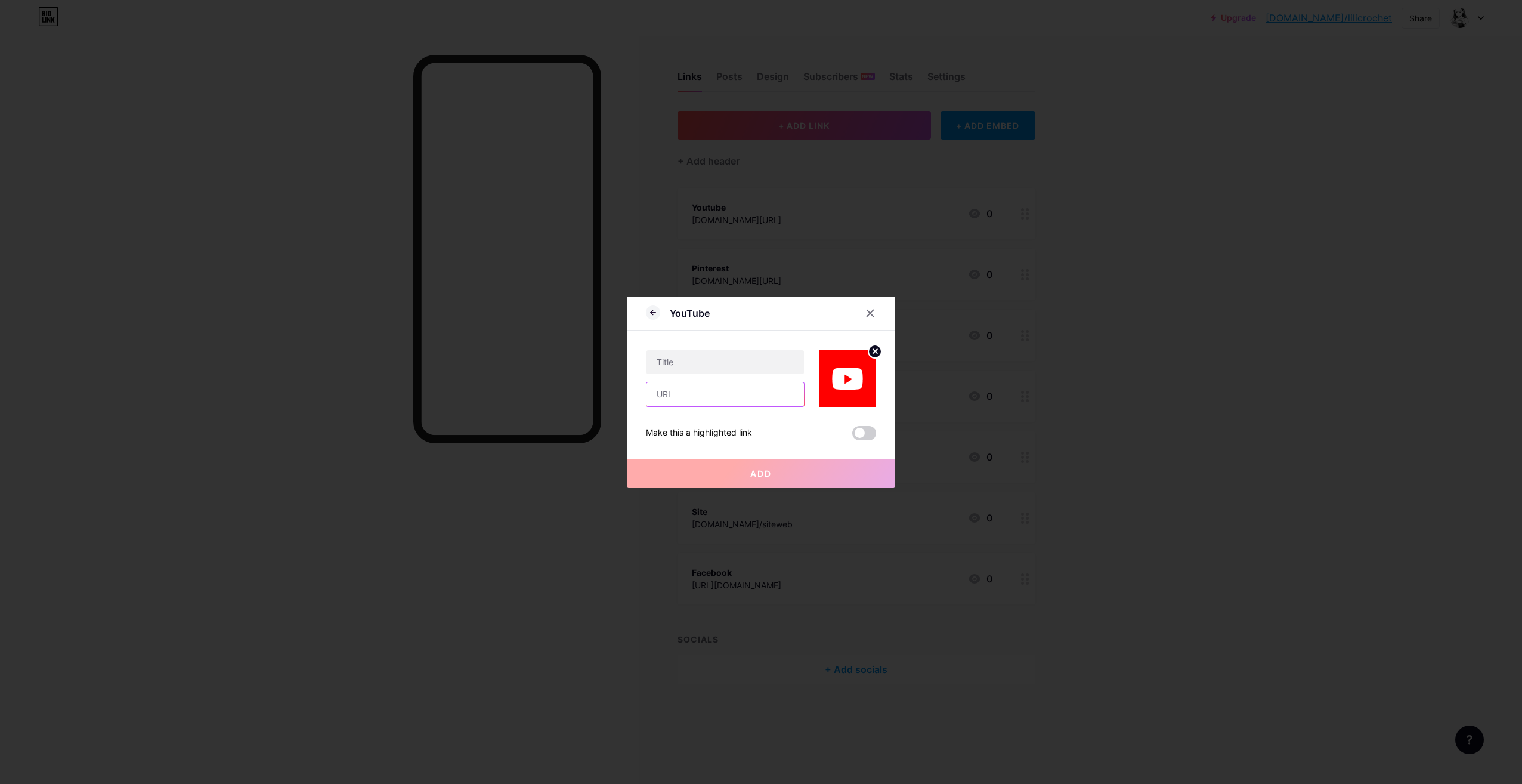
click at [704, 401] on input "text" at bounding box center [725, 393] width 157 height 24
paste input "[URL][DOMAIN_NAME]"
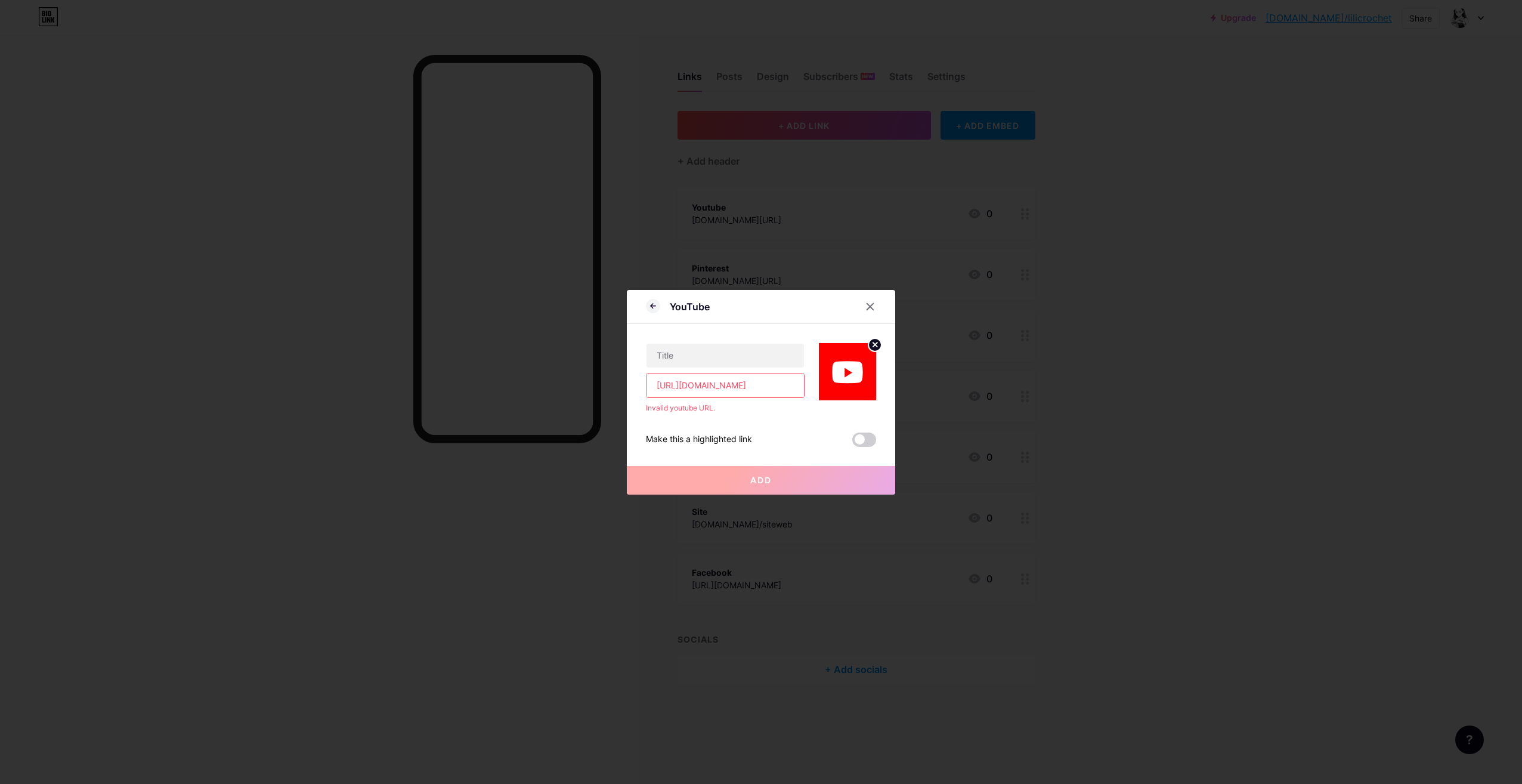
click at [665, 387] on input "[URL][DOMAIN_NAME]" at bounding box center [725, 385] width 157 height 24
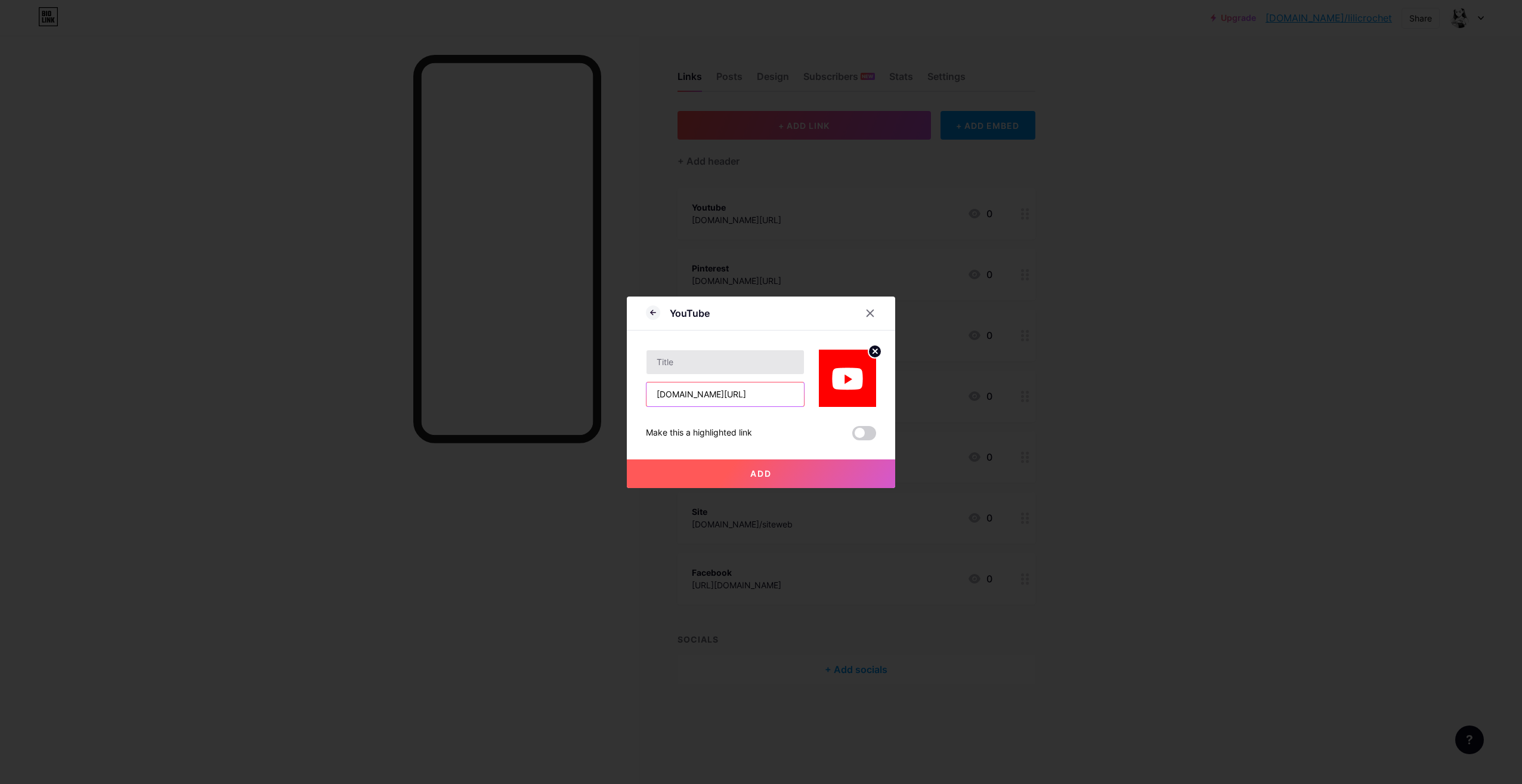
type input "[DOMAIN_NAME][URL]"
click at [766, 368] on input "text" at bounding box center [725, 362] width 157 height 24
type input "Youtube"
click at [739, 463] on button "Add" at bounding box center [761, 474] width 269 height 29
click at [783, 472] on button "Add" at bounding box center [761, 474] width 269 height 29
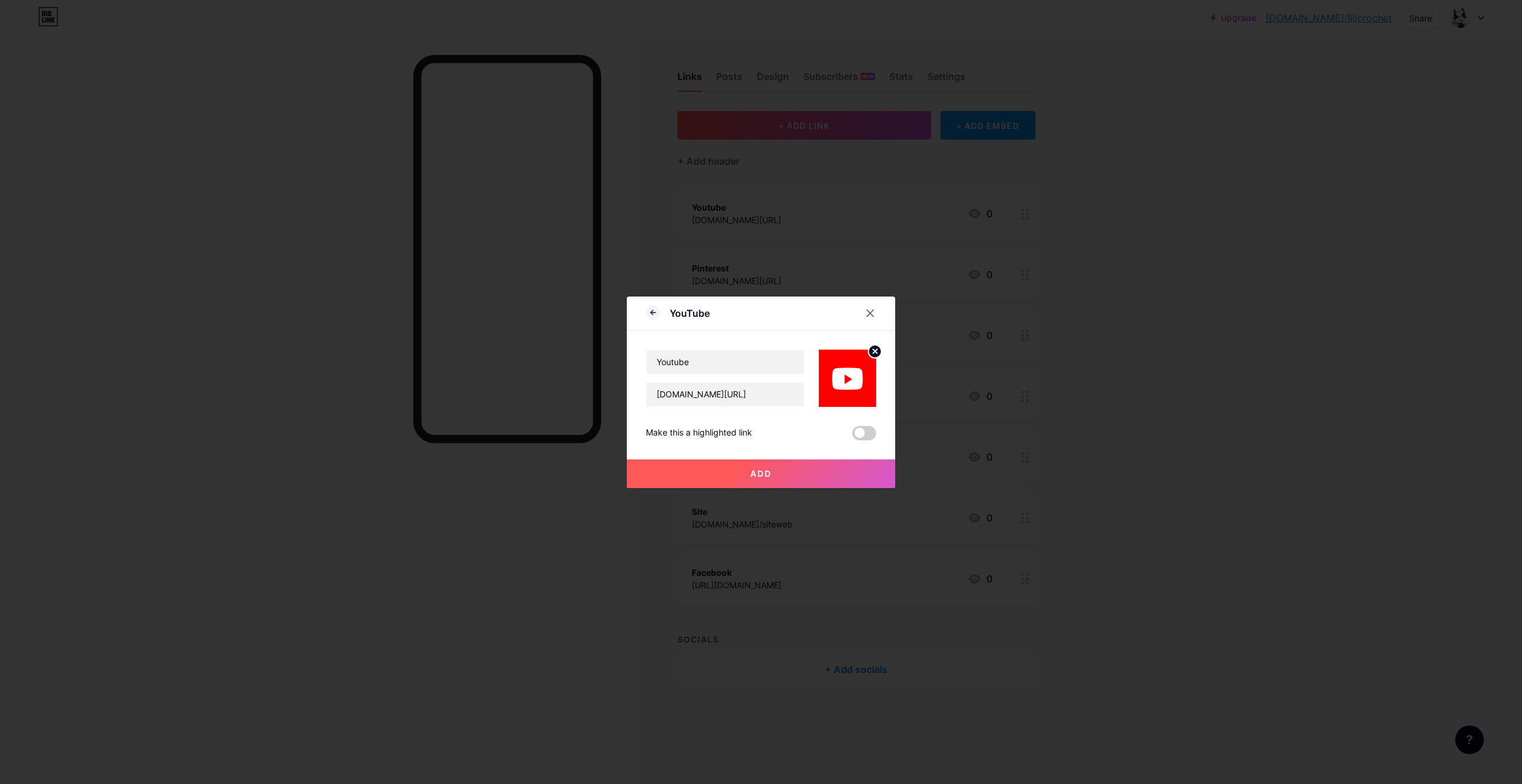
click at [744, 474] on button "Add" at bounding box center [761, 474] width 269 height 29
click at [729, 389] on input "[DOMAIN_NAME][URL]" at bounding box center [725, 393] width 157 height 24
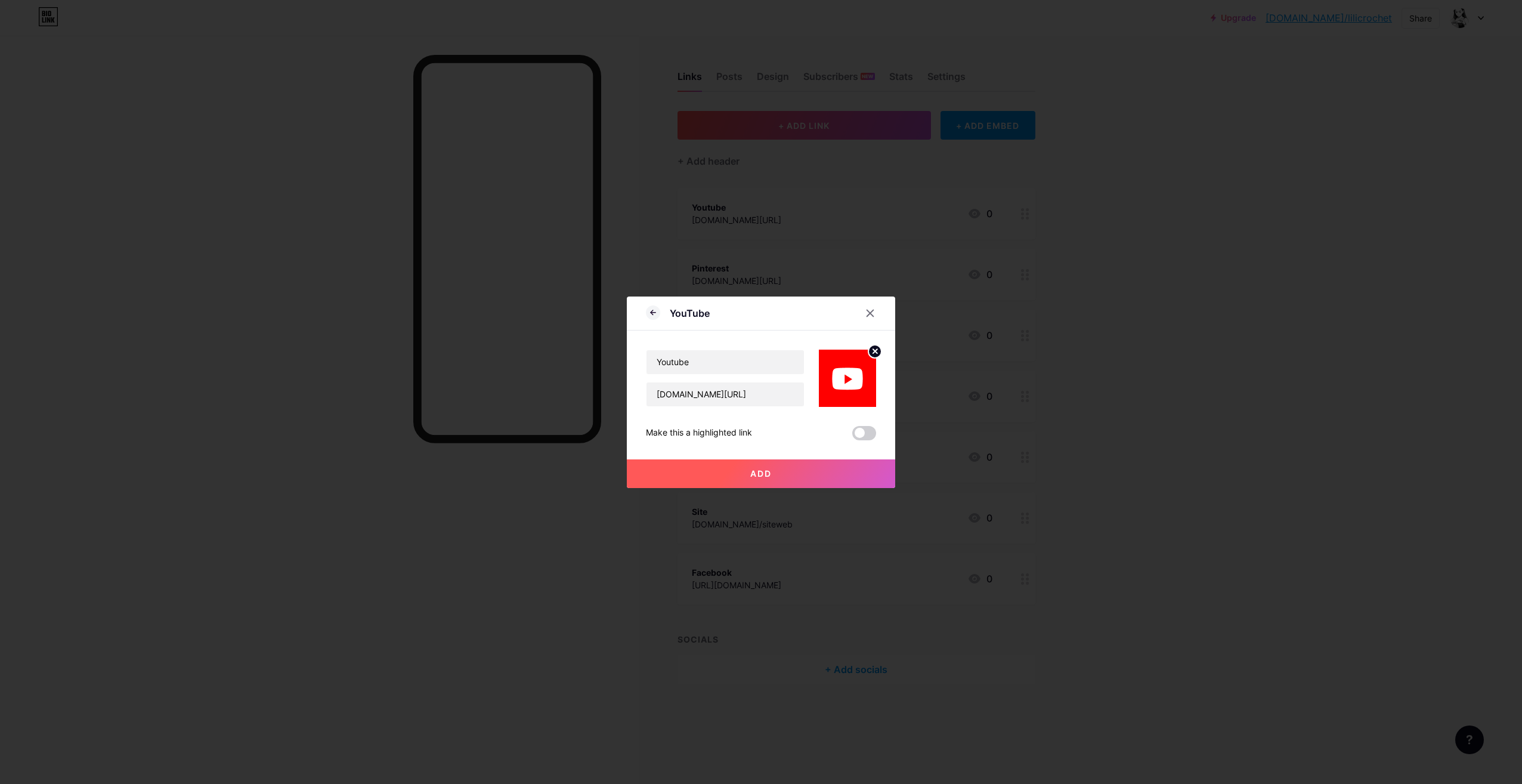
drag, startPoint x: 865, startPoint y: 312, endPoint x: 888, endPoint y: 265, distance: 52.3
click at [868, 311] on icon at bounding box center [870, 313] width 7 height 7
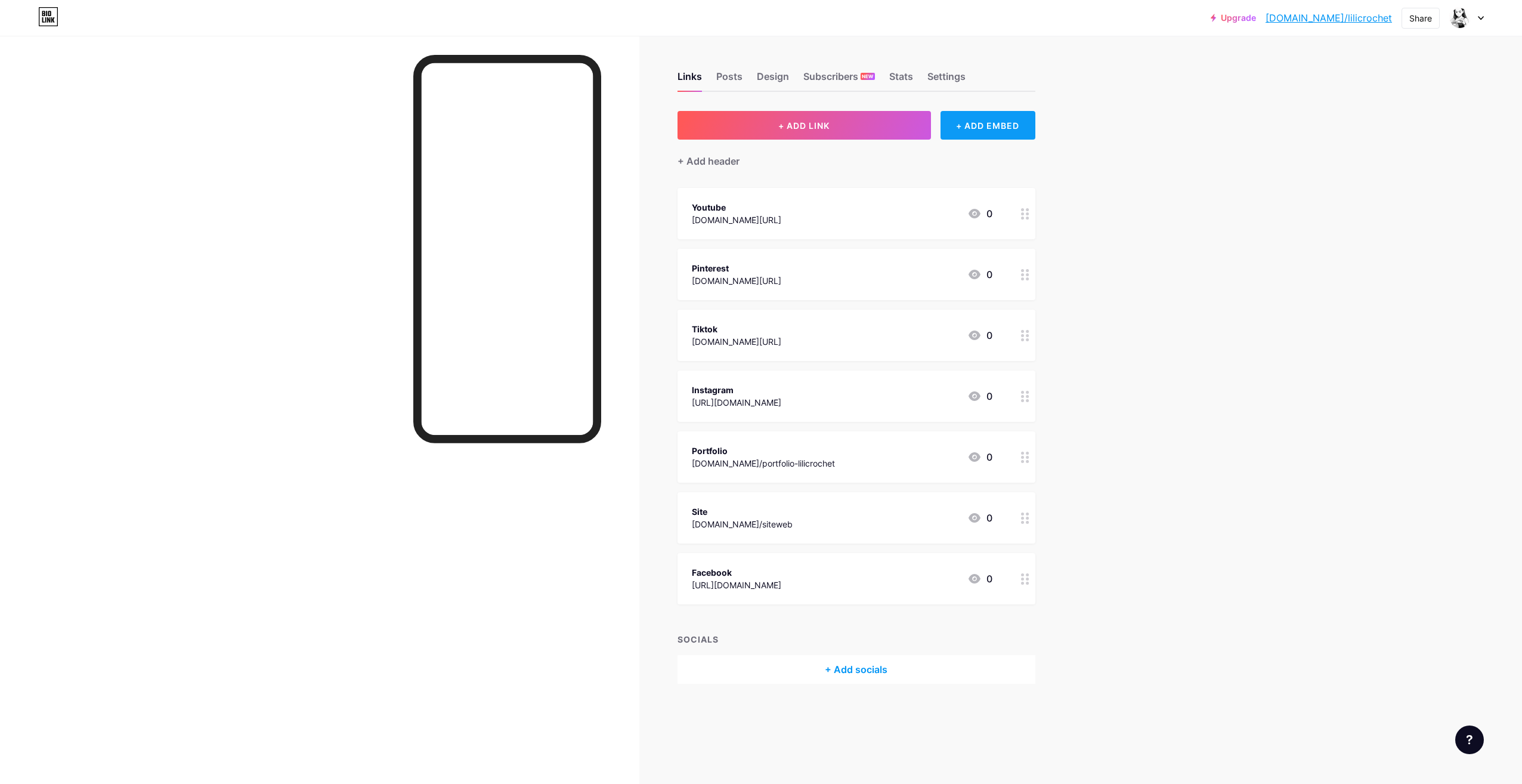
click at [983, 119] on div "+ ADD EMBED" at bounding box center [987, 126] width 95 height 29
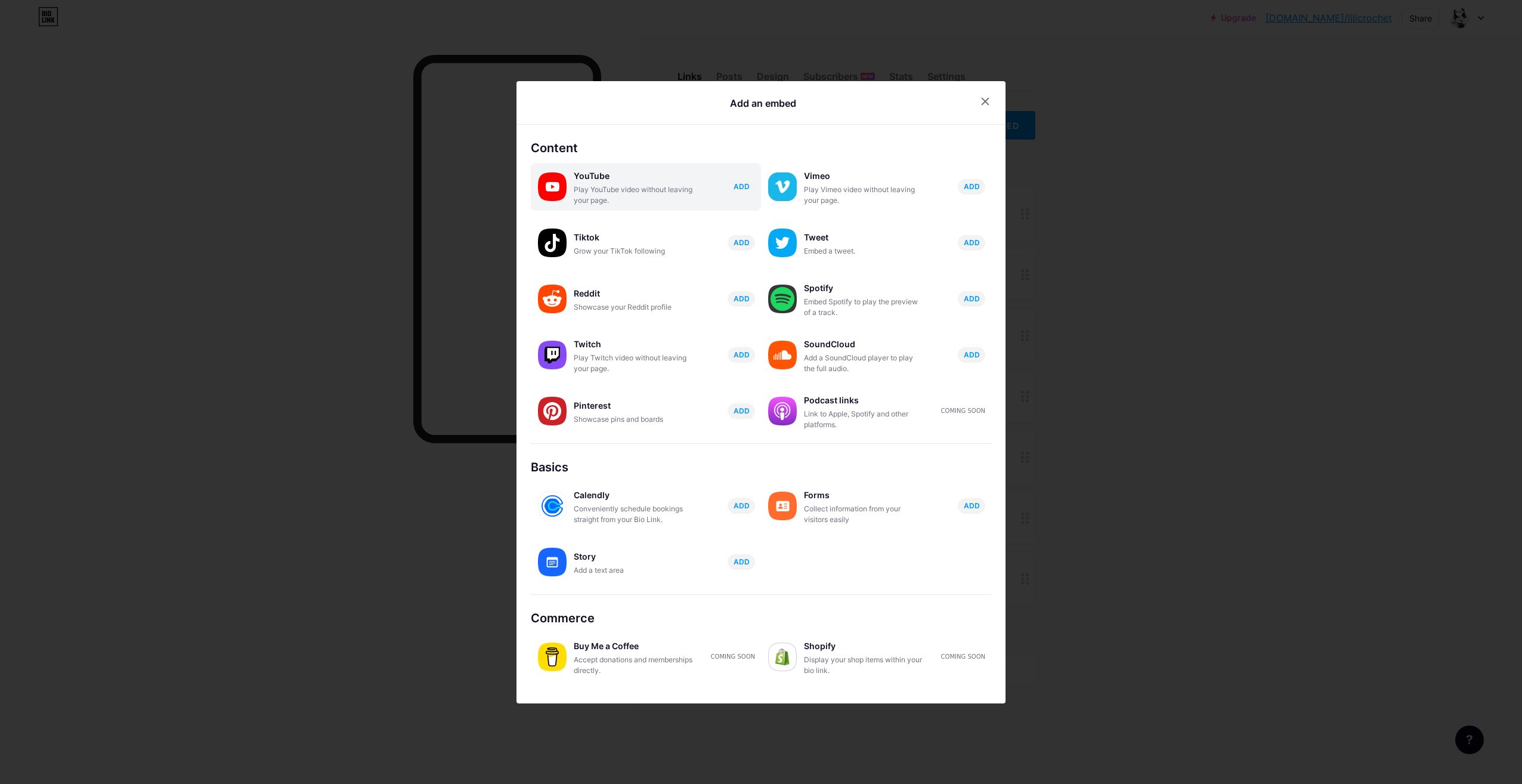
click at [745, 194] on div "ADD" at bounding box center [741, 186] width 28 height 15
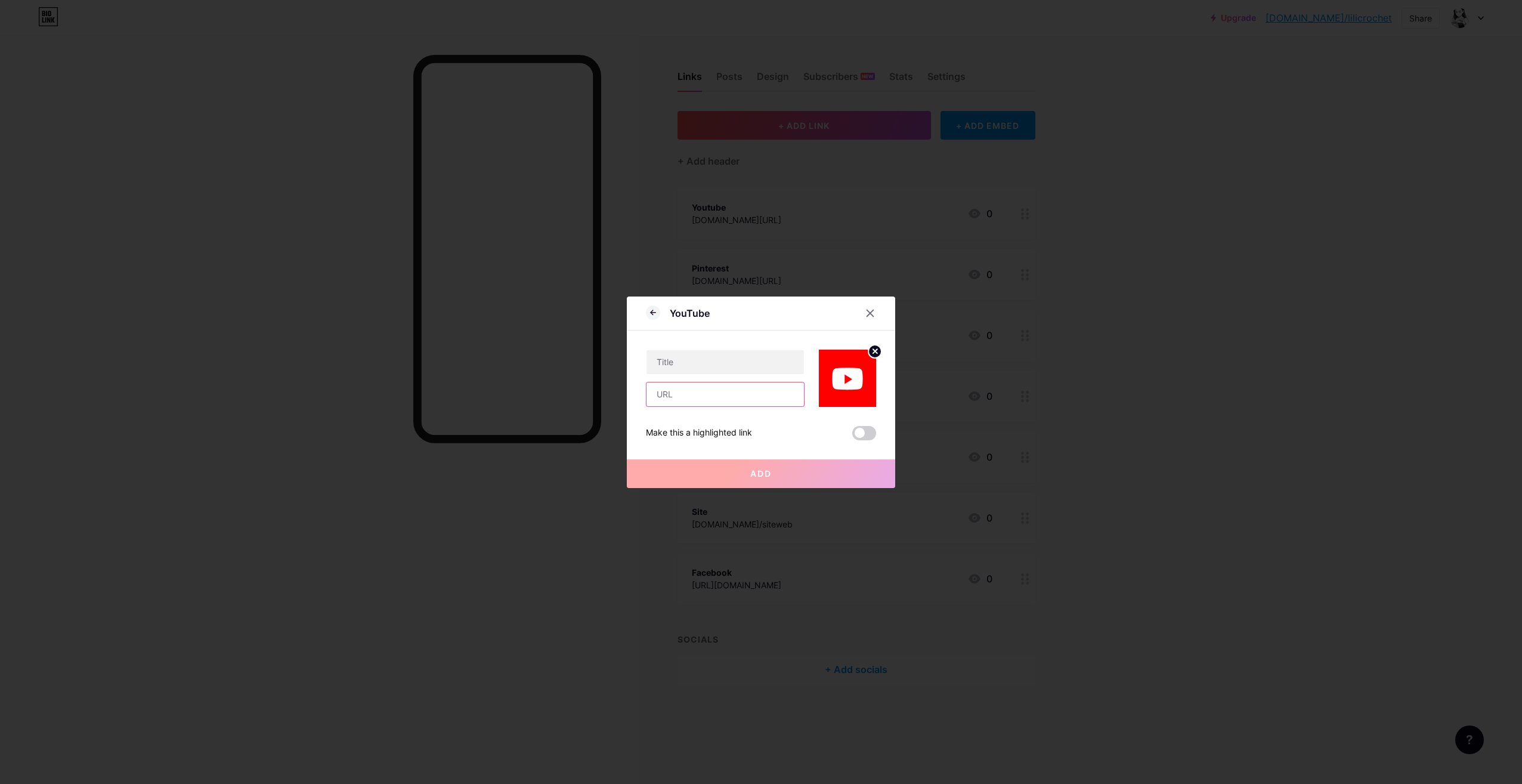
click at [708, 403] on input "text" at bounding box center [725, 393] width 157 height 24
paste input "[DOMAIN_NAME][URL]"
type input "[DOMAIN_NAME][URL]"
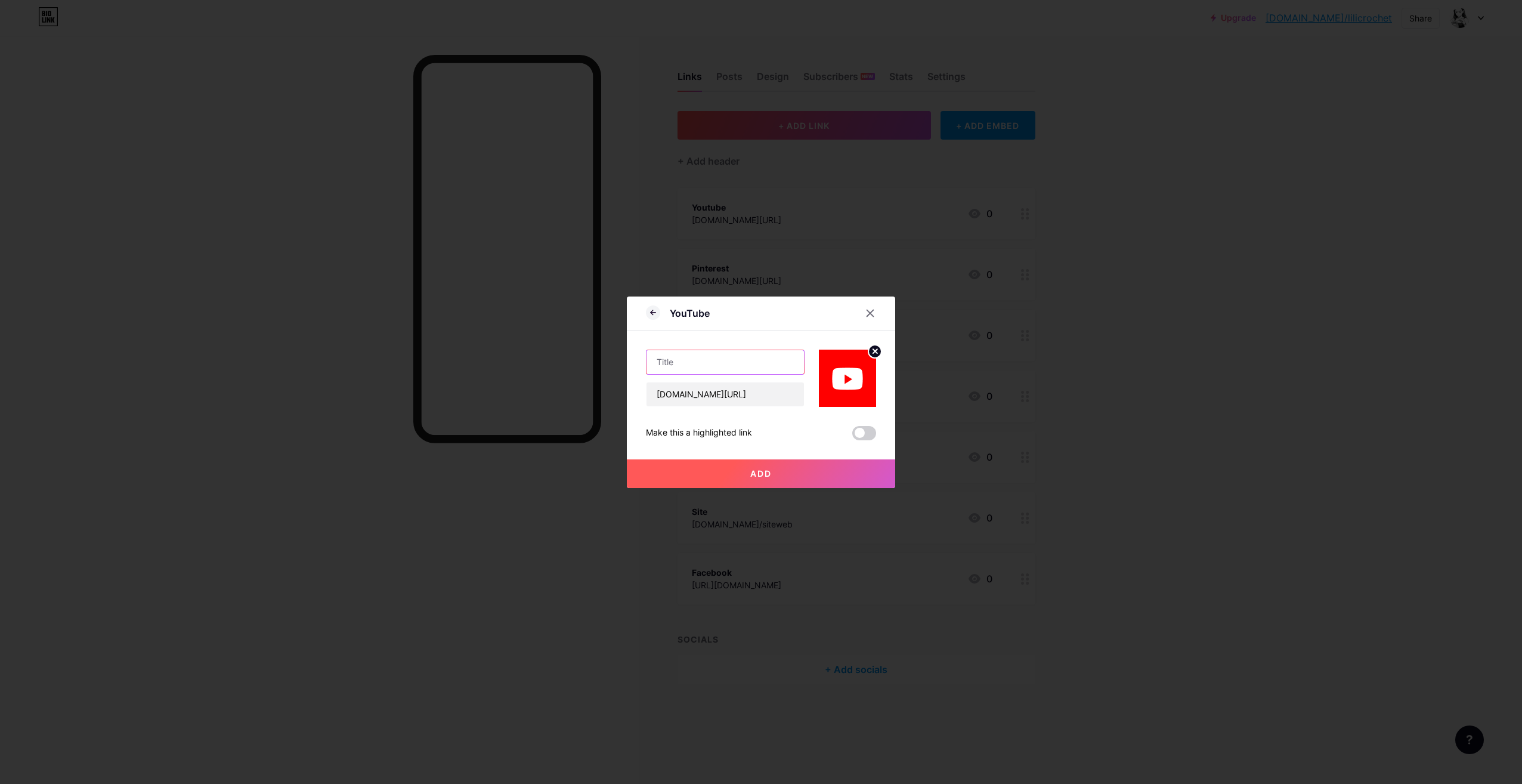
click at [696, 356] on input "text" at bounding box center [725, 362] width 157 height 24
click at [743, 463] on button "Add" at bounding box center [761, 474] width 269 height 29
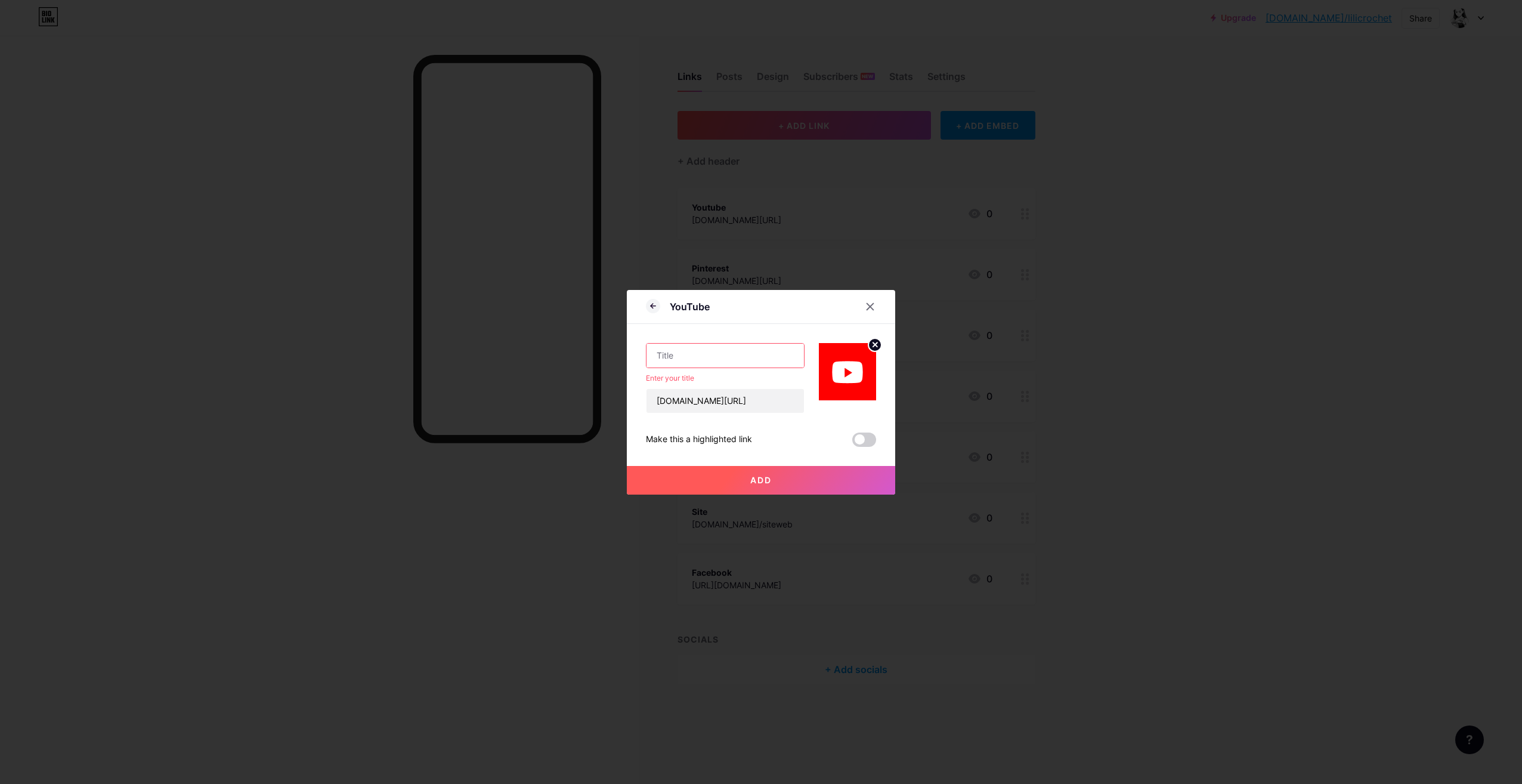
click at [678, 361] on input "text" at bounding box center [725, 355] width 157 height 24
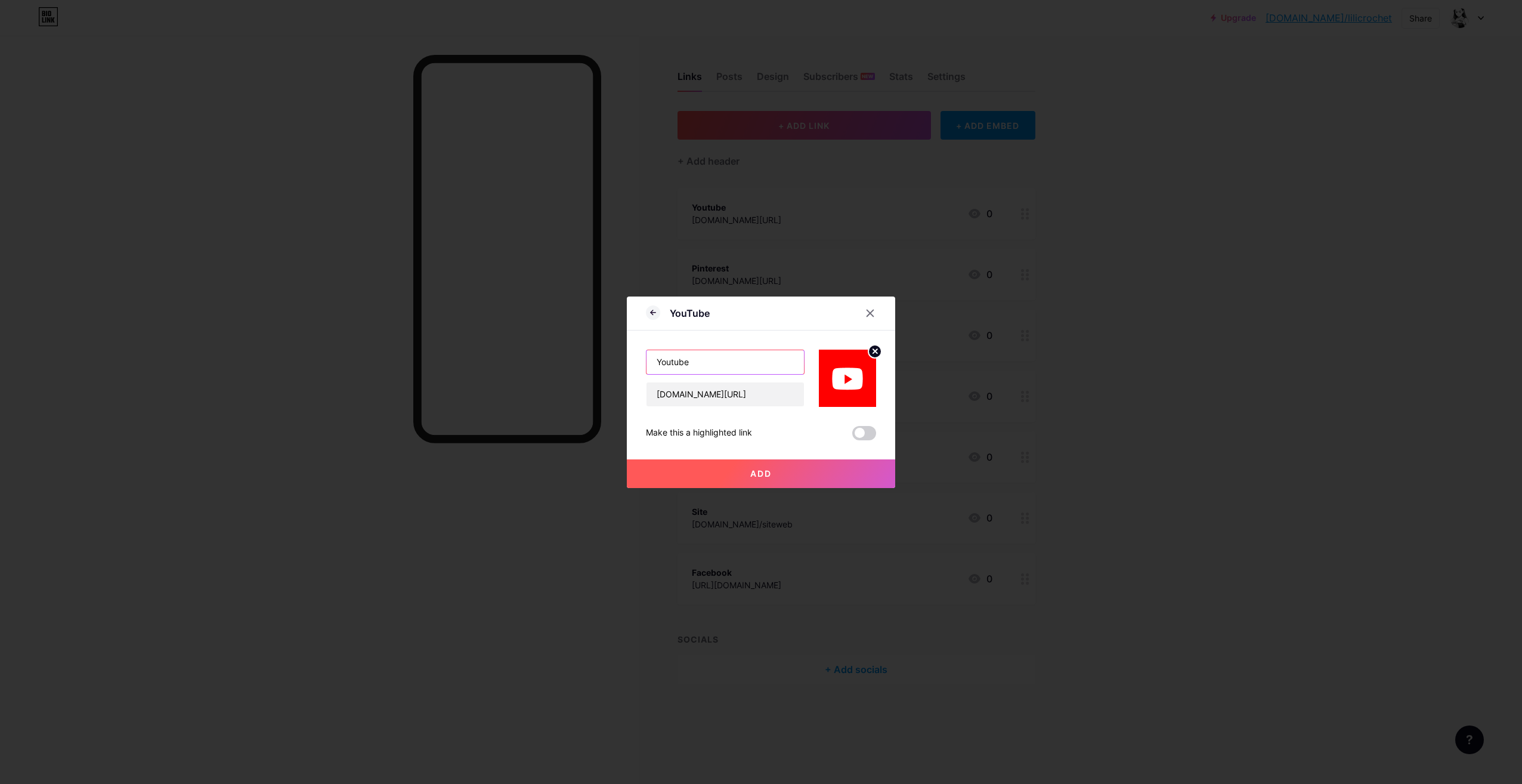
type input "Youtube"
click at [712, 463] on button "Add" at bounding box center [761, 474] width 269 height 29
click at [724, 463] on button "Add" at bounding box center [761, 474] width 269 height 29
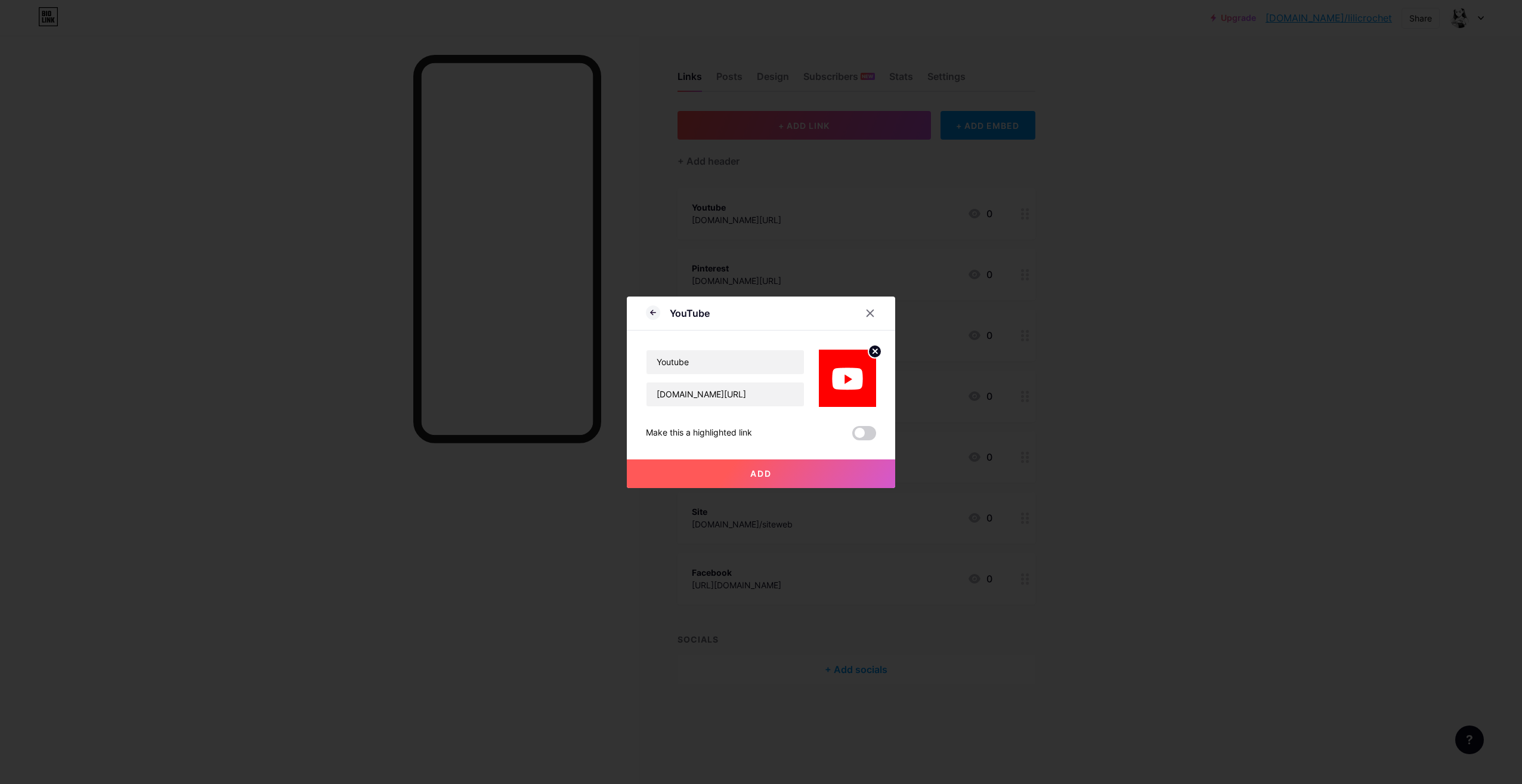
click at [656, 318] on div at bounding box center [657, 314] width 24 height 13
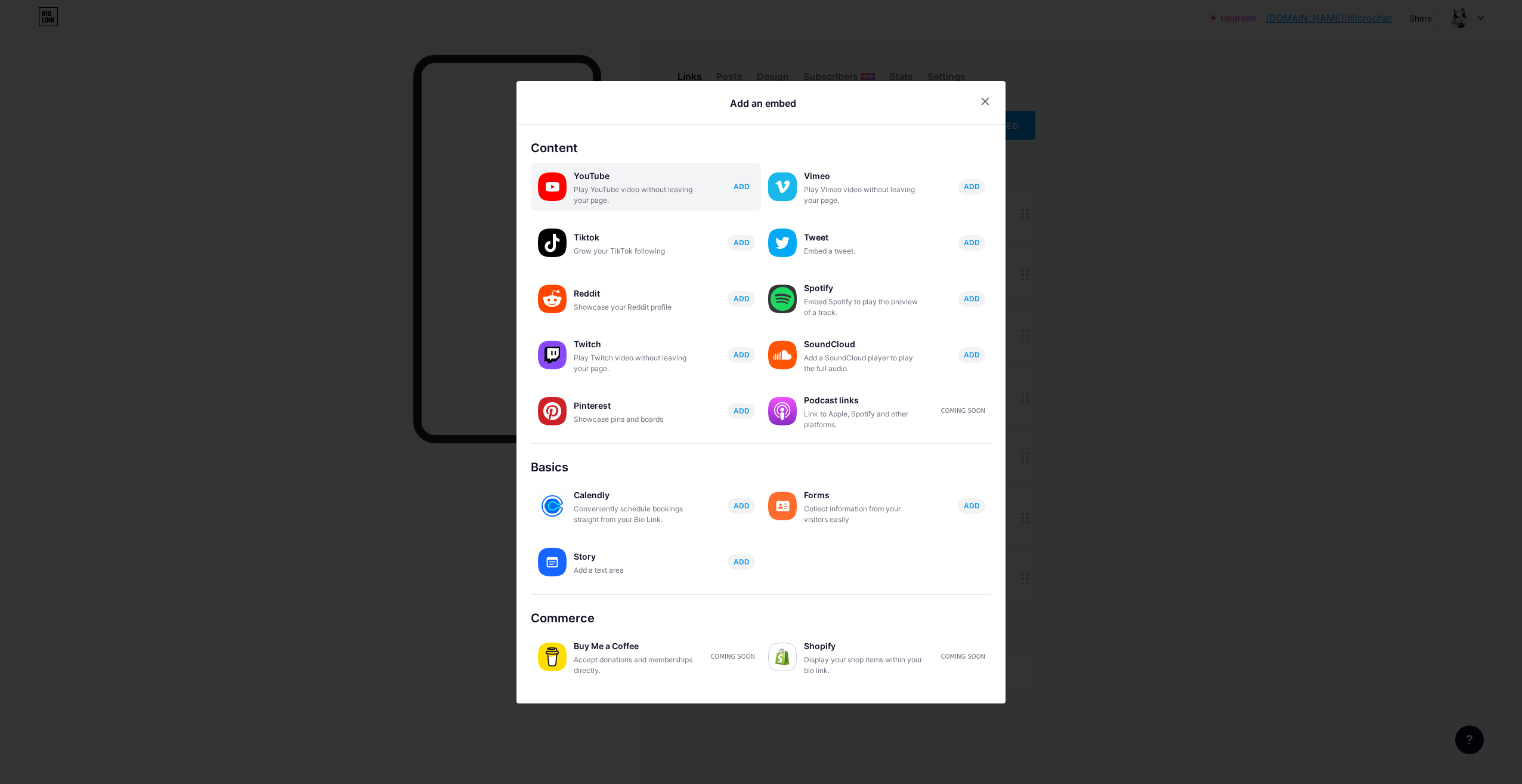
click at [737, 187] on span "ADD" at bounding box center [742, 186] width 16 height 11
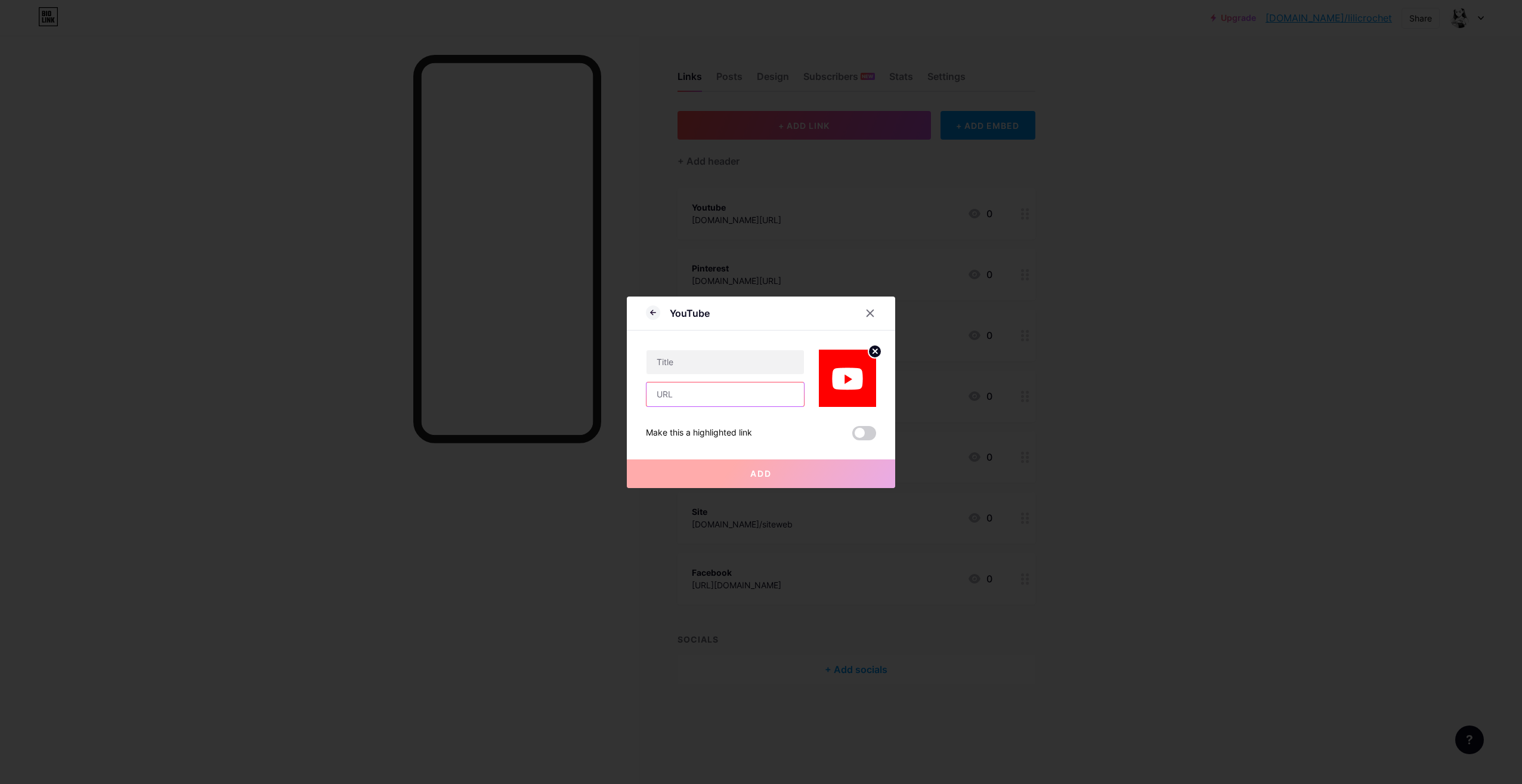
click at [751, 386] on input "text" at bounding box center [725, 393] width 157 height 24
paste input "[DOMAIN_NAME][URL]"
type input "[DOMAIN_NAME][URL]"
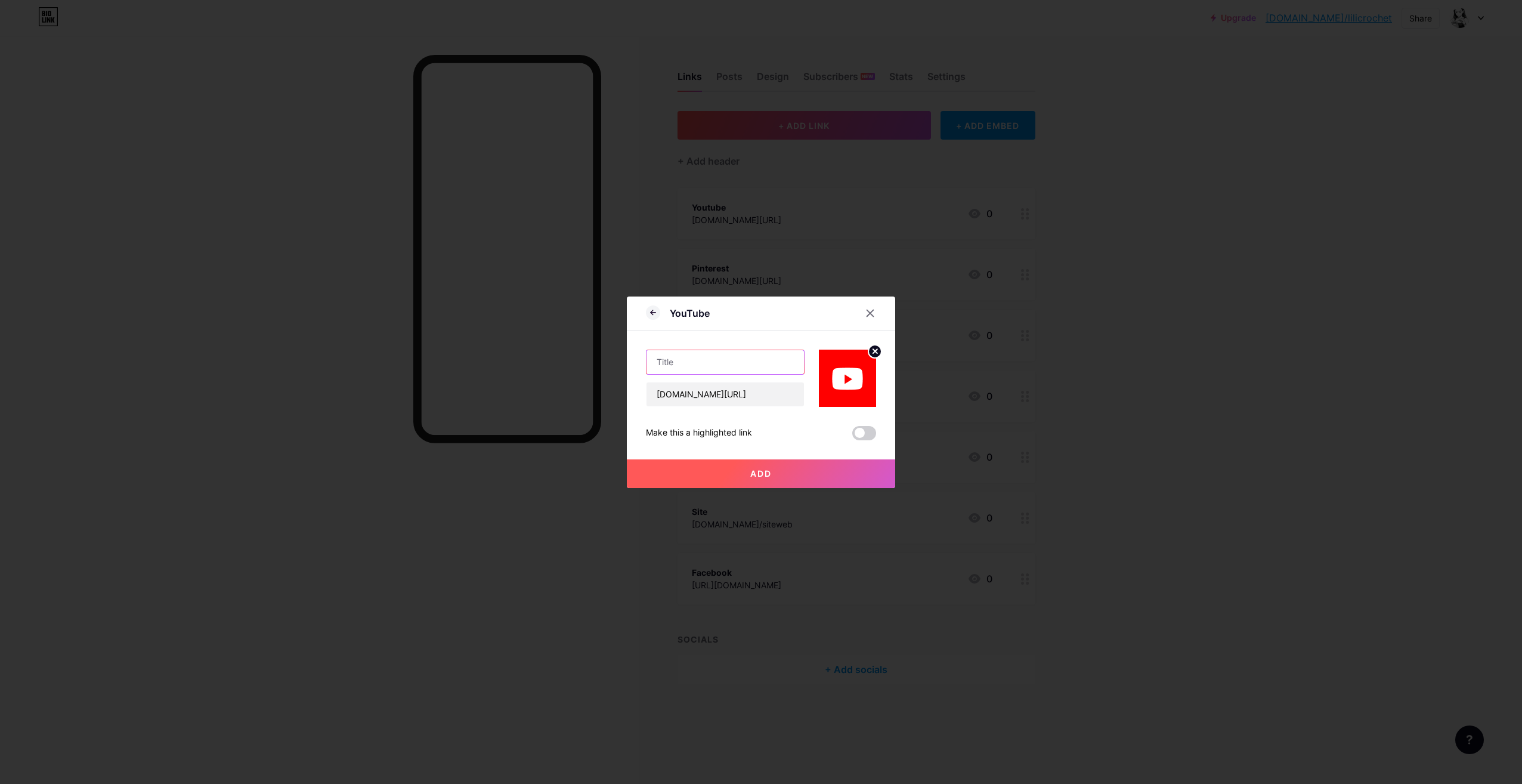
click at [701, 372] on input "text" at bounding box center [725, 362] width 157 height 24
type input "Youtube"
click at [729, 467] on button "Add" at bounding box center [761, 474] width 269 height 29
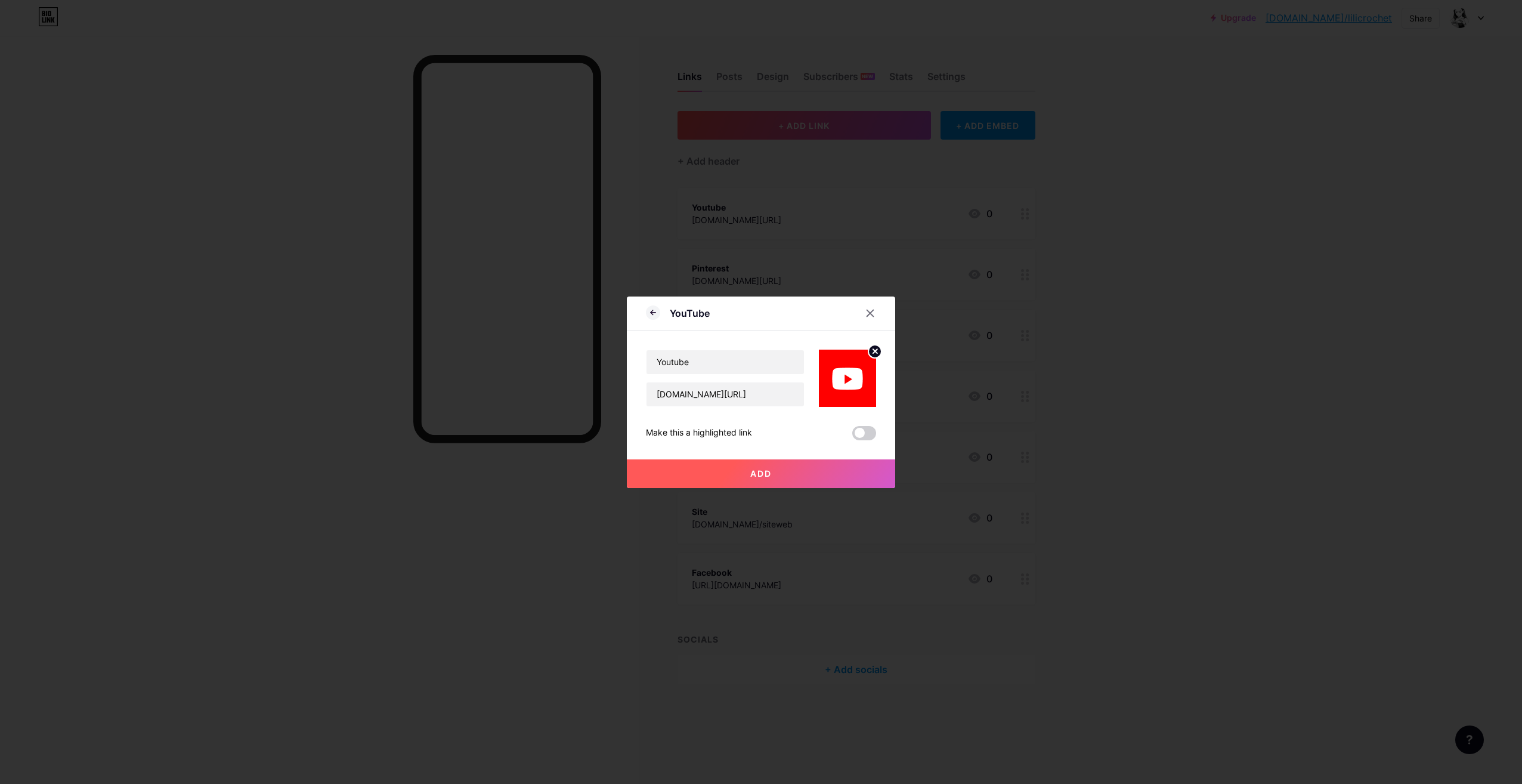
click at [729, 467] on button "Add" at bounding box center [761, 474] width 269 height 29
click at [867, 308] on icon at bounding box center [870, 313] width 10 height 10
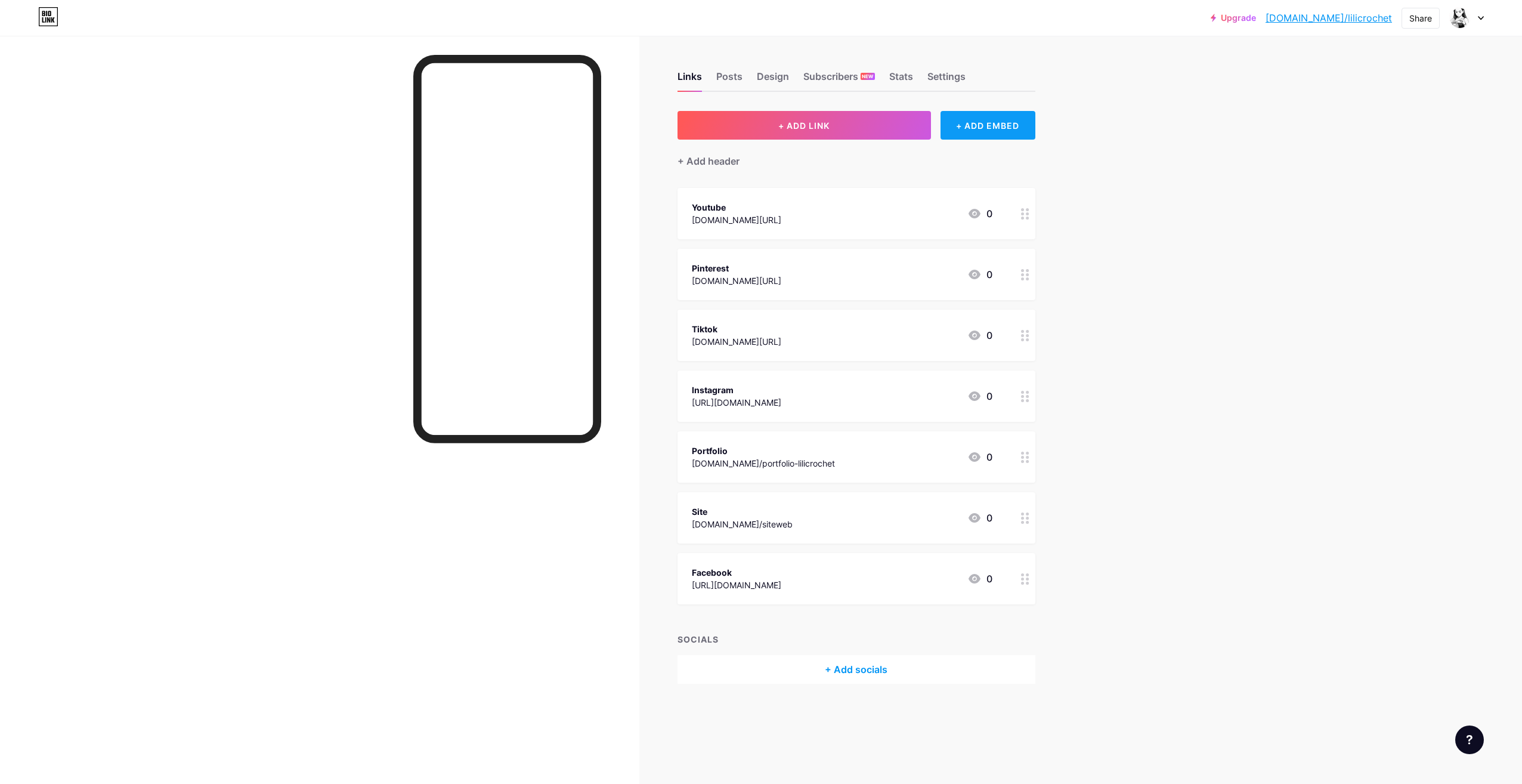
click at [982, 125] on div "+ ADD EMBED" at bounding box center [987, 126] width 95 height 29
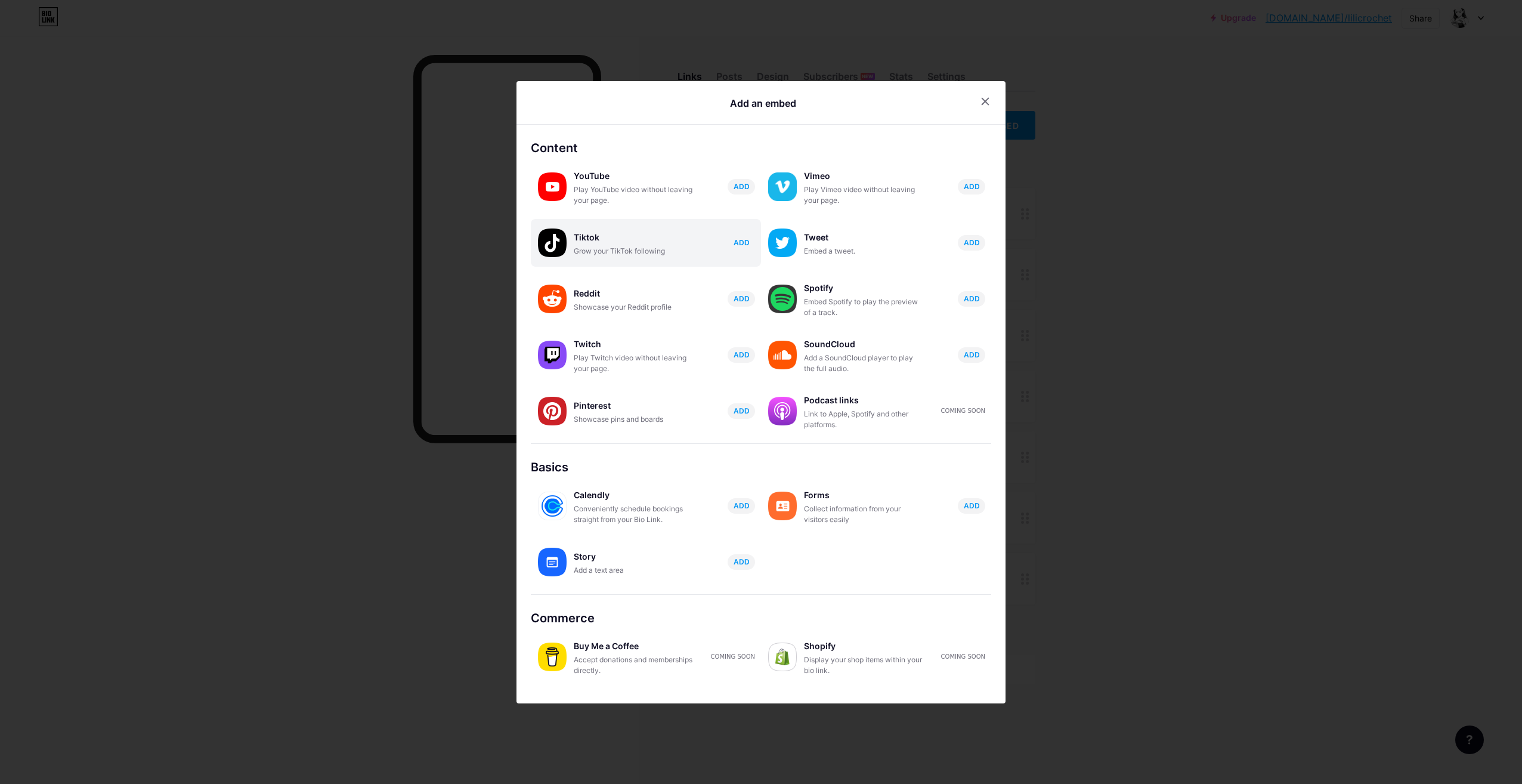
click at [734, 241] on span "ADD" at bounding box center [742, 242] width 16 height 11
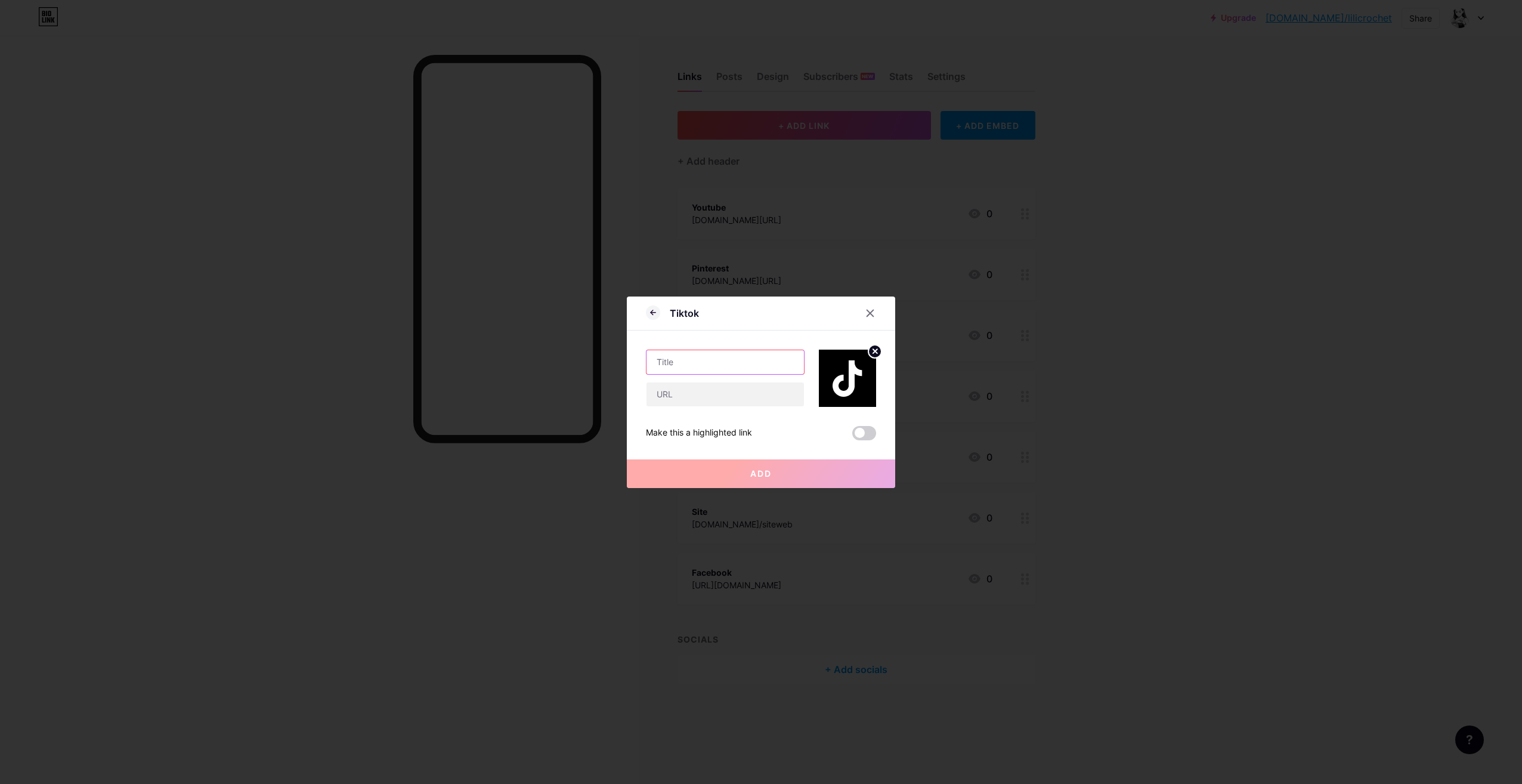
click at [720, 354] on input "text" at bounding box center [725, 362] width 157 height 24
click at [725, 360] on input "text" at bounding box center [725, 362] width 157 height 24
paste input "[URL][DOMAIN_NAME]"
type input "[URL][DOMAIN_NAME]"
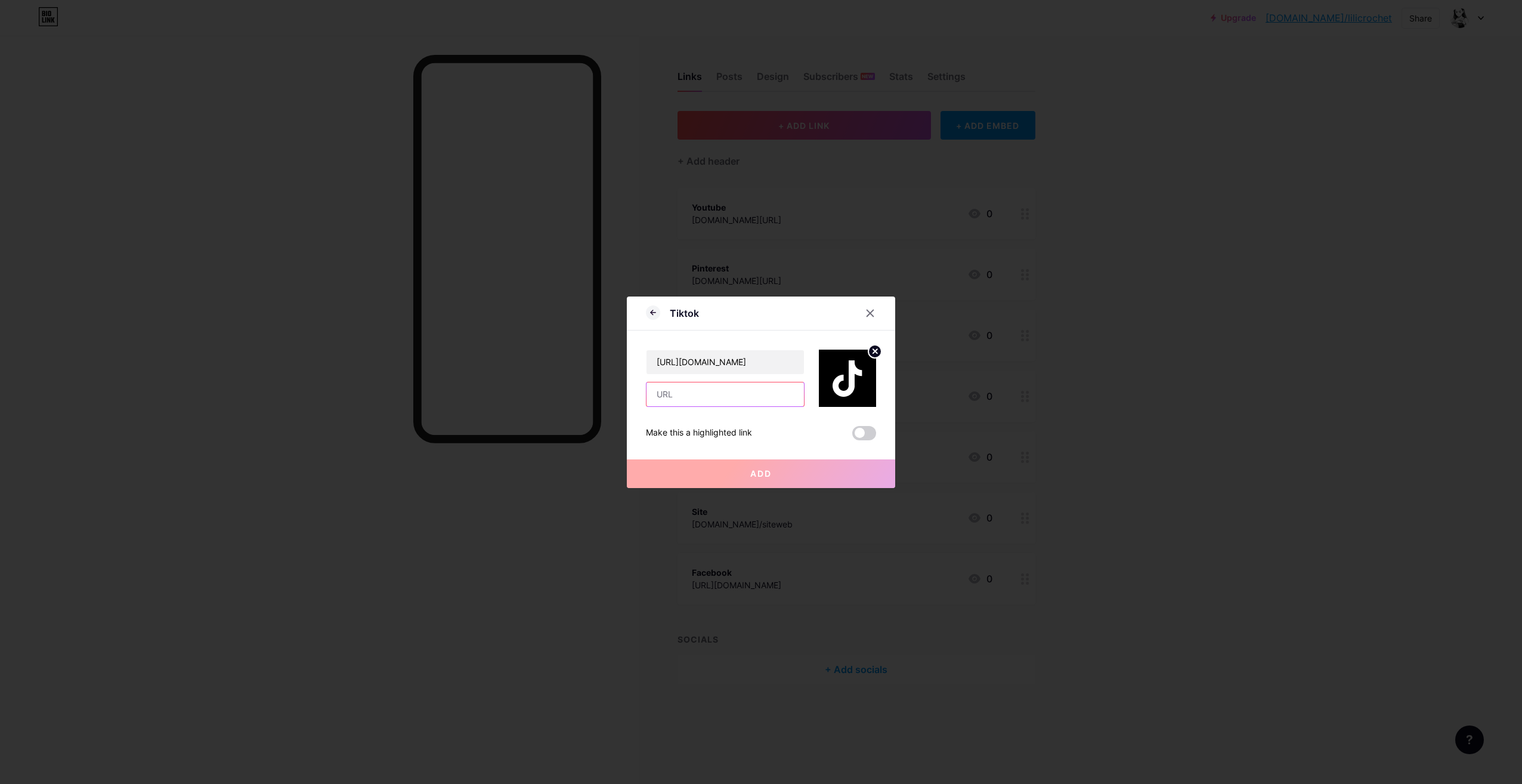
click at [690, 391] on input "text" at bounding box center [725, 393] width 157 height 24
paste input "[URL][DOMAIN_NAME]"
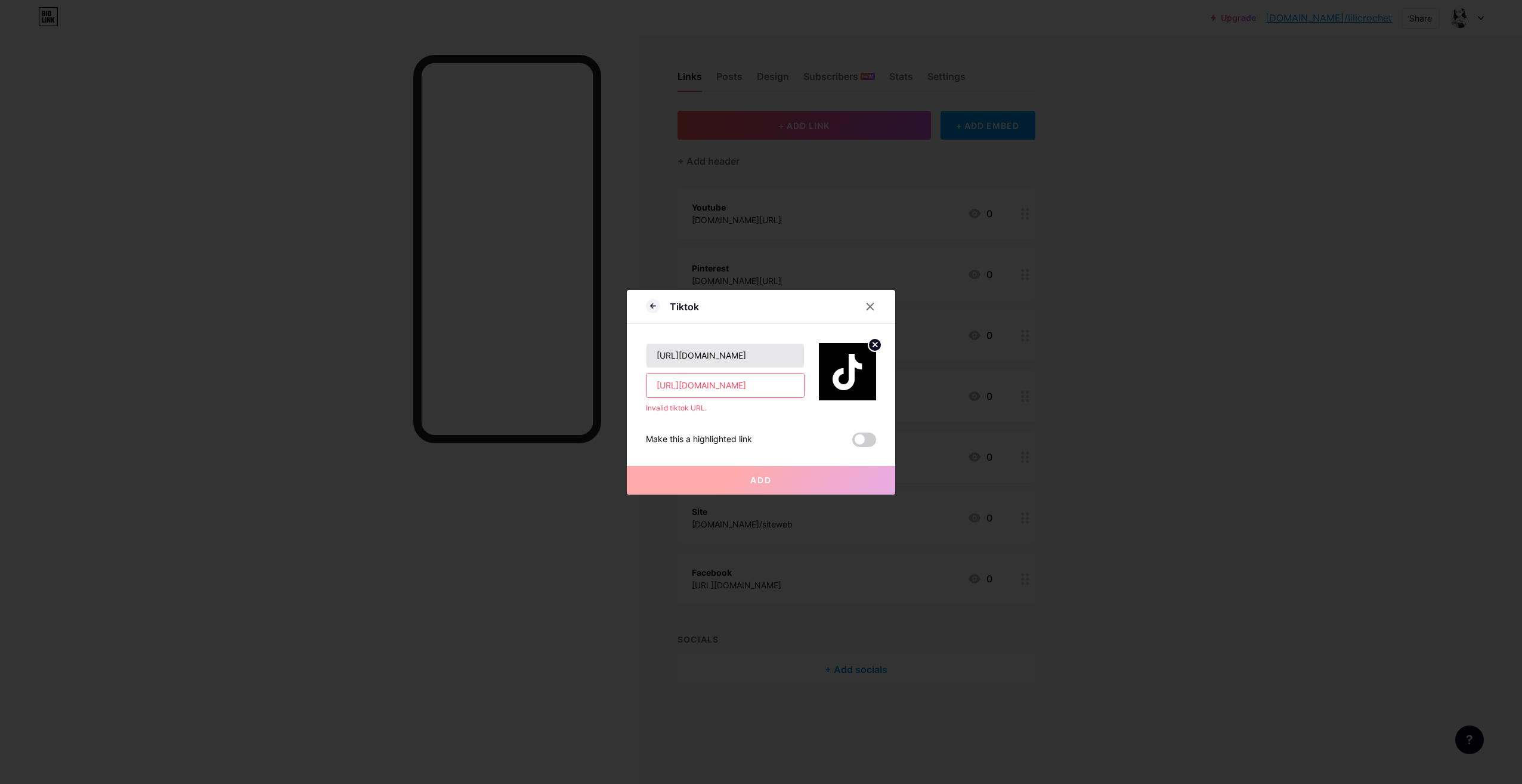
type input "[URL][DOMAIN_NAME]"
click at [702, 350] on input "[URL][DOMAIN_NAME]" at bounding box center [725, 355] width 157 height 24
click at [703, 349] on input "[URL][DOMAIN_NAME]" at bounding box center [725, 355] width 157 height 24
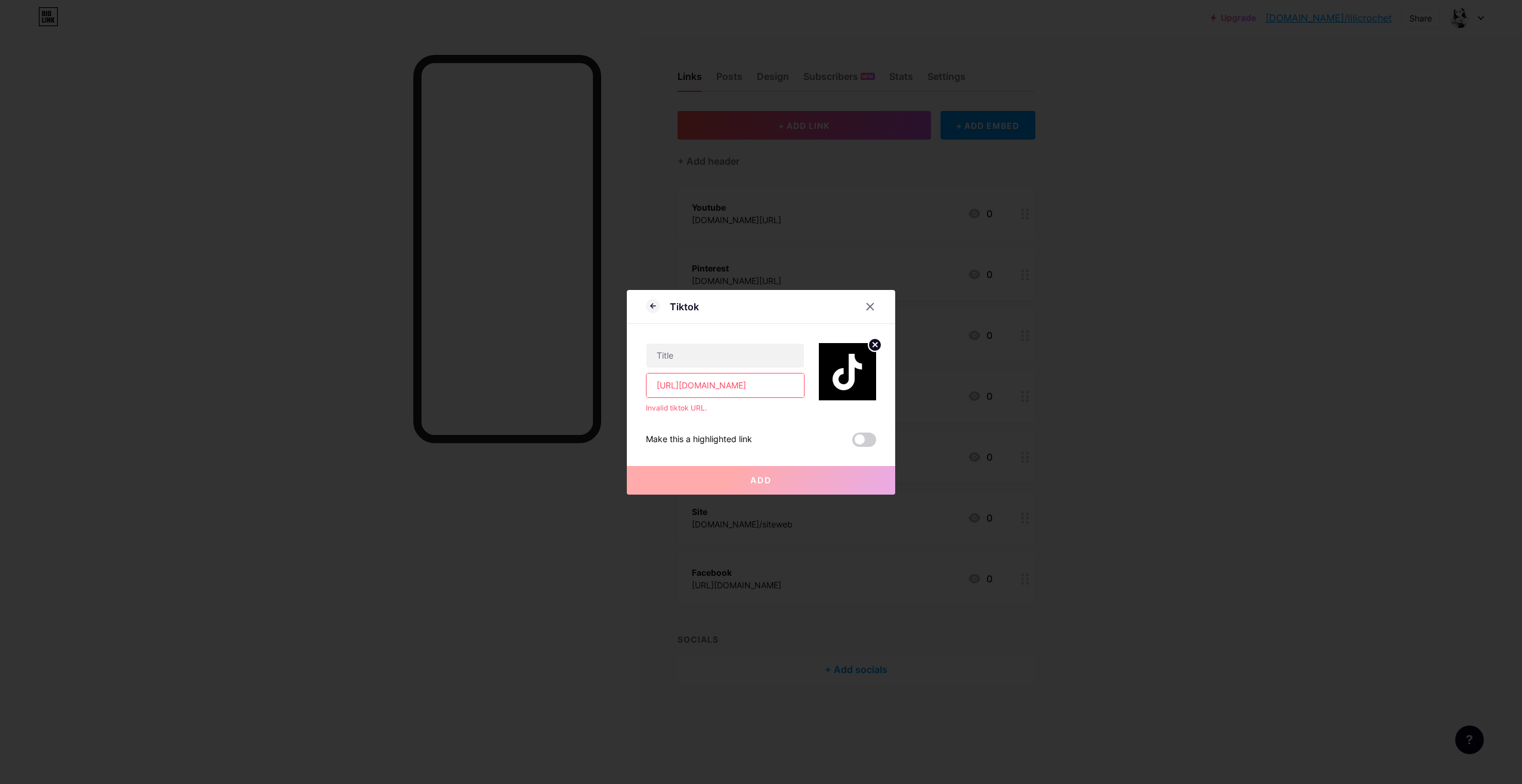
drag, startPoint x: 676, startPoint y: 387, endPoint x: 512, endPoint y: 381, distance: 164.1
click at [514, 381] on div "Tiktok [URL][DOMAIN_NAME] Invalid tiktok URL. Make this a highlighted link Add …" at bounding box center [761, 392] width 1522 height 784
type input "[DOMAIN_NAME][URL]"
click at [723, 351] on input "text" at bounding box center [725, 355] width 157 height 24
click at [866, 305] on icon at bounding box center [870, 307] width 10 height 10
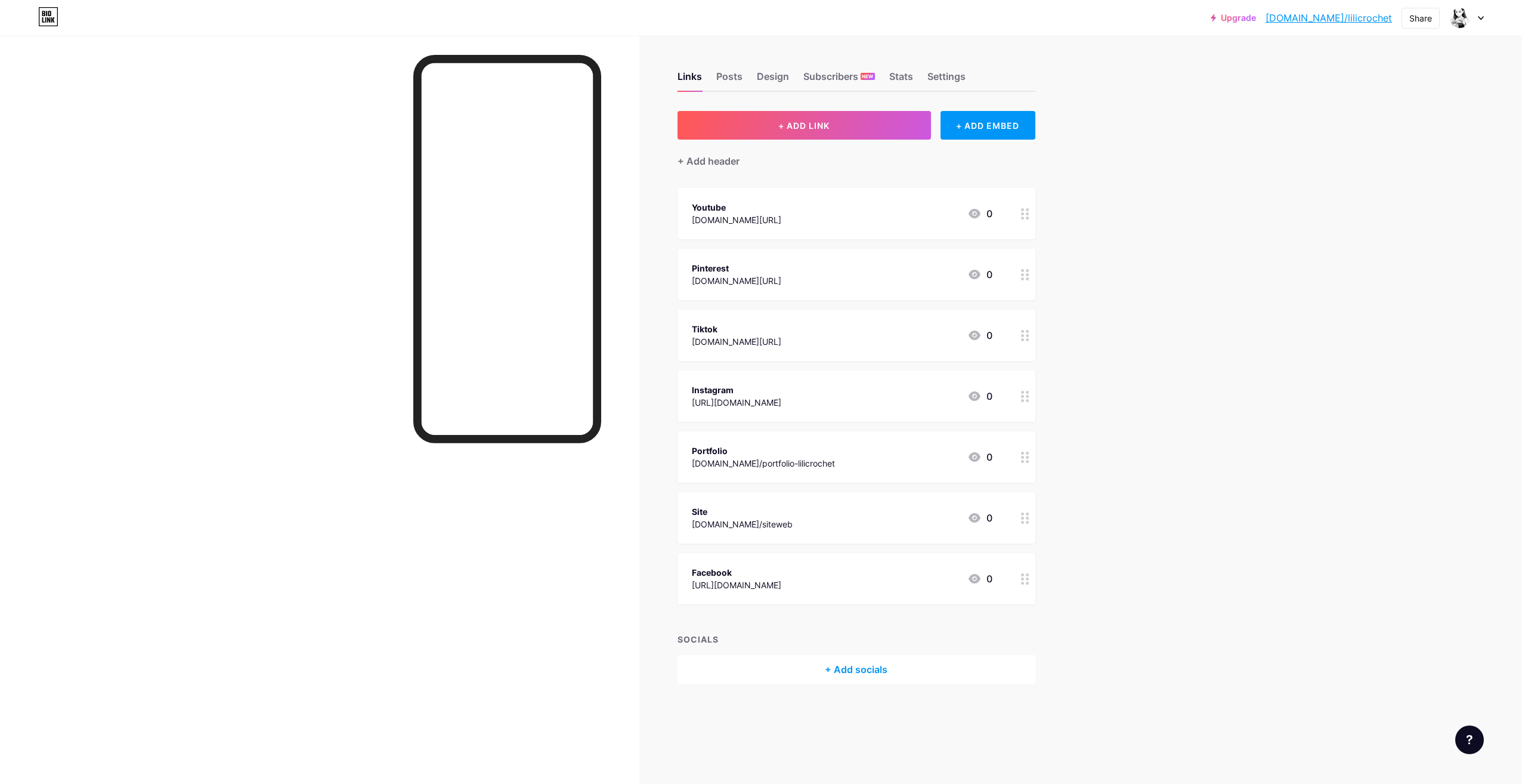
drag, startPoint x: 1332, startPoint y: 240, endPoint x: 1334, endPoint y: 221, distance: 19.1
click at [1333, 240] on div "Upgrade [DOMAIN_NAME]/lilicr... [DOMAIN_NAME]/lilicrochet Share Switch accounts…" at bounding box center [761, 392] width 1522 height 784
click at [1344, 16] on link "[DOMAIN_NAME]/lilicrochet" at bounding box center [1329, 17] width 127 height 14
